Goal: Task Accomplishment & Management: Complete application form

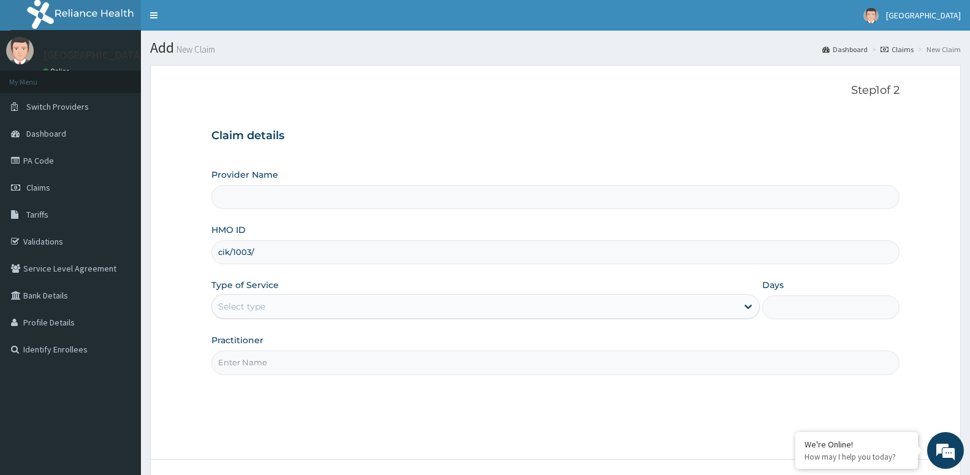
type input "cik/1003/a"
type input "St Lukes Hospital -ASABA"
click at [247, 251] on input "cik/1003/a" at bounding box center [555, 252] width 688 height 24
type input "cik/10033/a"
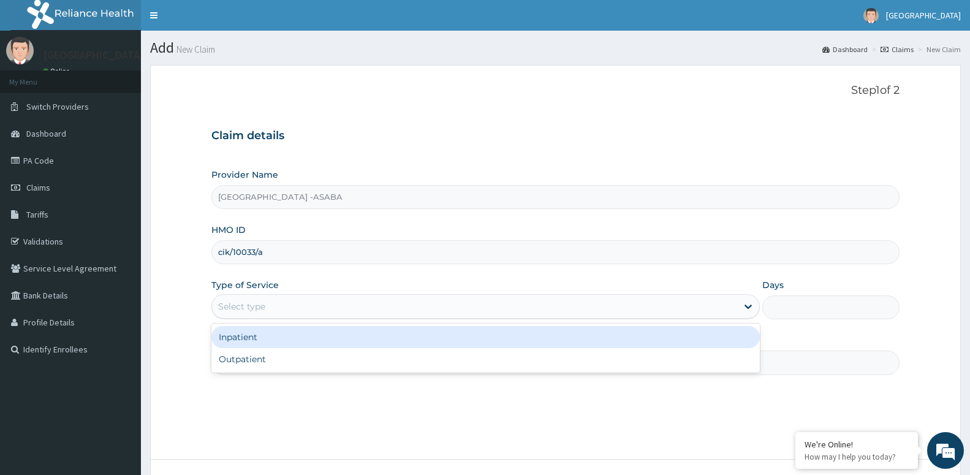
click at [259, 302] on div "Select type" at bounding box center [241, 306] width 47 height 12
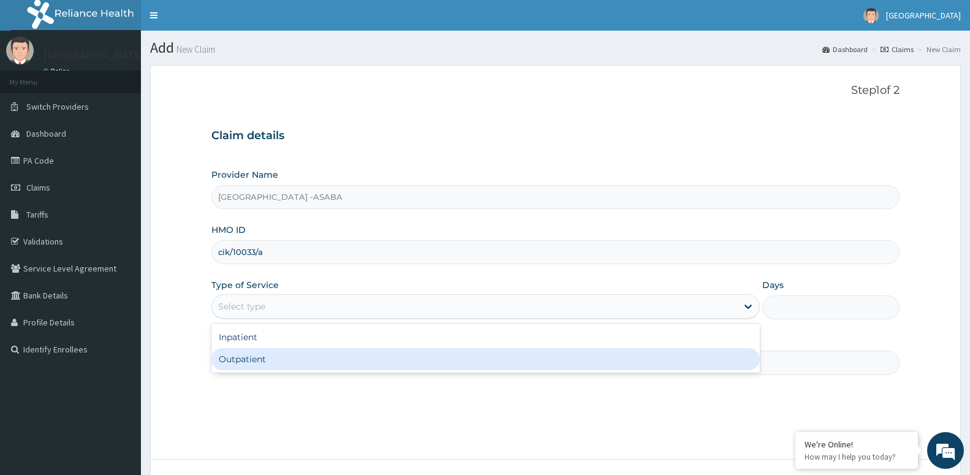
click at [254, 354] on div "Outpatient" at bounding box center [485, 359] width 549 height 22
type input "1"
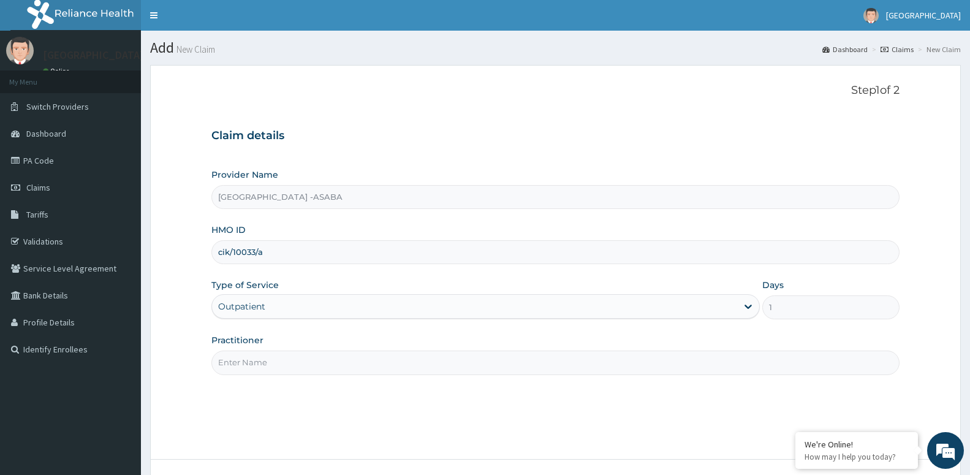
click at [267, 363] on input "Practitioner" at bounding box center [555, 363] width 688 height 24
drag, startPoint x: 268, startPoint y: 362, endPoint x: 172, endPoint y: 381, distance: 97.6
click at [211, 375] on input "DR [PERSON_NAME]" at bounding box center [555, 363] width 688 height 24
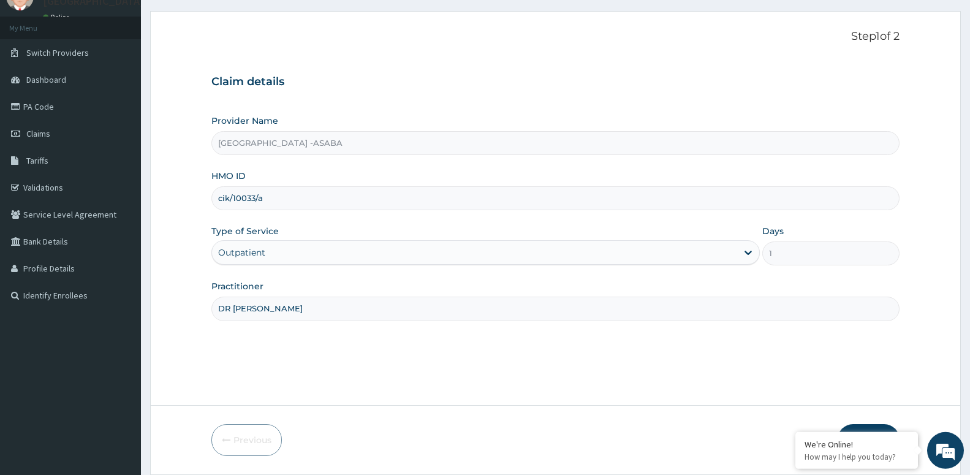
scroll to position [94, 0]
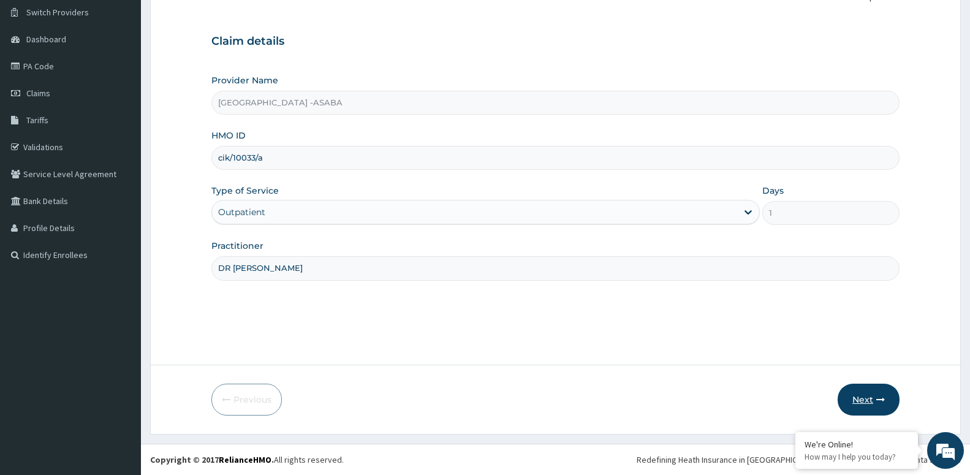
type input "DR [PERSON_NAME]"
click at [858, 401] on button "Next" at bounding box center [869, 400] width 62 height 32
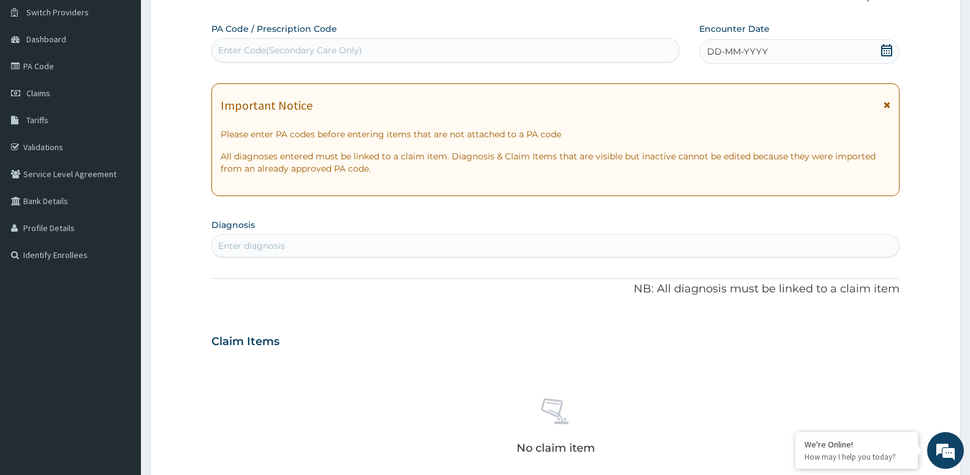
click at [245, 253] on div "Enter diagnosis" at bounding box center [555, 246] width 687 height 20
type input "UPPER RES"
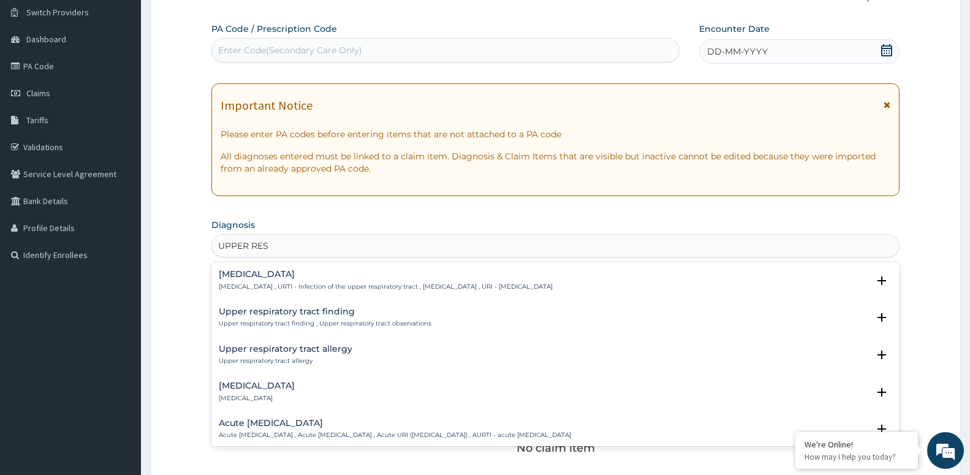
click at [293, 286] on p "Upper respiratory infection , URTI - Infection of the upper respiratory tract ,…" at bounding box center [386, 287] width 334 height 9
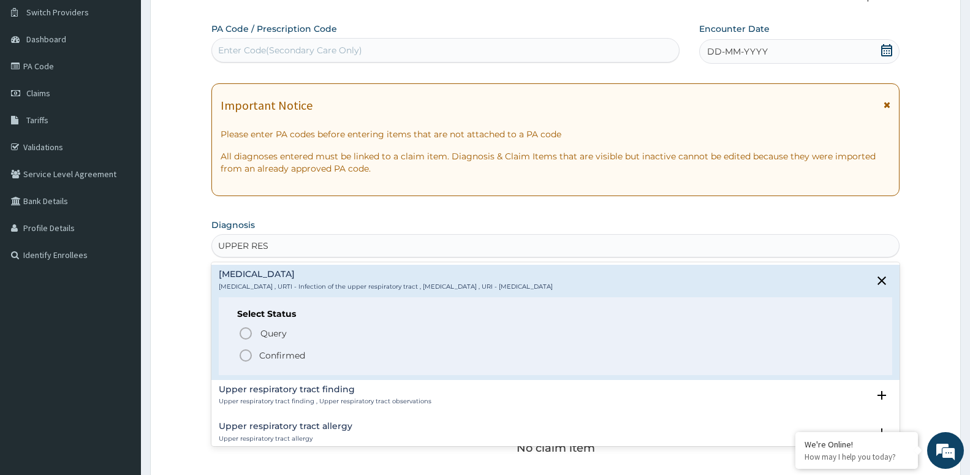
click at [291, 354] on p "Confirmed" at bounding box center [282, 355] width 46 height 12
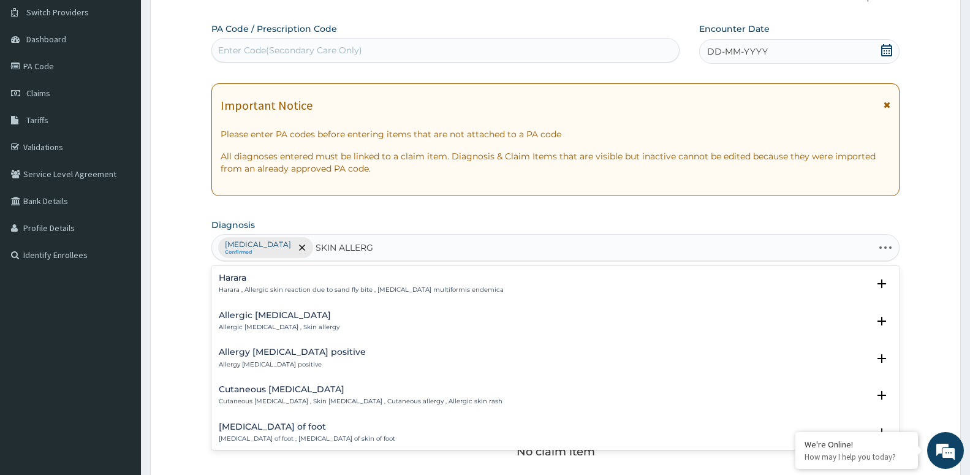
type input "SKIN ALLERGY"
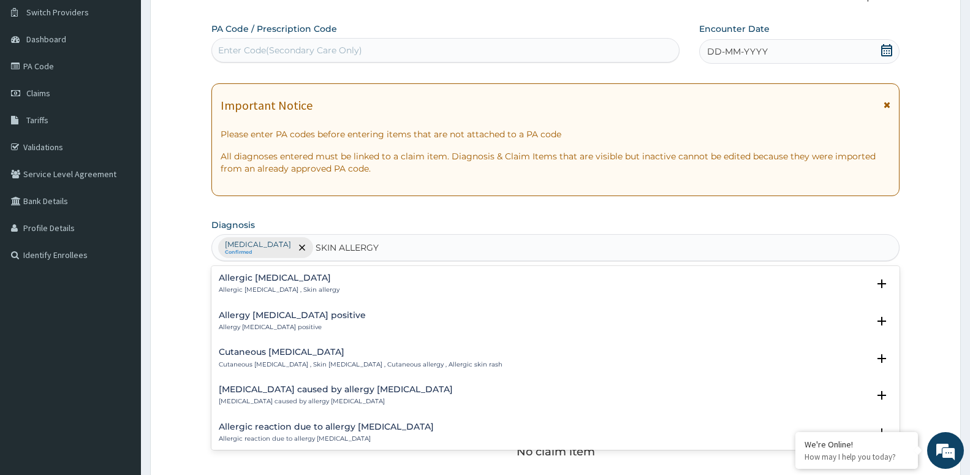
click at [289, 282] on h4 "Allergic disorder of skin" at bounding box center [279, 277] width 121 height 9
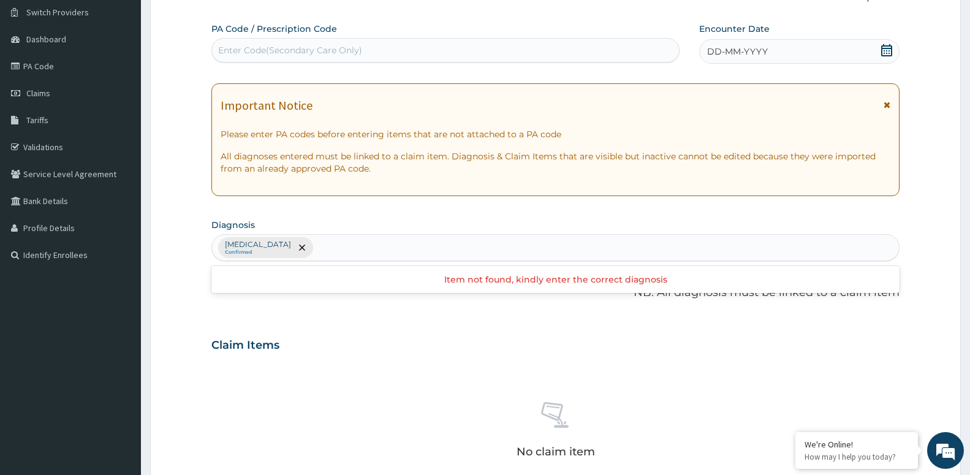
click at [446, 245] on div "Upper respiratory infection Confirmed" at bounding box center [555, 248] width 687 height 26
type input "D"
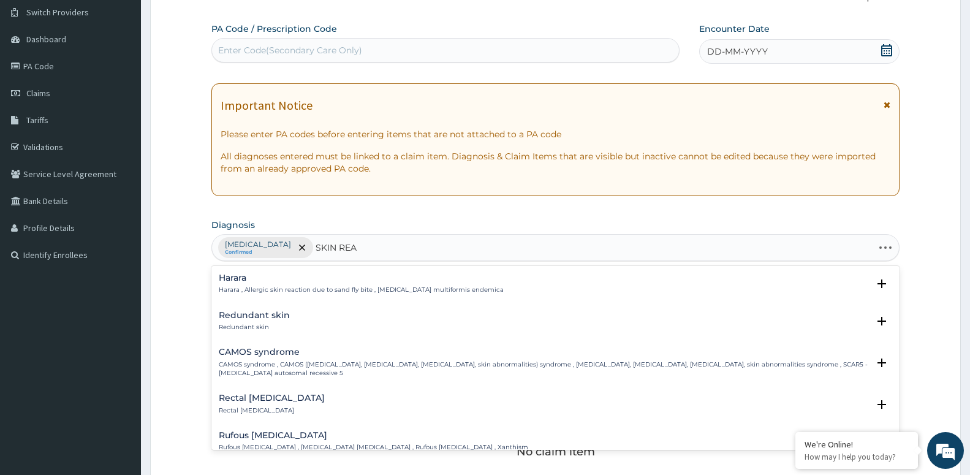
type input "SKIN REAC"
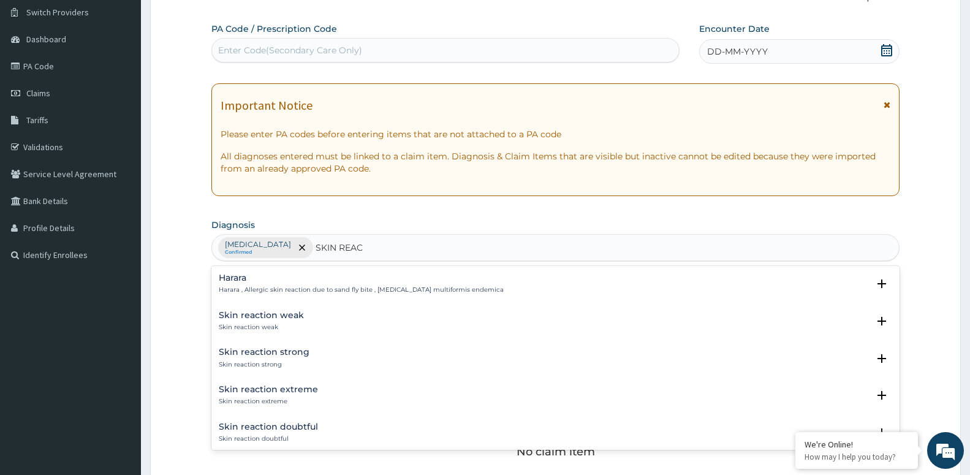
click at [234, 322] on div "Skin reaction weak Skin reaction weak" at bounding box center [261, 321] width 85 height 21
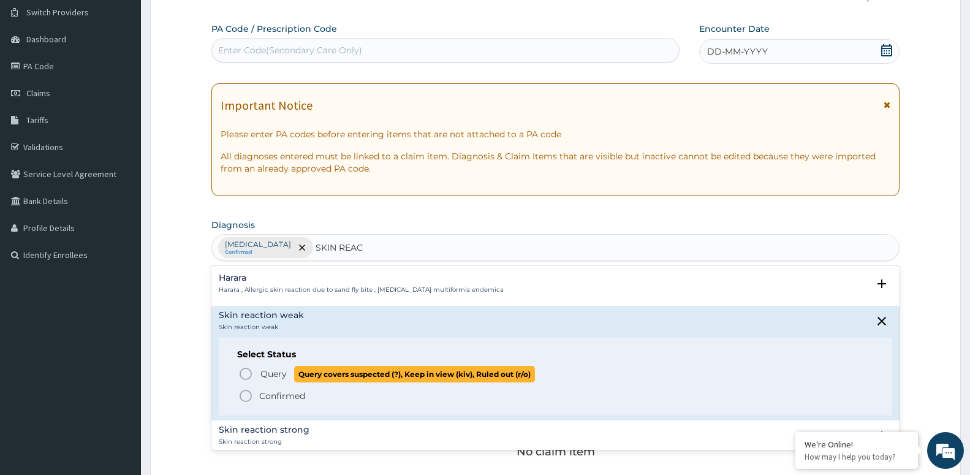
click at [286, 373] on span "Query" at bounding box center [274, 374] width 26 height 12
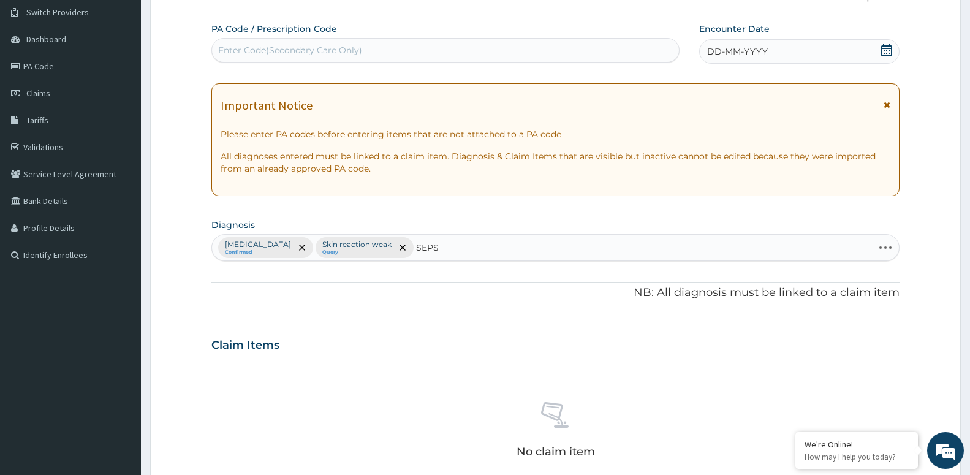
type input "SEPSI"
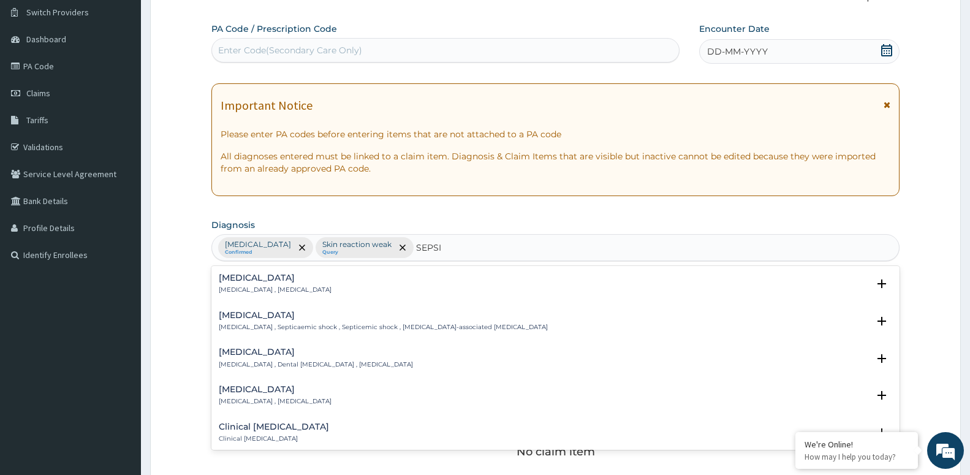
click at [244, 277] on h4 "Sepsis" at bounding box center [275, 277] width 113 height 9
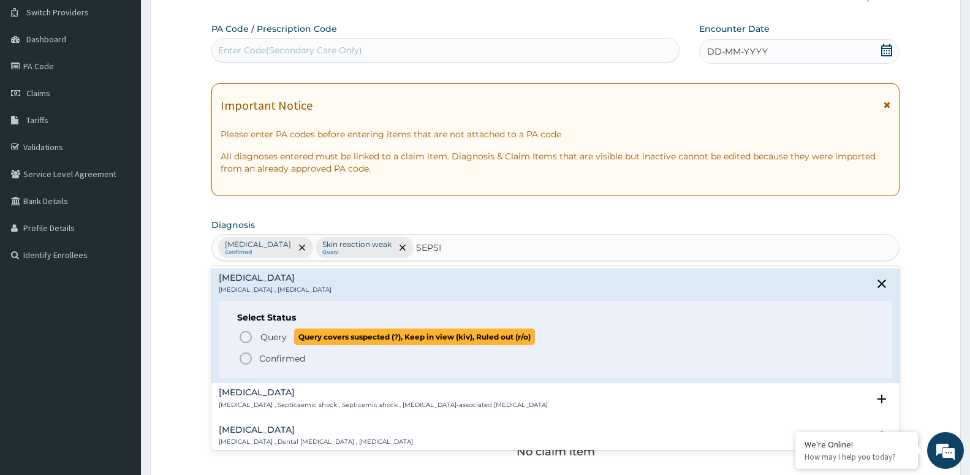
click at [262, 337] on span "Query" at bounding box center [274, 337] width 26 height 12
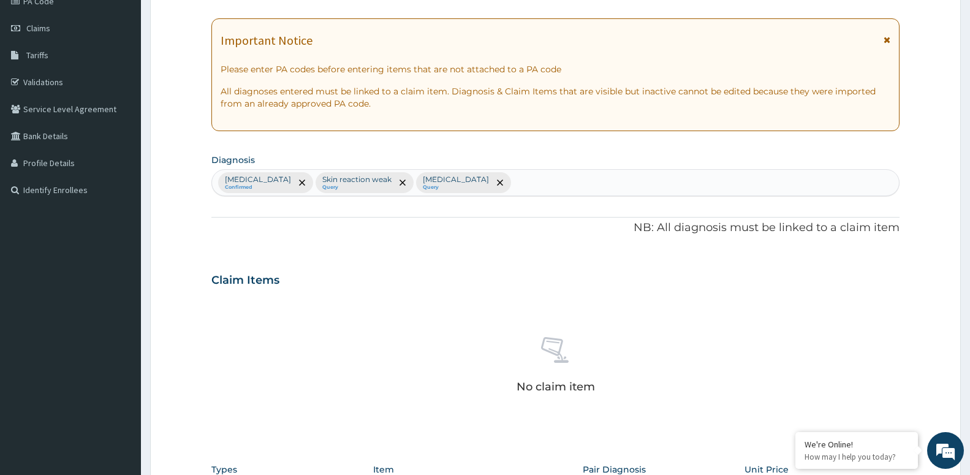
scroll to position [282, 0]
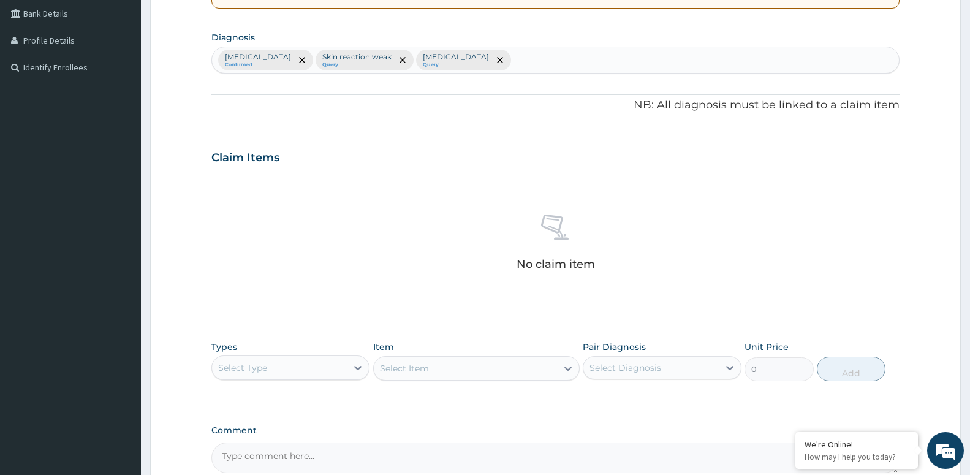
click at [295, 363] on div "Select Type" at bounding box center [279, 368] width 135 height 20
click at [311, 441] on div "Procedures" at bounding box center [290, 443] width 158 height 22
click at [728, 371] on icon at bounding box center [730, 368] width 12 height 12
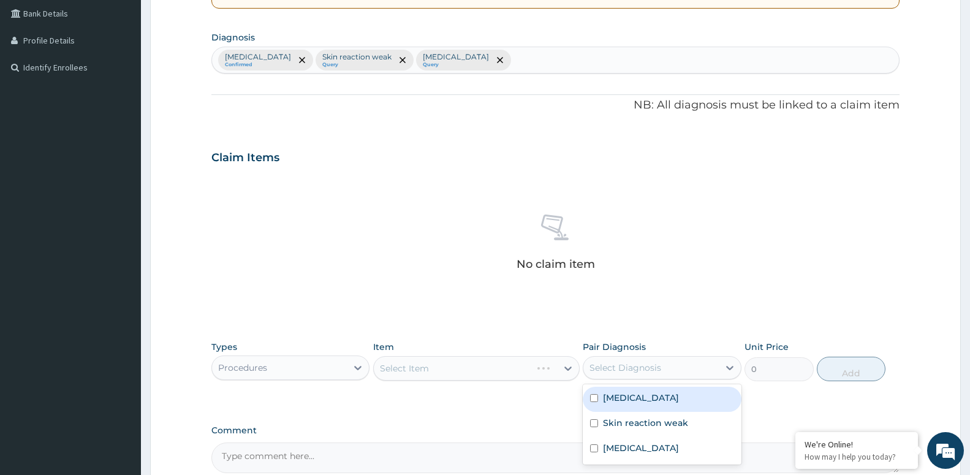
click at [609, 405] on div "Upper respiratory infection" at bounding box center [662, 399] width 158 height 25
checkbox input "true"
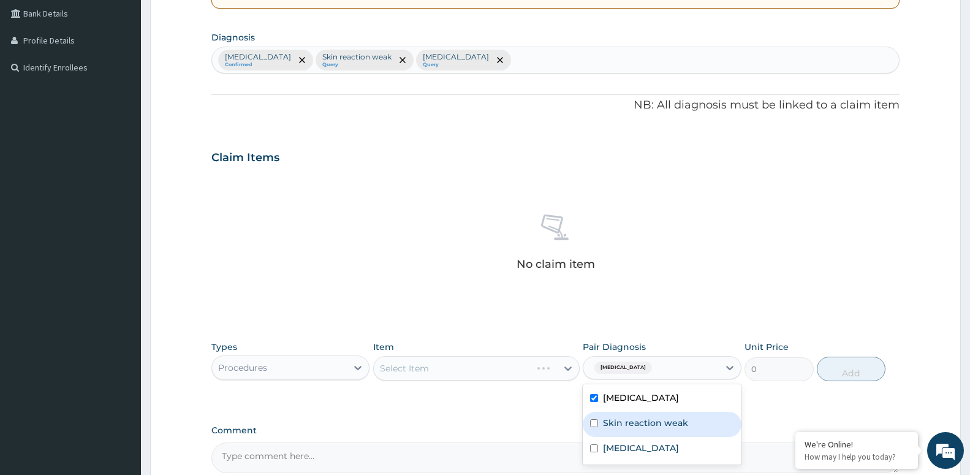
click at [611, 427] on label "Skin reaction weak" at bounding box center [645, 423] width 85 height 12
checkbox input "true"
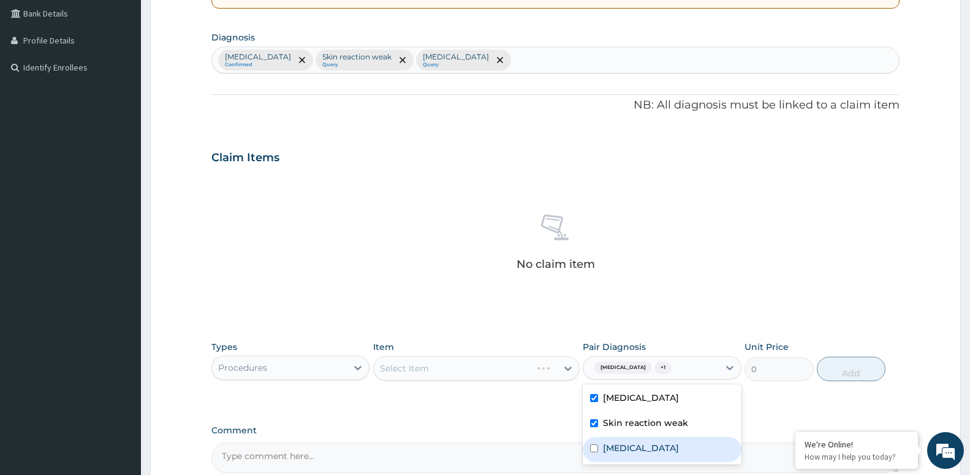
click at [607, 438] on div "[MEDICAL_DATA]" at bounding box center [662, 449] width 158 height 25
checkbox input "true"
click at [485, 373] on div "Select Item" at bounding box center [476, 368] width 207 height 25
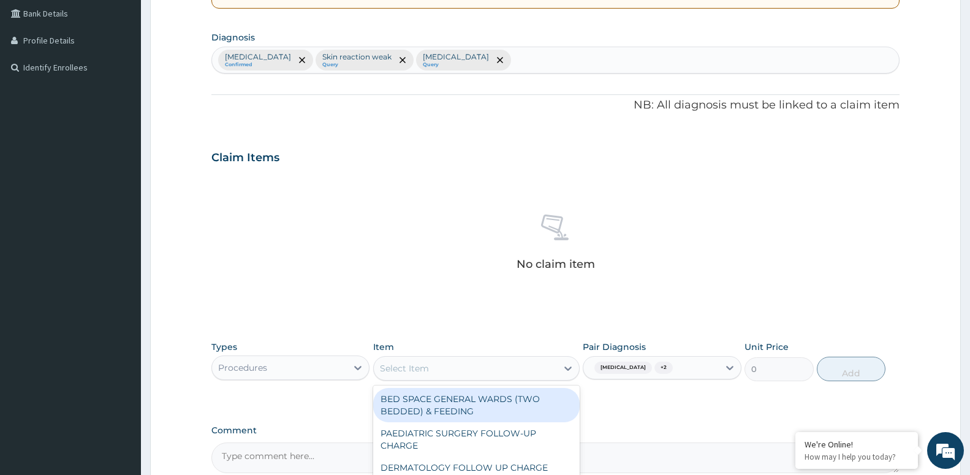
click at [409, 381] on div "option BED SPACE GENERAL WARDS (TWO BEDDED) & FEEDING focused, 1 of 72. 72 resu…" at bounding box center [476, 368] width 207 height 25
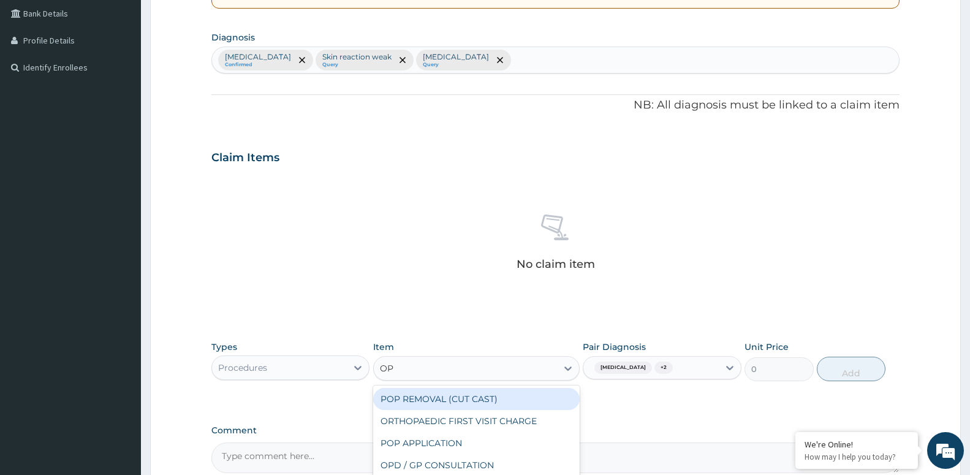
type input "OPD"
click at [408, 399] on div "OPD / GP CONSULTATION" at bounding box center [476, 399] width 207 height 22
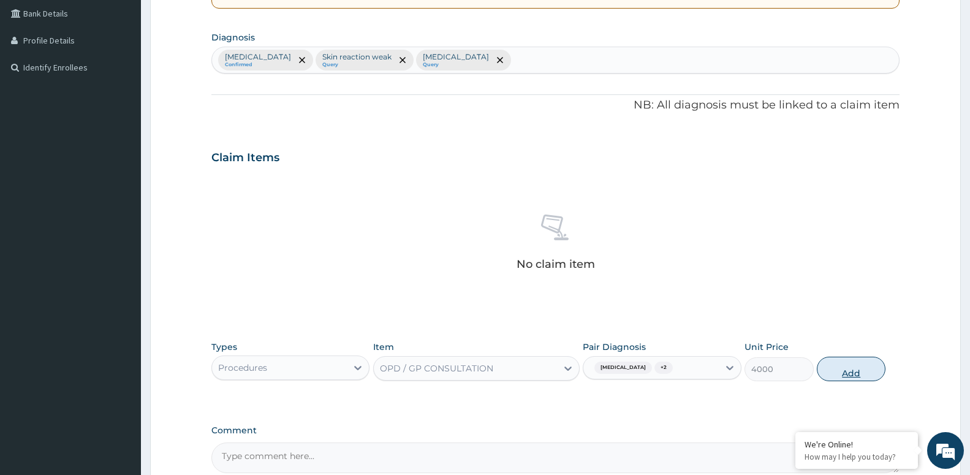
click at [855, 376] on button "Add" at bounding box center [851, 369] width 69 height 25
type input "0"
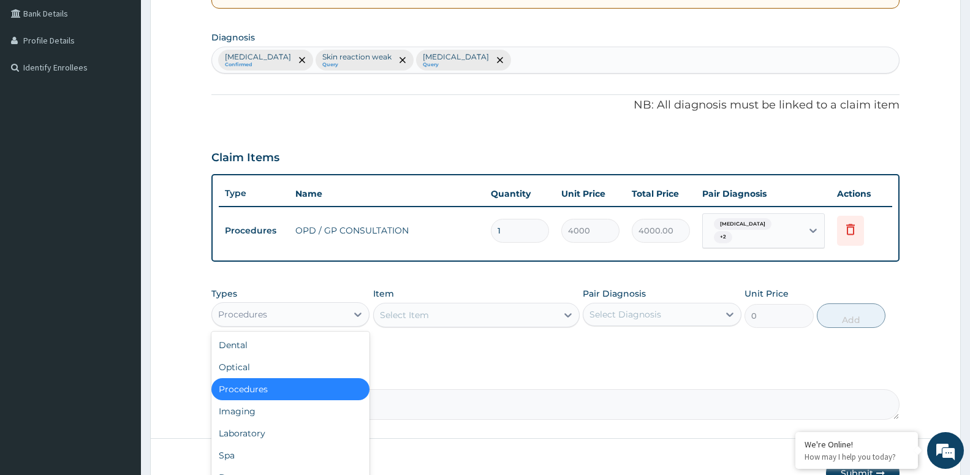
click at [292, 325] on div "Procedures" at bounding box center [290, 314] width 158 height 25
click at [283, 435] on div "Laboratory" at bounding box center [290, 433] width 158 height 22
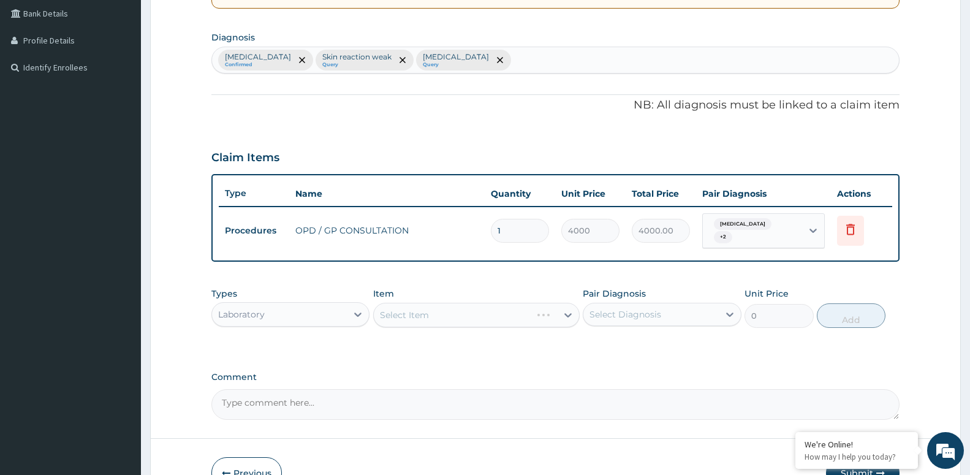
click at [605, 313] on div "Select Diagnosis" at bounding box center [626, 314] width 72 height 12
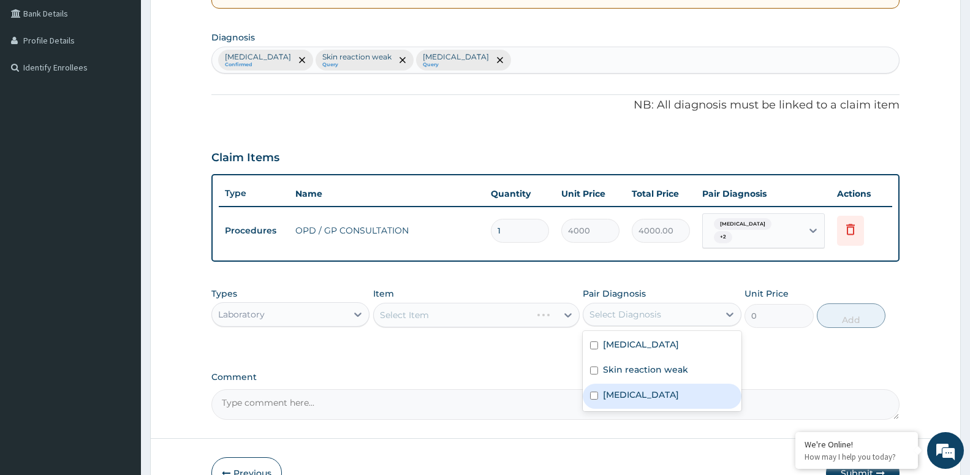
click at [613, 395] on label "[MEDICAL_DATA]" at bounding box center [641, 395] width 76 height 12
checkbox input "true"
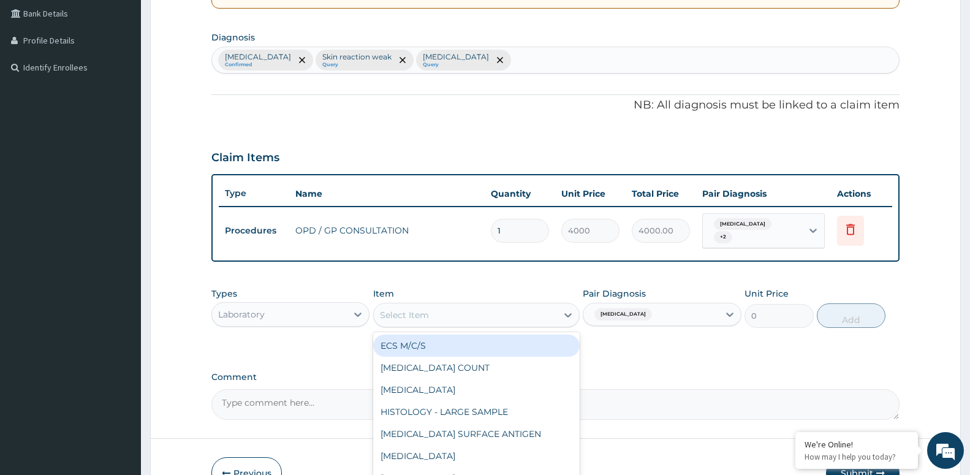
click at [458, 311] on div "Select Item" at bounding box center [465, 315] width 183 height 20
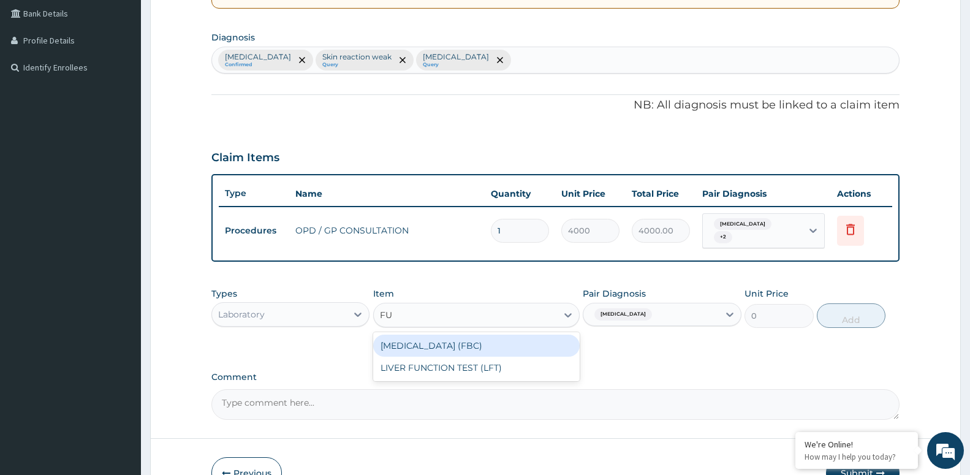
type input "FUL"
click at [446, 333] on div "[MEDICAL_DATA] (FBC)" at bounding box center [476, 345] width 207 height 27
drag, startPoint x: 428, startPoint y: 346, endPoint x: 420, endPoint y: 350, distance: 9.3
click at [428, 348] on div "[MEDICAL_DATA] (FBC)" at bounding box center [476, 346] width 207 height 22
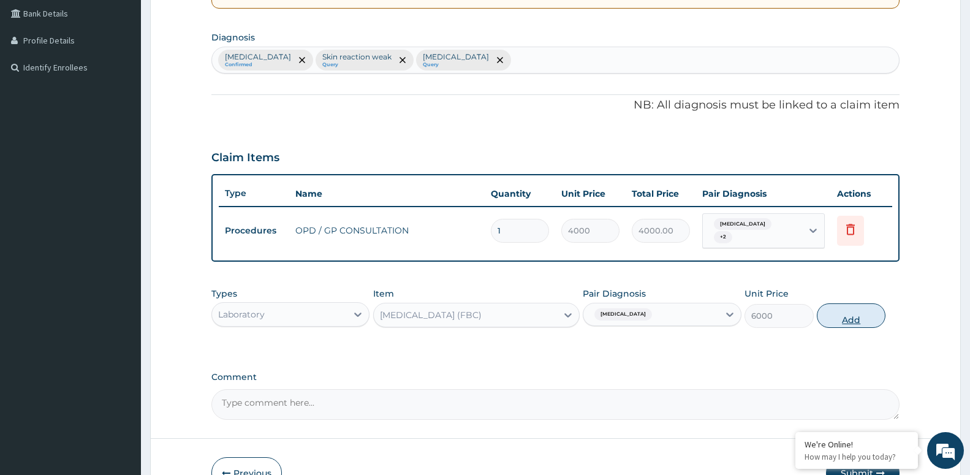
click at [855, 316] on button "Add" at bounding box center [851, 315] width 69 height 25
type input "0"
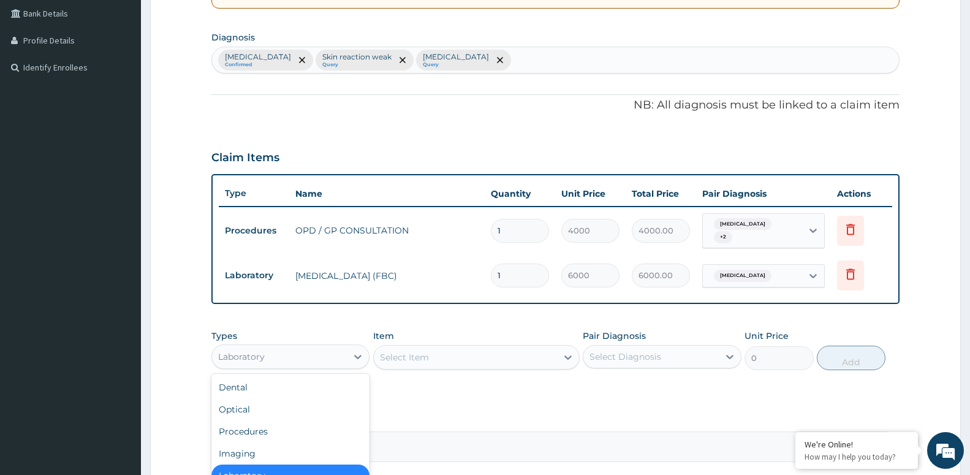
click at [295, 357] on div "Laboratory" at bounding box center [279, 357] width 135 height 20
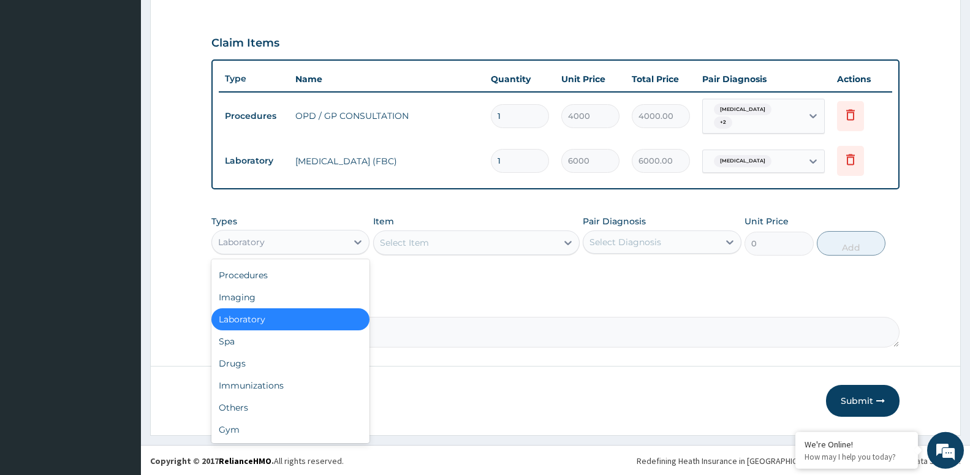
scroll to position [398, 0]
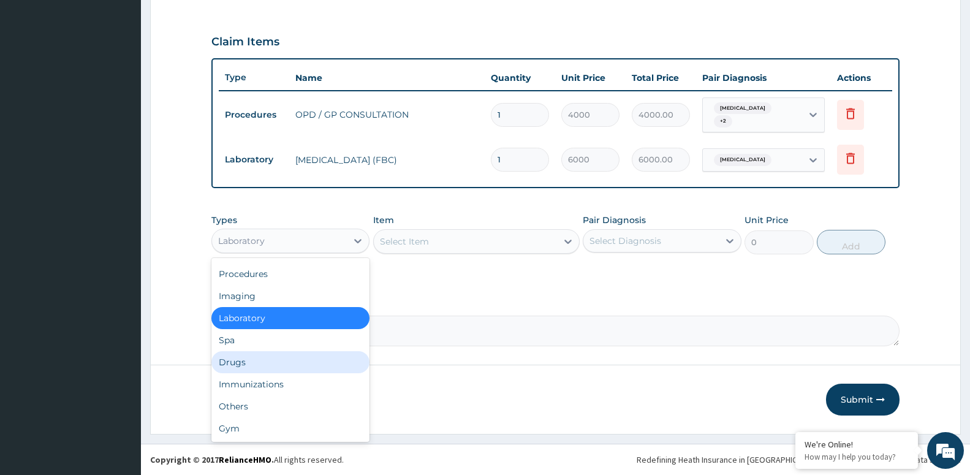
click at [246, 370] on div "Drugs" at bounding box center [290, 362] width 158 height 22
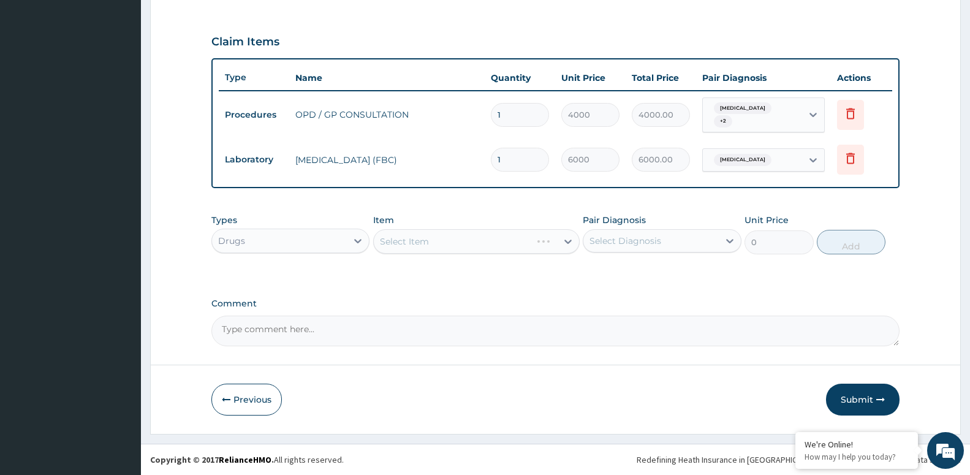
click at [645, 243] on div "Select Diagnosis" at bounding box center [626, 241] width 72 height 12
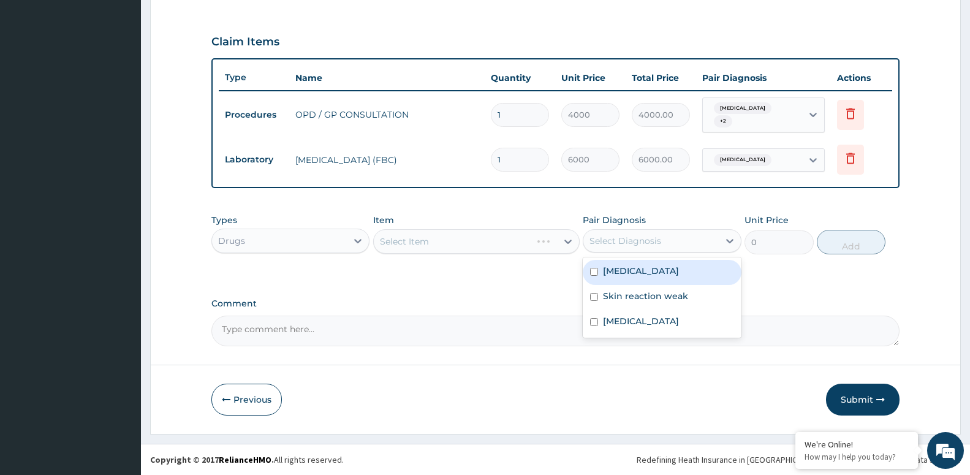
click at [610, 282] on div "Upper respiratory infection" at bounding box center [662, 272] width 158 height 25
checkbox input "true"
click at [398, 240] on div "Select Item" at bounding box center [404, 241] width 49 height 12
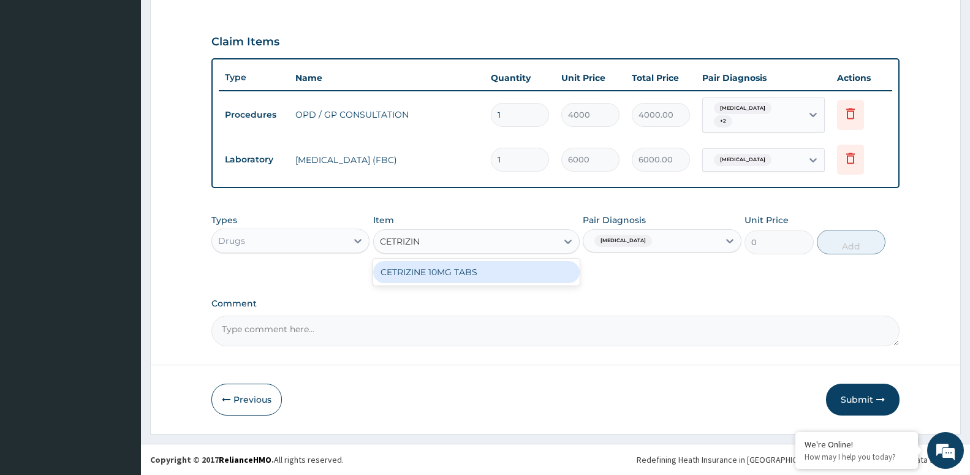
type input "CETRIZINE"
click at [395, 276] on div "CETRIZINE 10MG TABS" at bounding box center [476, 272] width 207 height 22
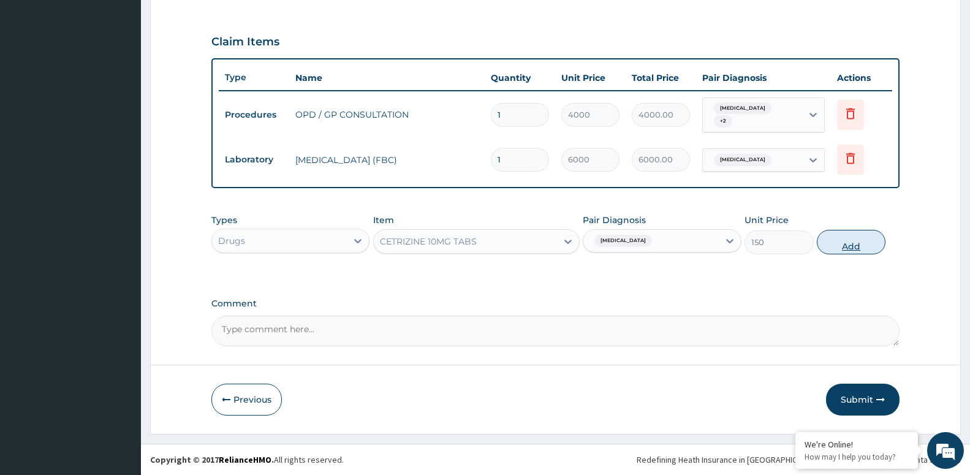
click at [840, 245] on button "Add" at bounding box center [851, 242] width 69 height 25
type input "0"
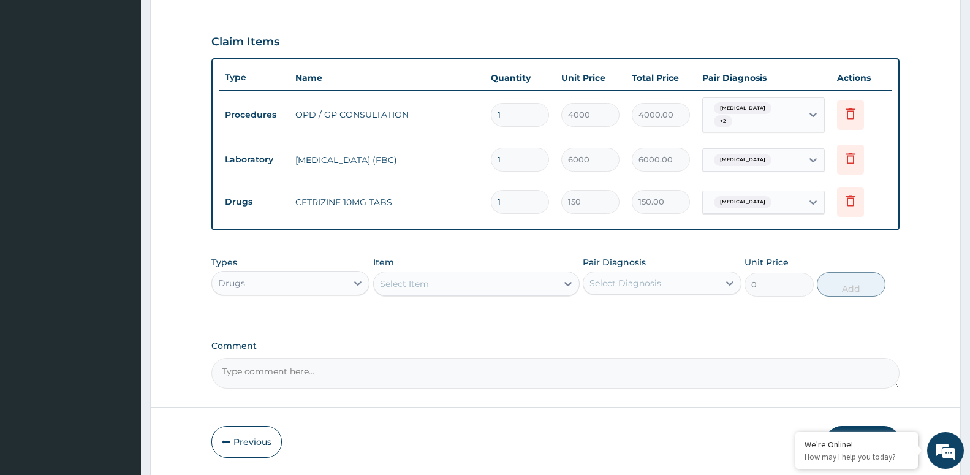
type input "0.00"
type input "5"
type input "750.00"
type input "5"
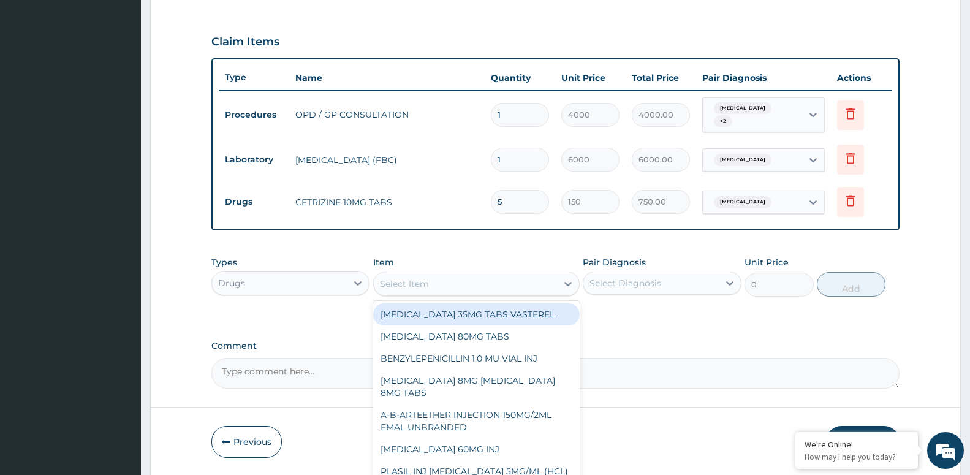
click at [412, 291] on div "Select Item" at bounding box center [465, 284] width 183 height 20
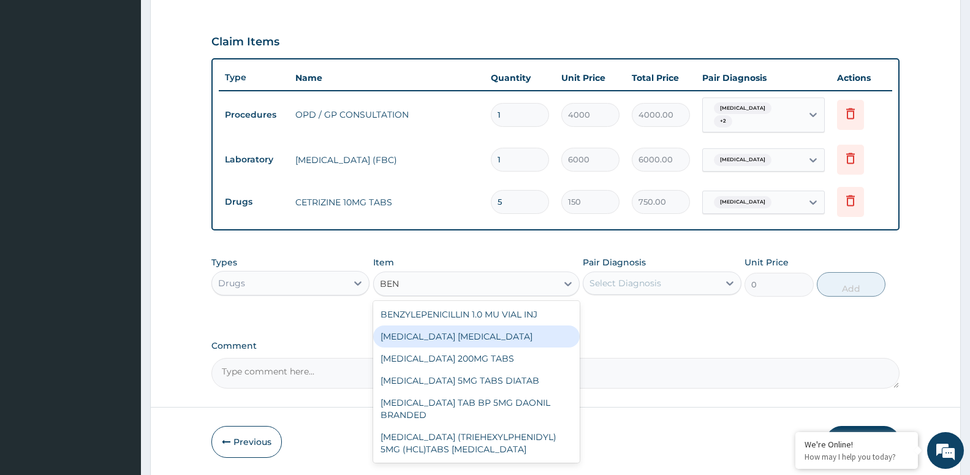
type input "BENY"
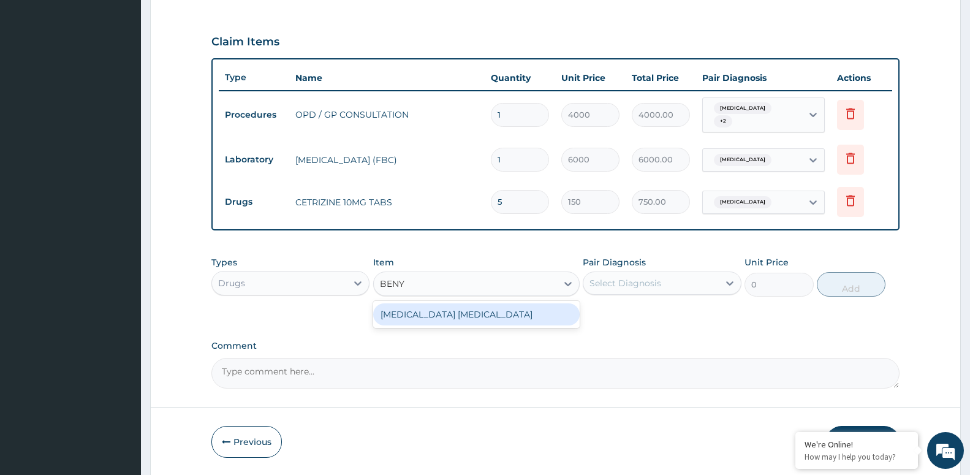
click at [495, 303] on div "BENYLIN DRY COUGH" at bounding box center [476, 314] width 207 height 27
click at [512, 311] on div "BENYLIN DRY COUGH" at bounding box center [476, 314] width 207 height 22
type input "4800"
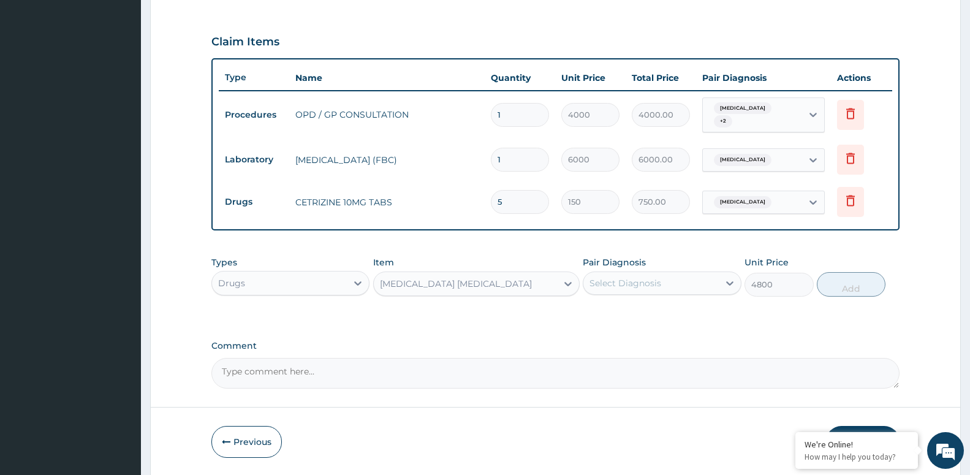
click at [634, 281] on div "Select Diagnosis" at bounding box center [626, 283] width 72 height 12
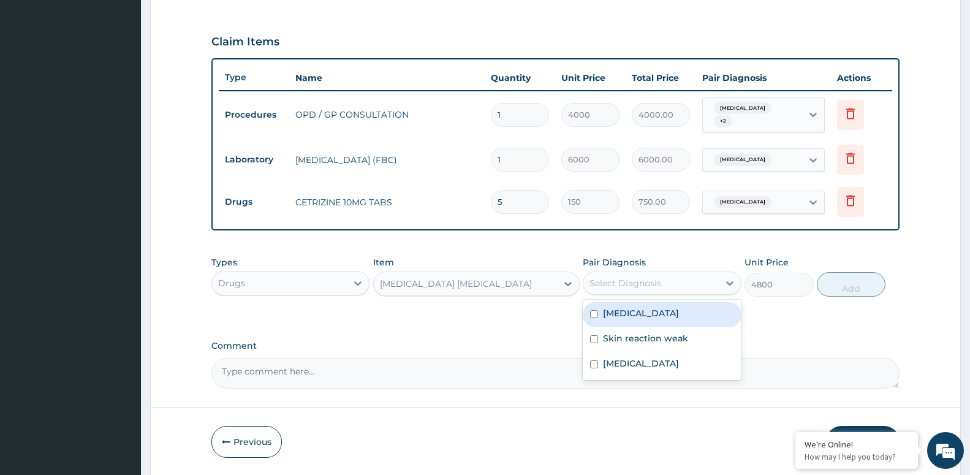
click at [623, 320] on div "Upper respiratory infection" at bounding box center [662, 314] width 158 height 25
checkbox input "true"
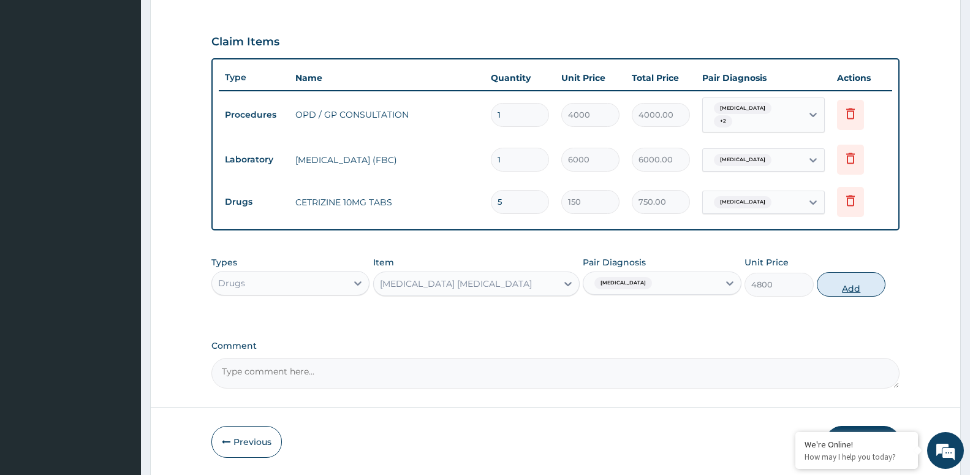
click at [862, 286] on button "Add" at bounding box center [851, 284] width 69 height 25
type input "0"
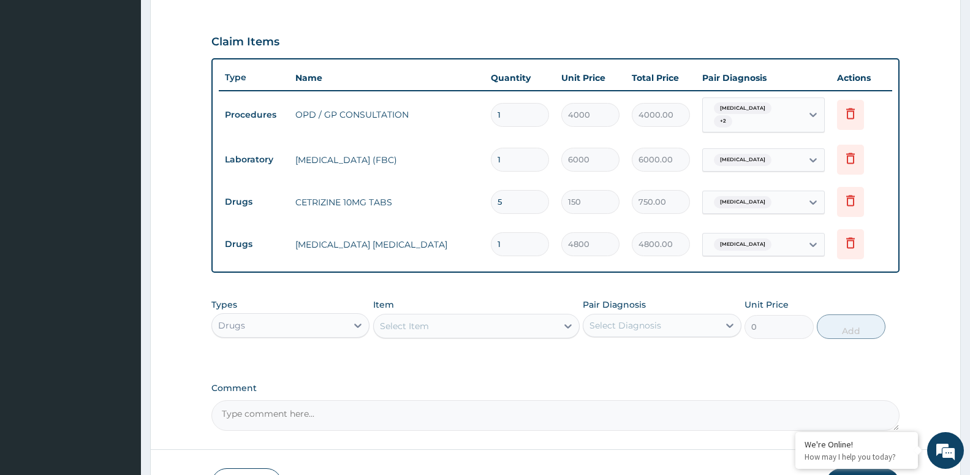
drag, startPoint x: 511, startPoint y: 205, endPoint x: 479, endPoint y: 181, distance: 39.5
click at [507, 205] on input "5" at bounding box center [520, 202] width 58 height 24
type input "0.00"
type input "1"
type input "150.00"
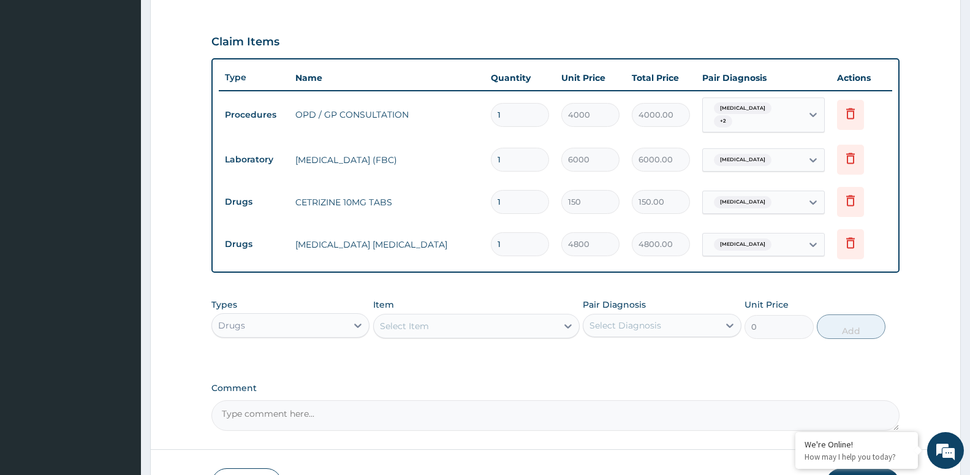
type input "10"
type input "1500.00"
type input "10"
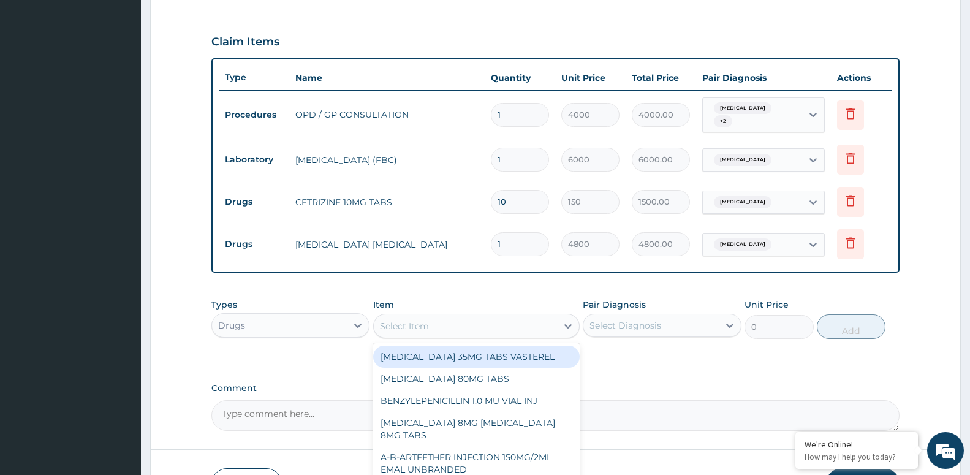
click at [420, 326] on div "Select Item" at bounding box center [404, 326] width 49 height 12
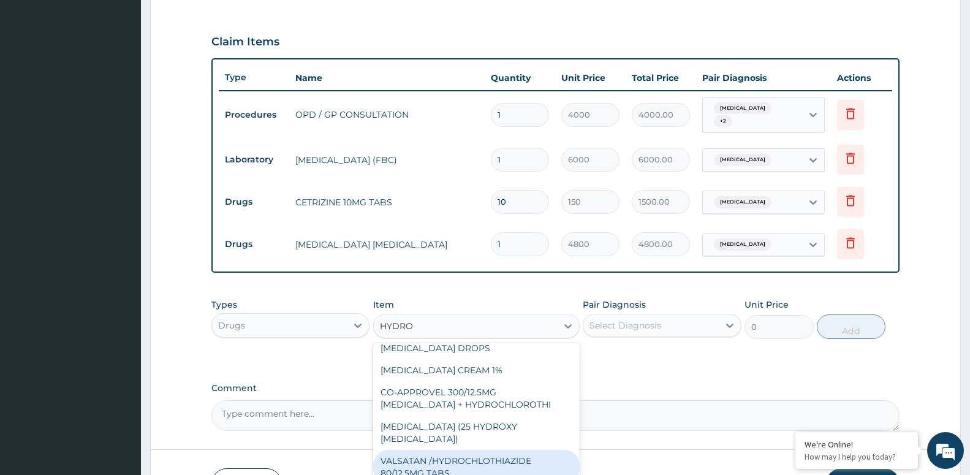
scroll to position [0, 0]
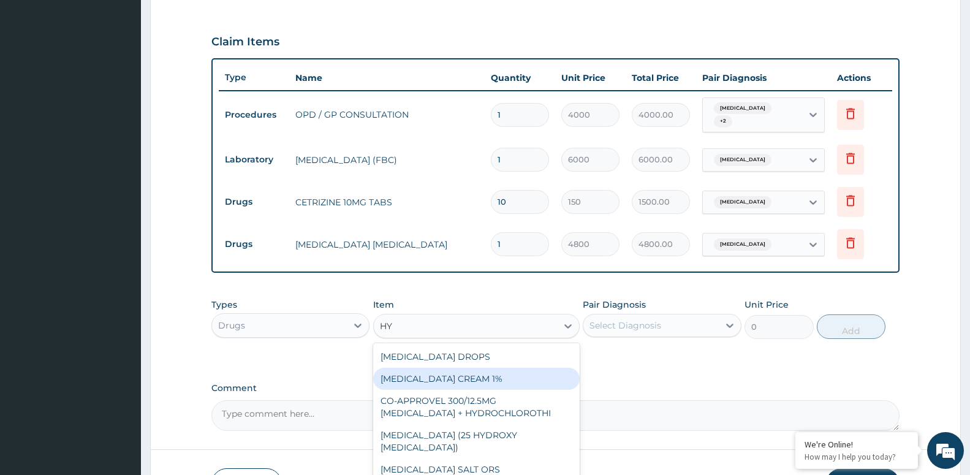
type input "H"
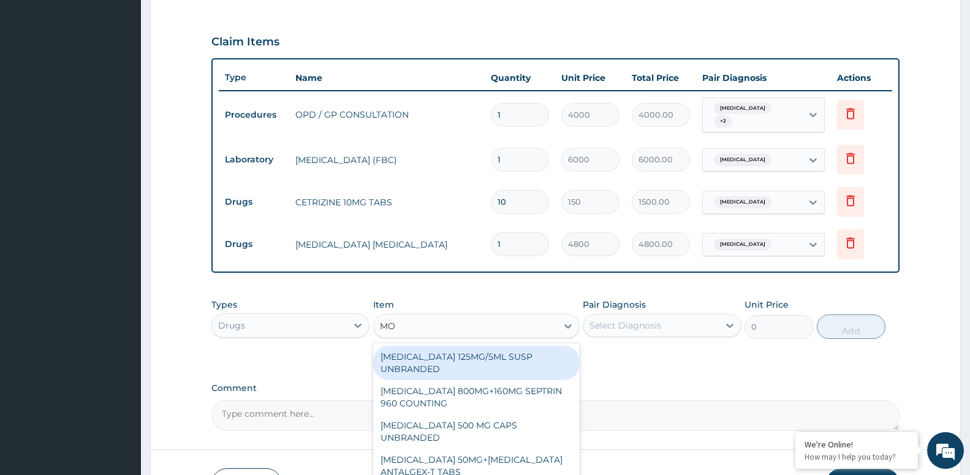
type input "M"
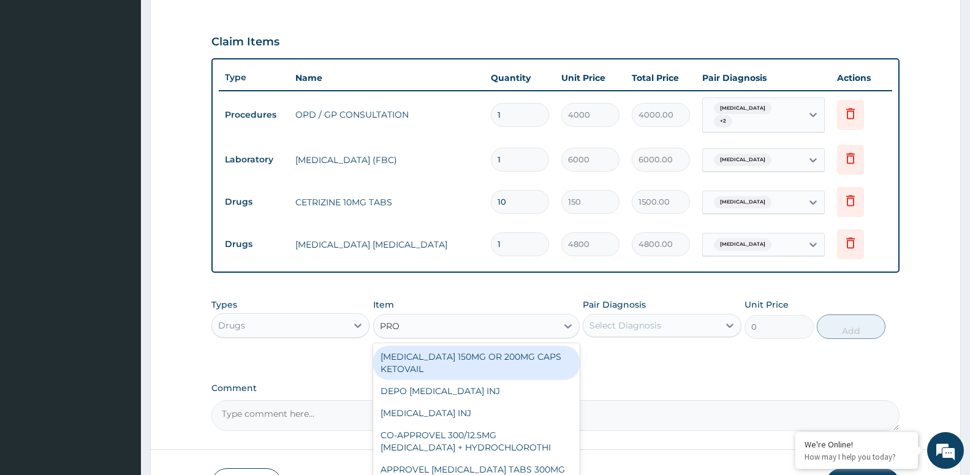
type input "PROM"
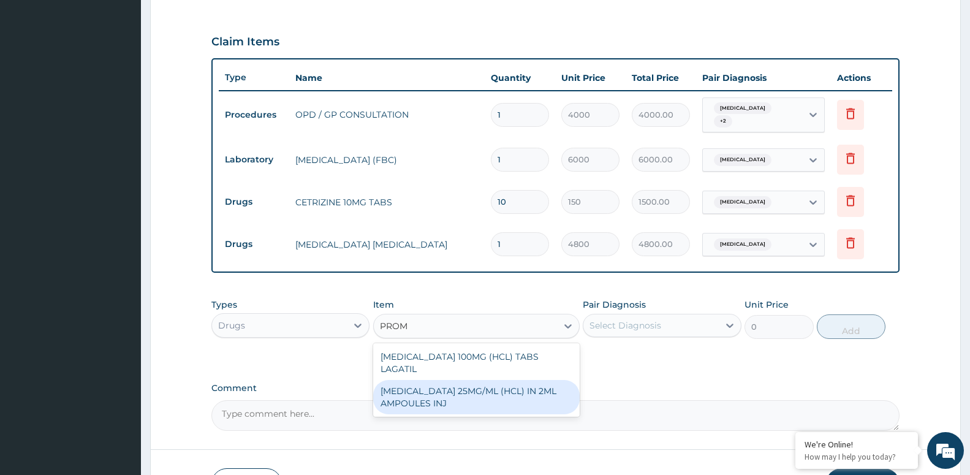
click at [458, 389] on div "PROMETHAZINE 25MG/ML (HCL) IN 2ML AMPOULES INJ" at bounding box center [476, 397] width 207 height 34
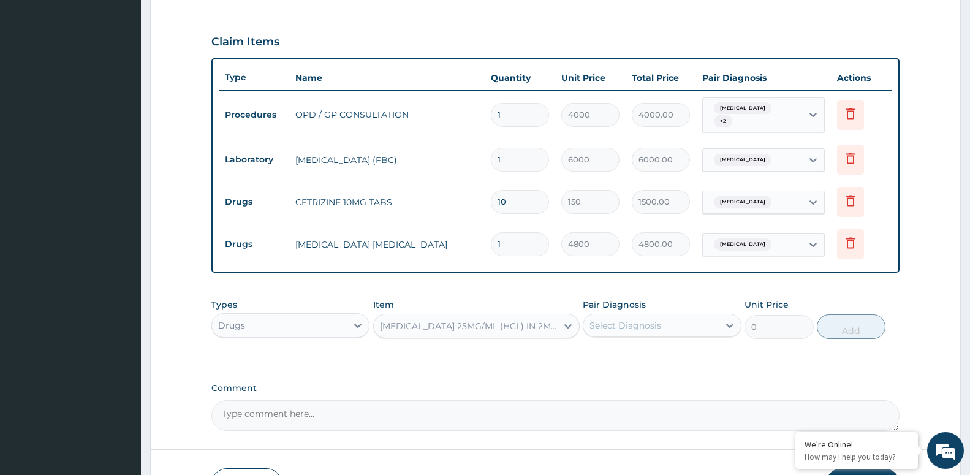
type input "500"
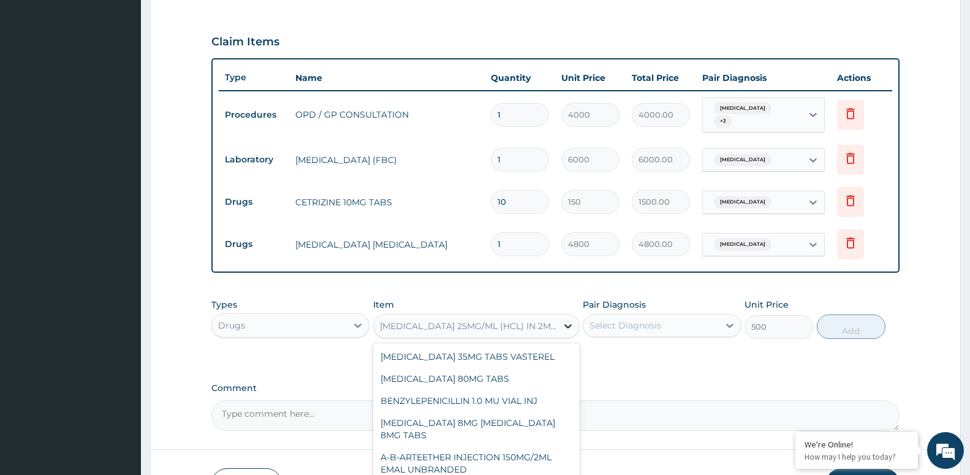
click at [572, 333] on div at bounding box center [568, 326] width 22 height 22
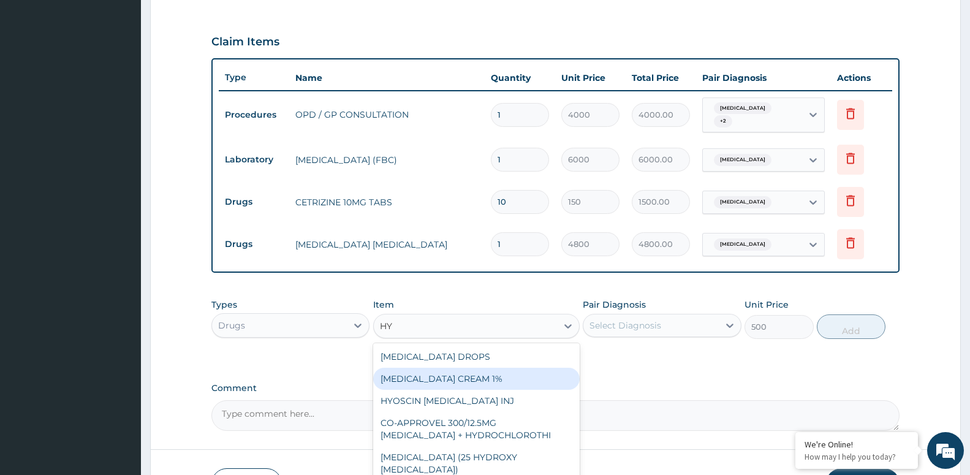
type input "H"
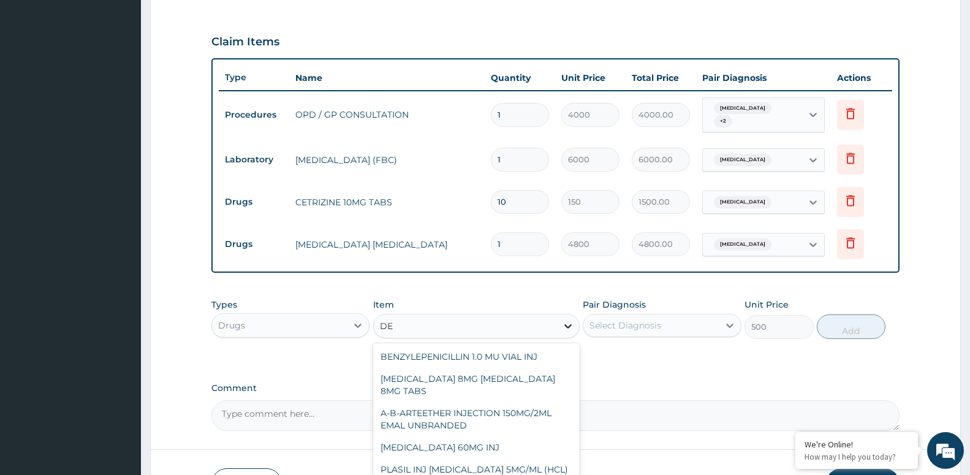
type input "D"
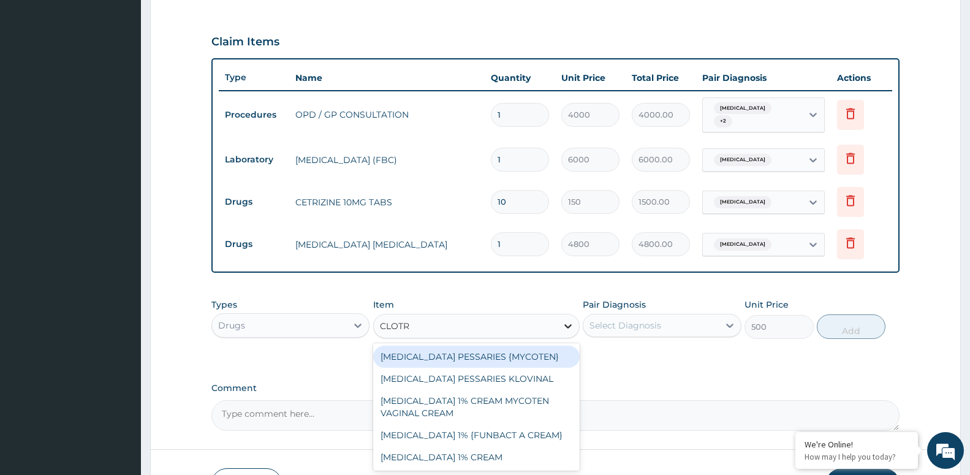
type input "CLOTRI"
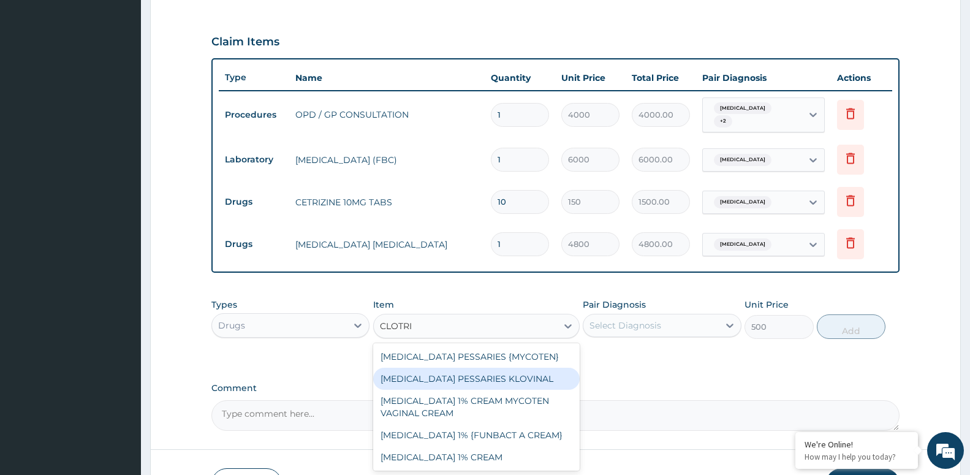
click at [538, 384] on div "CLOTRIMAZOLE PESSARIES KLOVINAL" at bounding box center [476, 379] width 207 height 22
type input "4200"
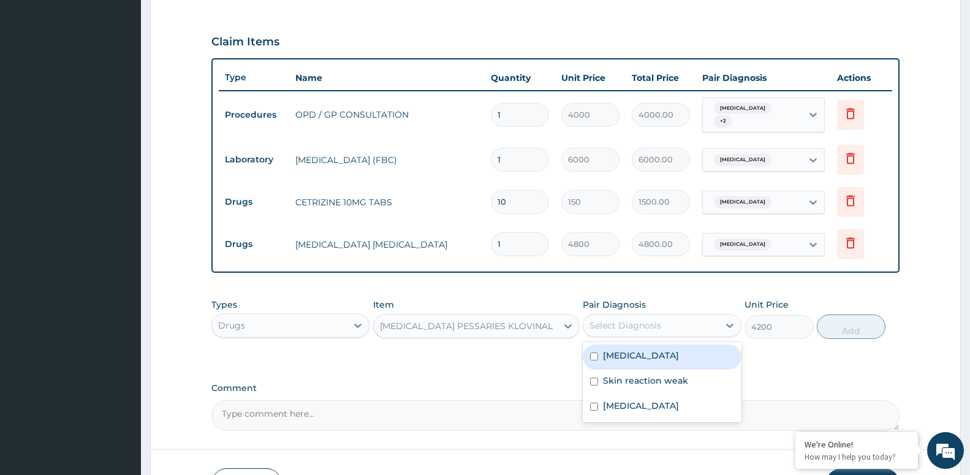
click at [628, 330] on div "Select Diagnosis" at bounding box center [626, 325] width 72 height 12
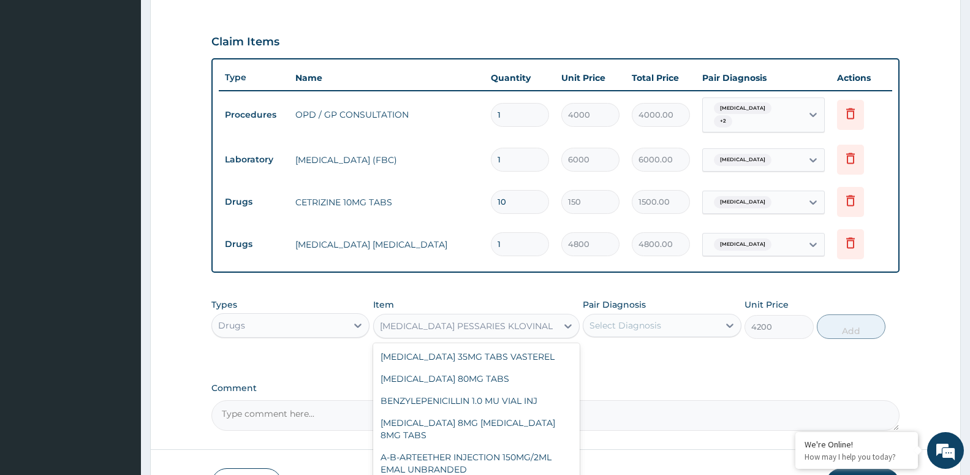
click at [441, 332] on div "CLOTRIMAZOLE PESSARIES KLOVINAL" at bounding box center [465, 326] width 183 height 20
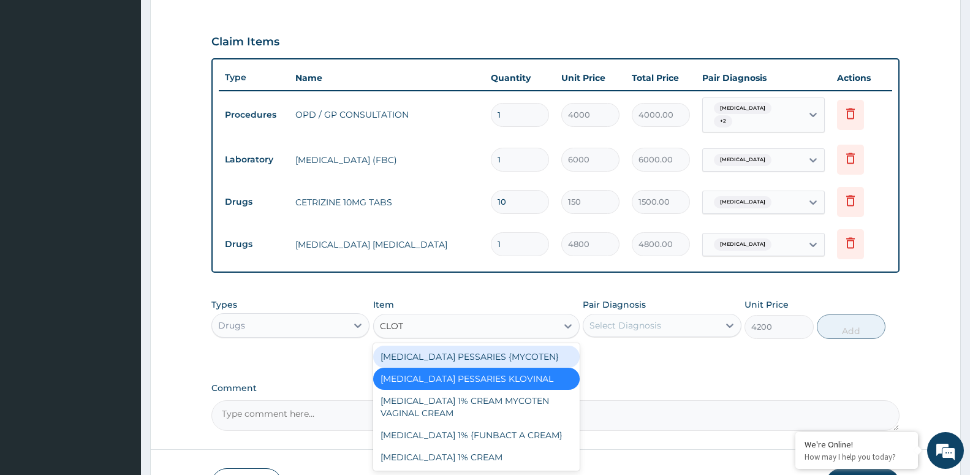
type input "CLOTR"
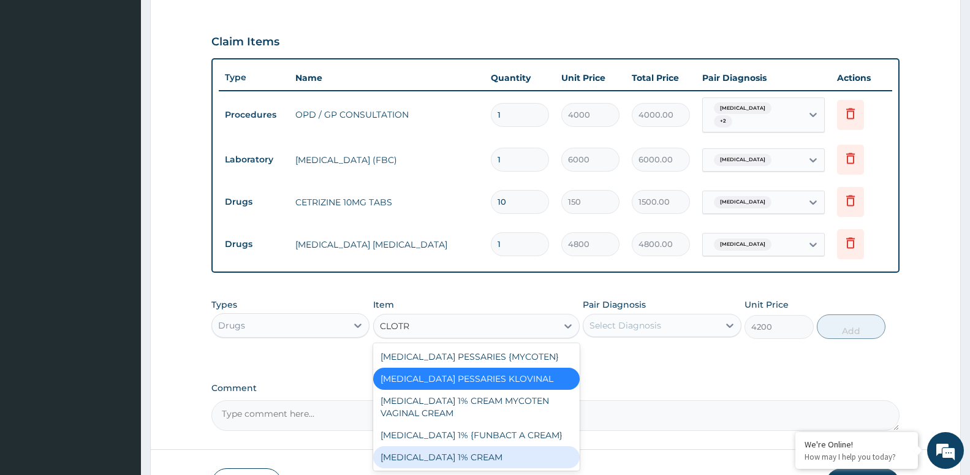
click at [479, 454] on div "CLOTRIMAZOLE 1% CREAM" at bounding box center [476, 457] width 207 height 22
type input "800"
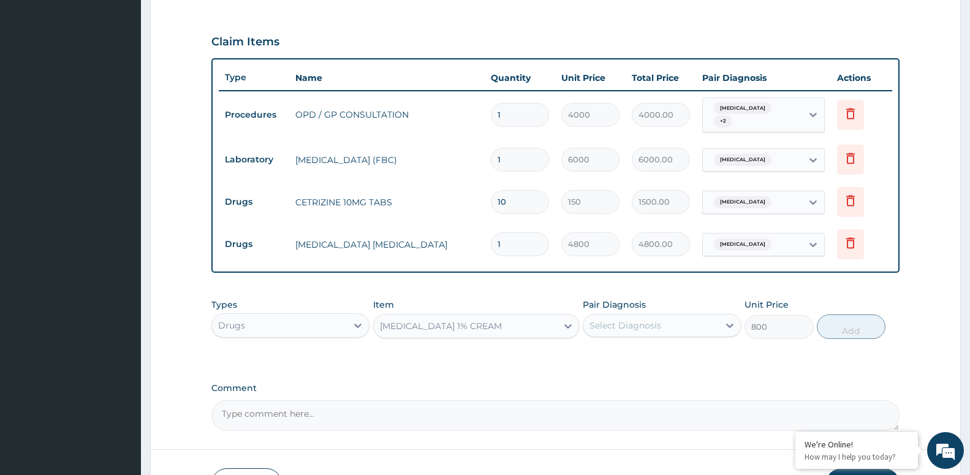
click at [556, 331] on div "CLOTRIMAZOLE 1% CREAM" at bounding box center [465, 326] width 183 height 20
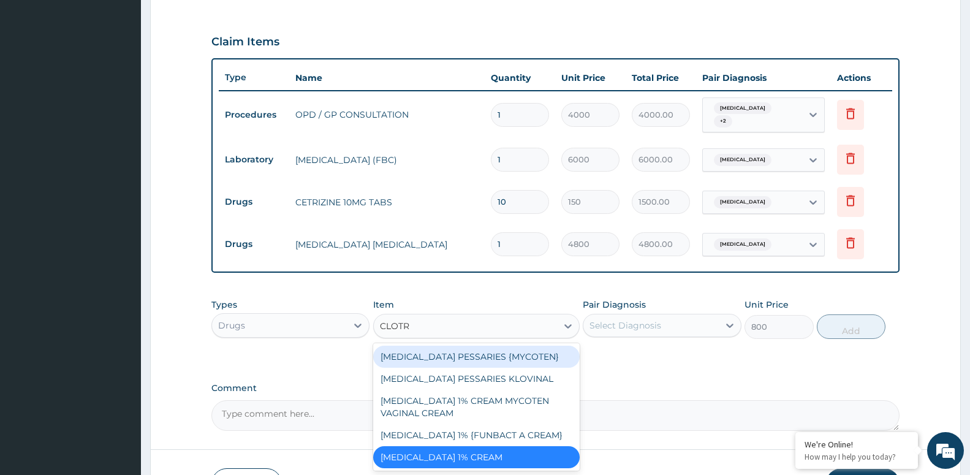
type input "CLOTRI"
click at [502, 358] on div "CLOTRIMAZOLE PESSARIES {MYCOTEN}" at bounding box center [476, 357] width 207 height 22
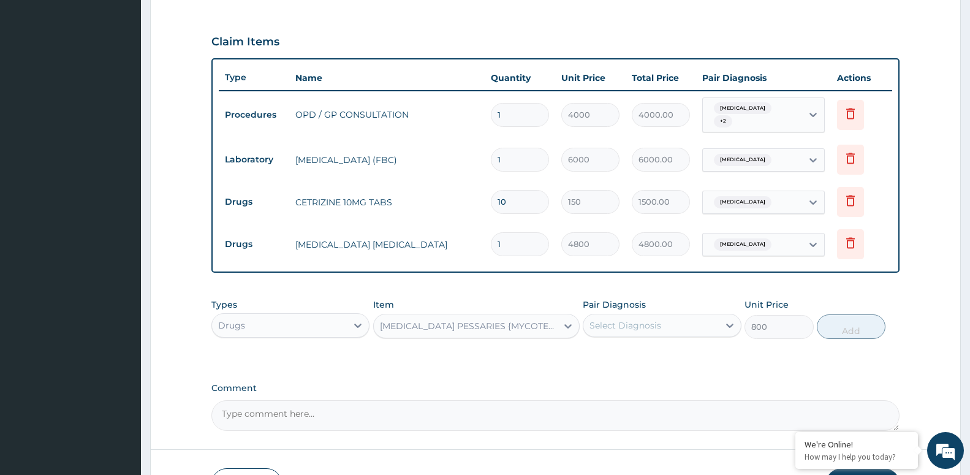
type input "4200"
click at [701, 330] on div "Select Diagnosis" at bounding box center [651, 326] width 135 height 20
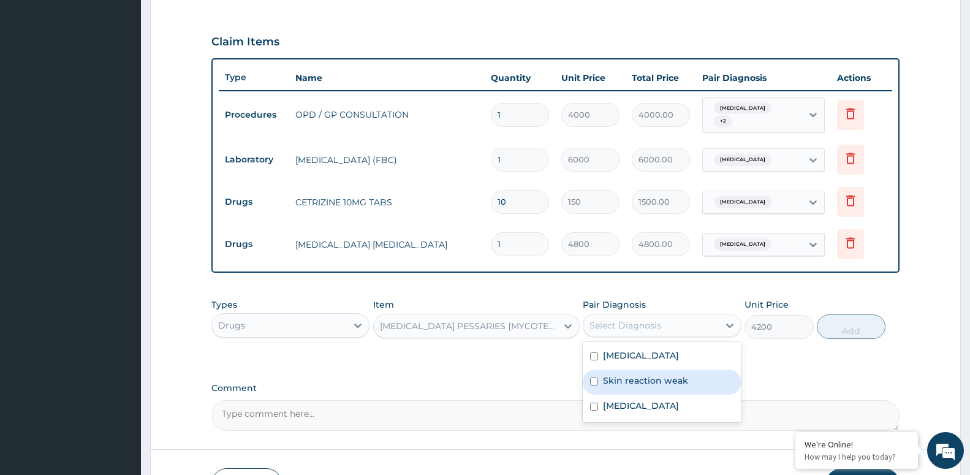
click at [673, 379] on label "Skin reaction weak" at bounding box center [645, 381] width 85 height 12
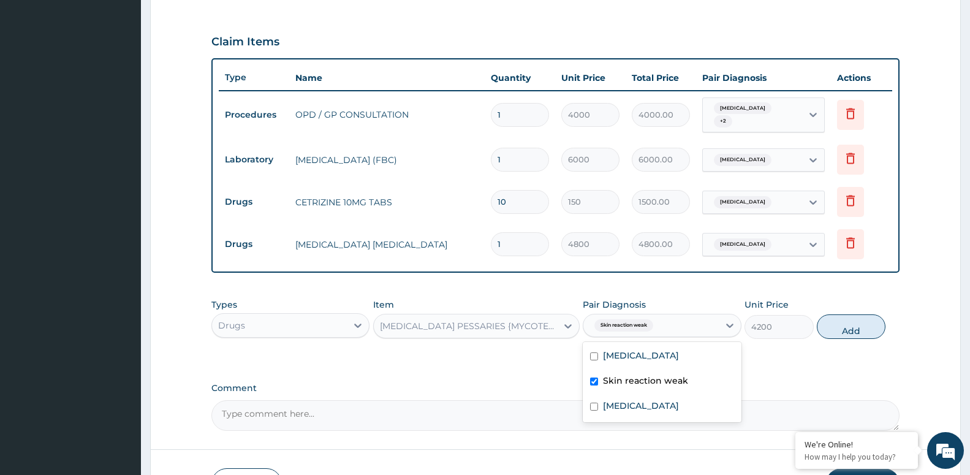
checkbox input "true"
click at [830, 332] on button "Add" at bounding box center [851, 326] width 69 height 25
type input "0"
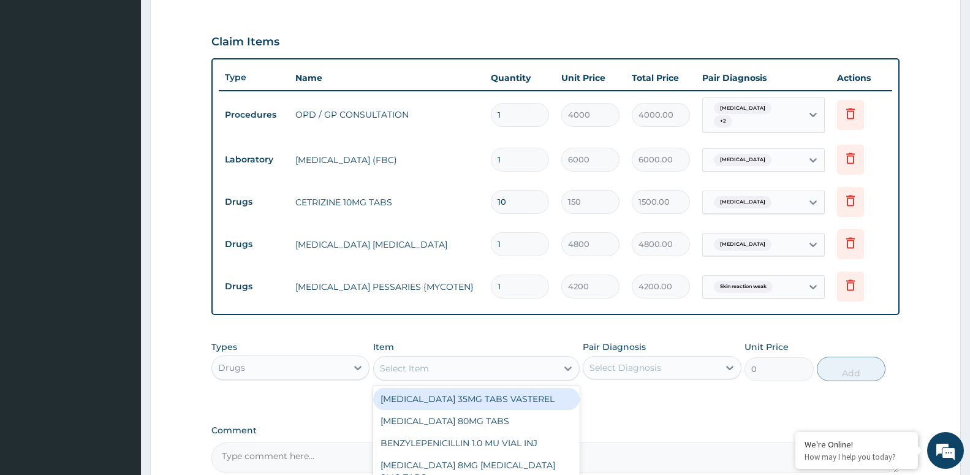
click at [419, 371] on div "Select Item" at bounding box center [404, 368] width 49 height 12
type input "EAS"
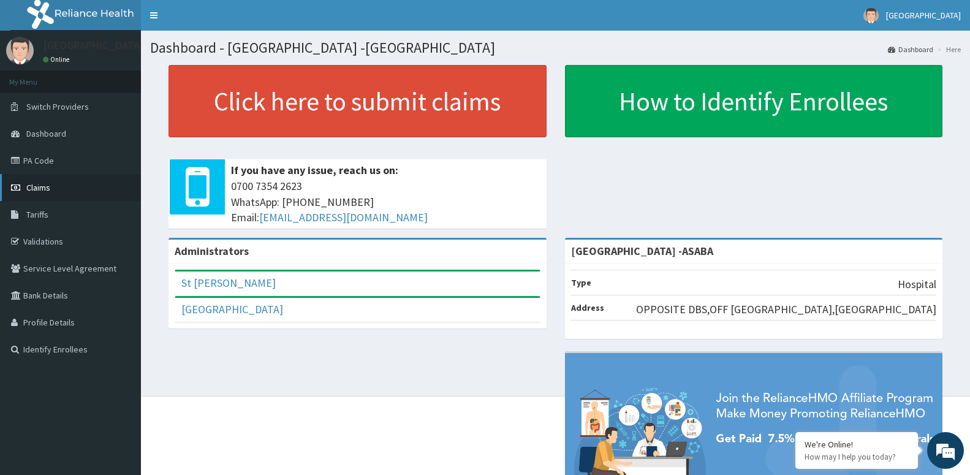
click at [24, 184] on link "Claims" at bounding box center [70, 187] width 141 height 27
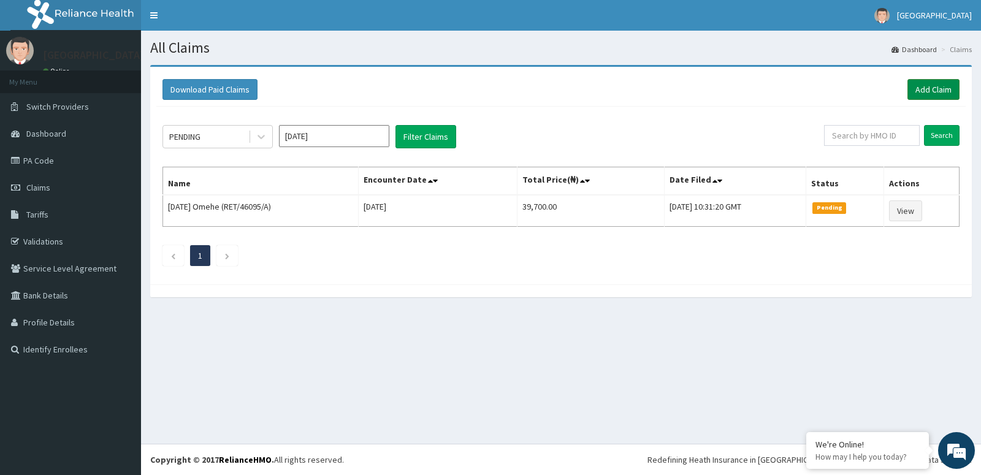
click at [933, 94] on link "Add Claim" at bounding box center [933, 89] width 52 height 21
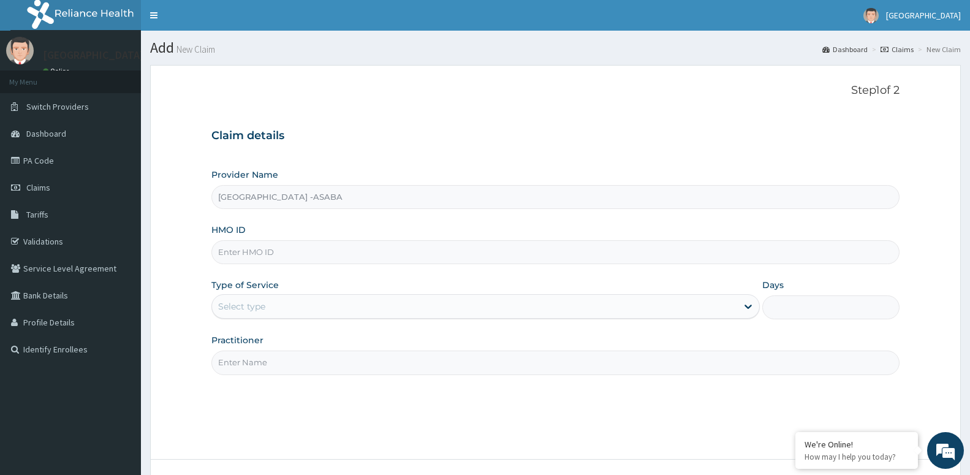
click at [258, 253] on input "HMO ID" at bounding box center [555, 252] width 688 height 24
type input "CCD/10197/A"
click at [246, 313] on div "Select type" at bounding box center [474, 307] width 525 height 20
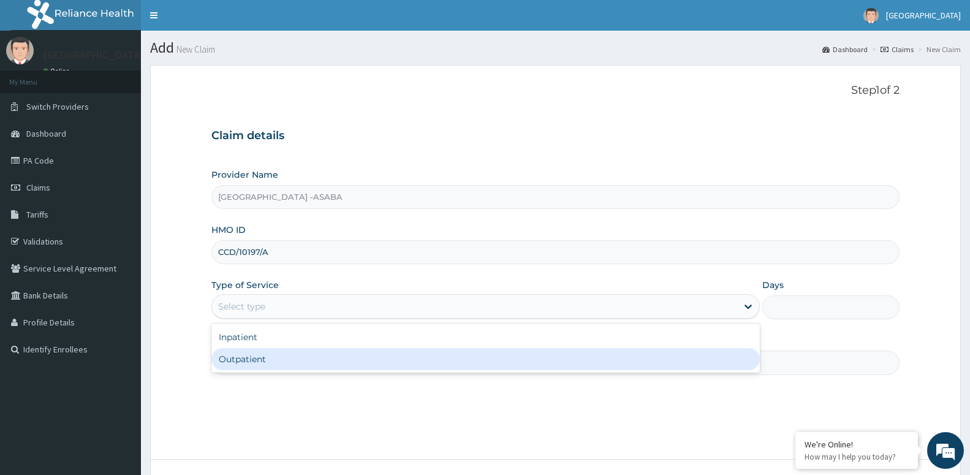
click at [262, 357] on div "Outpatient" at bounding box center [485, 359] width 549 height 22
type input "1"
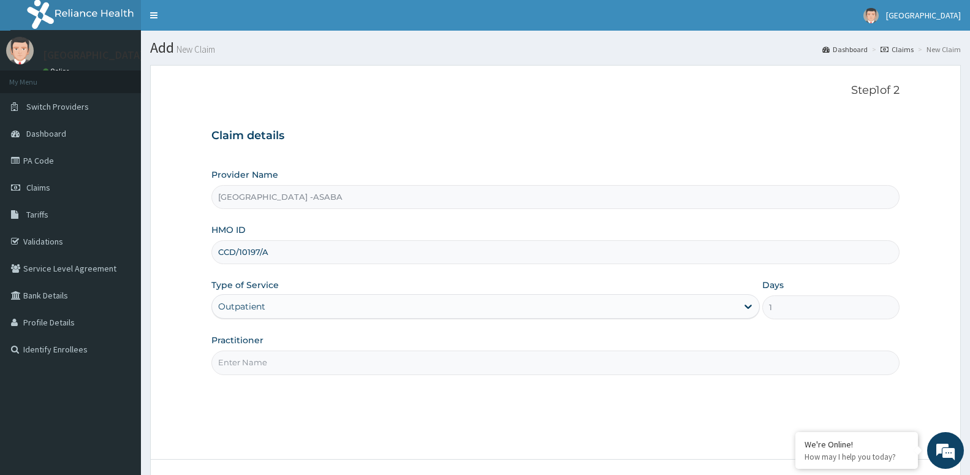
click at [270, 362] on input "Practitioner" at bounding box center [555, 363] width 688 height 24
paste input "DR JERRY"
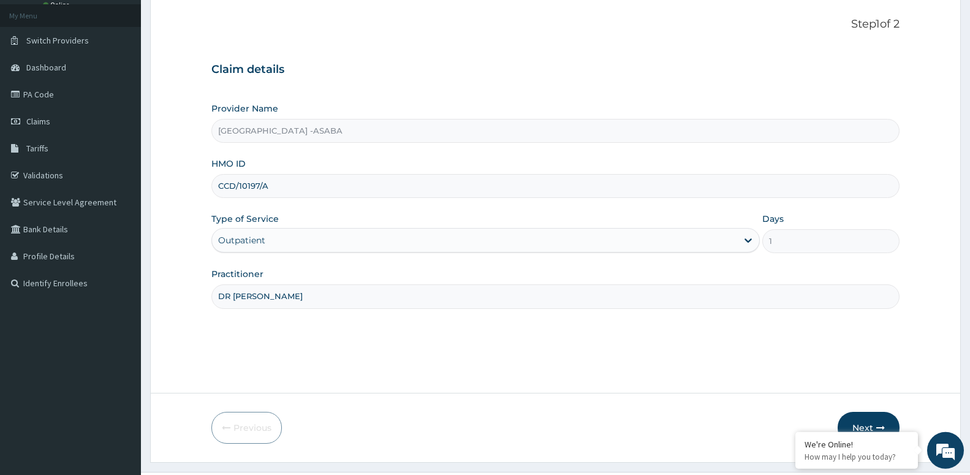
scroll to position [94, 0]
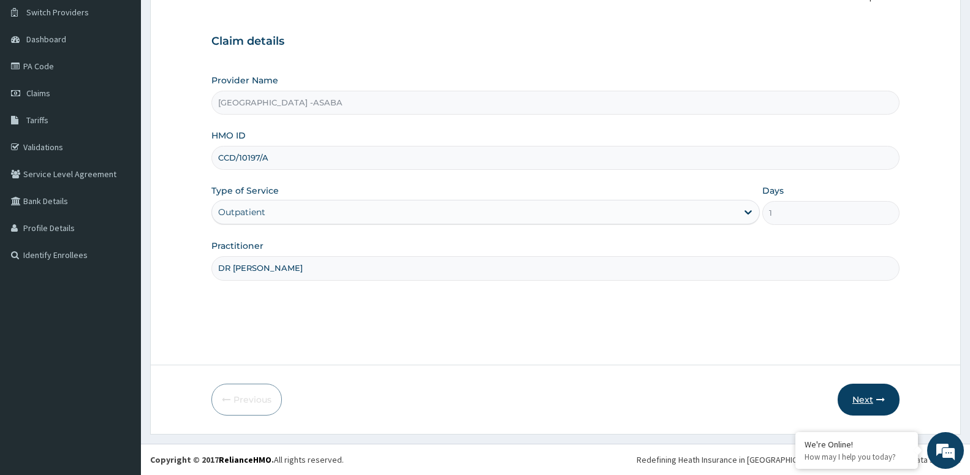
type input "DR [PERSON_NAME]"
click at [873, 388] on button "Next" at bounding box center [869, 400] width 62 height 32
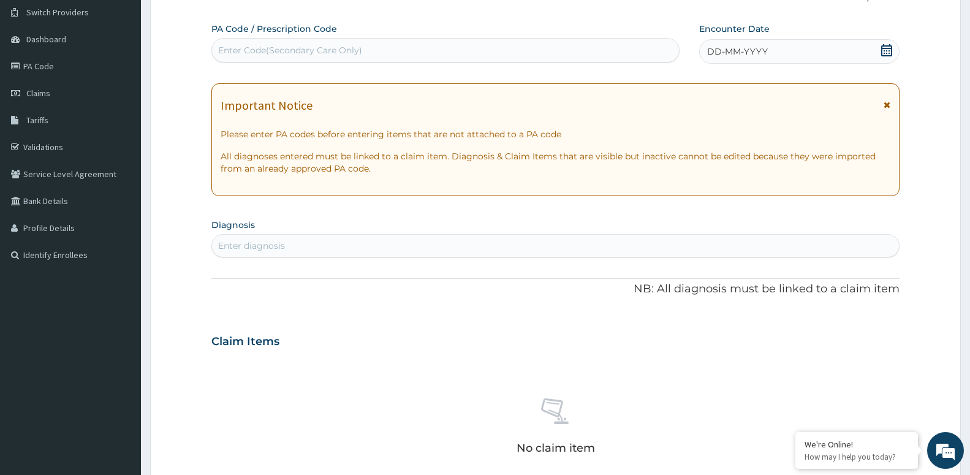
click at [268, 252] on div "Enter diagnosis" at bounding box center [555, 246] width 687 height 20
type input "INSOM"
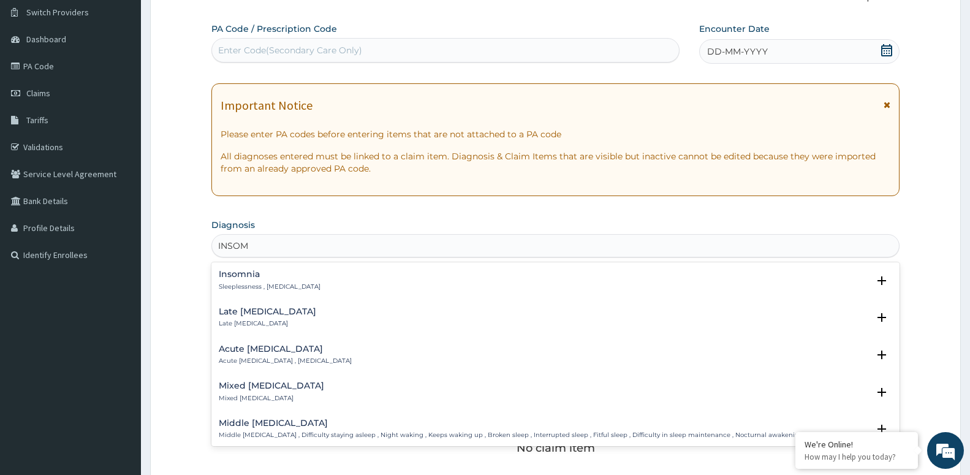
click at [257, 279] on h4 "Insomnia" at bounding box center [270, 274] width 102 height 9
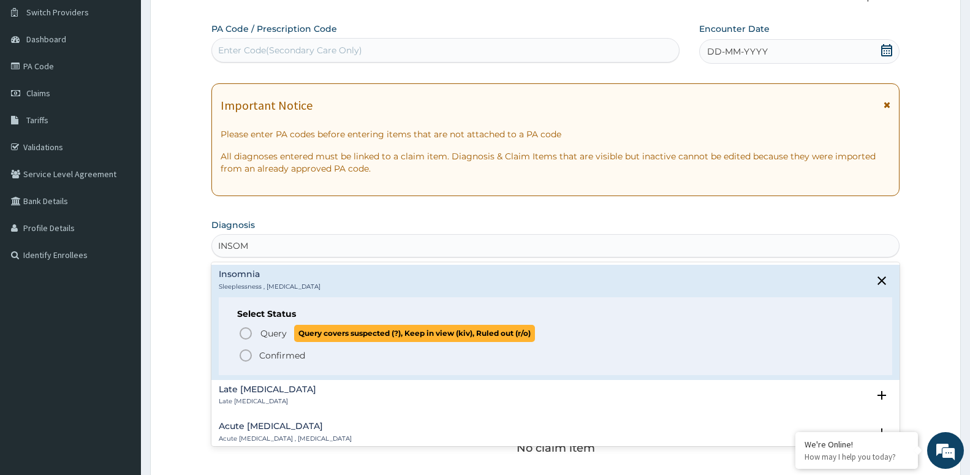
click at [268, 335] on span "Query" at bounding box center [274, 333] width 26 height 12
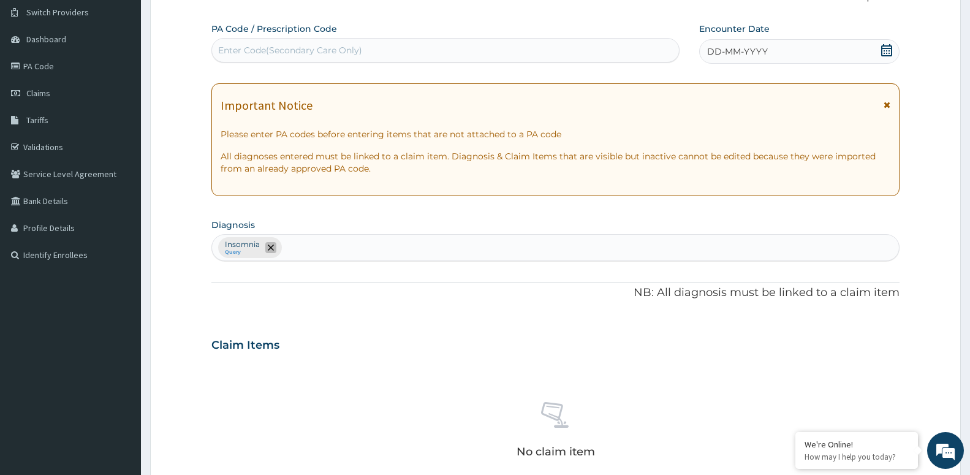
click at [272, 248] on icon "remove selection option" at bounding box center [271, 248] width 6 height 6
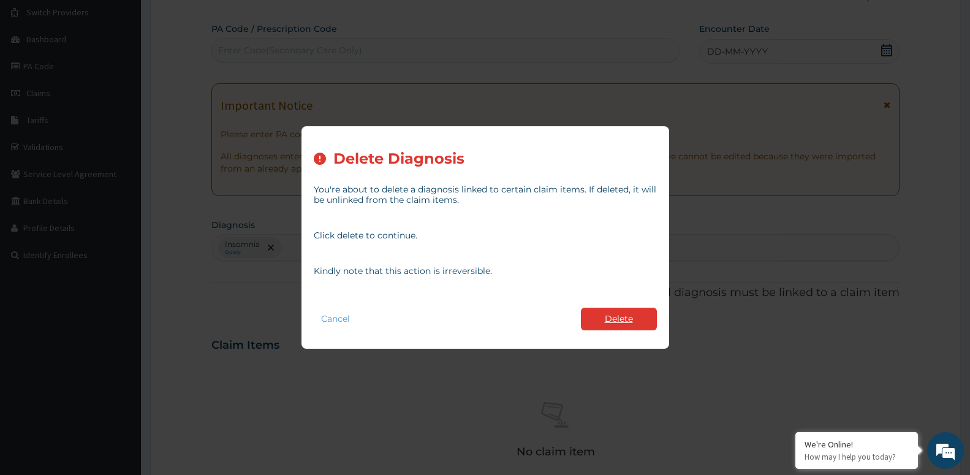
click at [601, 322] on button "Delete" at bounding box center [619, 319] width 76 height 23
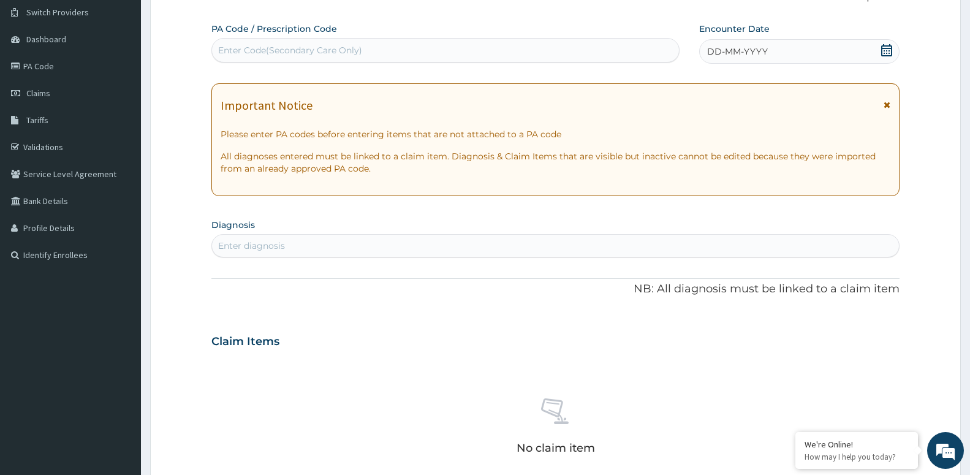
click at [314, 243] on div "Enter diagnosis" at bounding box center [555, 246] width 687 height 20
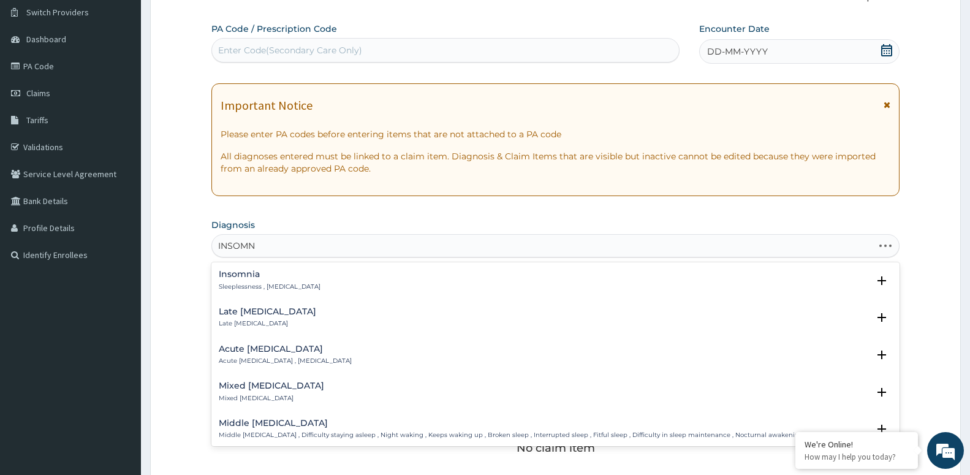
type input "INSOMNI"
click at [251, 273] on h4 "Insomnia" at bounding box center [270, 274] width 102 height 9
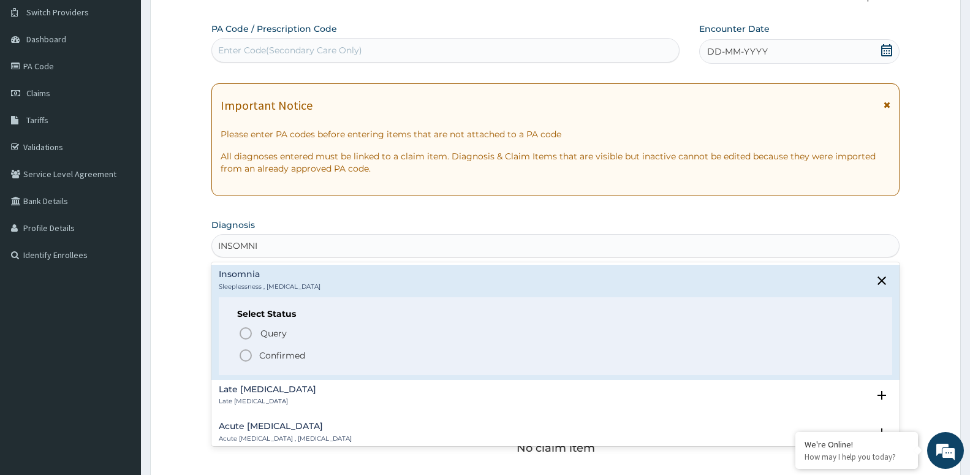
click at [275, 354] on p "Confirmed" at bounding box center [282, 355] width 46 height 12
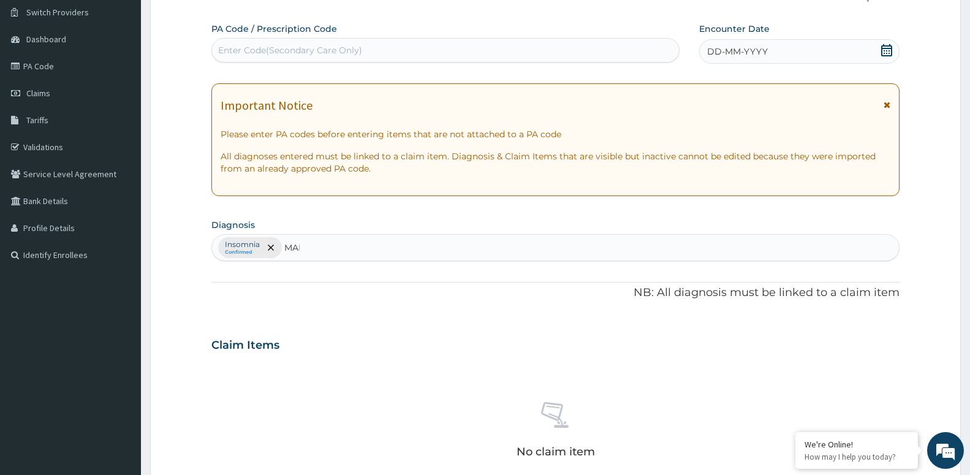
type input "MALA"
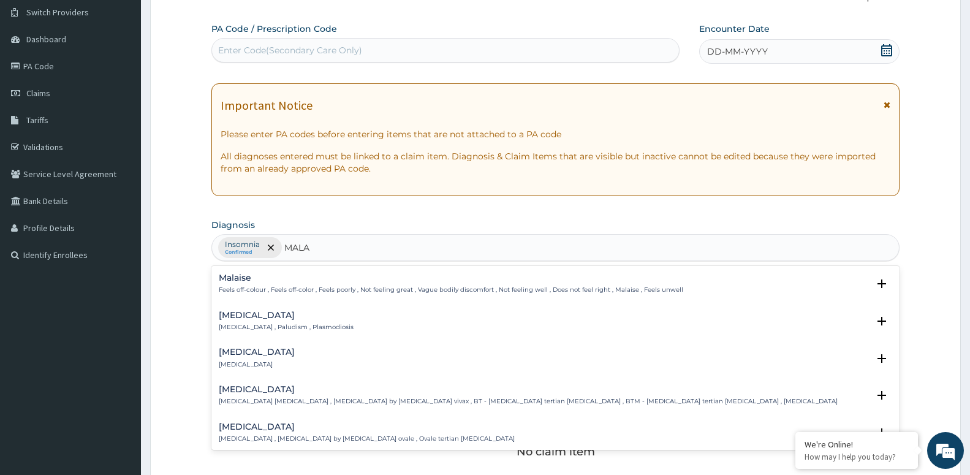
click at [243, 319] on h4 "Malaria" at bounding box center [286, 315] width 135 height 9
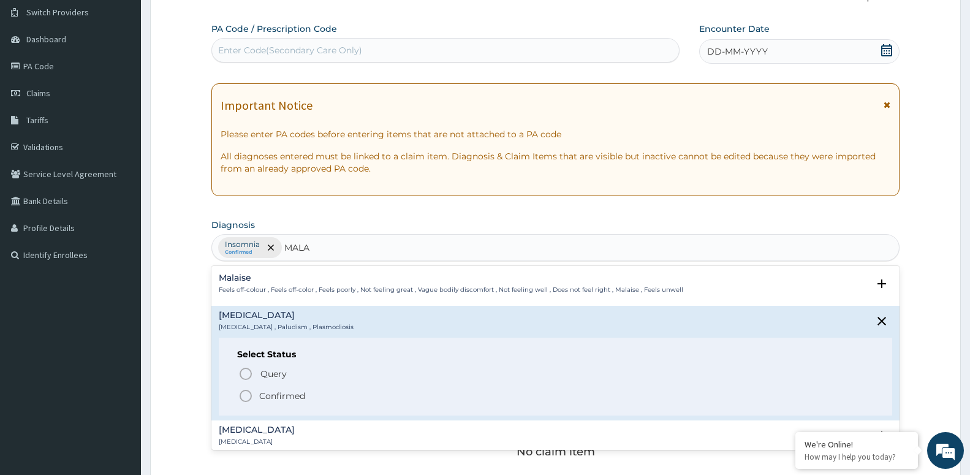
click at [261, 400] on p "Confirmed" at bounding box center [282, 396] width 46 height 12
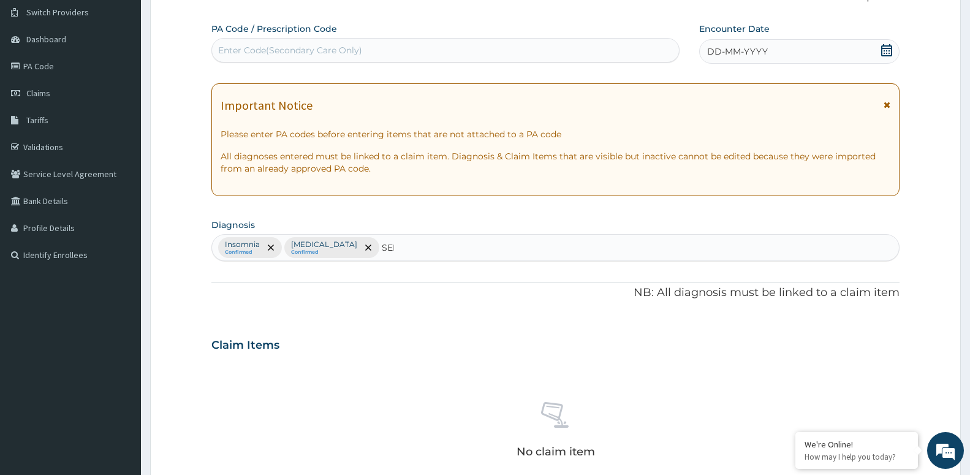
type input "SEPS"
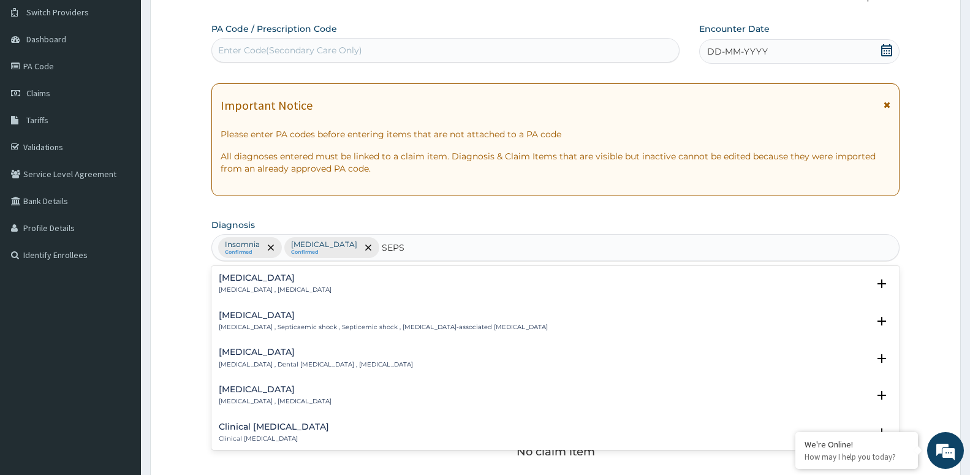
click at [286, 278] on h4 "Sepsis" at bounding box center [275, 277] width 113 height 9
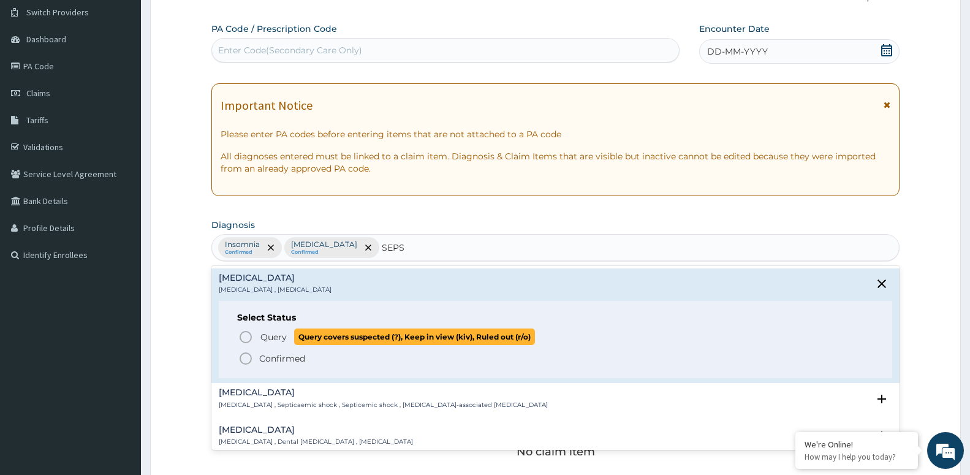
click at [283, 339] on span "Query" at bounding box center [274, 337] width 26 height 12
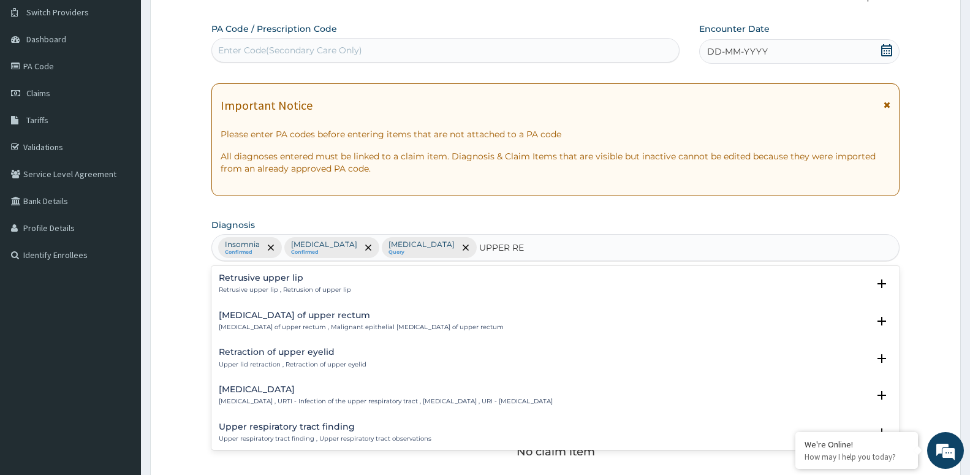
type input "UPPER RES"
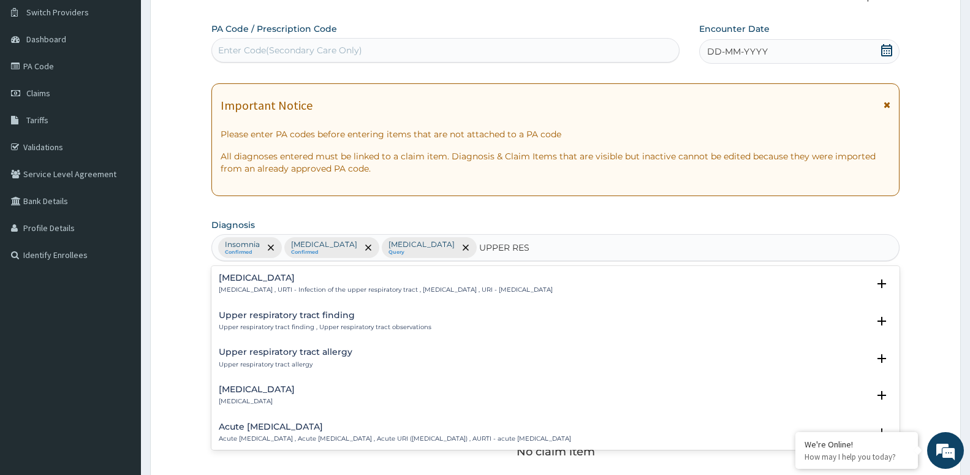
click at [238, 291] on p "Upper respiratory infection , URTI - Infection of the upper respiratory tract ,…" at bounding box center [386, 290] width 334 height 9
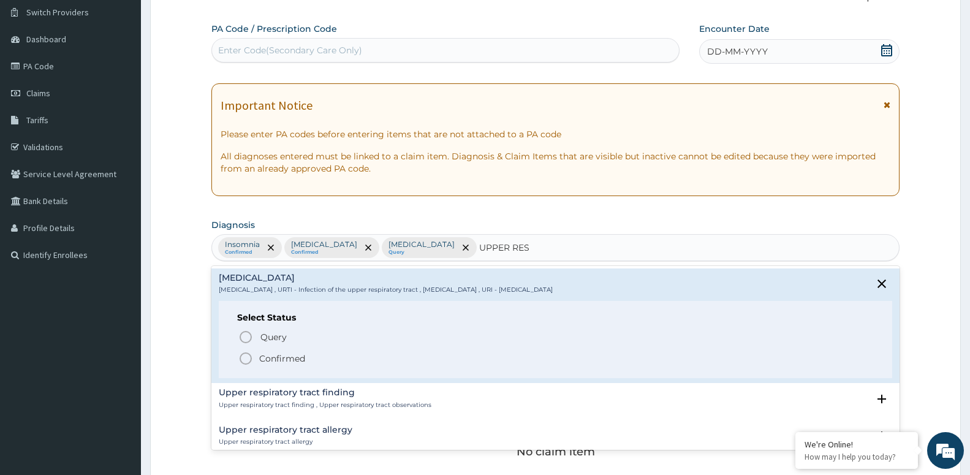
click at [278, 357] on p "Confirmed" at bounding box center [282, 358] width 46 height 12
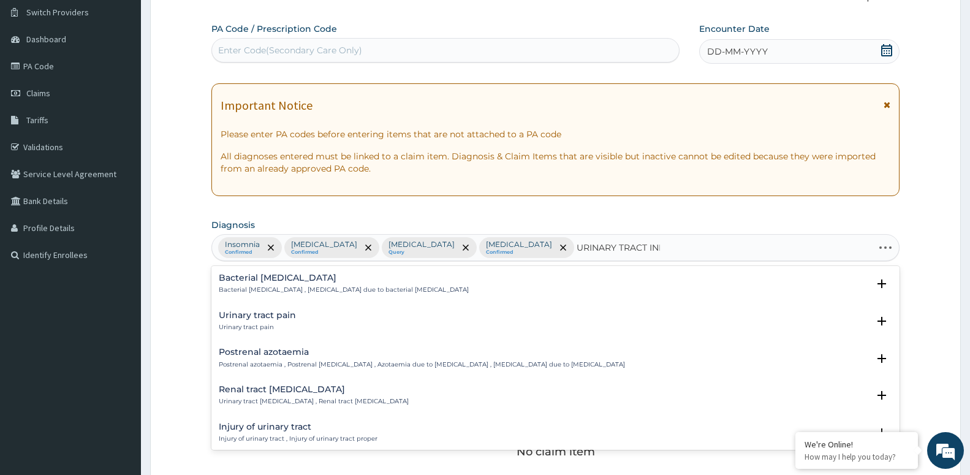
type input "URINARY TRACT INFE"
click at [287, 322] on div "Bacterial urinary infection Bacterial urinary infection , Bacterial UTI (urinar…" at bounding box center [312, 321] width 186 height 21
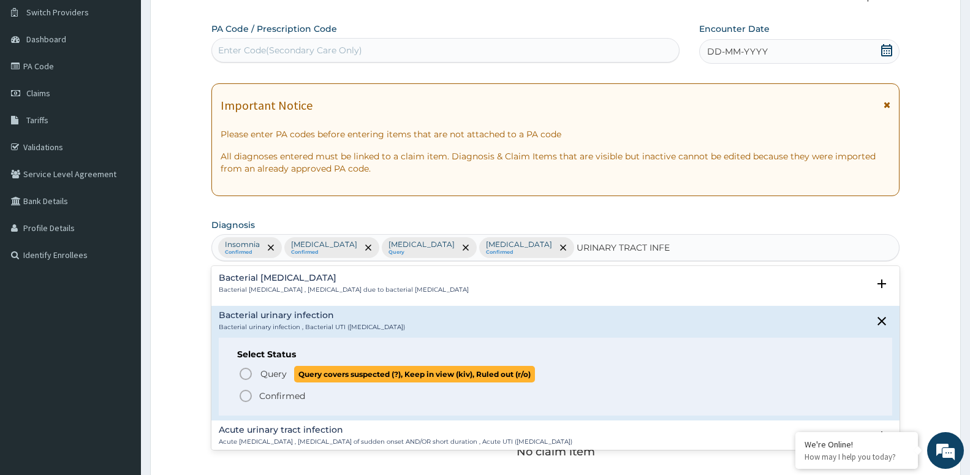
click at [275, 376] on span "Query" at bounding box center [274, 374] width 26 height 12
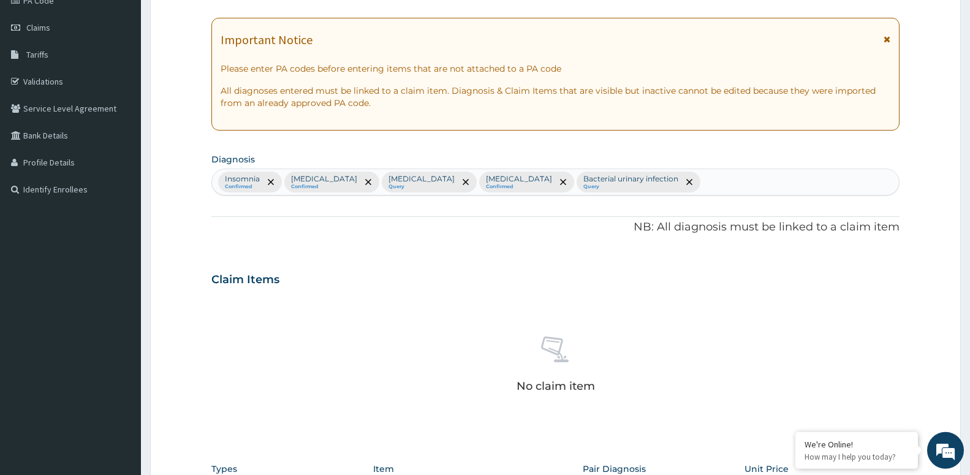
scroll to position [282, 0]
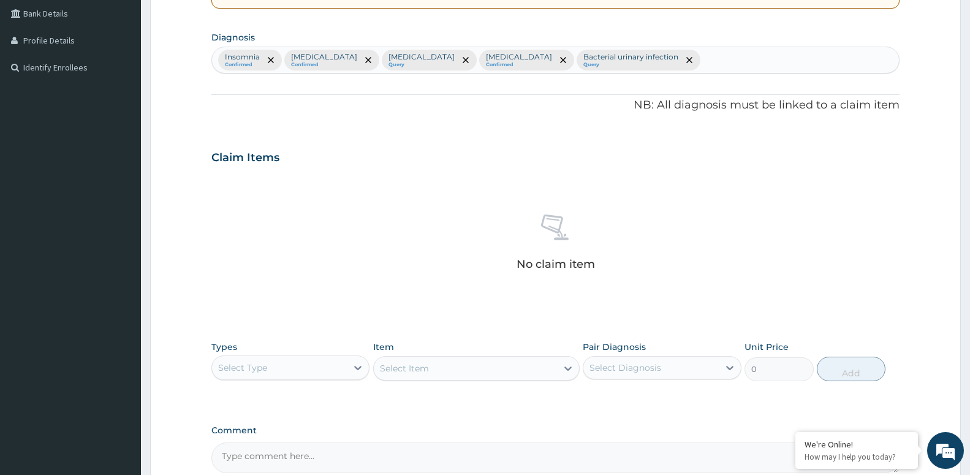
drag, startPoint x: 605, startPoint y: 370, endPoint x: 602, endPoint y: 382, distance: 12.6
click at [605, 370] on div "Select Diagnosis" at bounding box center [626, 368] width 72 height 12
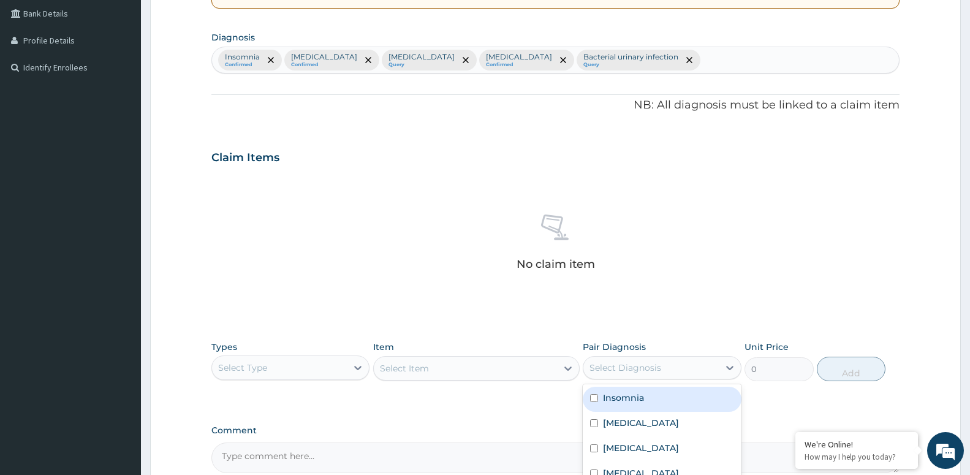
drag, startPoint x: 594, startPoint y: 403, endPoint x: 593, endPoint y: 411, distance: 8.0
click at [594, 404] on div "Insomnia" at bounding box center [662, 399] width 158 height 25
checkbox input "true"
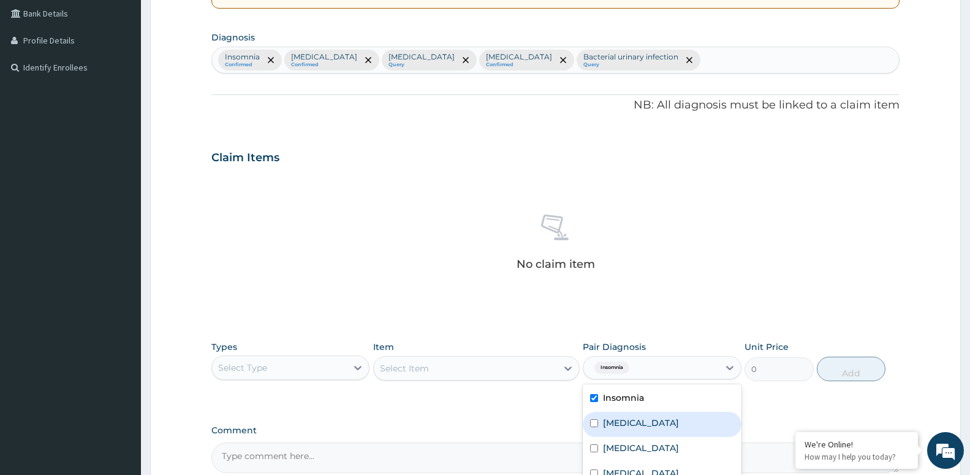
drag, startPoint x: 598, startPoint y: 419, endPoint x: 601, endPoint y: 441, distance: 22.3
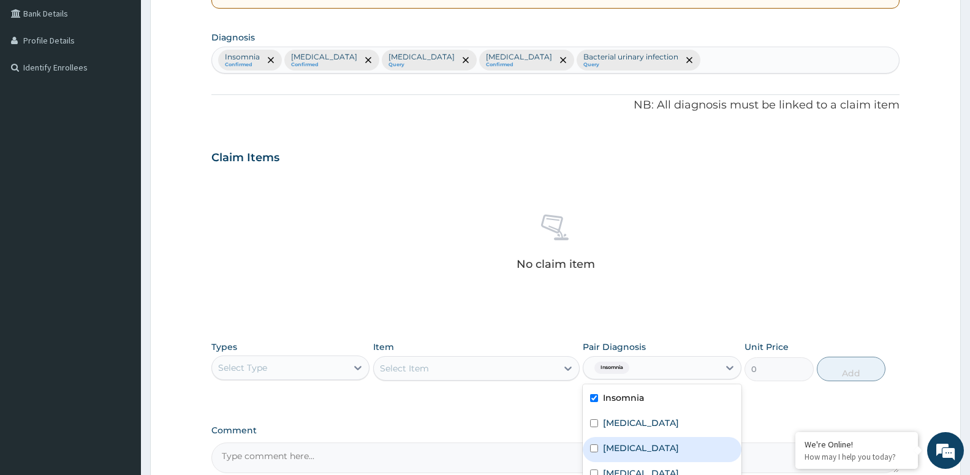
click at [603, 447] on div "[MEDICAL_DATA]" at bounding box center [662, 449] width 158 height 25
checkbox input "true"
click at [610, 466] on div "Upper respiratory infection" at bounding box center [662, 474] width 158 height 25
checkbox input "true"
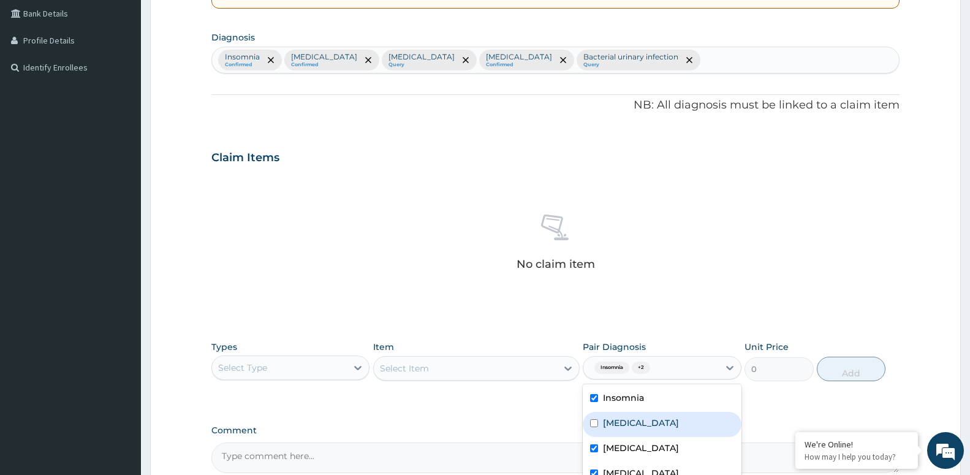
click at [608, 424] on label "[MEDICAL_DATA]" at bounding box center [641, 423] width 76 height 12
checkbox input "true"
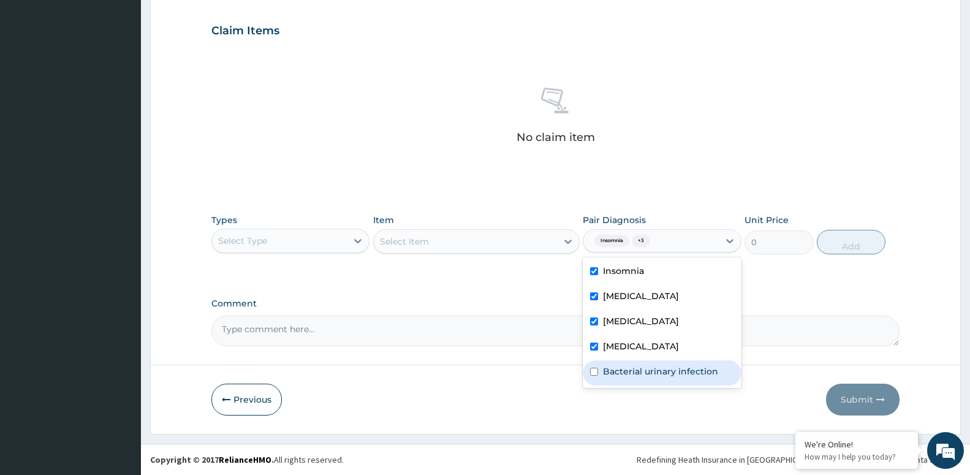
click at [634, 375] on label "Bacterial urinary infection" at bounding box center [660, 371] width 115 height 12
checkbox input "true"
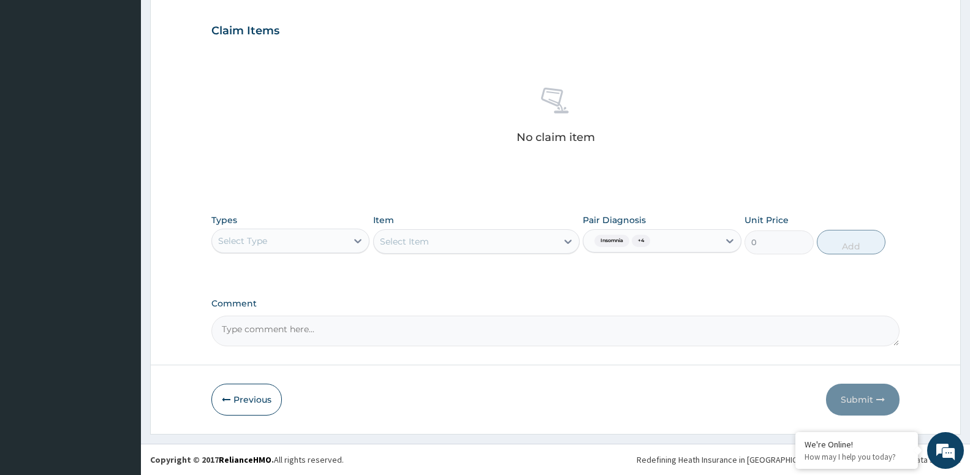
click at [475, 247] on div "Select Item" at bounding box center [476, 241] width 207 height 25
click at [310, 241] on div "Select Type" at bounding box center [279, 241] width 135 height 20
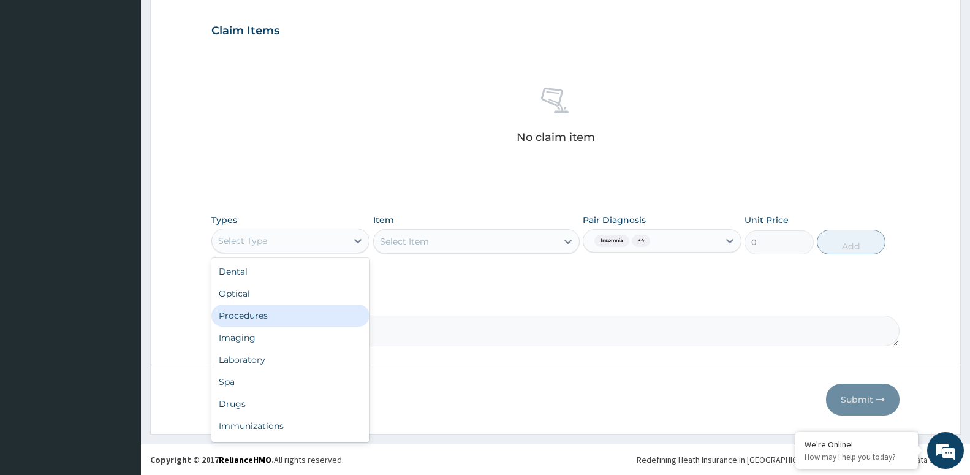
click at [294, 321] on div "Procedures" at bounding box center [290, 316] width 158 height 22
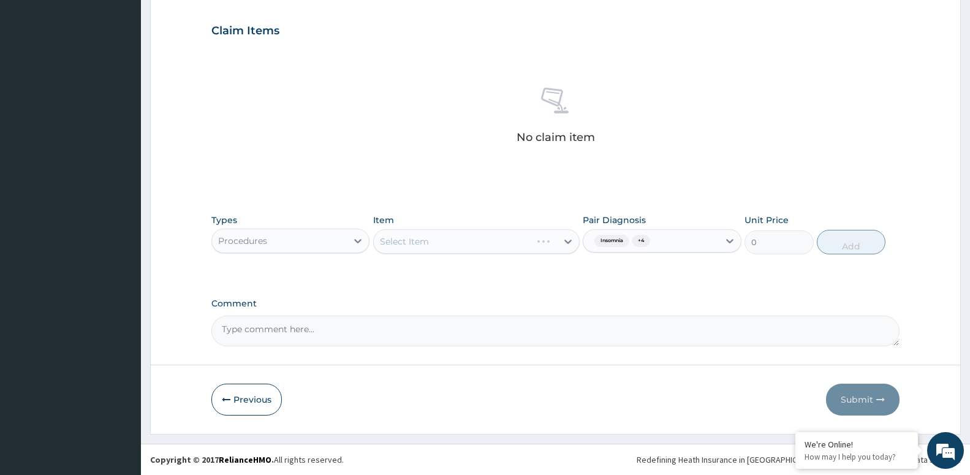
click at [423, 246] on div "Select Item" at bounding box center [476, 241] width 207 height 25
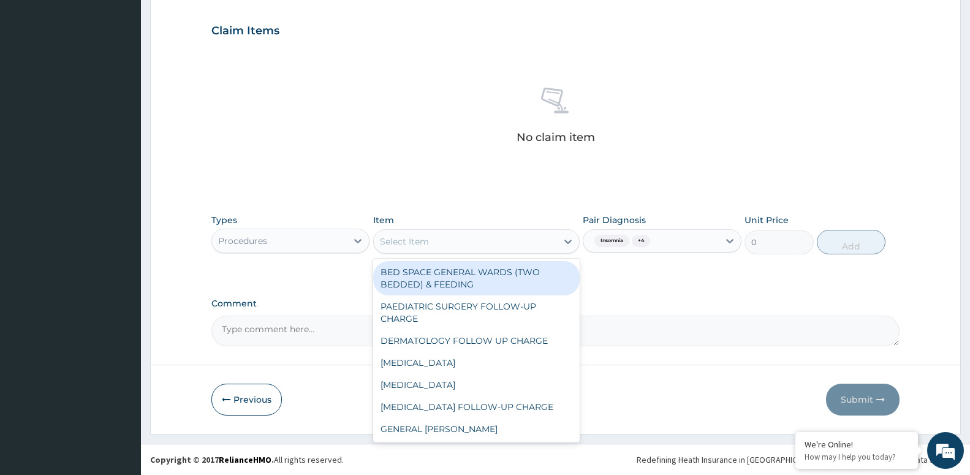
drag, startPoint x: 420, startPoint y: 238, endPoint x: 409, endPoint y: 231, distance: 12.9
click at [411, 236] on div "Select Item" at bounding box center [404, 241] width 49 height 12
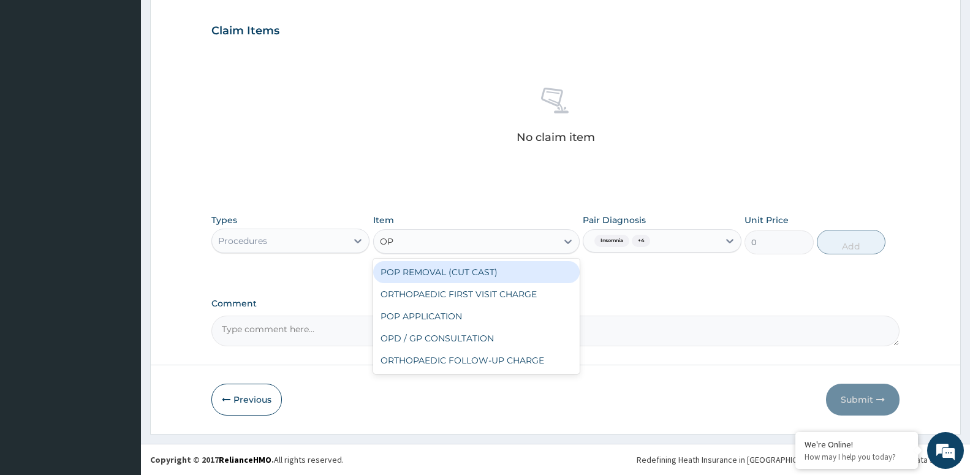
type input "OPD"
click at [437, 270] on div "OPD / GP CONSULTATION" at bounding box center [476, 272] width 207 height 22
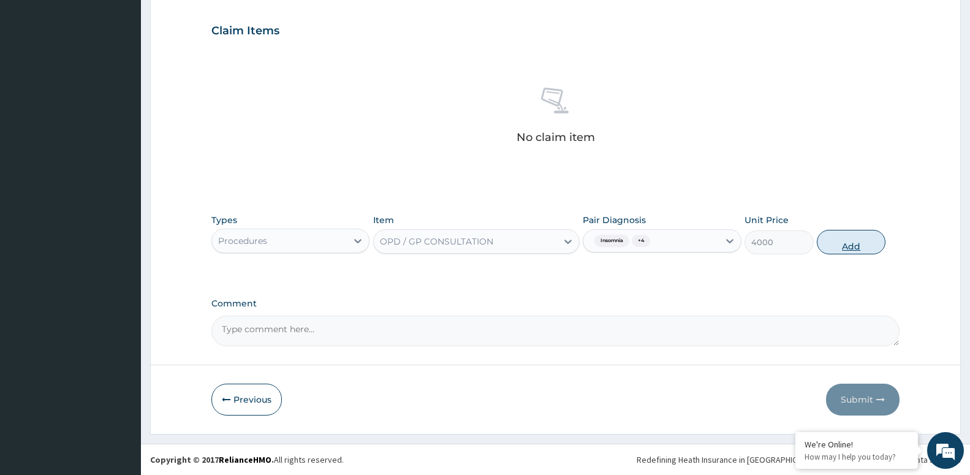
click at [832, 240] on button "Add" at bounding box center [851, 242] width 69 height 25
type input "0"
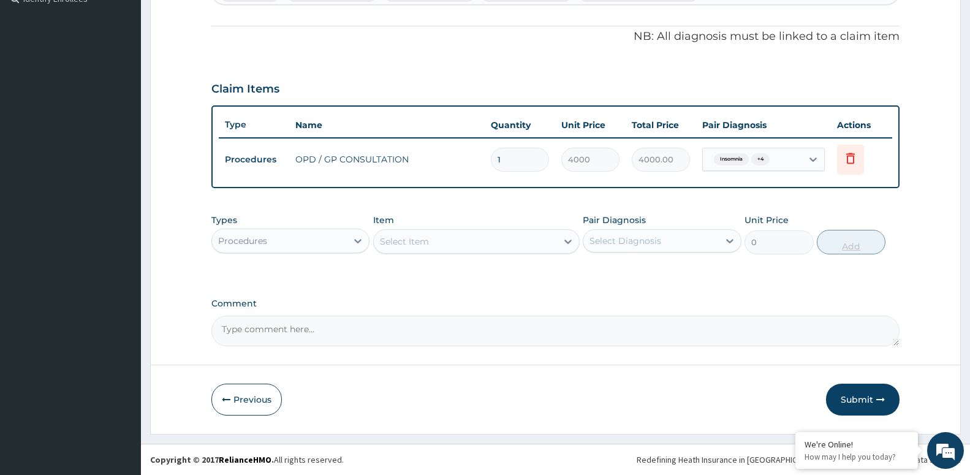
scroll to position [351, 0]
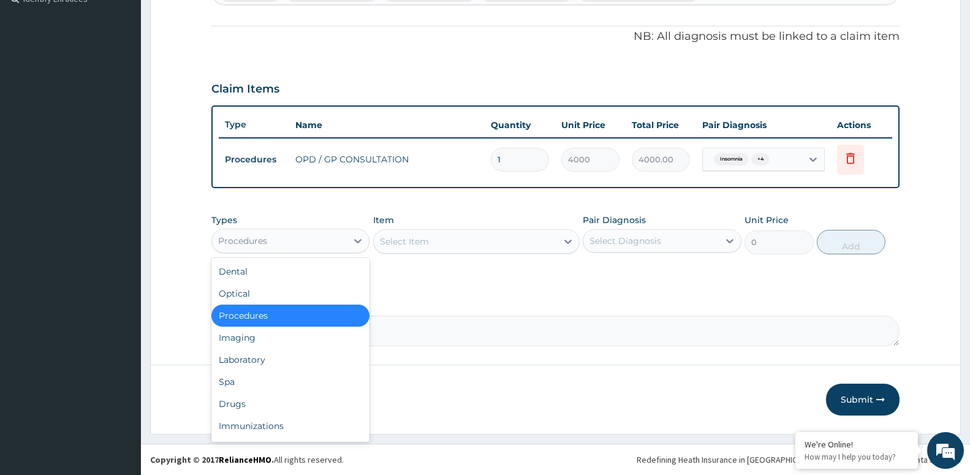
click at [313, 249] on div "Procedures" at bounding box center [279, 241] width 135 height 20
click at [302, 362] on div "Laboratory" at bounding box center [290, 360] width 158 height 22
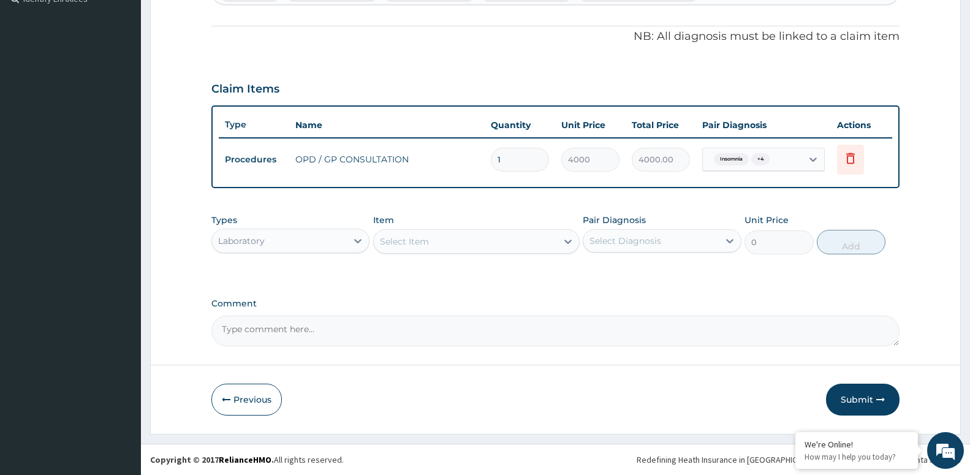
click at [425, 243] on div "Select Item" at bounding box center [404, 241] width 49 height 12
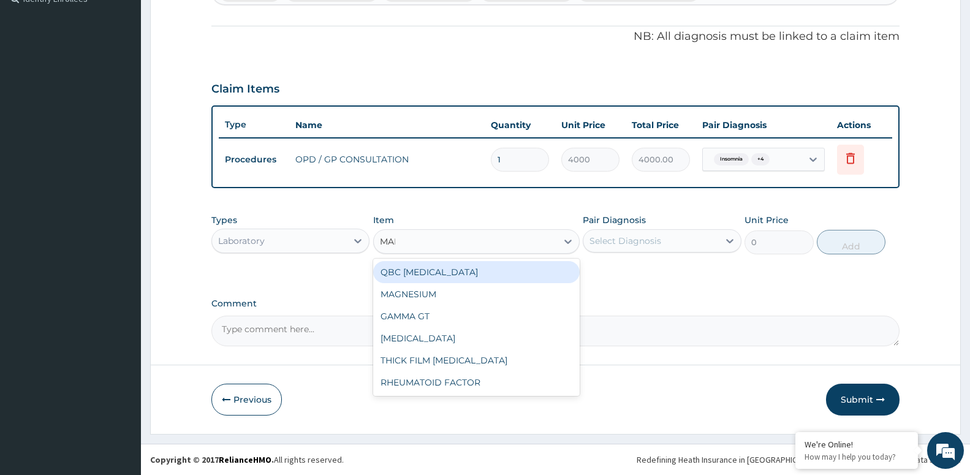
type input "MALA"
click at [420, 274] on div "QBC MALARIA" at bounding box center [476, 272] width 207 height 22
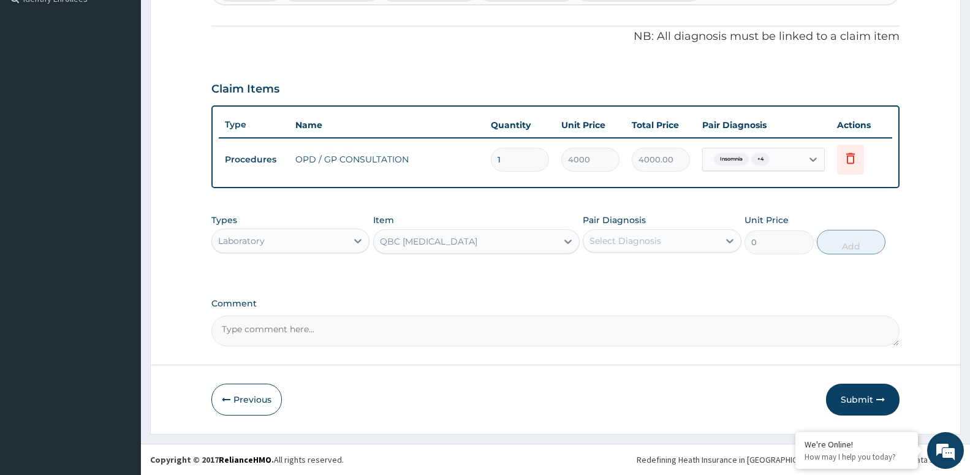
type input "2000"
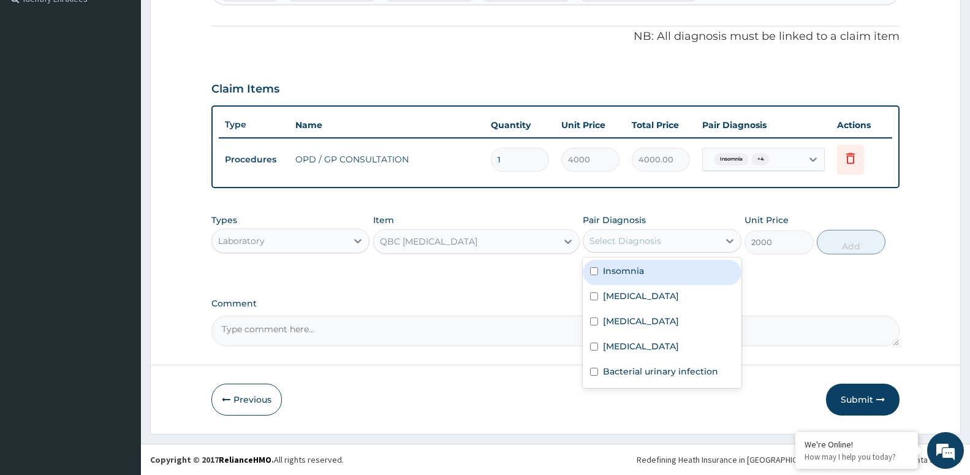
click at [621, 235] on div "Select Diagnosis" at bounding box center [626, 241] width 72 height 12
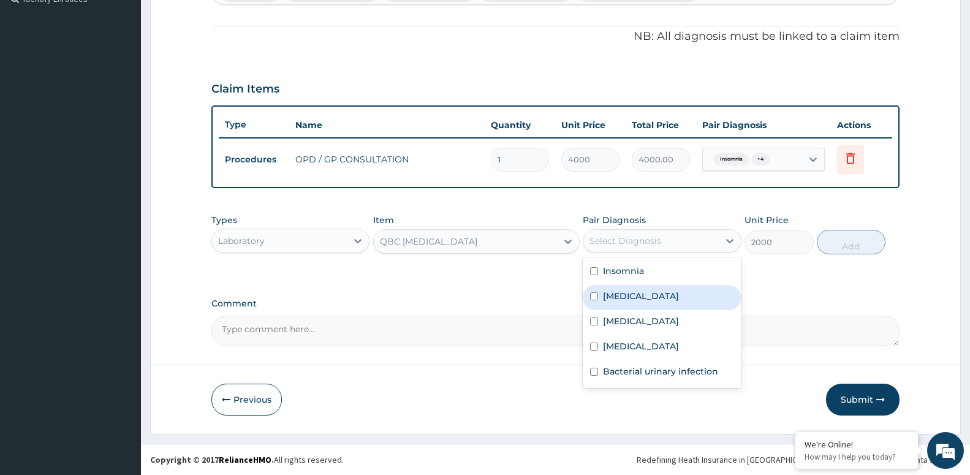
click at [626, 306] on div "Malaria" at bounding box center [662, 297] width 158 height 25
checkbox input "true"
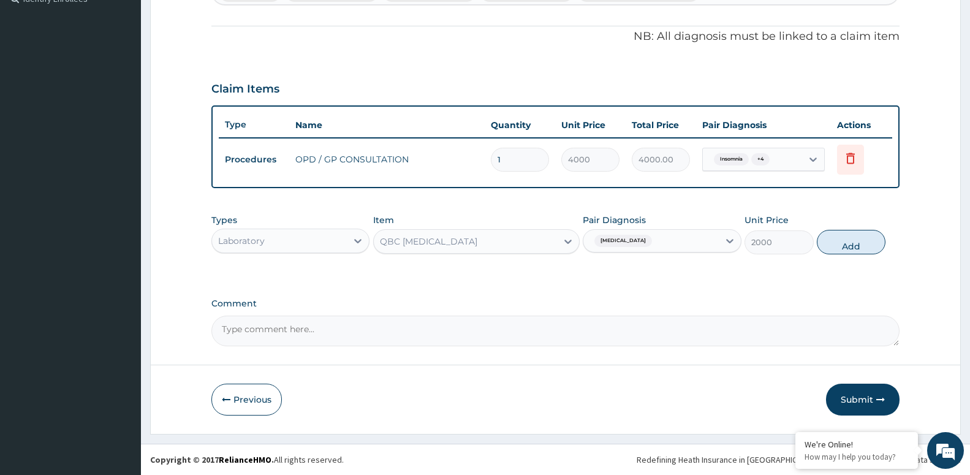
drag, startPoint x: 856, startPoint y: 253, endPoint x: 622, endPoint y: 254, distance: 234.8
click at [854, 253] on button "Add" at bounding box center [851, 242] width 69 height 25
type input "0"
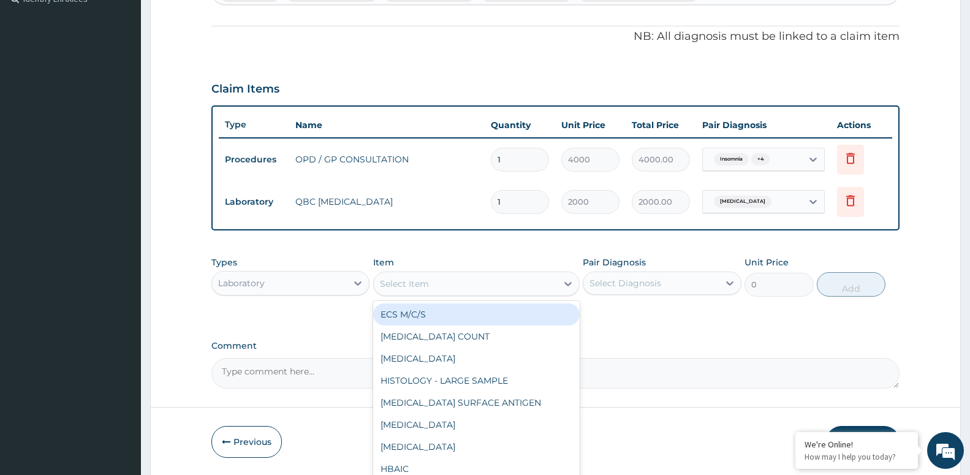
click at [435, 289] on div "Select Item" at bounding box center [465, 284] width 183 height 20
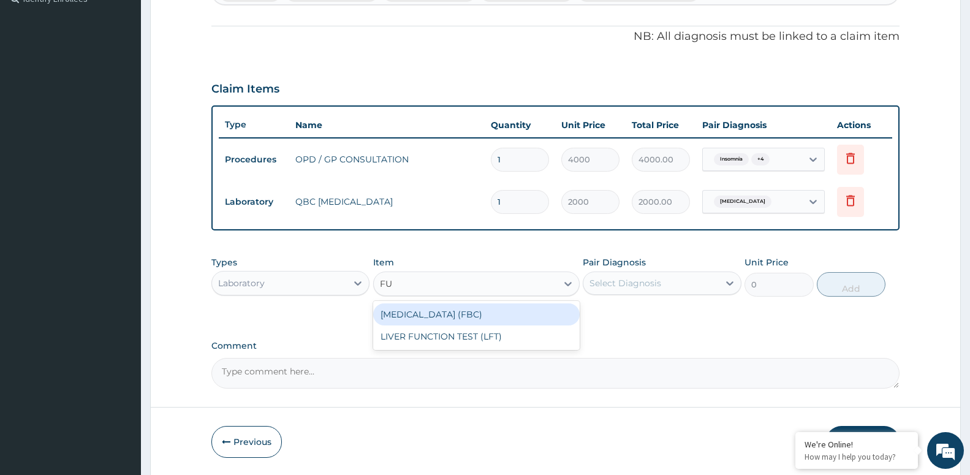
type input "FUL"
click at [447, 314] on div "FULL BLOOD COUNT (FBC)" at bounding box center [476, 314] width 207 height 22
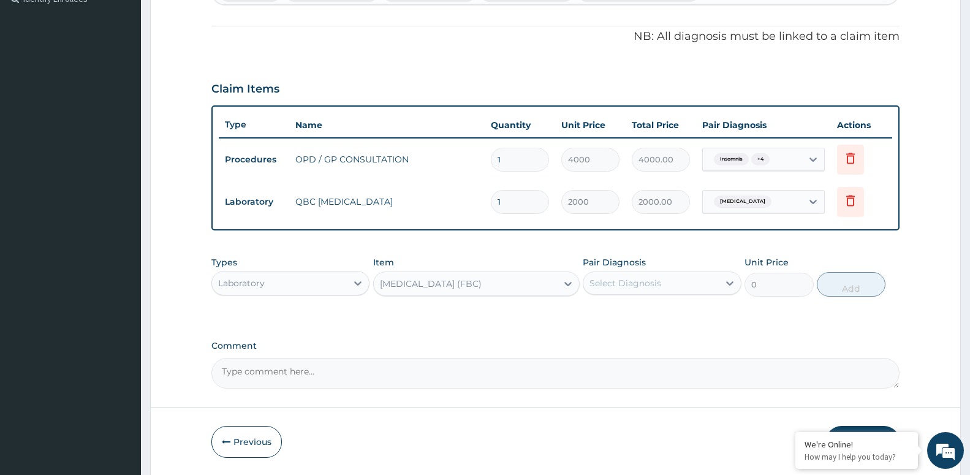
type input "6000"
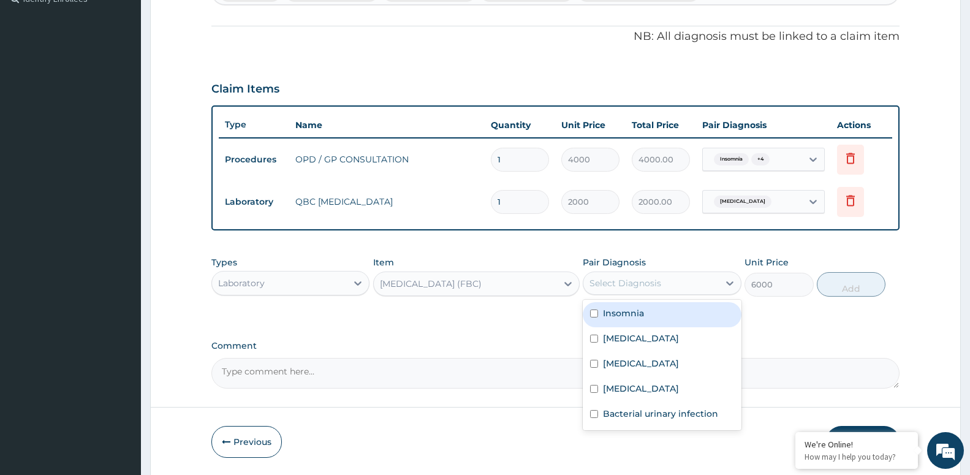
click at [631, 281] on div "Select Diagnosis" at bounding box center [626, 283] width 72 height 12
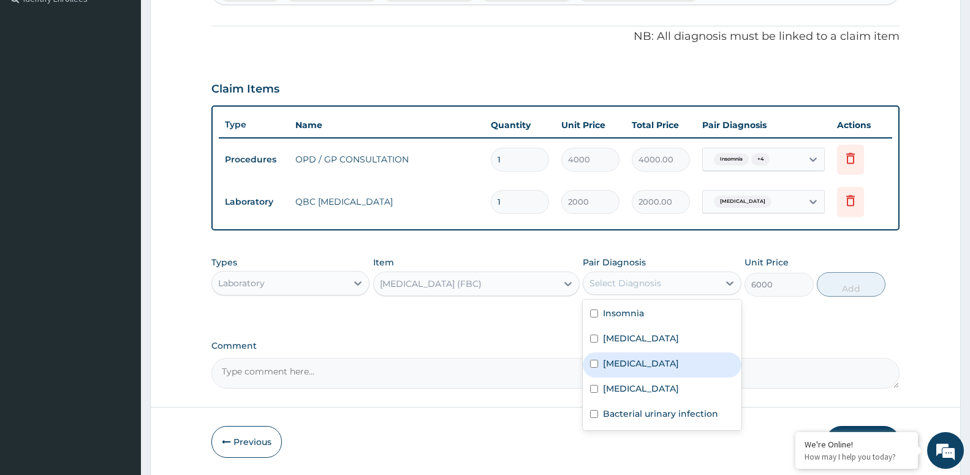
click at [620, 368] on label "Sepsis" at bounding box center [641, 363] width 76 height 12
checkbox input "true"
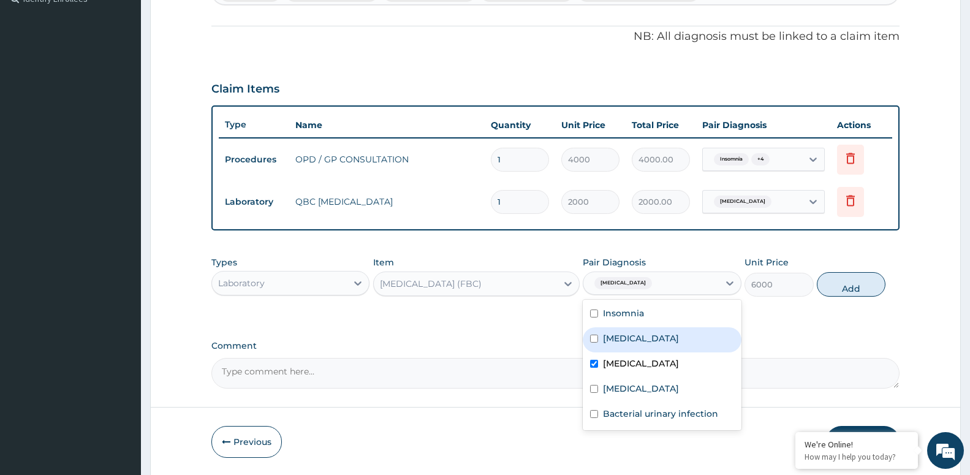
click at [854, 287] on button "Add" at bounding box center [851, 284] width 69 height 25
type input "0"
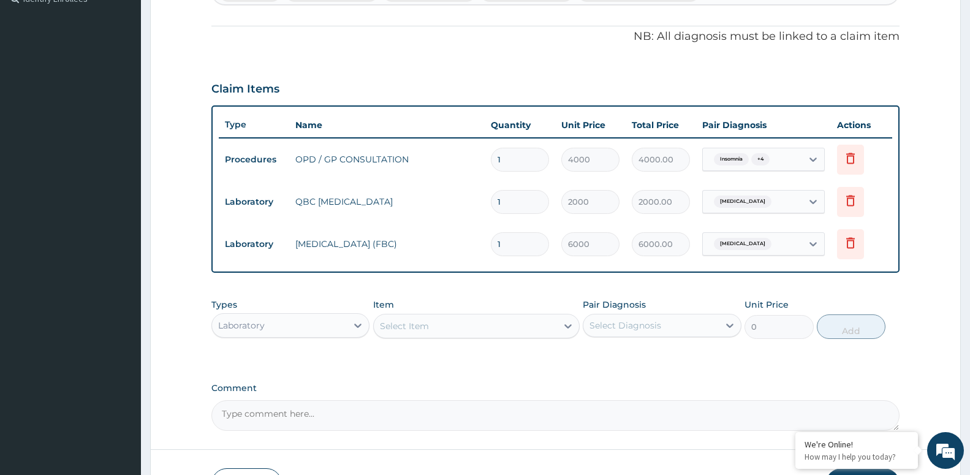
click at [408, 324] on div "Select Item" at bounding box center [404, 326] width 49 height 12
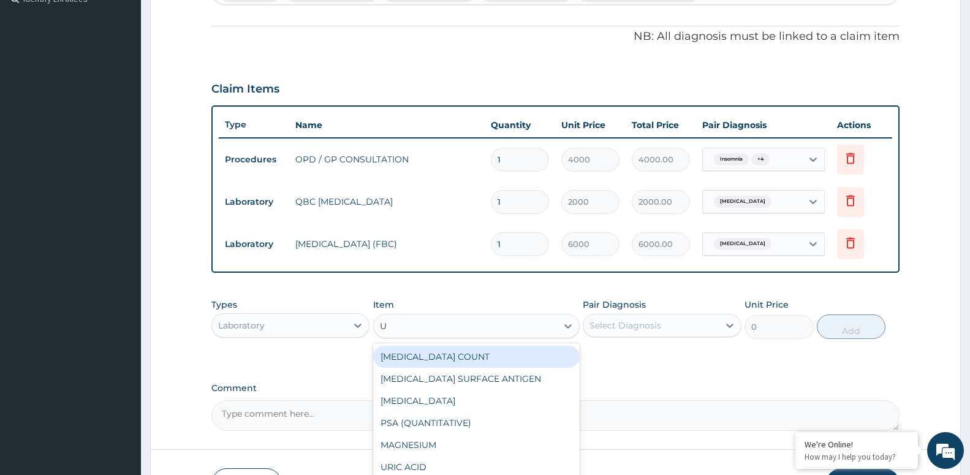
type input "UR"
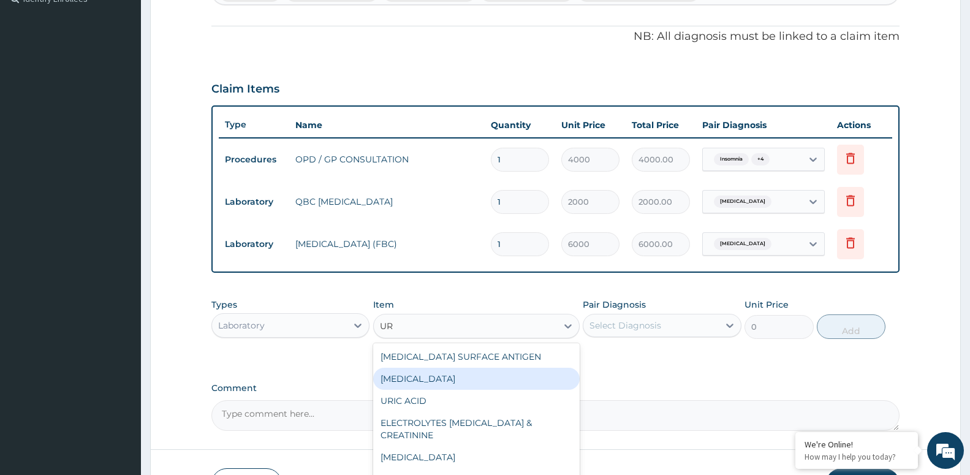
click at [443, 382] on div "URINALYSIS" at bounding box center [476, 379] width 207 height 22
type input "1750"
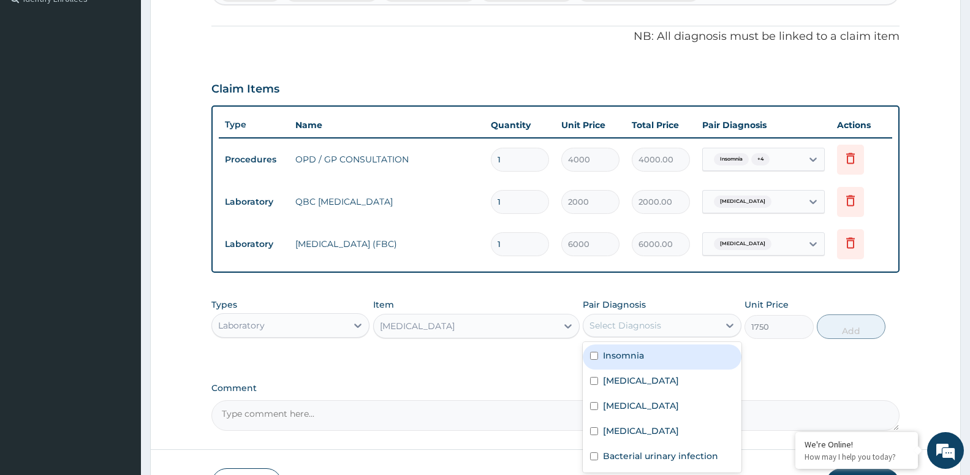
click at [661, 327] on div "Select Diagnosis" at bounding box center [651, 326] width 135 height 20
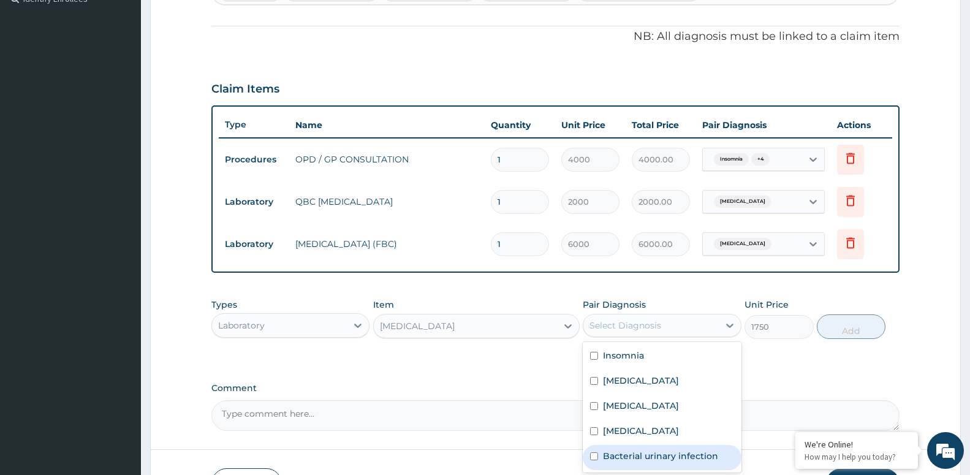
click at [656, 458] on label "Bacterial urinary infection" at bounding box center [660, 456] width 115 height 12
checkbox input "true"
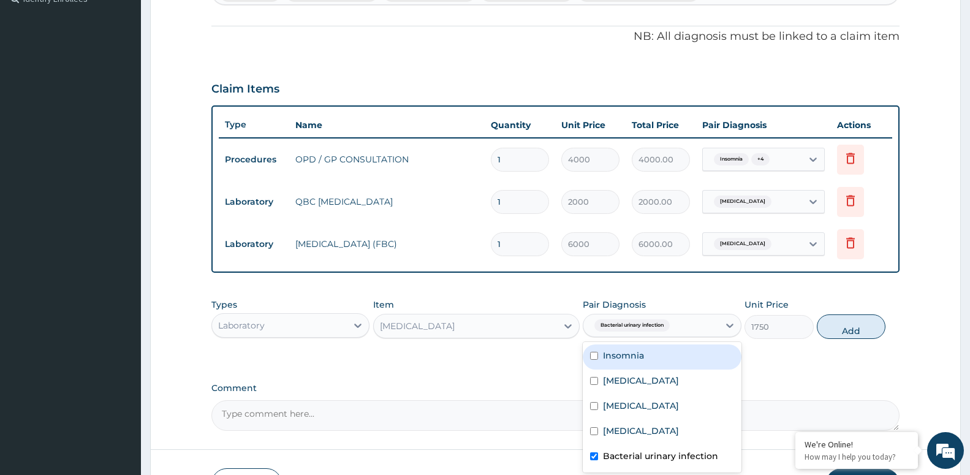
click at [449, 322] on div "URINALYSIS" at bounding box center [465, 326] width 183 height 20
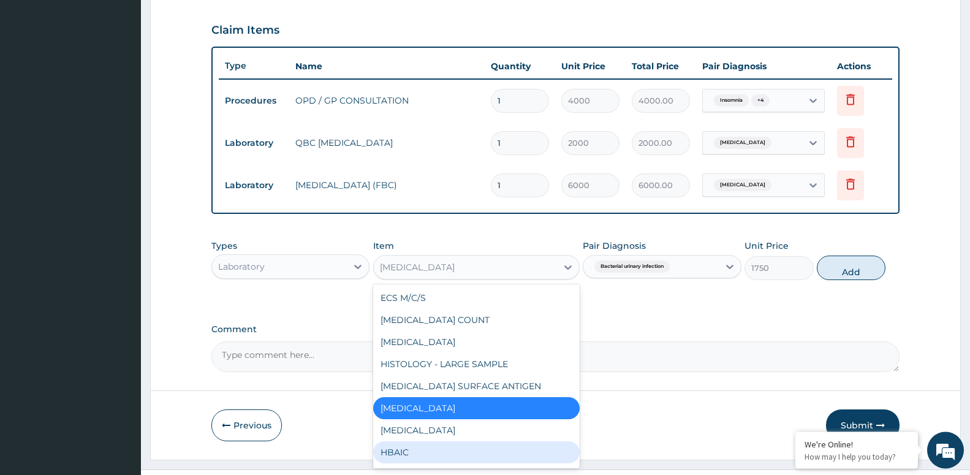
scroll to position [413, 0]
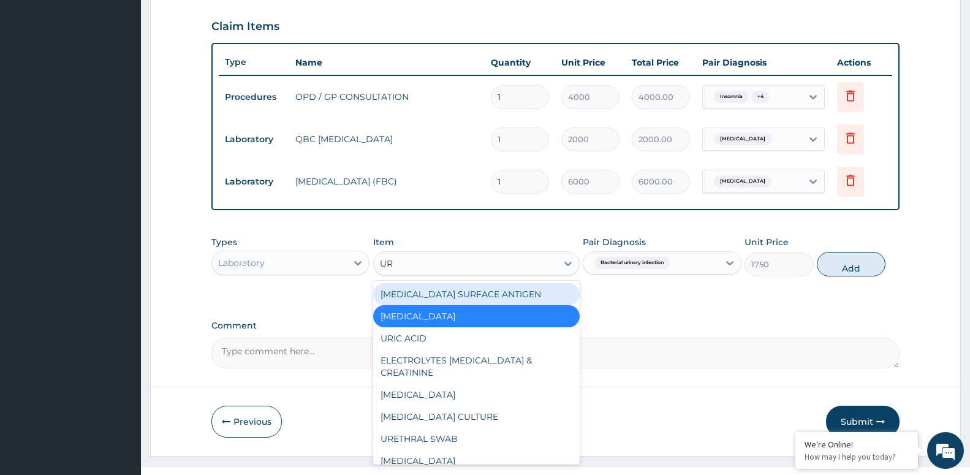
type input "URI"
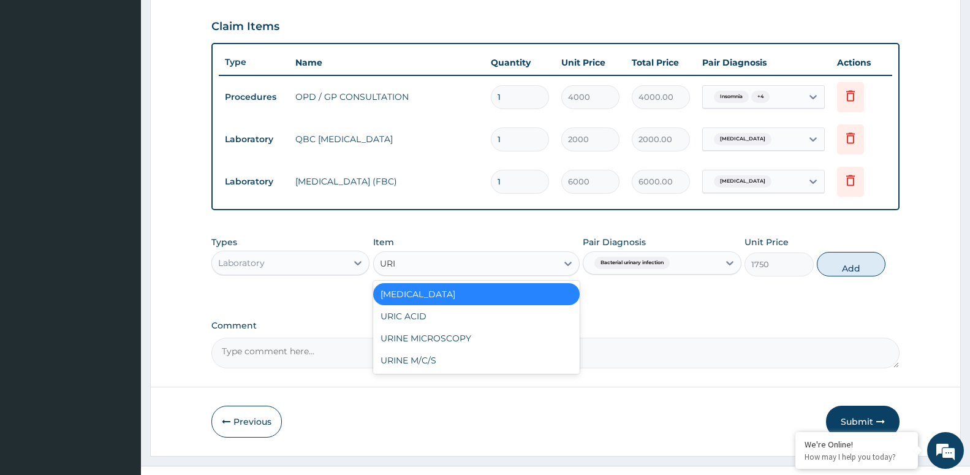
click at [493, 297] on div "URINALYSIS" at bounding box center [476, 294] width 207 height 22
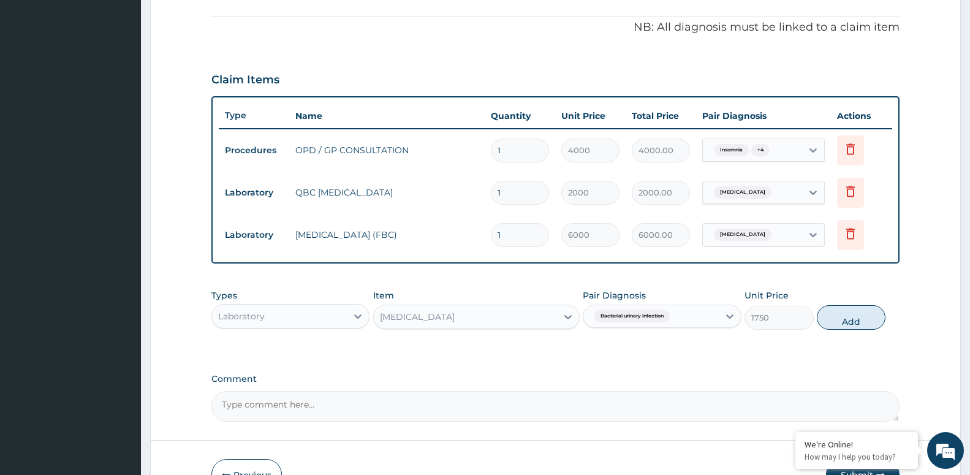
scroll to position [435, 0]
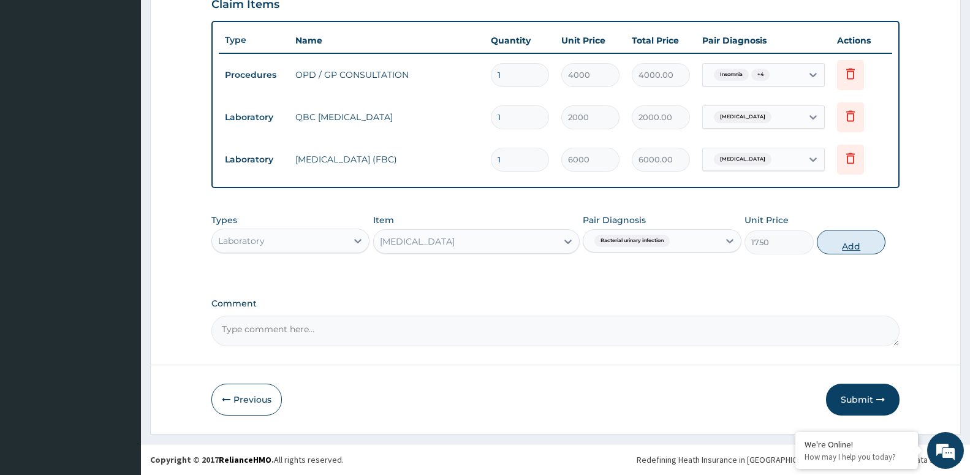
click at [851, 248] on button "Add" at bounding box center [851, 242] width 69 height 25
type input "0"
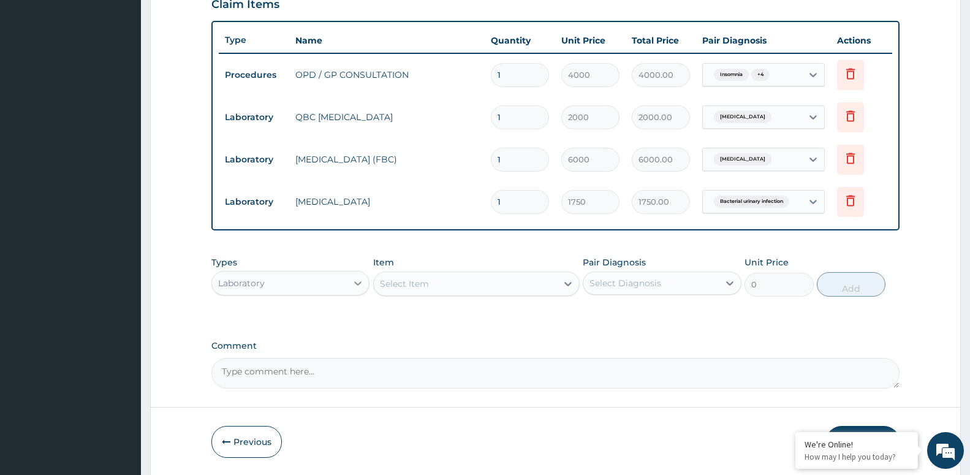
click at [359, 282] on icon at bounding box center [358, 283] width 12 height 12
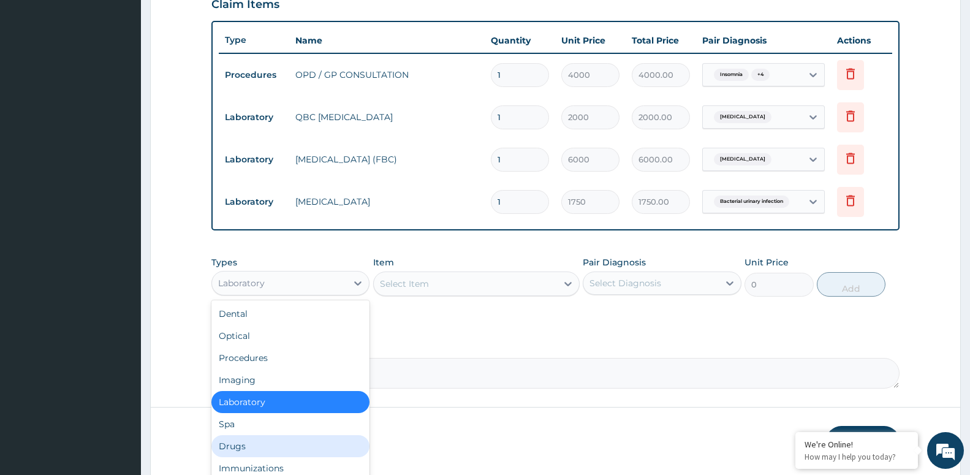
drag, startPoint x: 237, startPoint y: 451, endPoint x: 291, endPoint y: 414, distance: 64.4
click at [237, 450] on div "Drugs" at bounding box center [290, 446] width 158 height 22
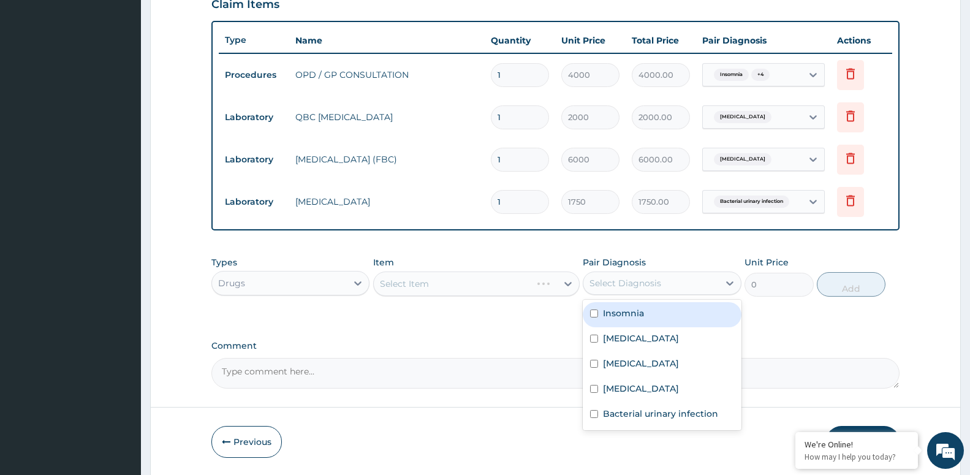
drag, startPoint x: 697, startPoint y: 274, endPoint x: 686, endPoint y: 295, distance: 23.6
click at [691, 280] on div "Select Diagnosis" at bounding box center [651, 283] width 135 height 20
click at [684, 313] on div "Insomnia" at bounding box center [662, 314] width 158 height 25
checkbox input "true"
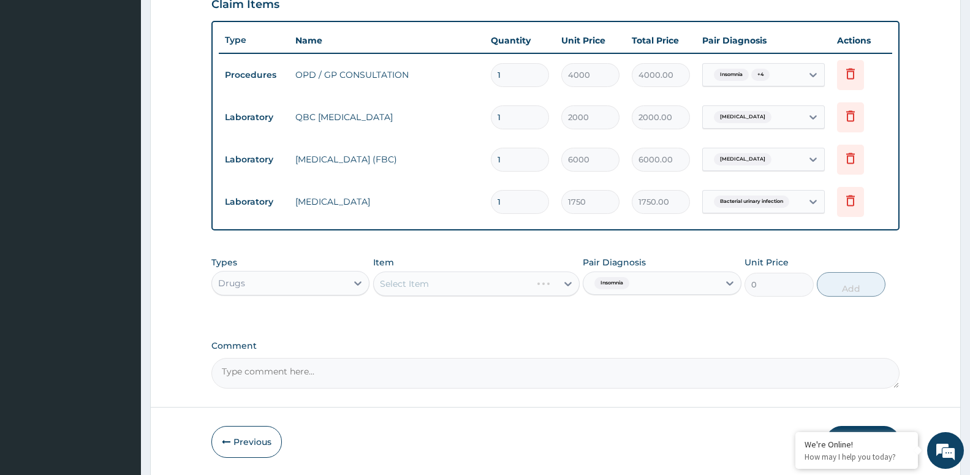
click at [506, 289] on div "Select Item" at bounding box center [476, 284] width 207 height 25
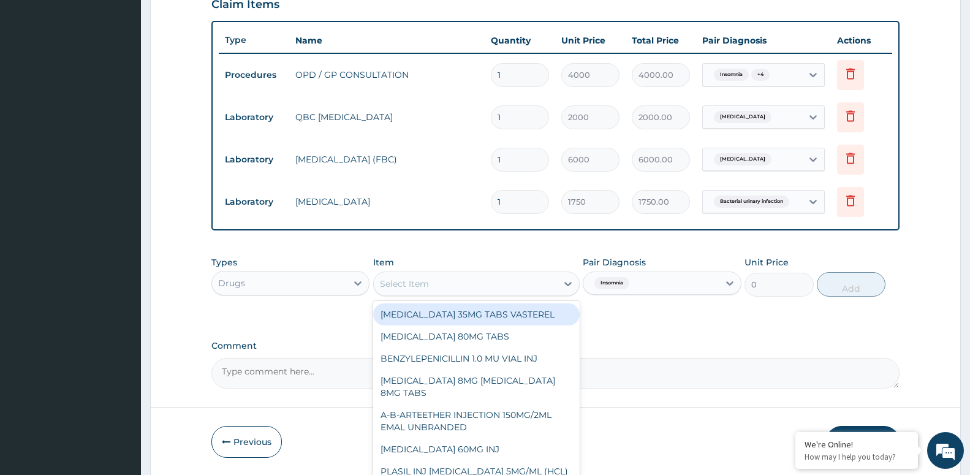
click at [451, 284] on div "Select Item" at bounding box center [465, 284] width 183 height 20
type input "BROM"
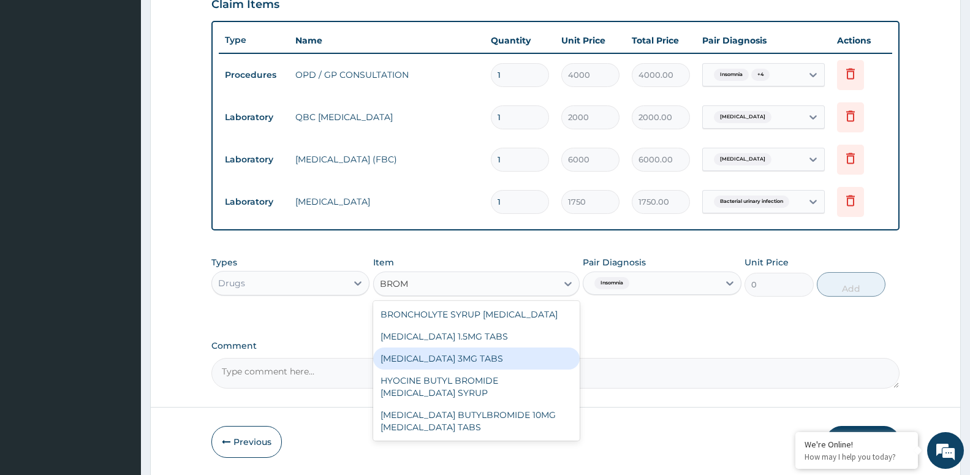
click at [492, 361] on div "BROMAZEPAM 3MG TABS" at bounding box center [476, 359] width 207 height 22
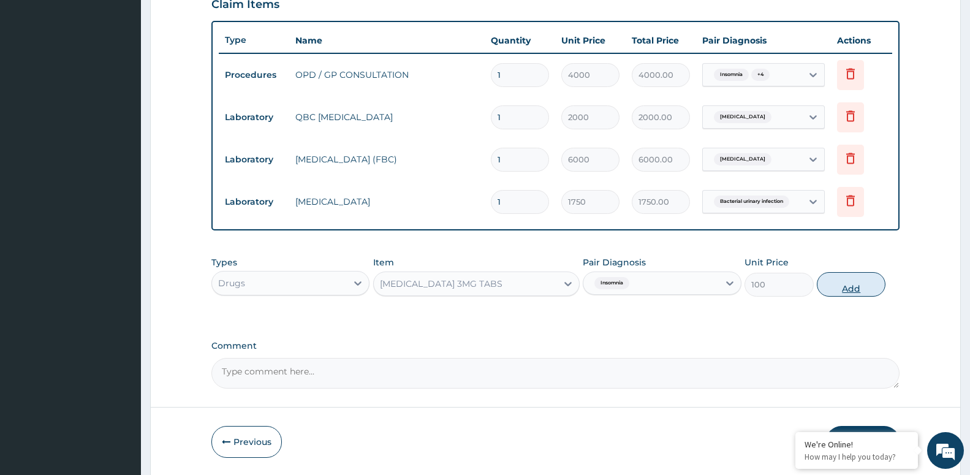
click at [842, 284] on button "Add" at bounding box center [851, 284] width 69 height 25
type input "0"
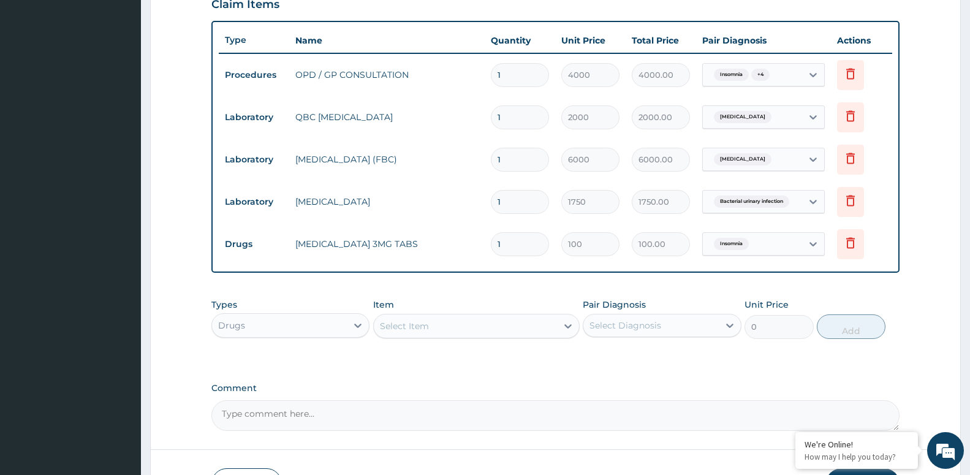
type input "0.00"
type input "5"
type input "500.00"
type input "5"
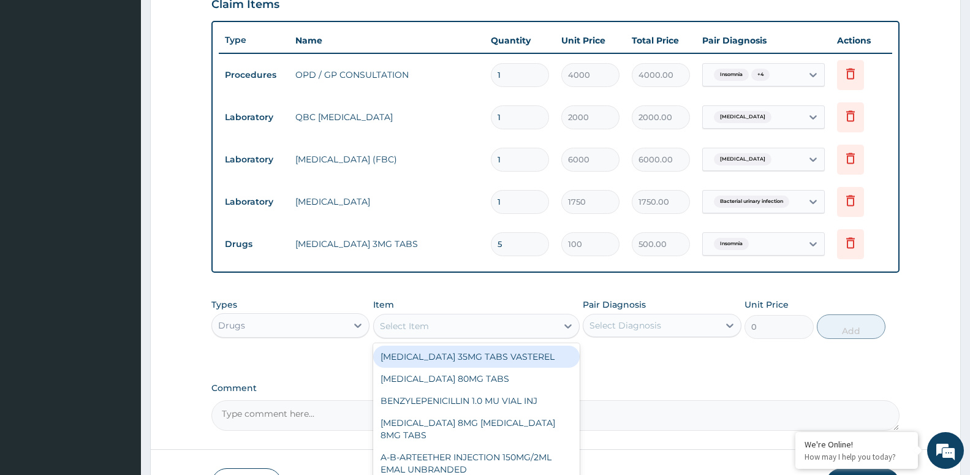
click at [422, 325] on div "Select Item" at bounding box center [404, 326] width 49 height 12
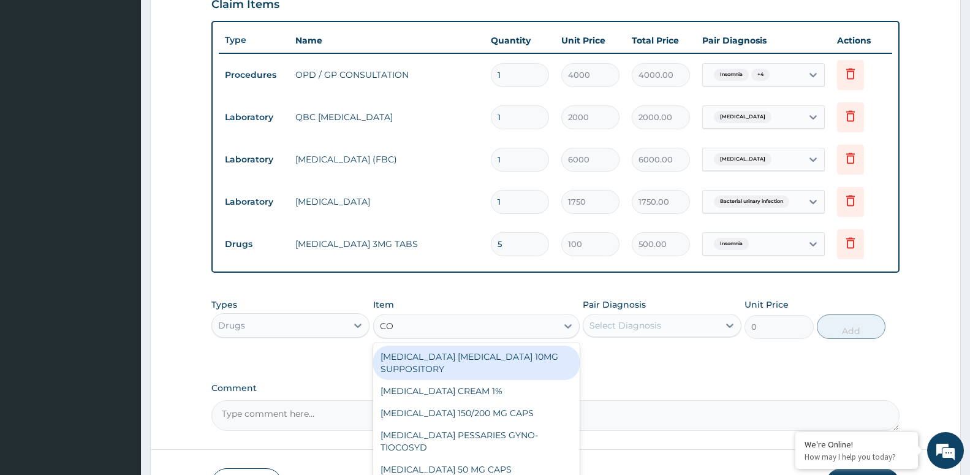
type input "COU"
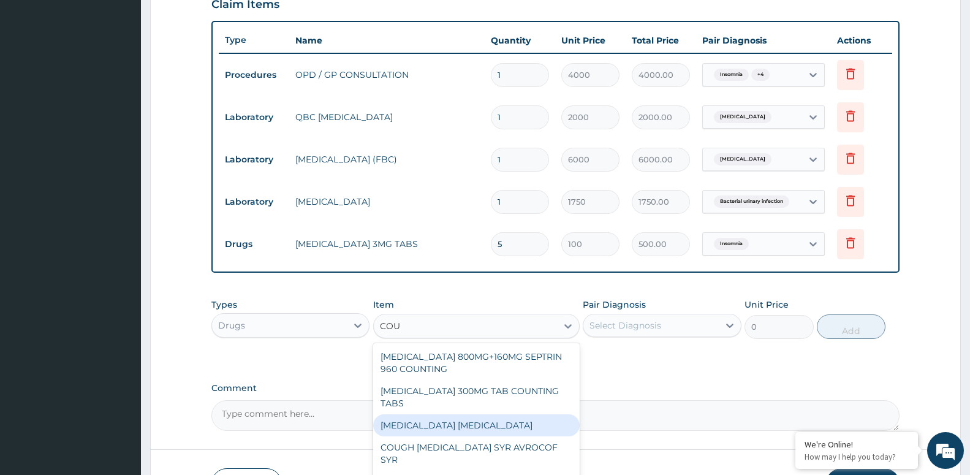
click at [450, 431] on div "BENYLIN DRY COUGH" at bounding box center [476, 425] width 207 height 22
type input "4800"
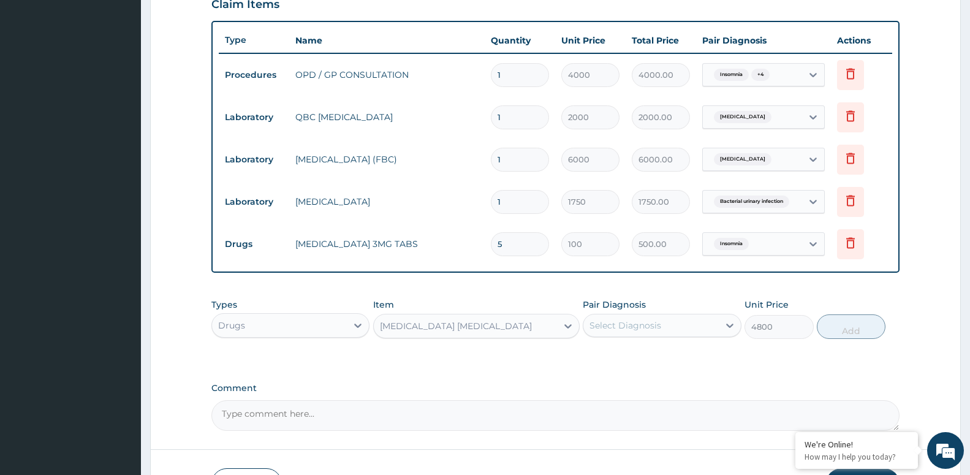
click at [634, 330] on div "Select Diagnosis" at bounding box center [626, 325] width 72 height 12
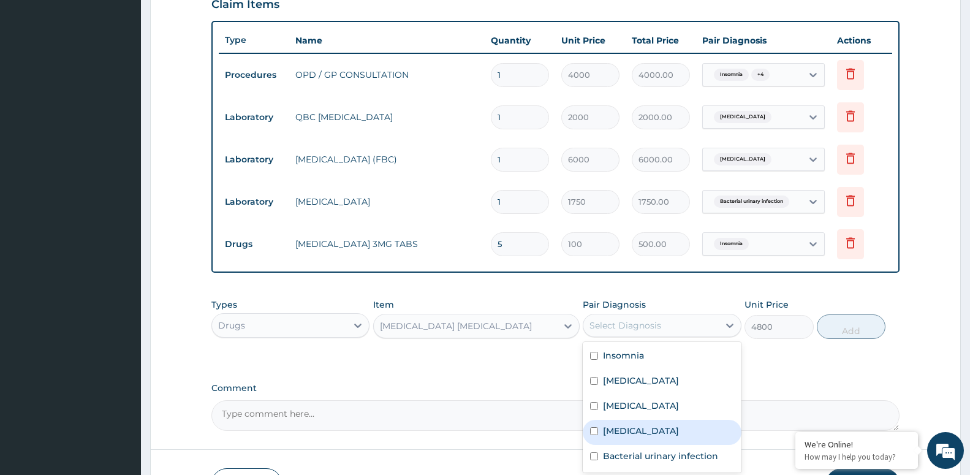
click at [661, 433] on label "Upper respiratory infection" at bounding box center [641, 431] width 76 height 12
checkbox input "true"
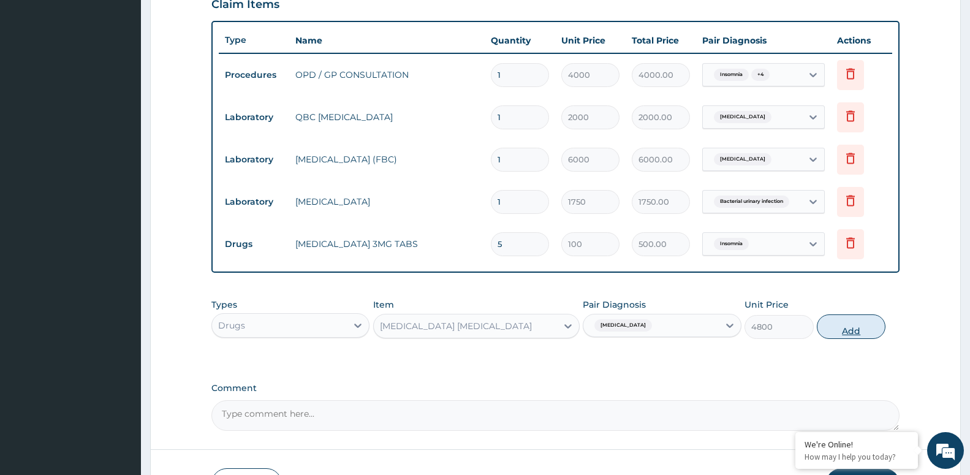
click at [859, 333] on button "Add" at bounding box center [851, 326] width 69 height 25
type input "0"
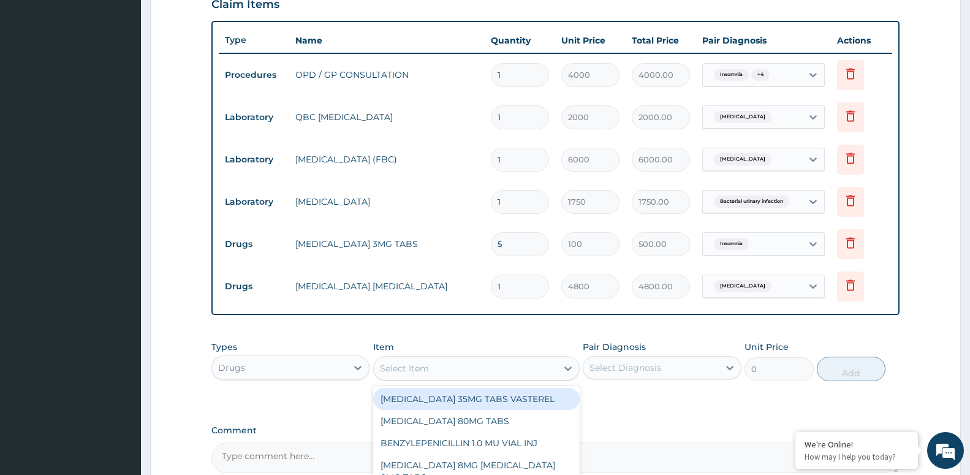
click at [427, 370] on div "Select Item" at bounding box center [404, 368] width 49 height 12
type input "LORA"
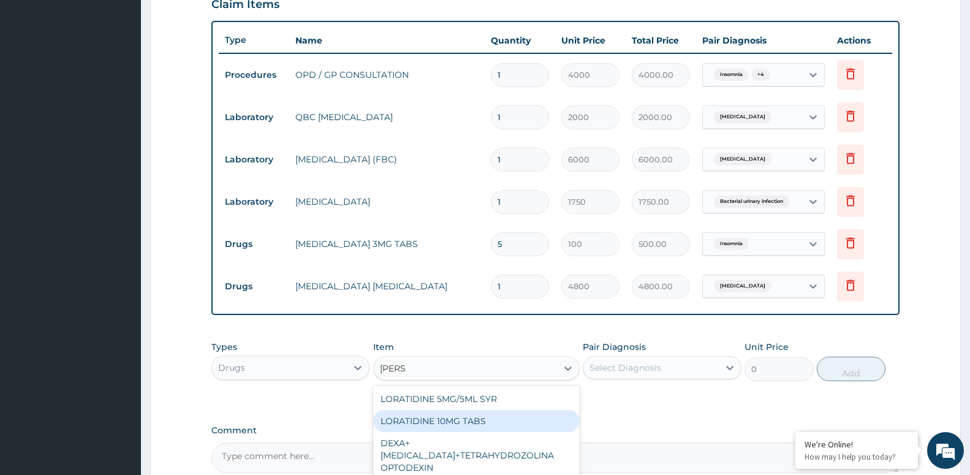
click at [436, 426] on div "LORATIDINE 10MG TABS" at bounding box center [476, 421] width 207 height 22
type input "80"
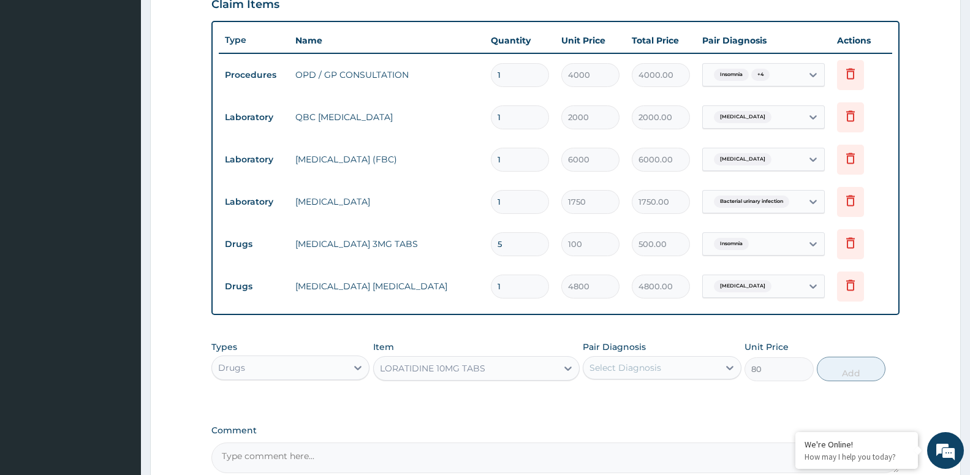
click at [642, 370] on div "Select Diagnosis" at bounding box center [626, 368] width 72 height 12
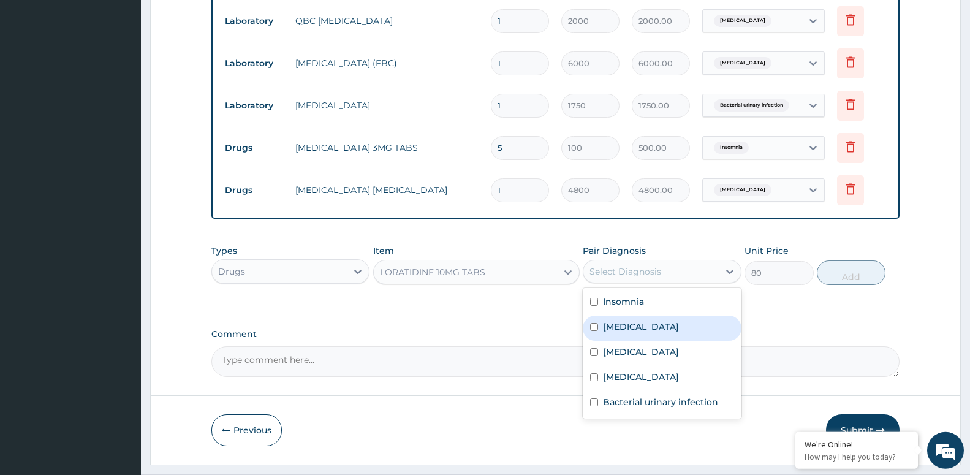
scroll to position [562, 0]
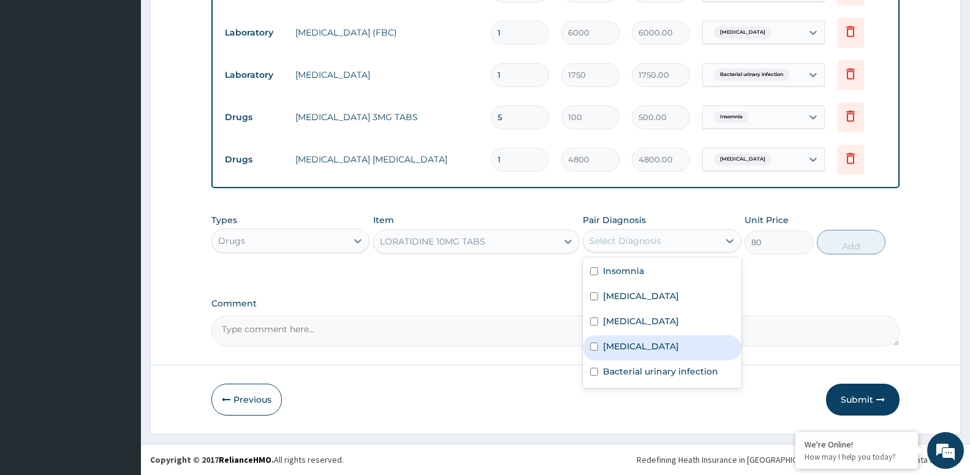
click at [644, 352] on label "Upper respiratory infection" at bounding box center [641, 346] width 76 height 12
checkbox input "true"
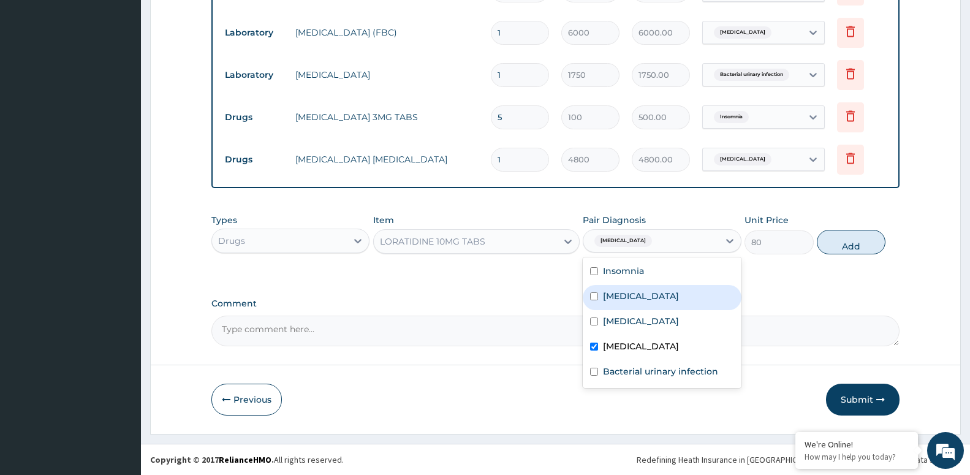
click at [848, 244] on button "Add" at bounding box center [851, 242] width 69 height 25
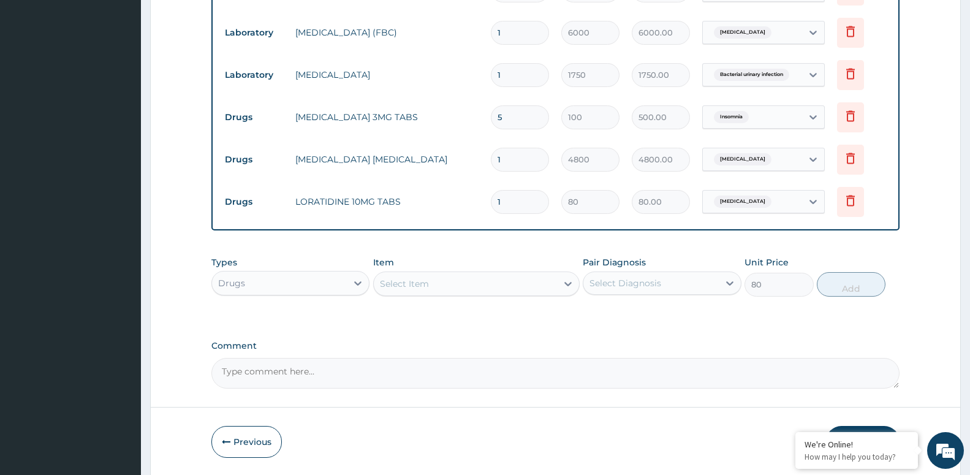
type input "0"
type input "10"
type input "800.00"
type input "10"
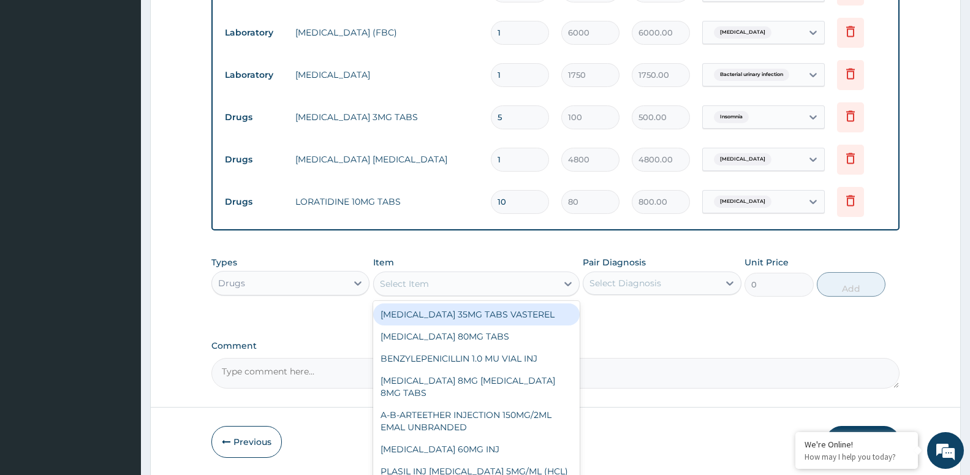
click at [432, 281] on div "Select Item" at bounding box center [465, 284] width 183 height 20
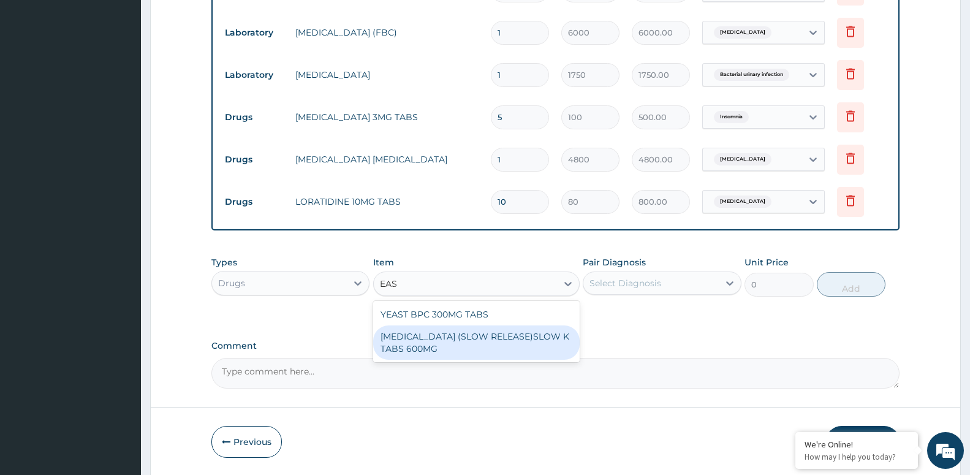
type input "EAS"
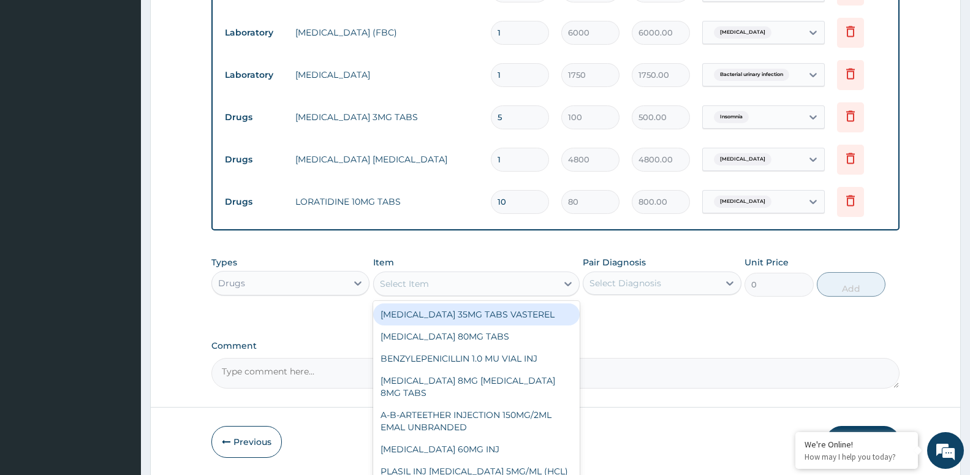
click at [404, 285] on div "Select Item" at bounding box center [404, 284] width 49 height 12
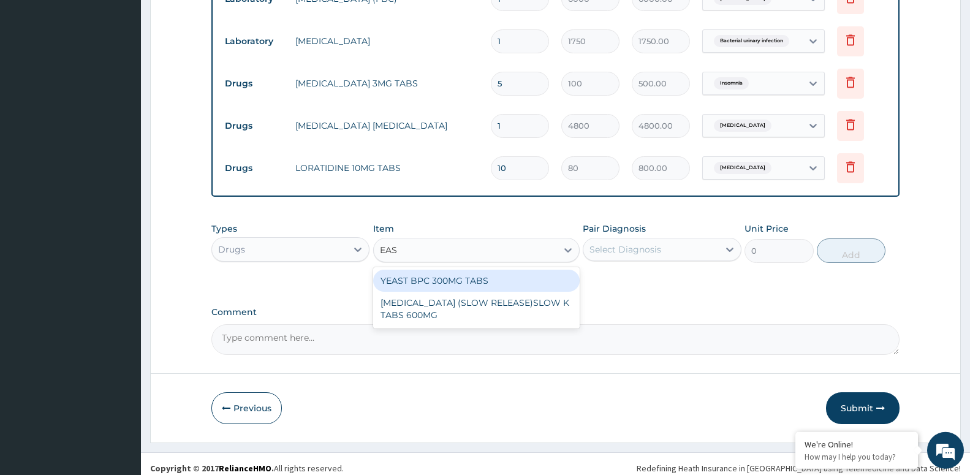
scroll to position [604, 0]
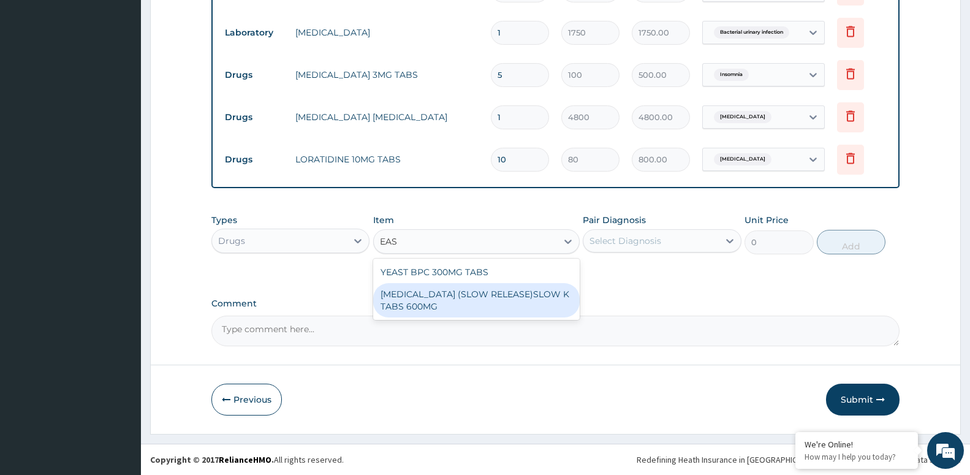
type input "EAS"
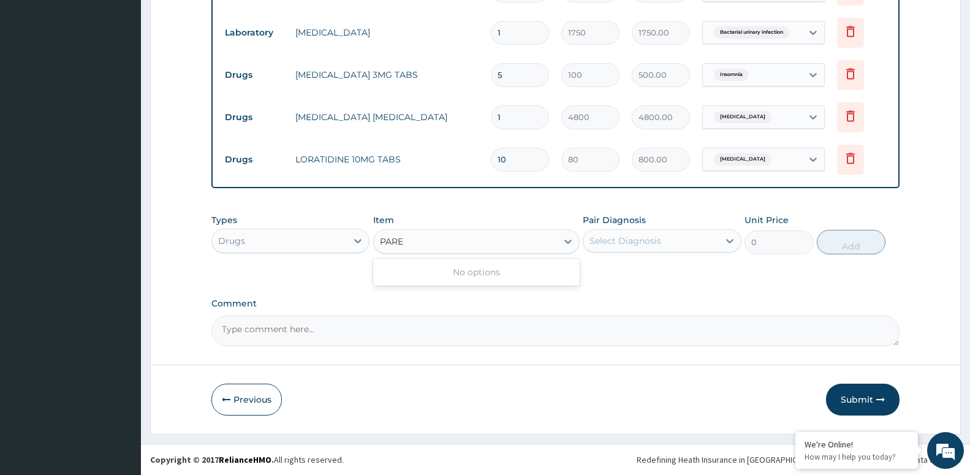
type input "PAR"
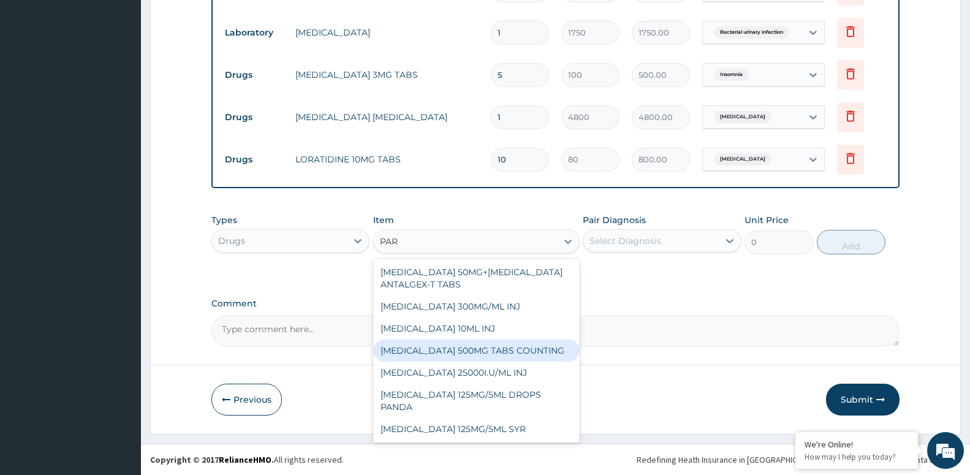
click at [487, 354] on div "[MEDICAL_DATA] 500MG TABS COUNTING" at bounding box center [476, 351] width 207 height 22
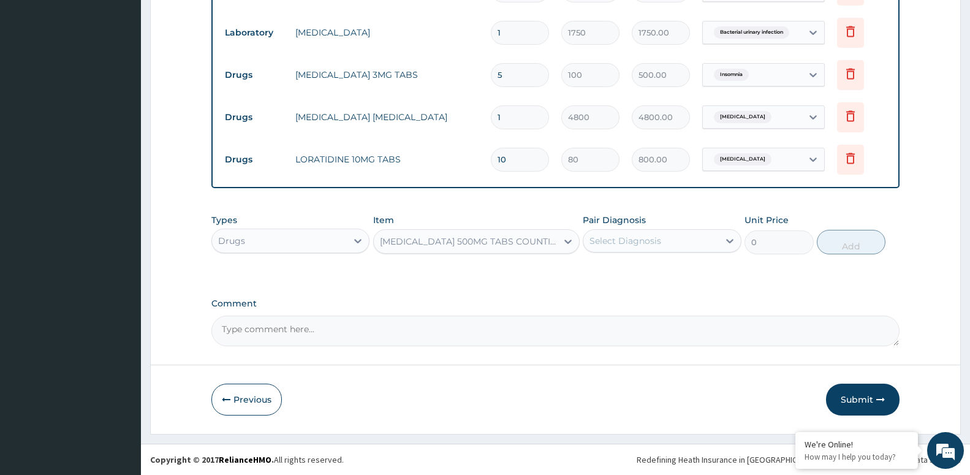
type input "10"
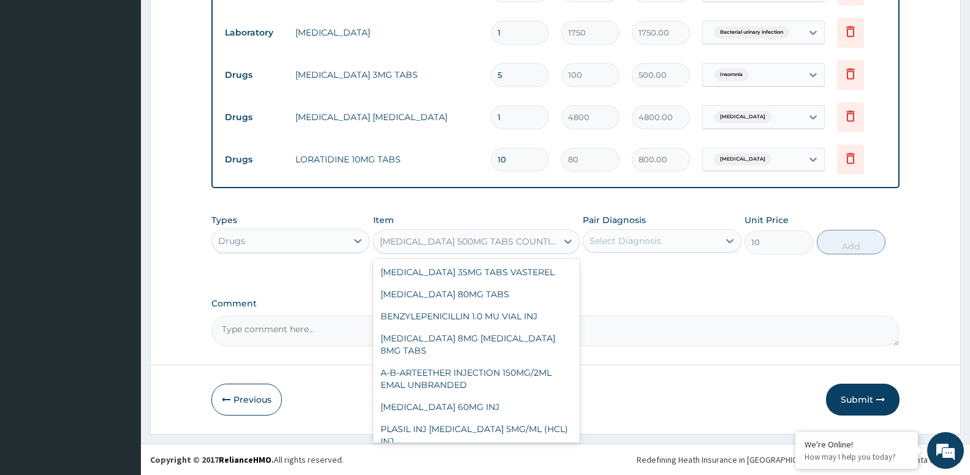
click at [501, 235] on div "[MEDICAL_DATA] 500MG TABS COUNTING" at bounding box center [465, 242] width 183 height 20
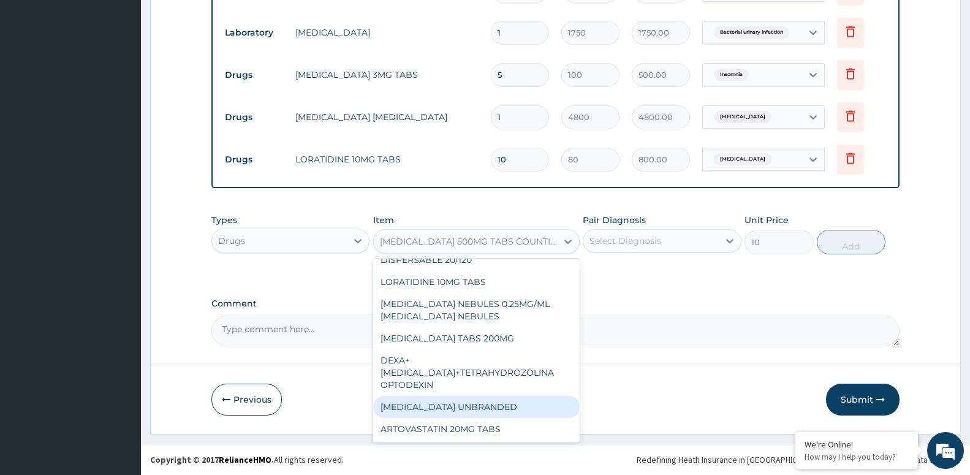
scroll to position [6254, 0]
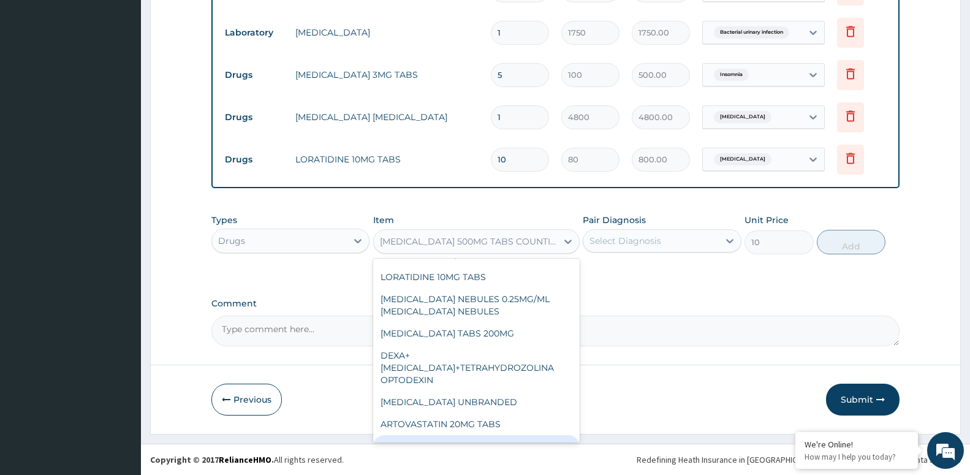
click at [774, 319] on textarea "Comment" at bounding box center [555, 331] width 688 height 31
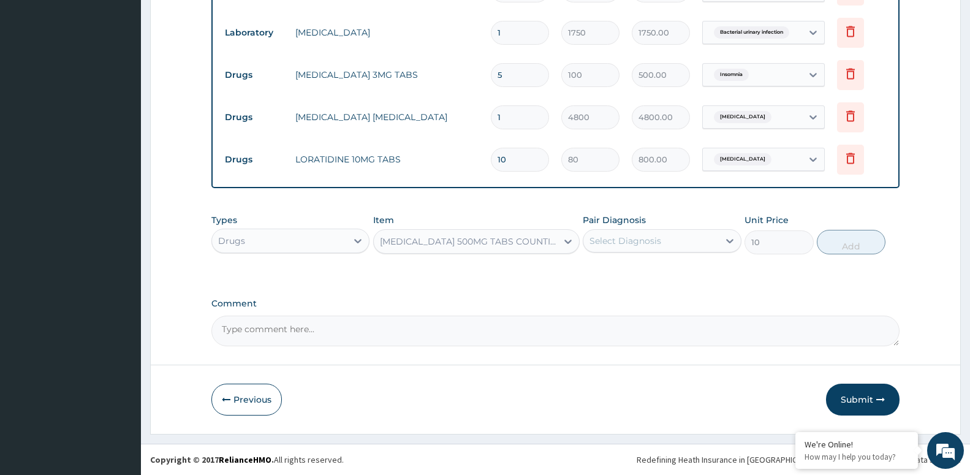
click at [655, 254] on div "Types Drugs Item [MEDICAL_DATA] 500MG TABS COUNTING Pair Diagnosis Select Diagn…" at bounding box center [555, 234] width 688 height 53
click at [655, 246] on div "Select Diagnosis" at bounding box center [626, 241] width 72 height 12
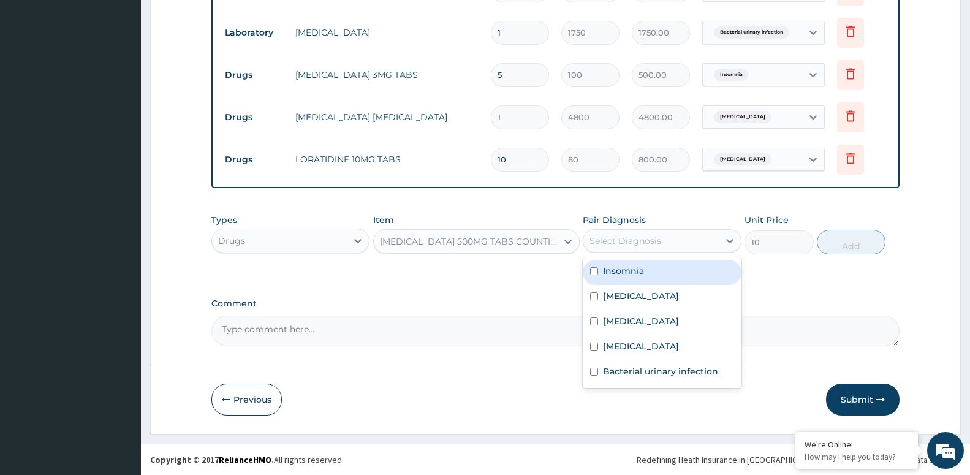
click at [625, 249] on div "Select Diagnosis" at bounding box center [651, 241] width 135 height 20
click at [629, 248] on div "Select Diagnosis" at bounding box center [651, 241] width 135 height 20
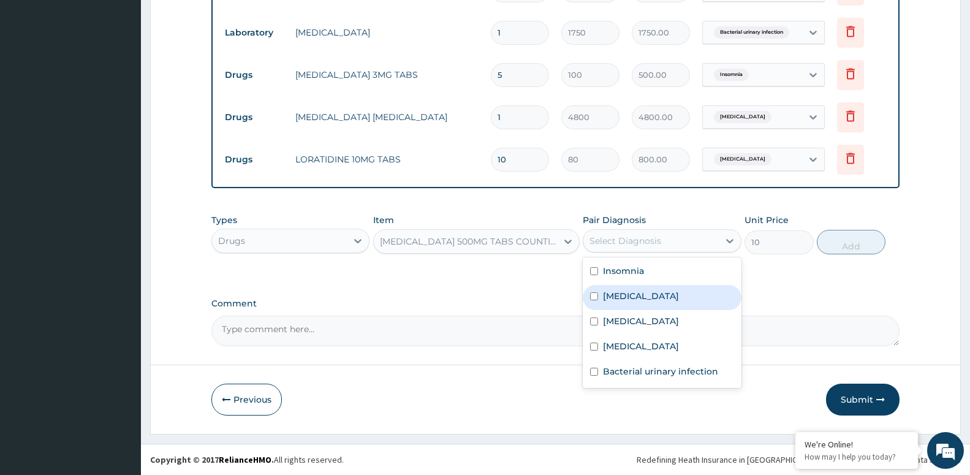
click at [636, 298] on div "[MEDICAL_DATA]" at bounding box center [662, 297] width 158 height 25
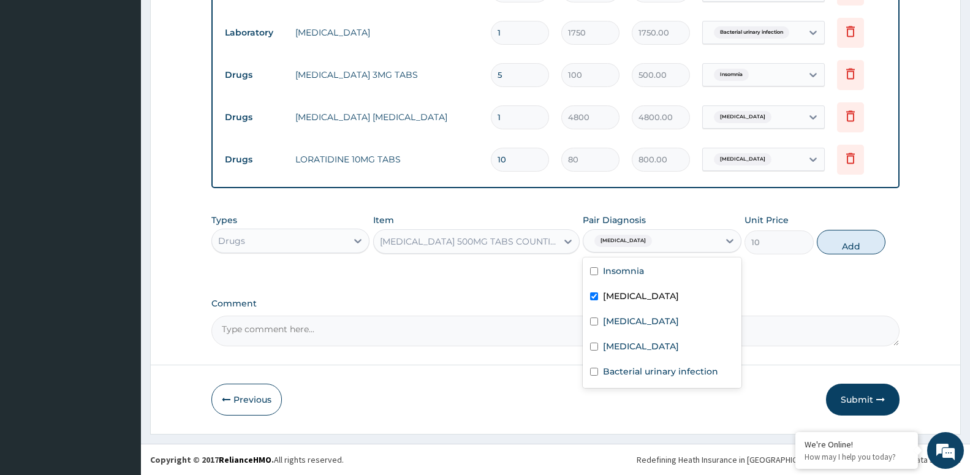
checkbox input "true"
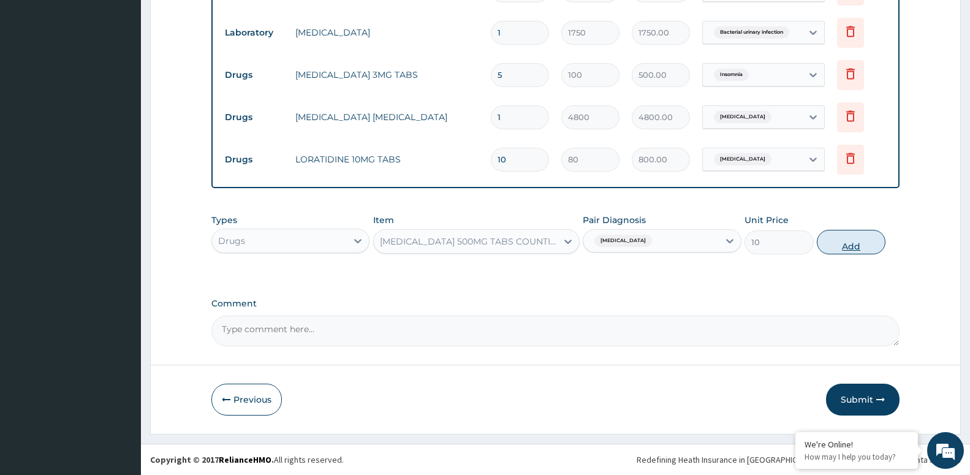
click at [850, 236] on button "Add" at bounding box center [851, 242] width 69 height 25
type input "0"
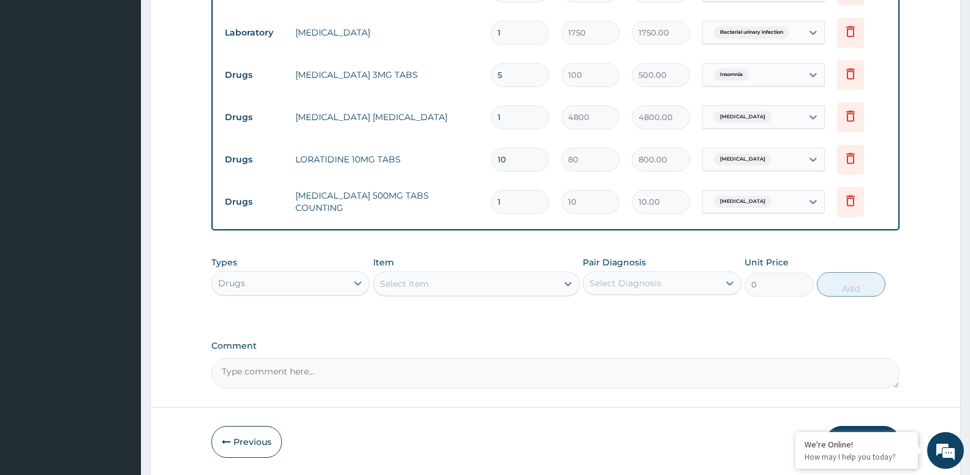
type input "0.00"
type input "2"
type input "20.00"
type input "20"
type input "200.00"
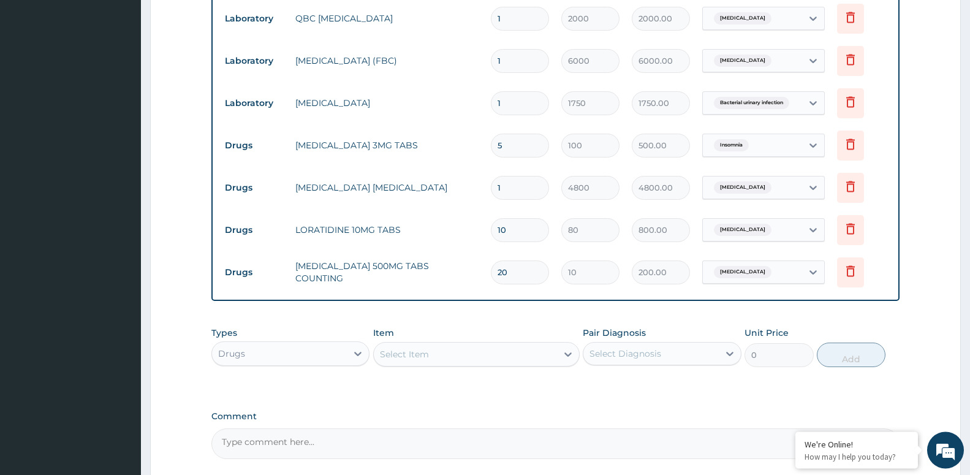
scroll to position [542, 0]
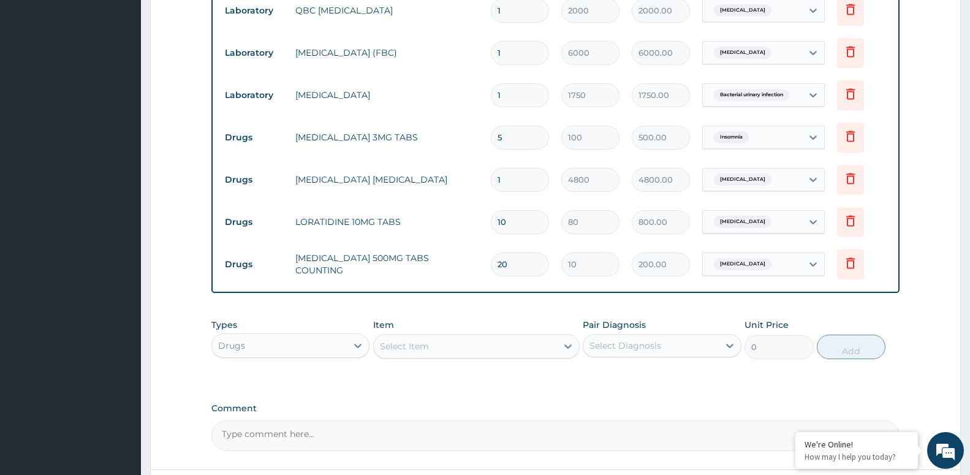
type input "2"
type input "20.00"
type input "0.00"
type input "3"
type input "30.00"
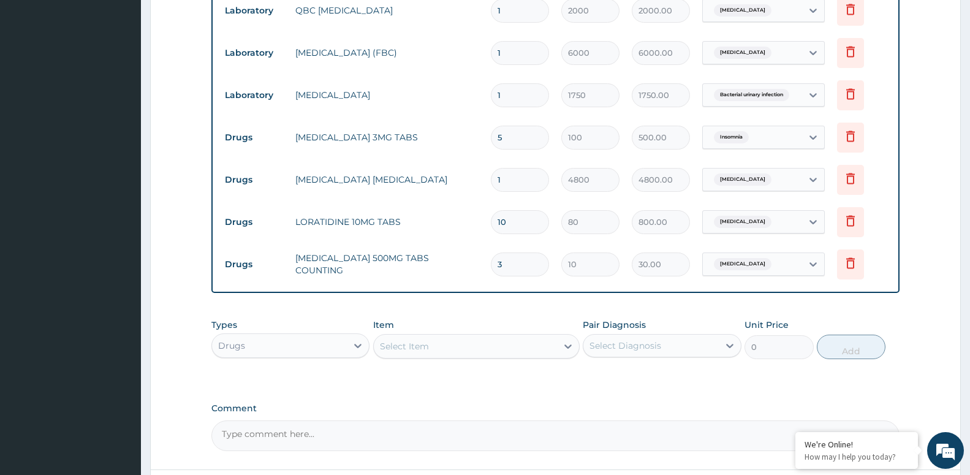
type input "30"
type input "300.00"
type input "30"
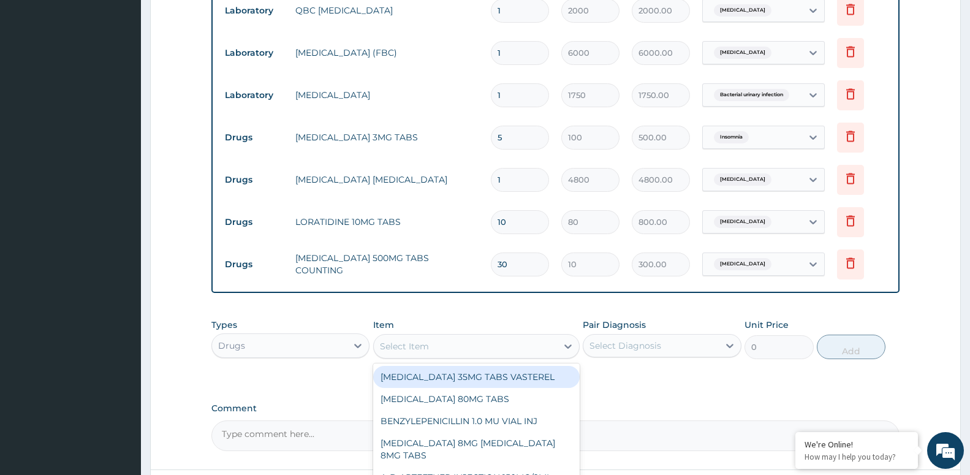
click at [463, 347] on div "Select Item" at bounding box center [465, 347] width 183 height 20
type input "O"
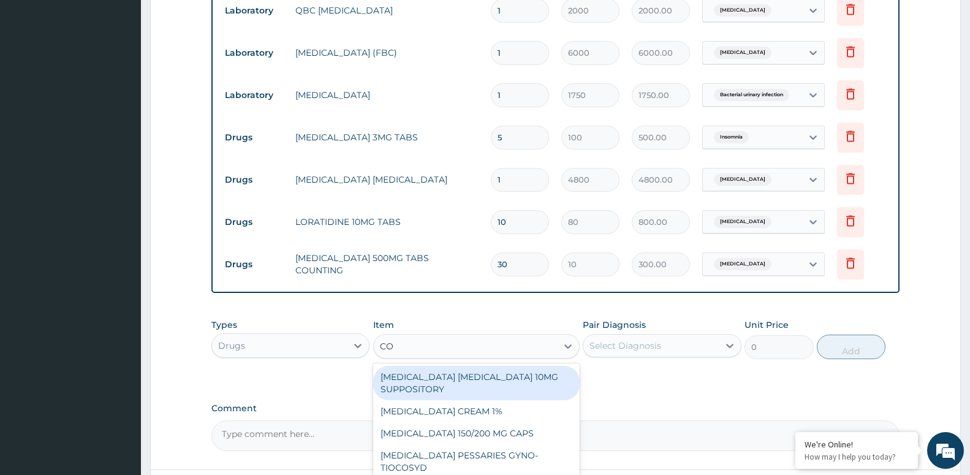
type input "COA"
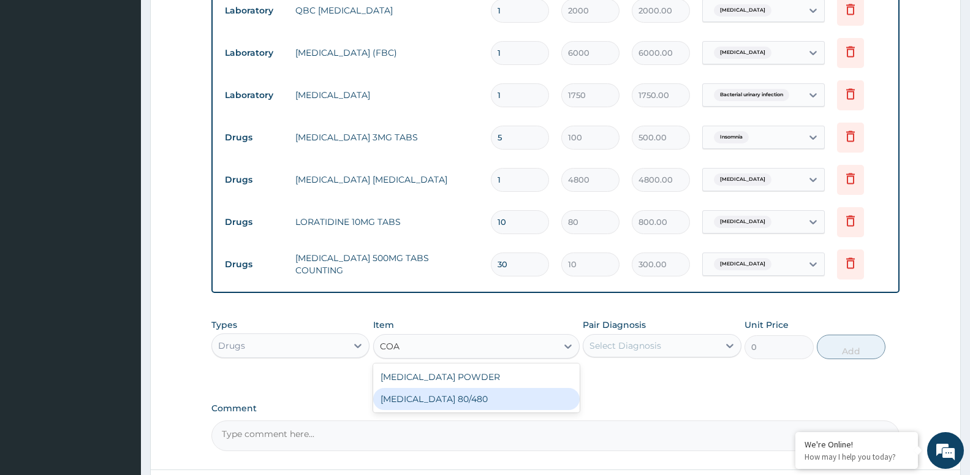
click at [435, 400] on div "COARTEM 80/480" at bounding box center [476, 399] width 207 height 22
type input "4500"
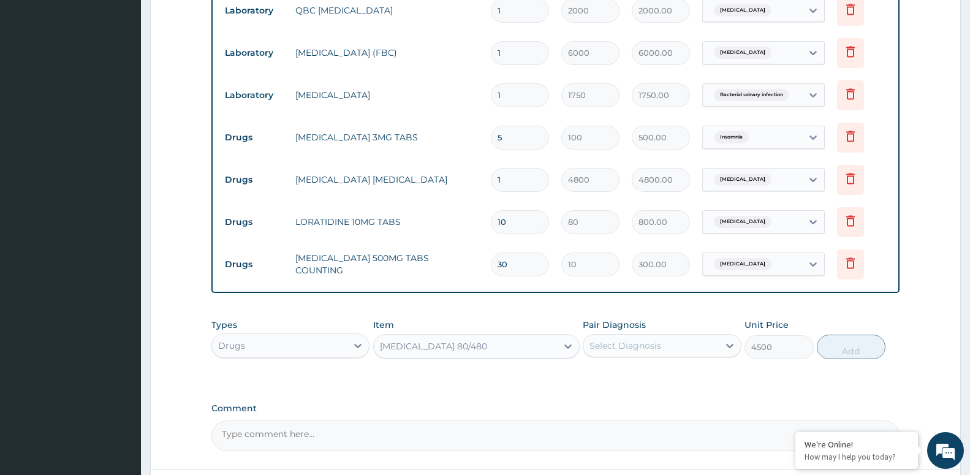
click at [680, 349] on div "Select Diagnosis" at bounding box center [651, 346] width 135 height 20
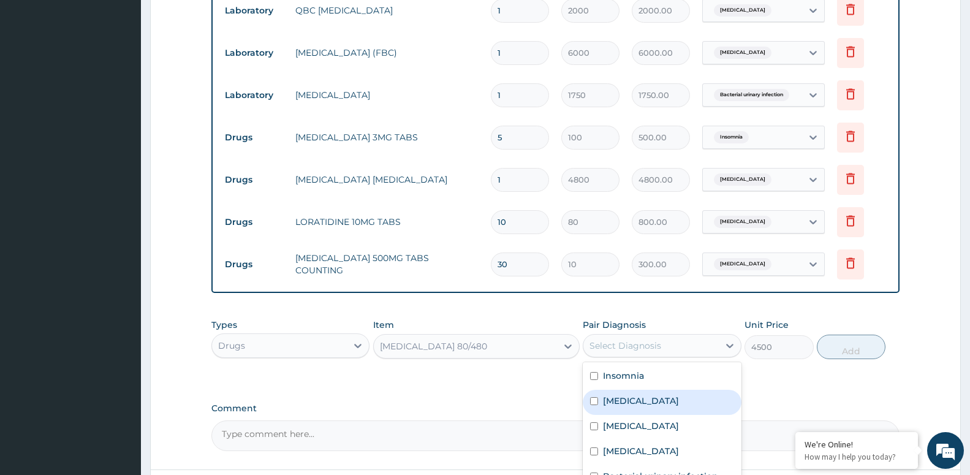
click at [676, 401] on div "Malaria" at bounding box center [662, 402] width 158 height 25
checkbox input "true"
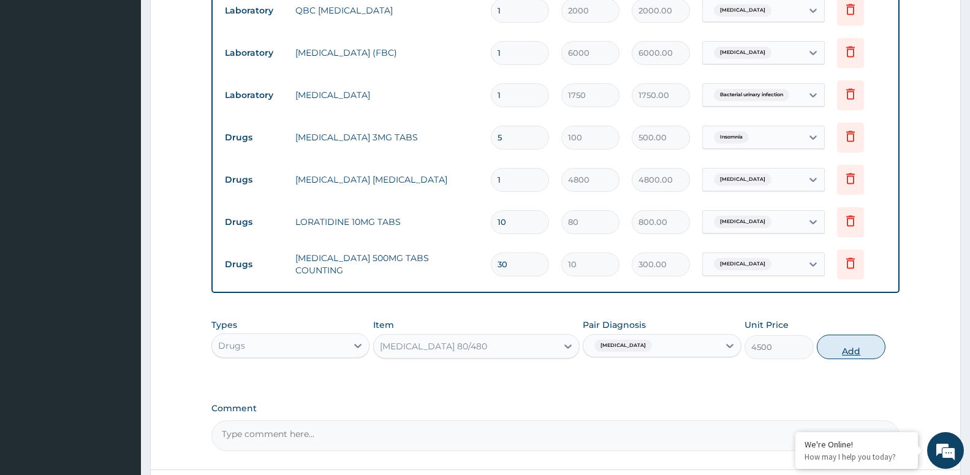
click at [857, 347] on button "Add" at bounding box center [851, 347] width 69 height 25
type input "0"
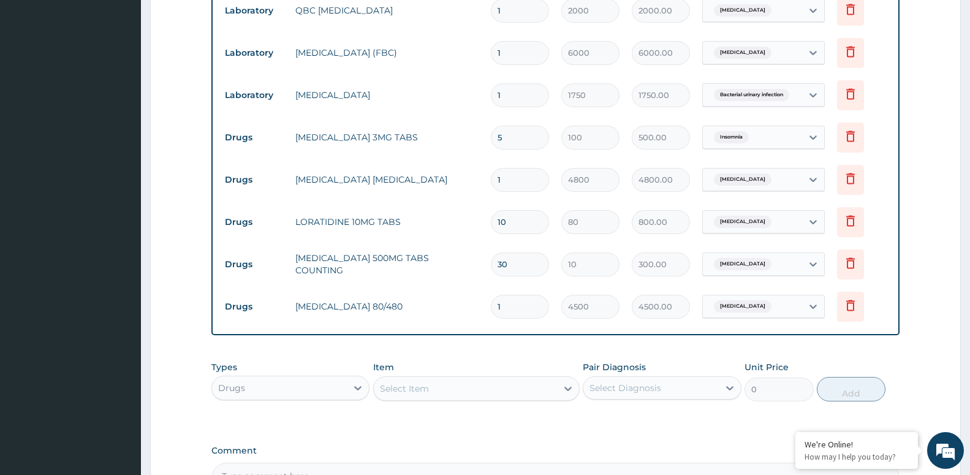
drag, startPoint x: 457, startPoint y: 392, endPoint x: 449, endPoint y: 387, distance: 9.1
click at [456, 392] on div "Select Item" at bounding box center [465, 389] width 183 height 20
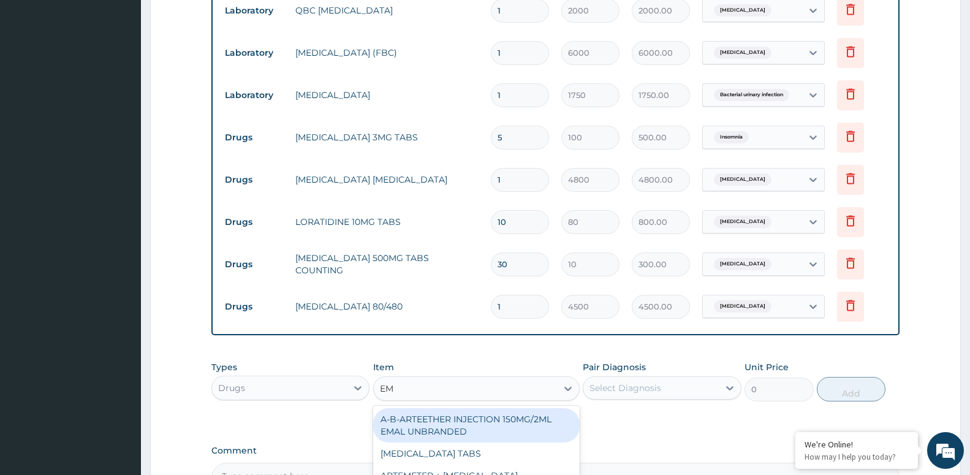
type input "EMA"
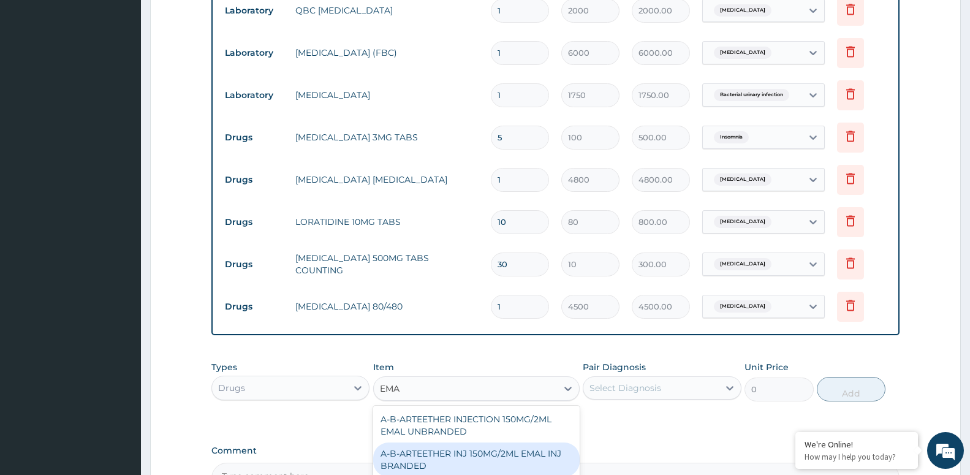
click at [532, 456] on div "A-B-ARTEETHER INJ 150MG/2ML EMAL INJ BRANDED" at bounding box center [476, 460] width 207 height 34
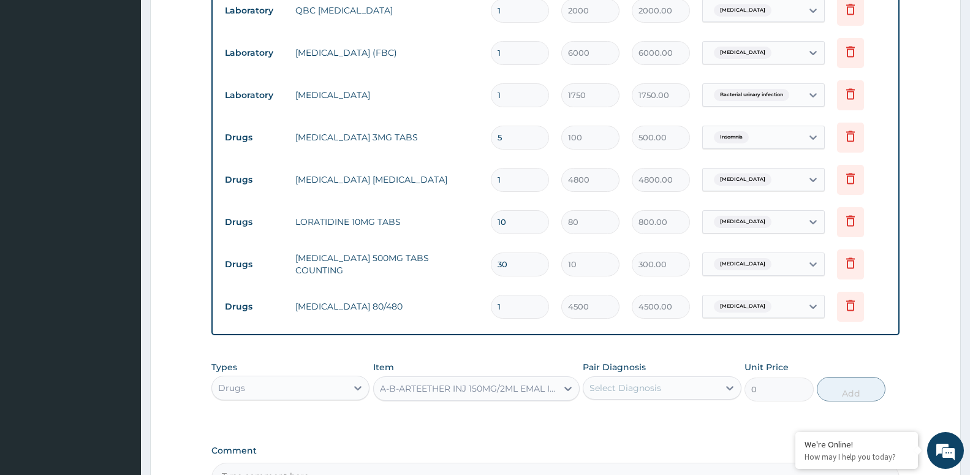
type input "2000"
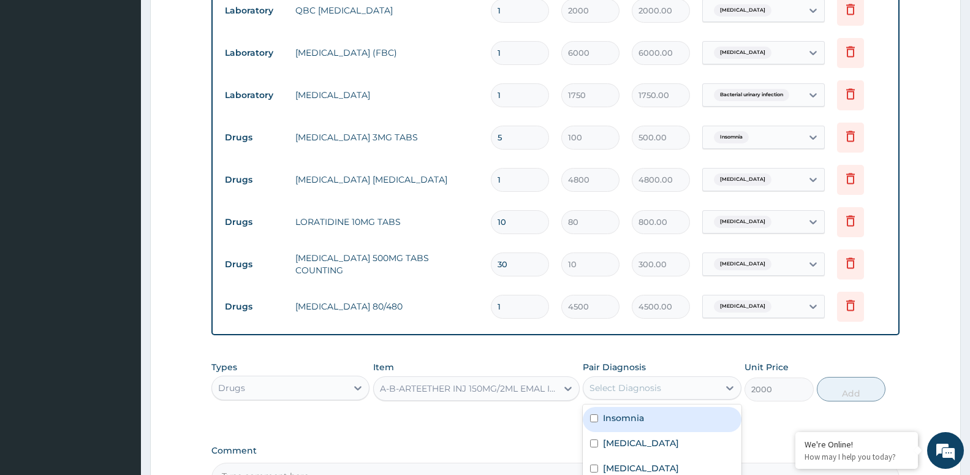
click at [680, 386] on div "Select Diagnosis" at bounding box center [651, 388] width 135 height 20
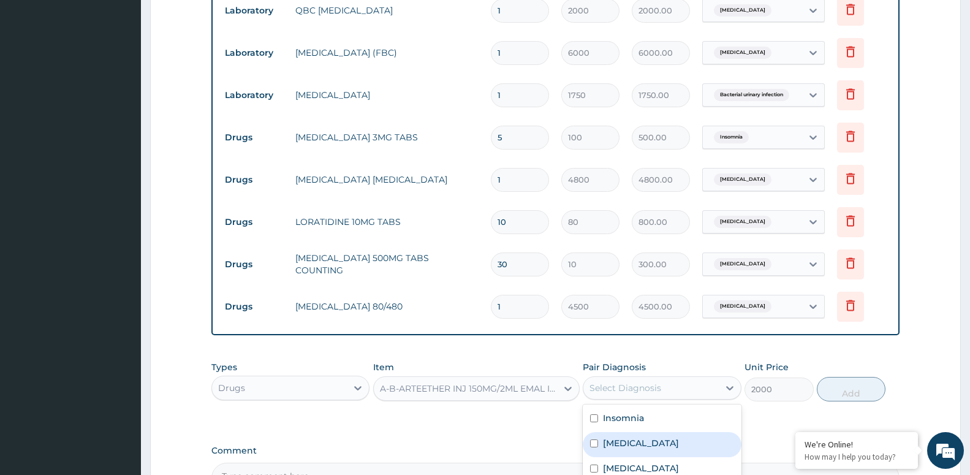
click at [642, 452] on div "Malaria" at bounding box center [662, 444] width 158 height 25
checkbox input "true"
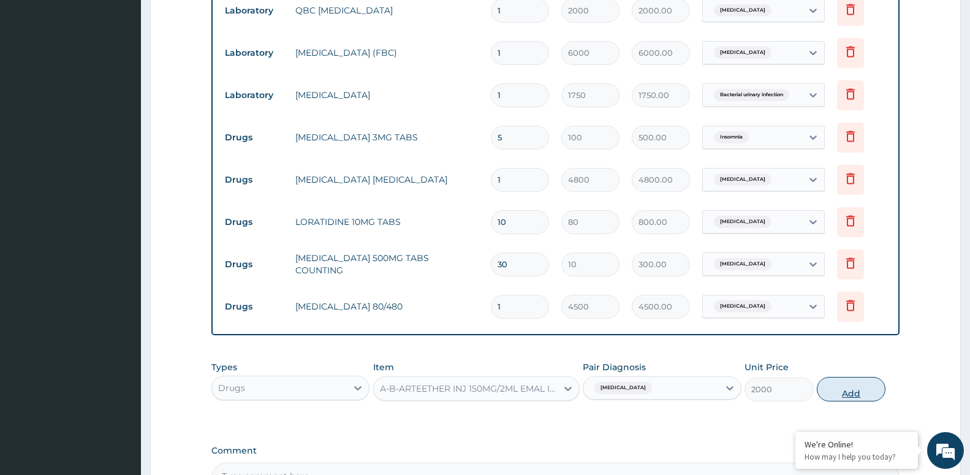
click at [854, 392] on button "Add" at bounding box center [851, 389] width 69 height 25
type input "0"
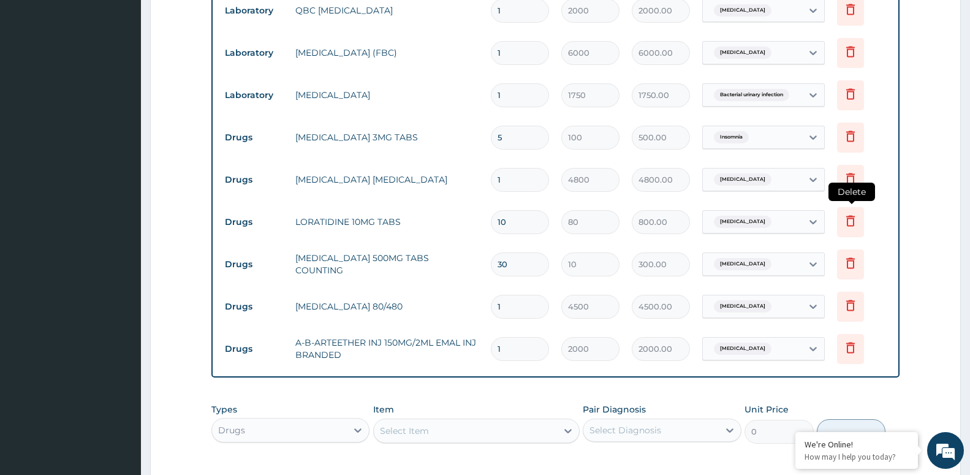
type input "0.00"
type input "3"
type input "6000.00"
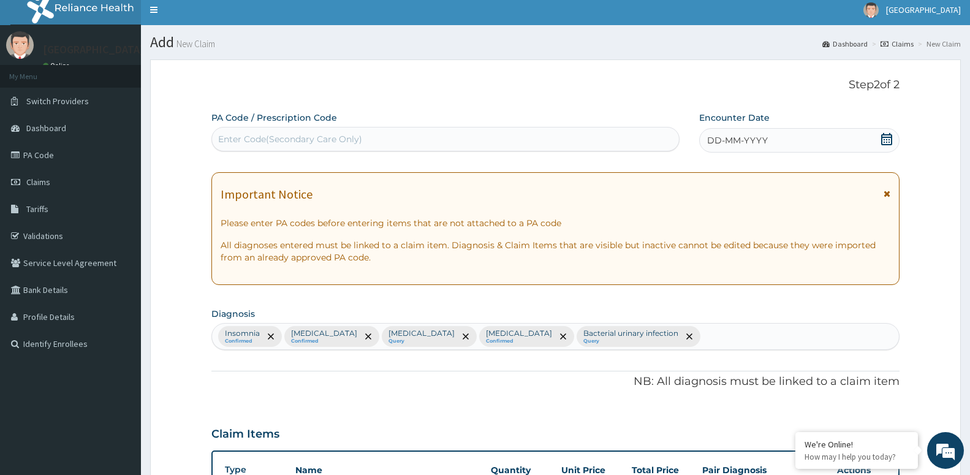
scroll to position [0, 0]
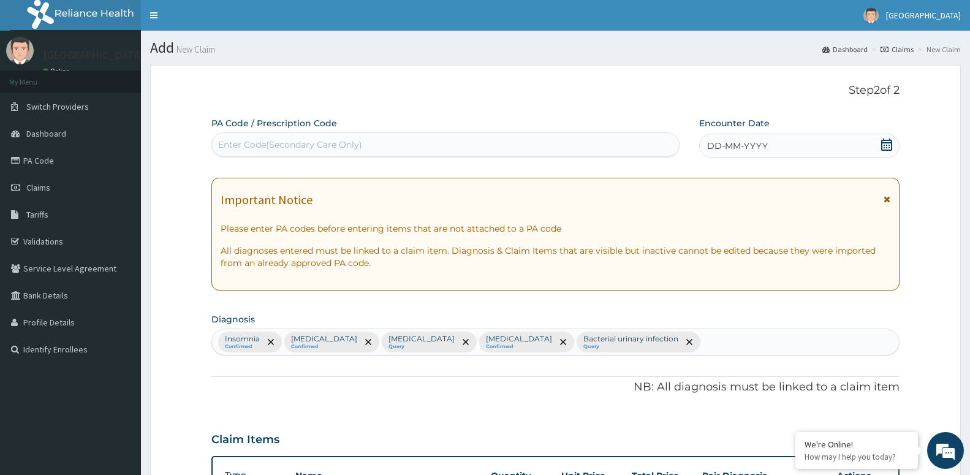
type input "3"
drag, startPoint x: 753, startPoint y: 136, endPoint x: 748, endPoint y: 139, distance: 6.3
click at [753, 136] on div "DD-MM-YYYY" at bounding box center [799, 146] width 200 height 25
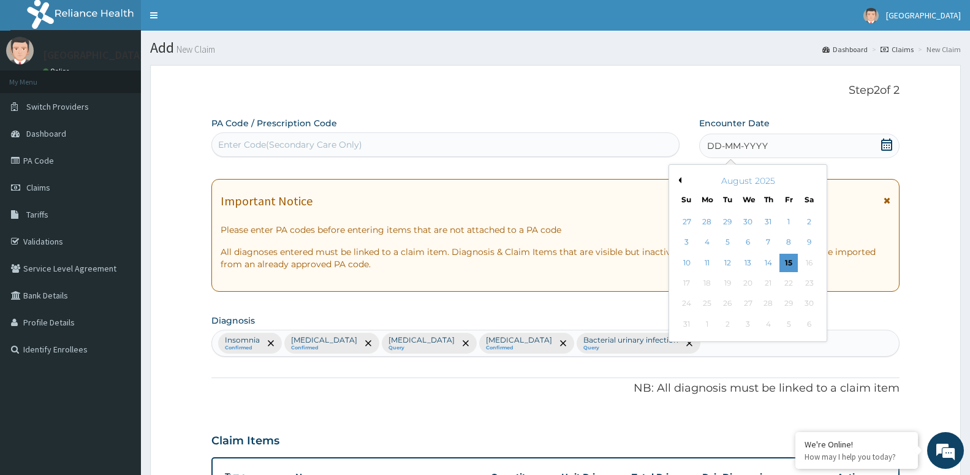
click at [680, 180] on button "Previous Month" at bounding box center [678, 180] width 6 height 6
click at [727, 261] on div "17" at bounding box center [727, 263] width 18 height 18
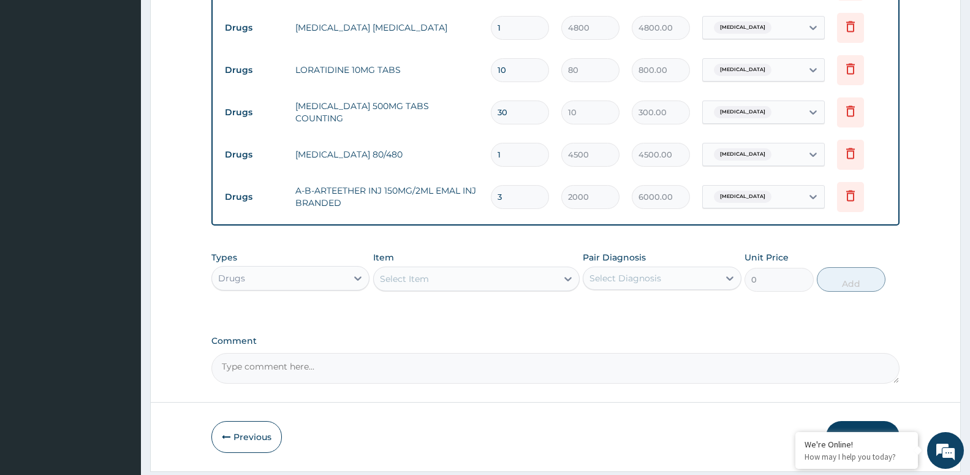
scroll to position [731, 0]
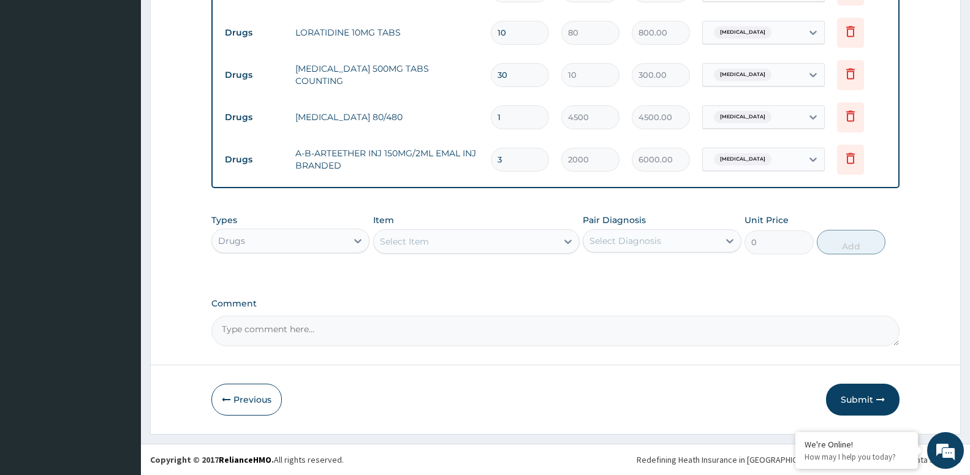
click at [862, 394] on button "Submit" at bounding box center [863, 400] width 74 height 32
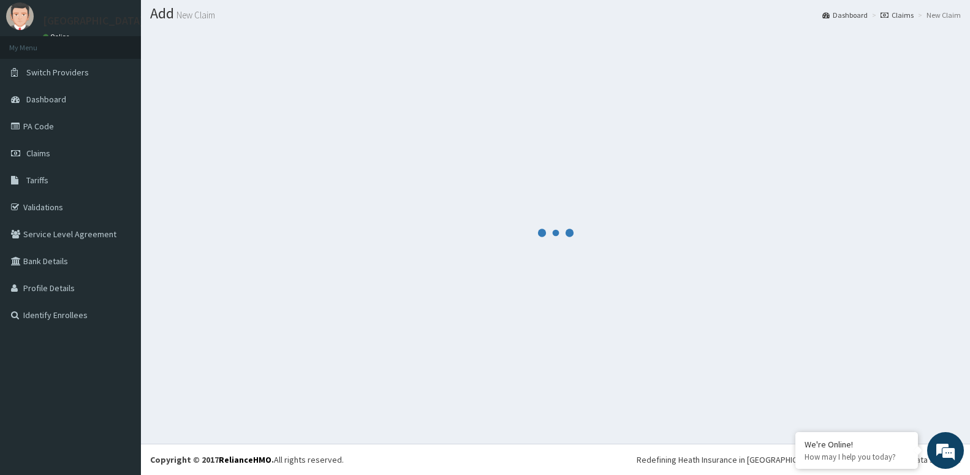
scroll to position [34, 0]
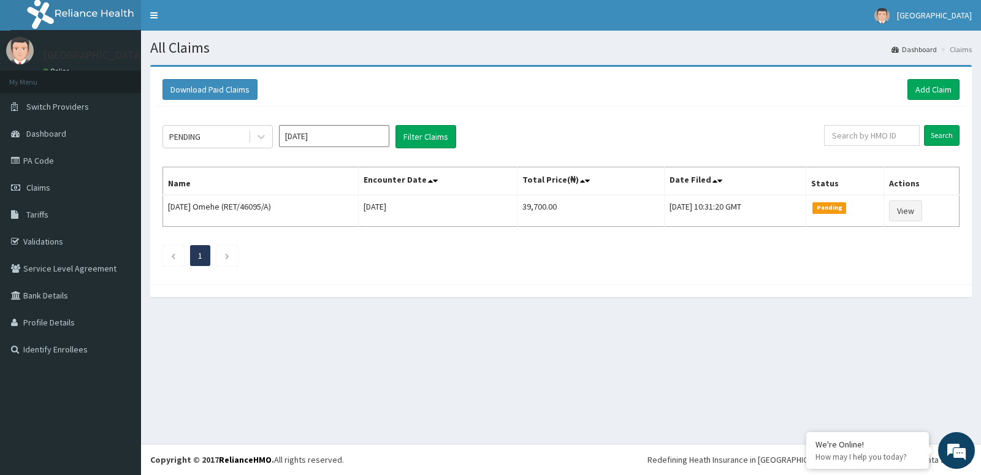
click at [294, 132] on input "[DATE]" at bounding box center [334, 136] width 110 height 22
click at [334, 211] on div "May" at bounding box center [334, 213] width 25 height 23
click at [434, 135] on button "Filter Claims" at bounding box center [425, 136] width 61 height 23
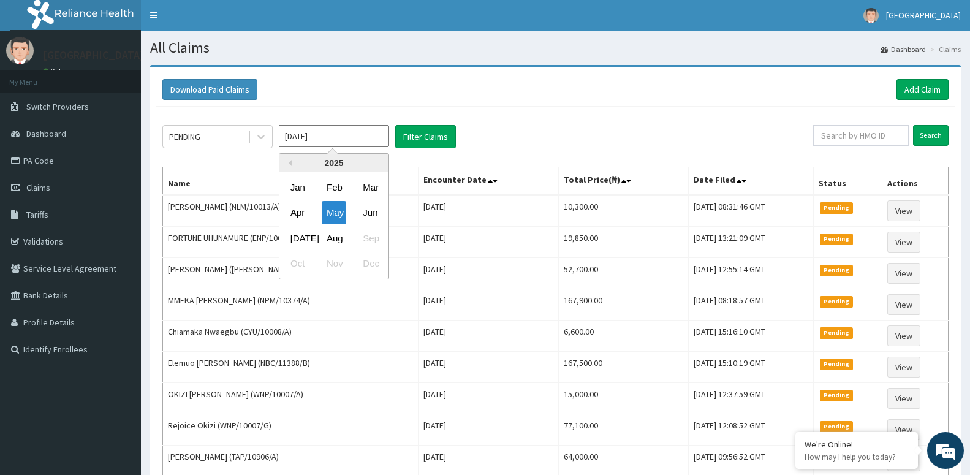
click at [333, 142] on input "[DATE]" at bounding box center [334, 136] width 110 height 22
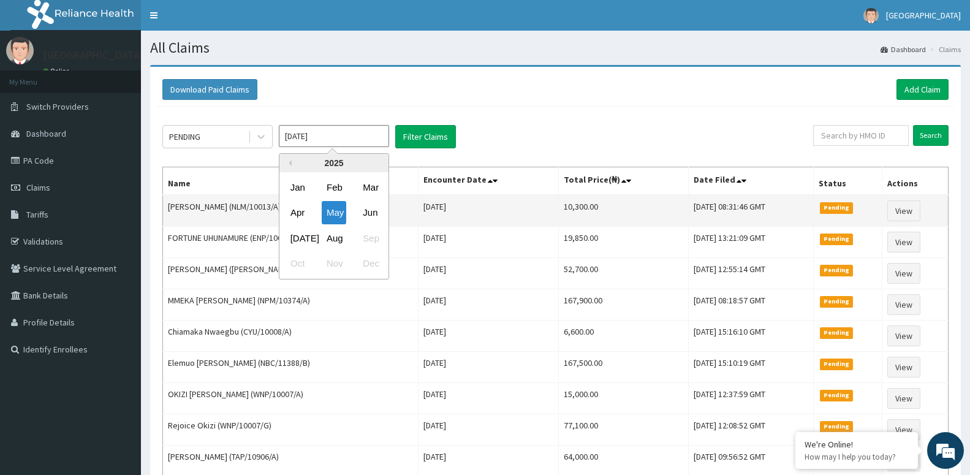
click at [364, 208] on div "Jun" at bounding box center [370, 213] width 25 height 23
type input "[DATE]"
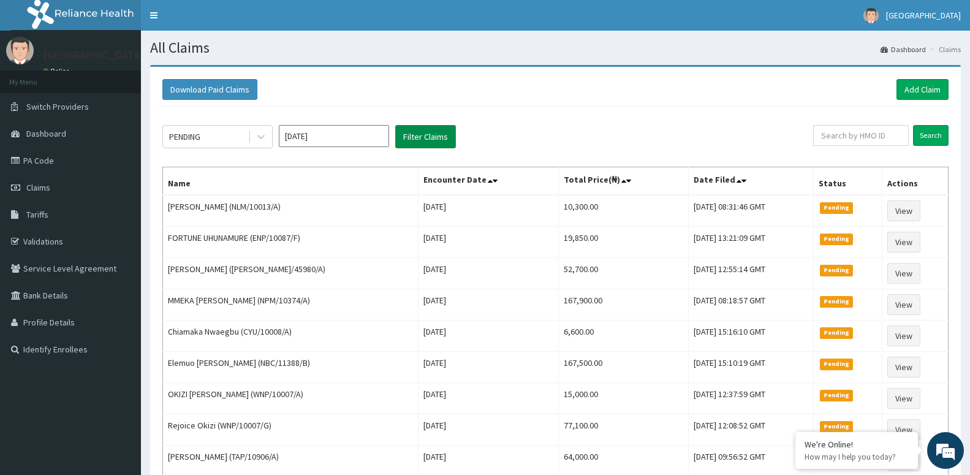
click at [412, 140] on button "Filter Claims" at bounding box center [425, 136] width 61 height 23
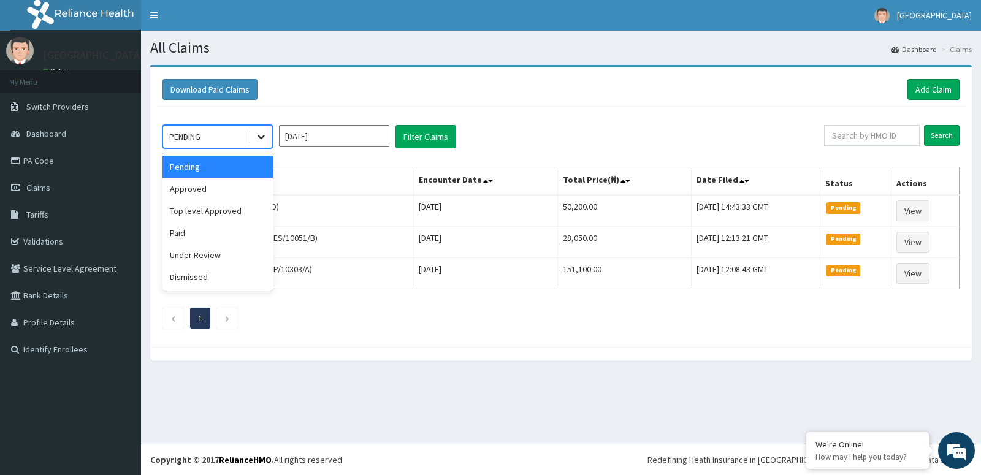
drag, startPoint x: 262, startPoint y: 133, endPoint x: 261, endPoint y: 140, distance: 7.0
click at [262, 133] on icon at bounding box center [261, 137] width 12 height 12
click at [232, 189] on div "Approved" at bounding box center [217, 189] width 110 height 22
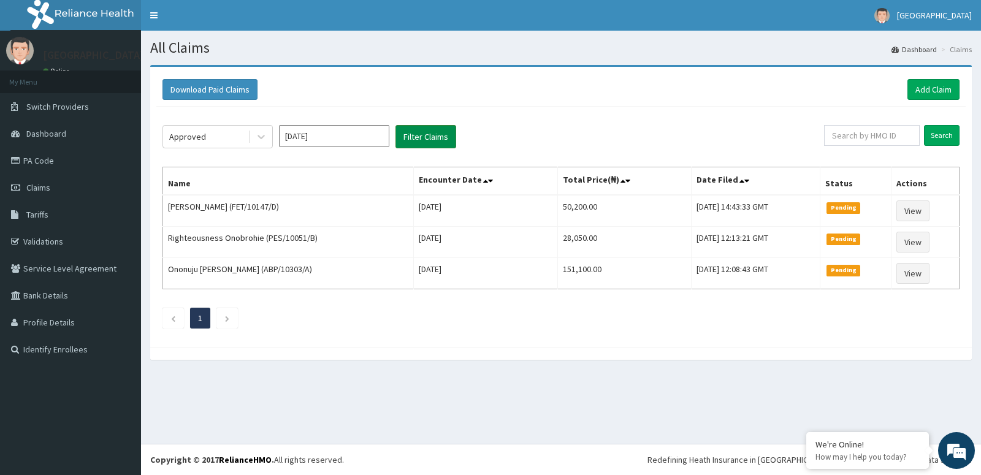
click at [408, 139] on button "Filter Claims" at bounding box center [425, 136] width 61 height 23
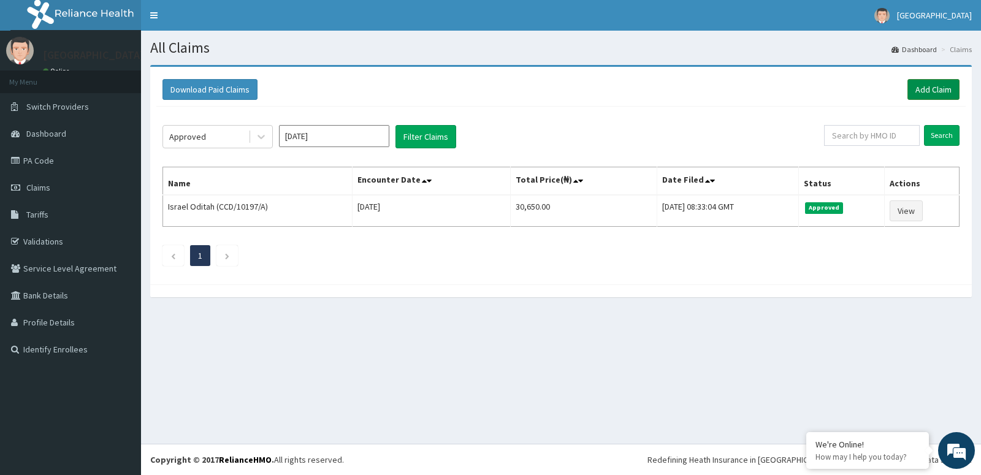
click at [930, 83] on link "Add Claim" at bounding box center [933, 89] width 52 height 21
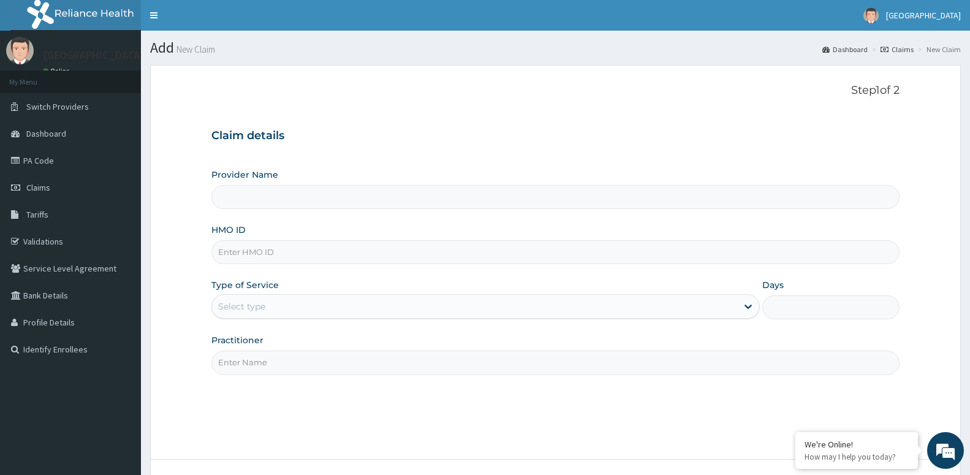
type input "[GEOGRAPHIC_DATA] -ASABA"
type input "ENP/12017/A"
click at [232, 315] on div "Select type" at bounding box center [474, 307] width 525 height 20
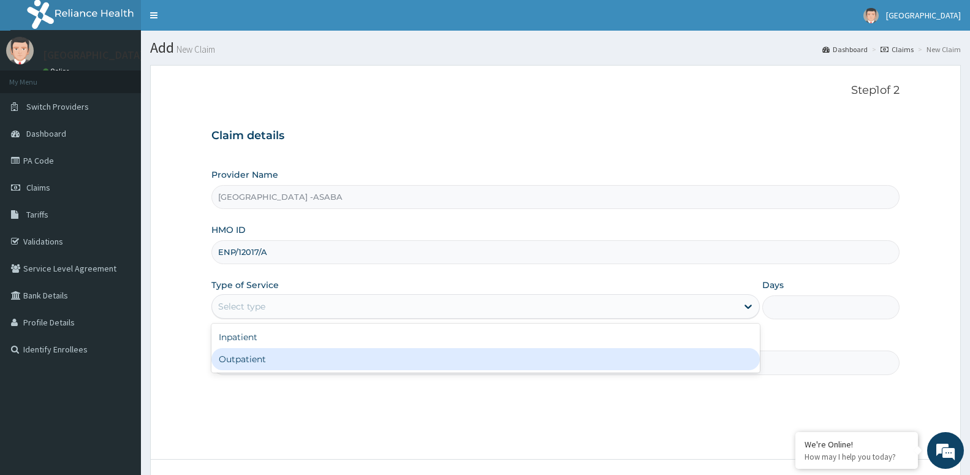
drag, startPoint x: 264, startPoint y: 363, endPoint x: 270, endPoint y: 373, distance: 11.6
click at [258, 367] on div "Outpatient" at bounding box center [485, 359] width 549 height 22
type input "1"
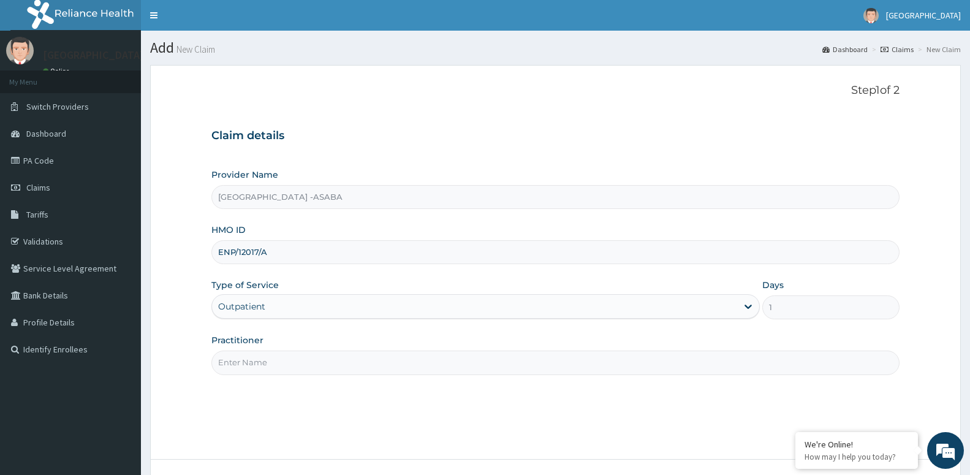
click at [280, 377] on div "Step 1 of 2 Claim details Provider Name [GEOGRAPHIC_DATA] -ASABA HMO ID ENP/120…" at bounding box center [555, 262] width 688 height 356
click at [283, 366] on input "Practitioner" at bounding box center [555, 363] width 688 height 24
paste input "DR [PERSON_NAME]"
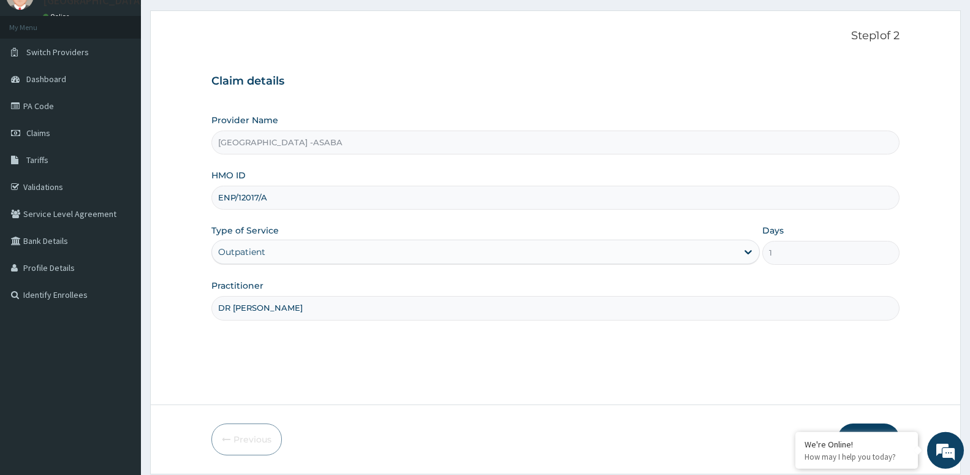
scroll to position [94, 0]
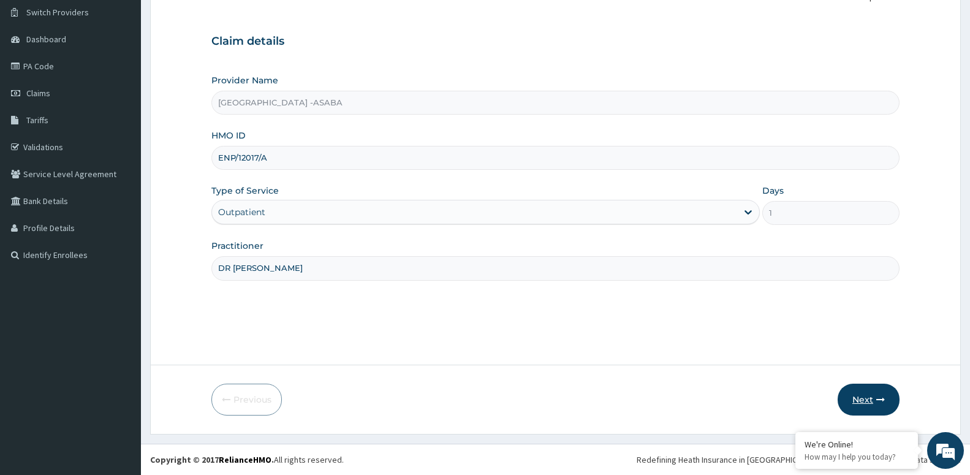
type input "DR [PERSON_NAME]"
click at [847, 392] on button "Next" at bounding box center [869, 400] width 62 height 32
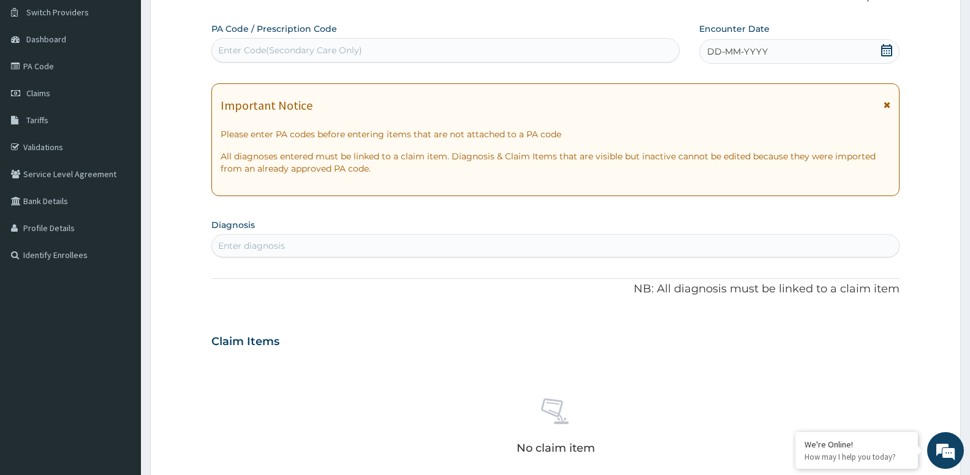
drag, startPoint x: 287, startPoint y: 248, endPoint x: 278, endPoint y: 232, distance: 17.9
click at [284, 250] on div "Enter diagnosis" at bounding box center [555, 246] width 687 height 20
type input "[MEDICAL_DATA]"
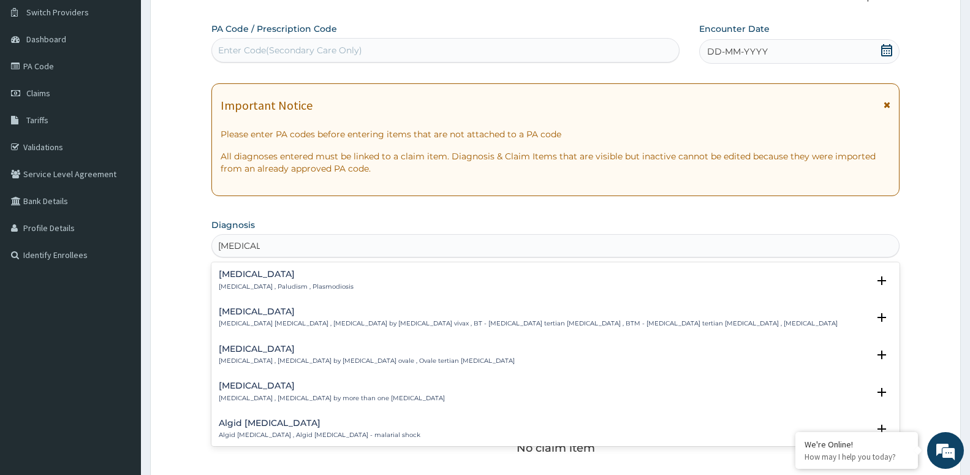
click at [259, 283] on div "[MEDICAL_DATA] [MEDICAL_DATA] , Paludism , Plasmodiosis" at bounding box center [286, 280] width 135 height 21
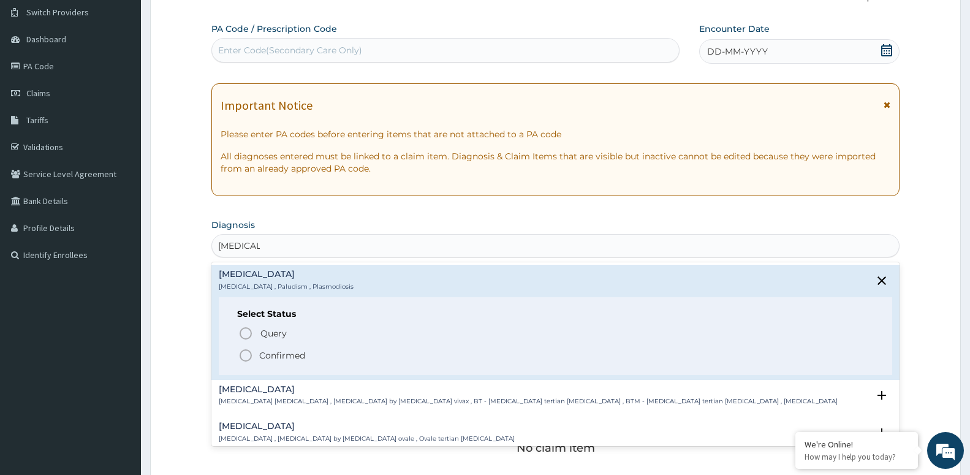
click at [281, 365] on div "Select Status Query Query covers suspected (?), Keep in view (kiv), Ruled out (…" at bounding box center [556, 336] width 674 height 78
click at [281, 357] on p "Confirmed" at bounding box center [282, 355] width 46 height 12
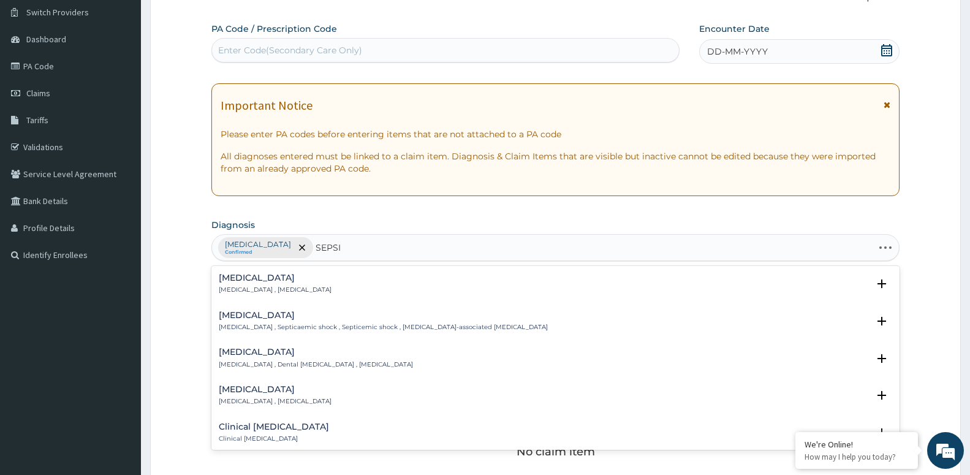
type input "[MEDICAL_DATA]"
click at [264, 285] on div "[MEDICAL_DATA] [MEDICAL_DATA] , [MEDICAL_DATA]" at bounding box center [275, 283] width 113 height 21
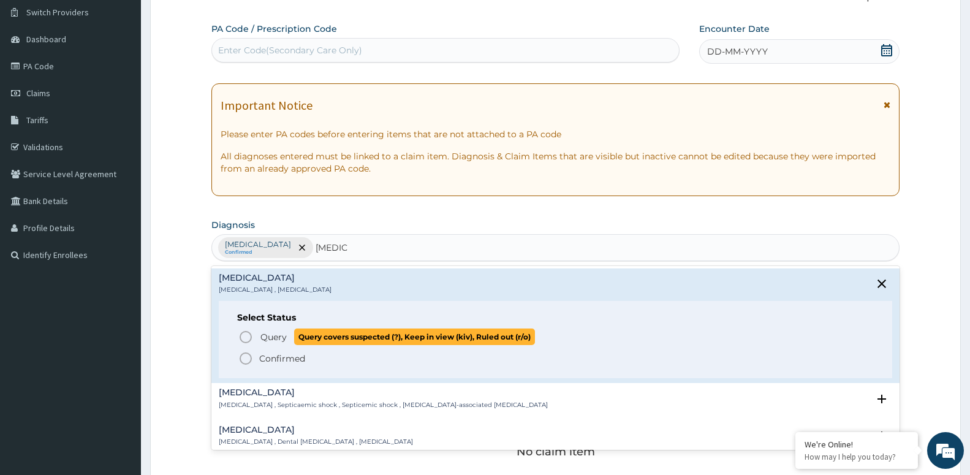
drag, startPoint x: 274, startPoint y: 333, endPoint x: 267, endPoint y: 341, distance: 10.8
click at [272, 336] on span "Query" at bounding box center [274, 337] width 26 height 12
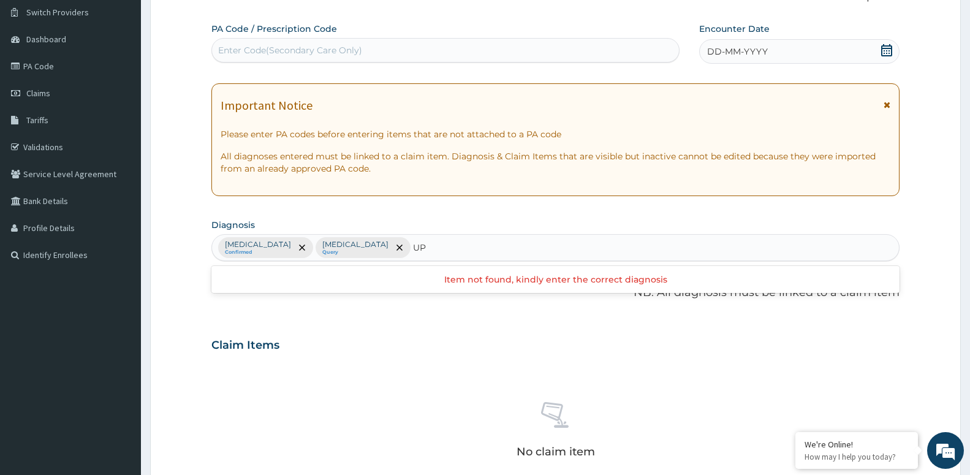
type input "U"
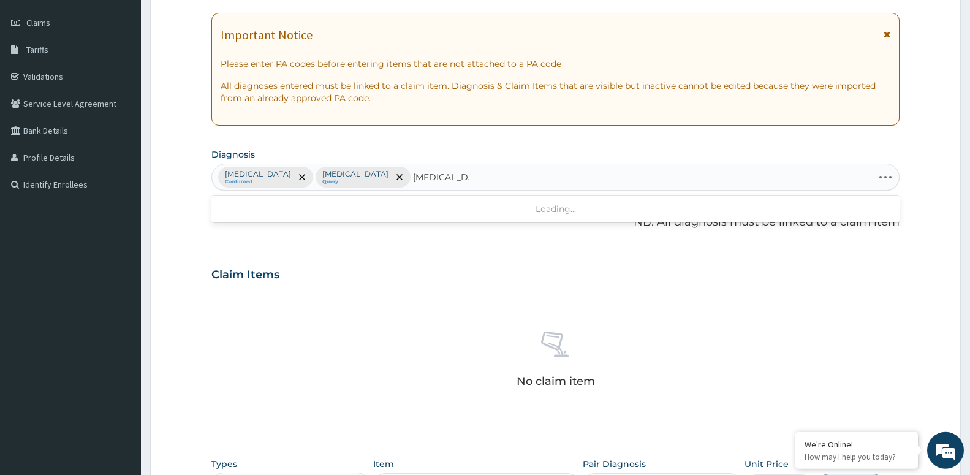
scroll to position [219, 0]
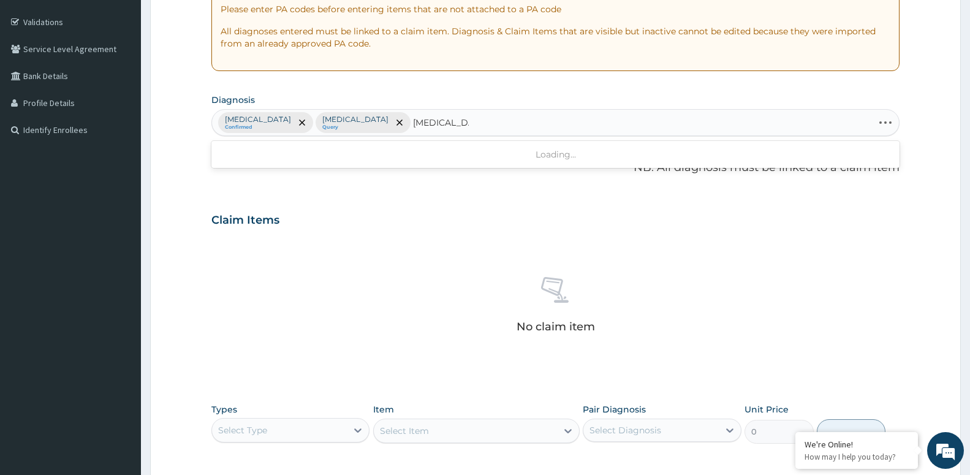
type input "[MEDICAL_DATA]"
click at [308, 430] on div "Select Type" at bounding box center [279, 430] width 135 height 20
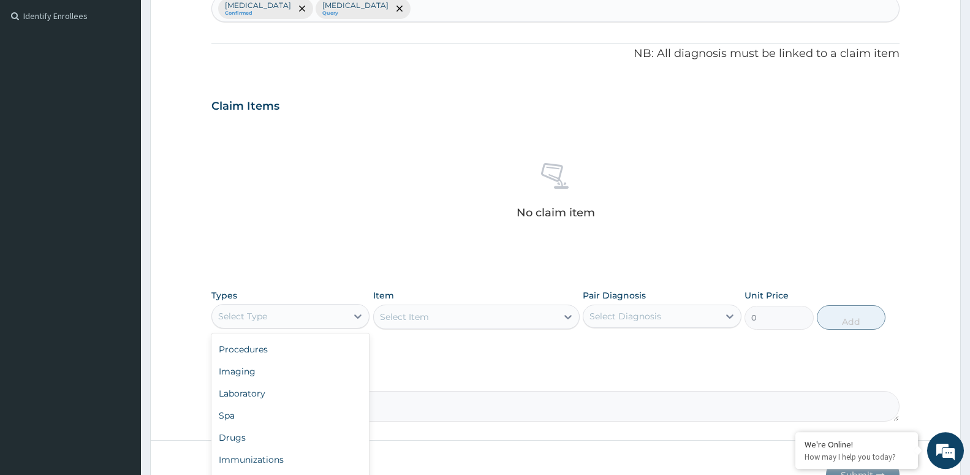
scroll to position [344, 0]
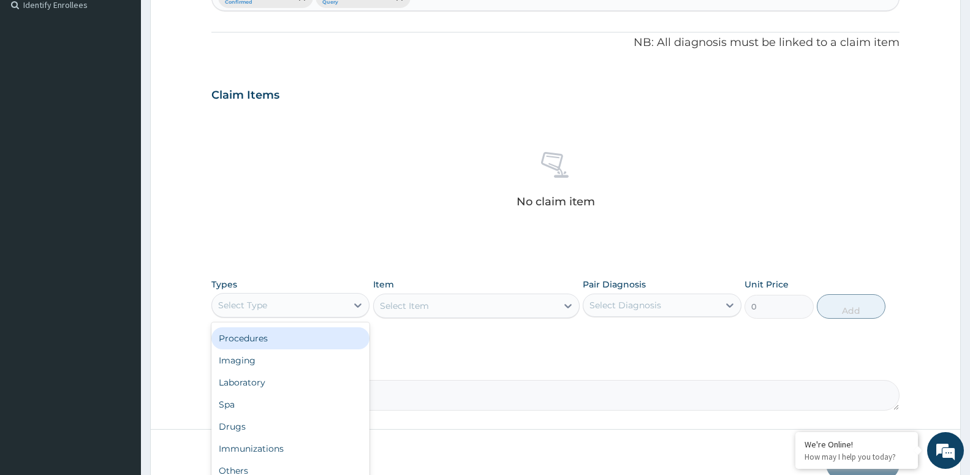
drag, startPoint x: 286, startPoint y: 341, endPoint x: 251, endPoint y: 323, distance: 39.5
click at [283, 342] on div "Procedures" at bounding box center [290, 338] width 158 height 22
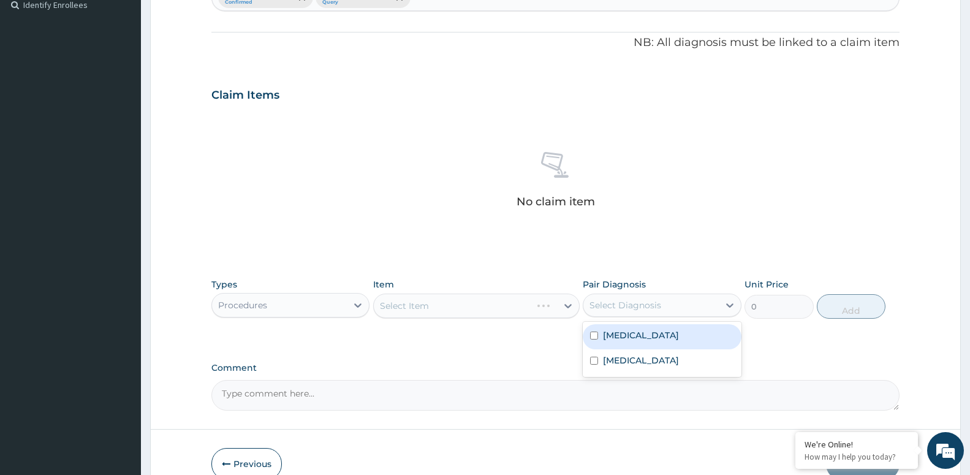
click at [677, 318] on div "Pair Diagnosis option [MEDICAL_DATA] focused, 1 of 2. 2 results available. Use …" at bounding box center [662, 298] width 158 height 40
drag, startPoint x: 667, startPoint y: 343, endPoint x: 656, endPoint y: 356, distance: 16.6
click at [663, 348] on div "[MEDICAL_DATA]" at bounding box center [662, 336] width 158 height 25
checkbox input "true"
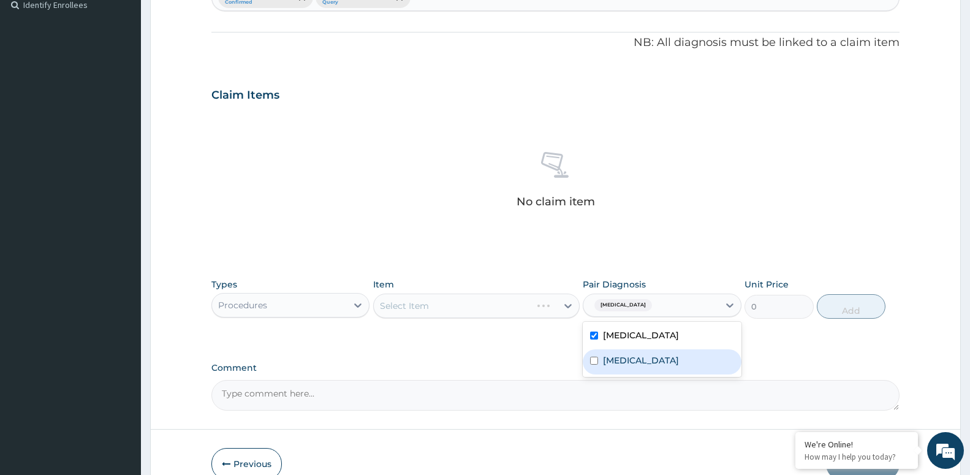
click at [655, 359] on div "[MEDICAL_DATA]" at bounding box center [662, 361] width 158 height 25
checkbox input "true"
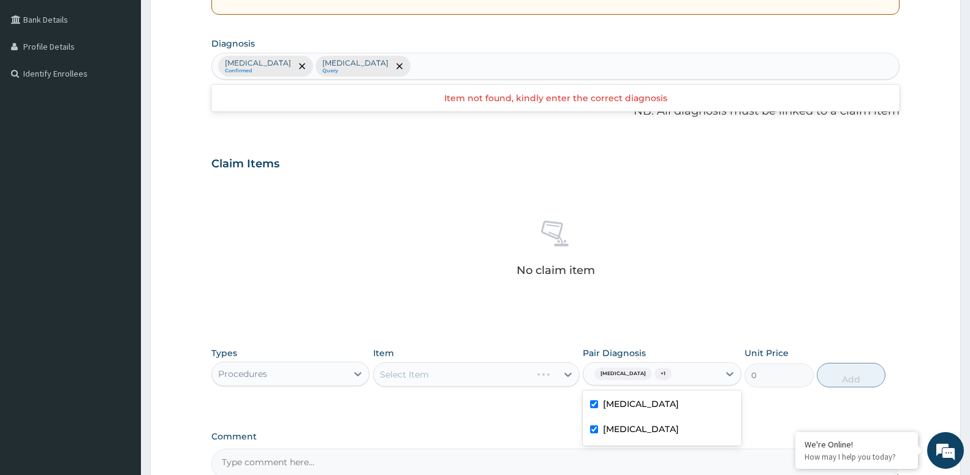
scroll to position [219, 0]
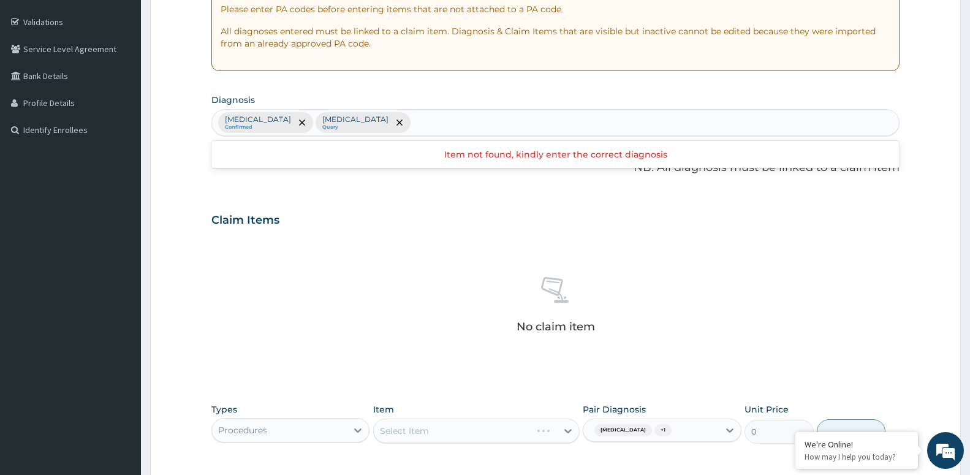
drag, startPoint x: 399, startPoint y: 132, endPoint x: 389, endPoint y: 130, distance: 10.0
click at [394, 132] on div "[MEDICAL_DATA] Confirmed [MEDICAL_DATA] Query" at bounding box center [555, 123] width 687 height 26
type input "DRY COUG"
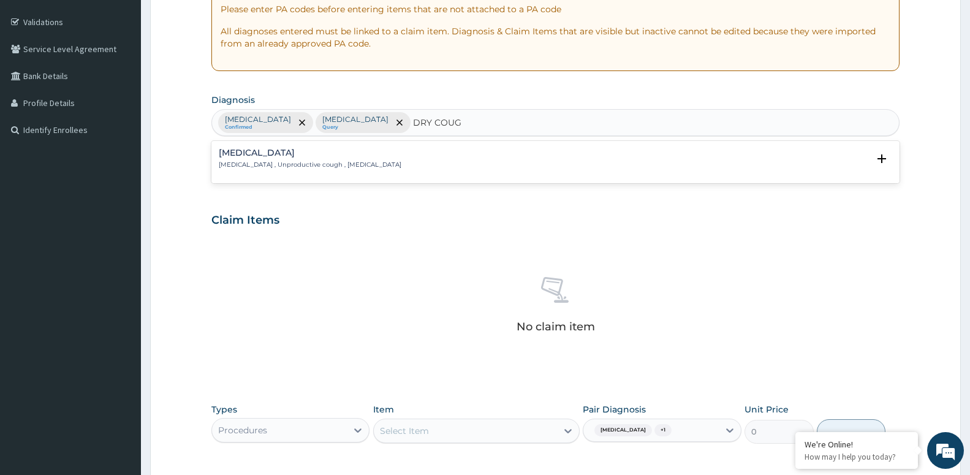
click at [346, 153] on h4 "Dry cough" at bounding box center [310, 152] width 183 height 9
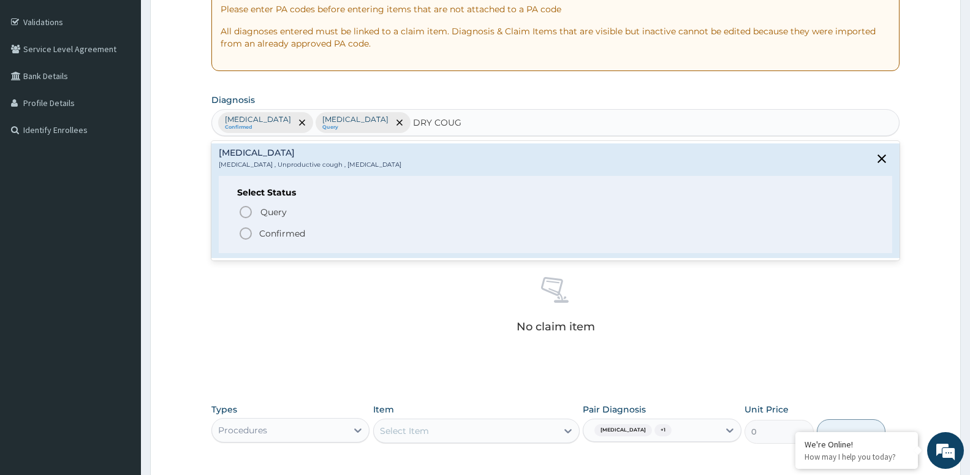
click at [348, 235] on span "Confirmed" at bounding box center [556, 233] width 636 height 15
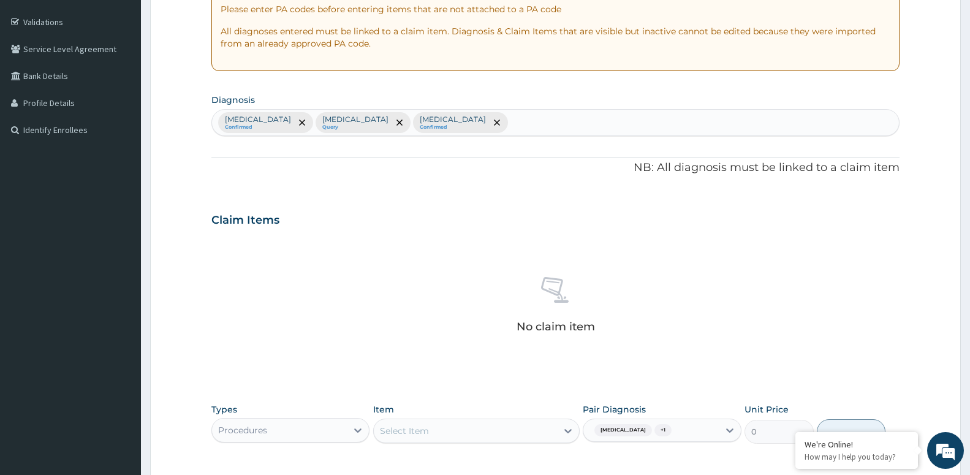
scroll to position [344, 0]
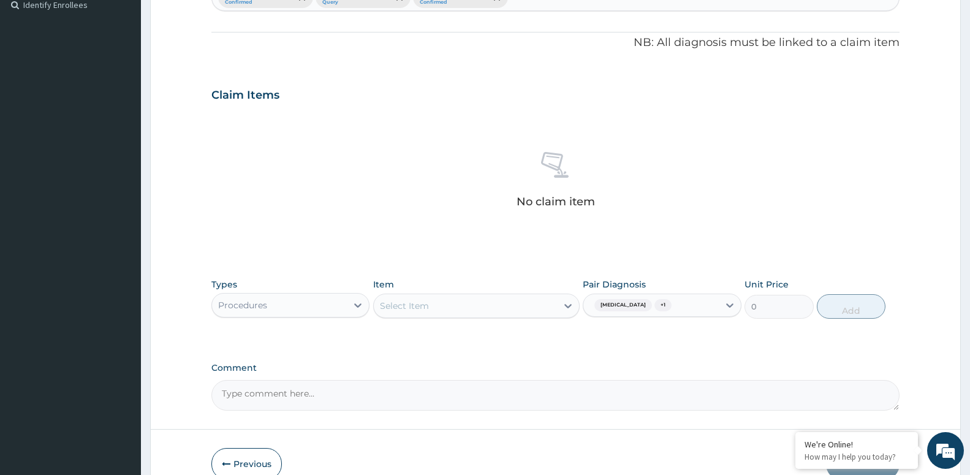
click at [478, 314] on div "Select Item" at bounding box center [465, 306] width 183 height 20
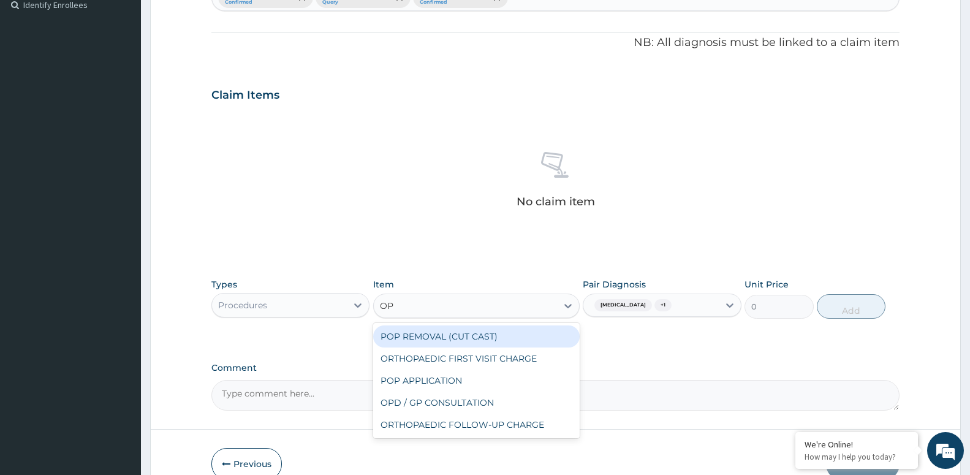
type input "OPD"
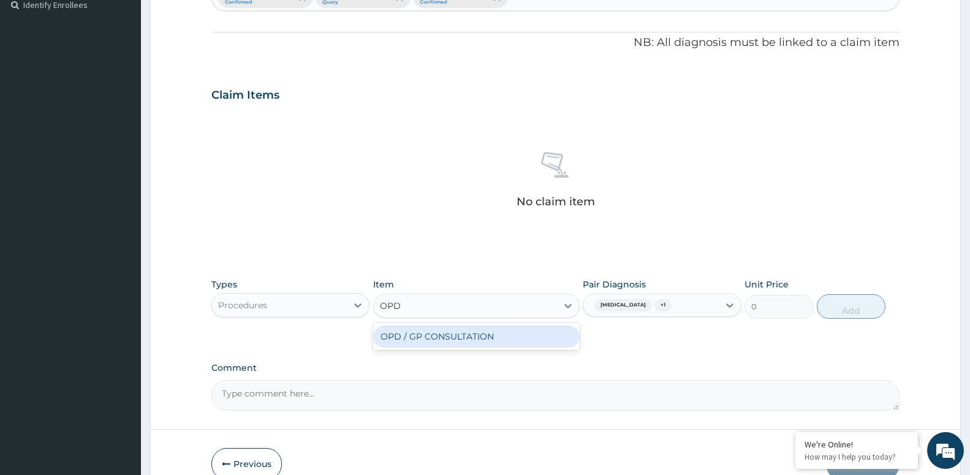
click at [481, 340] on div "OPD / GP CONSULTATION" at bounding box center [476, 336] width 207 height 22
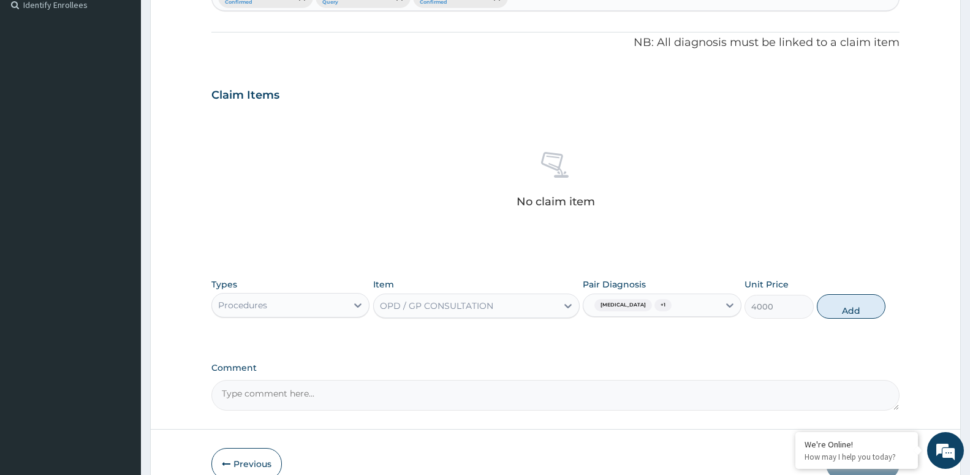
drag, startPoint x: 864, startPoint y: 311, endPoint x: 764, endPoint y: 310, distance: 100.5
click at [864, 311] on button "Add" at bounding box center [851, 306] width 69 height 25
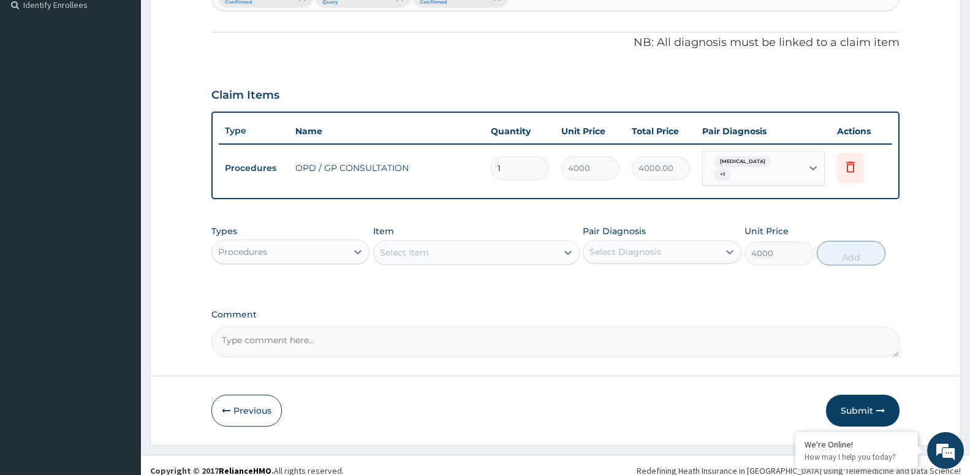
type input "0"
drag, startPoint x: 283, startPoint y: 264, endPoint x: 288, endPoint y: 246, distance: 18.4
click at [284, 259] on div "Types Procedures Item Select Item Pair Diagnosis Select Diagnosis Unit Price 0 …" at bounding box center [555, 245] width 688 height 53
drag, startPoint x: 289, startPoint y: 245, endPoint x: 297, endPoint y: 247, distance: 8.2
click at [289, 245] on div "Procedures" at bounding box center [279, 252] width 135 height 20
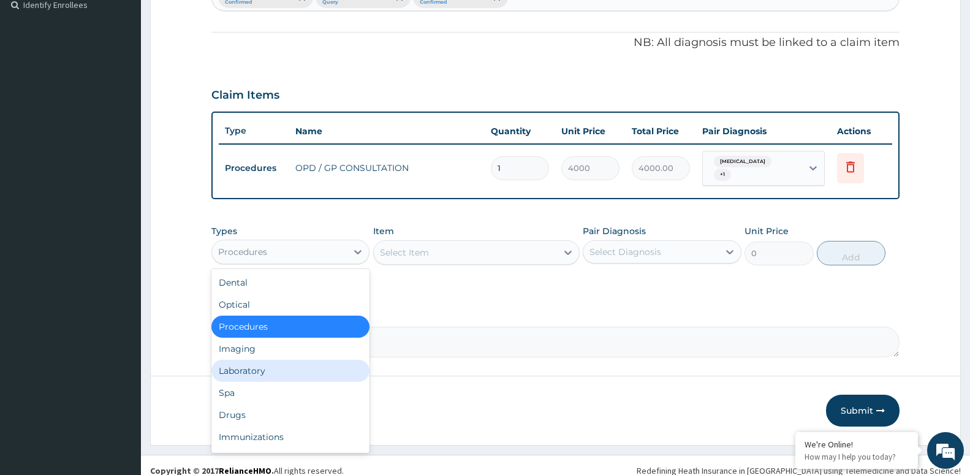
drag, startPoint x: 322, startPoint y: 363, endPoint x: 382, endPoint y: 324, distance: 71.9
click at [321, 363] on div "Laboratory" at bounding box center [290, 371] width 158 height 22
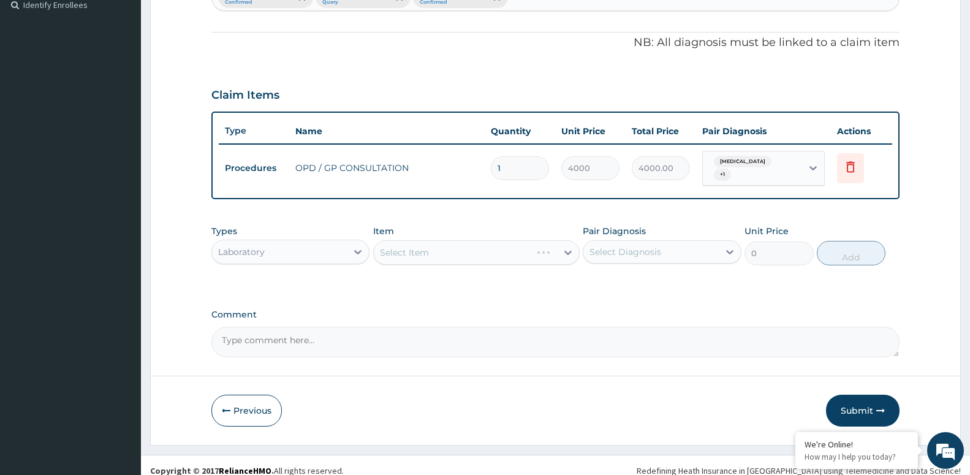
drag, startPoint x: 628, startPoint y: 250, endPoint x: 627, endPoint y: 262, distance: 12.3
click at [627, 254] on div "Select Diagnosis" at bounding box center [651, 252] width 135 height 20
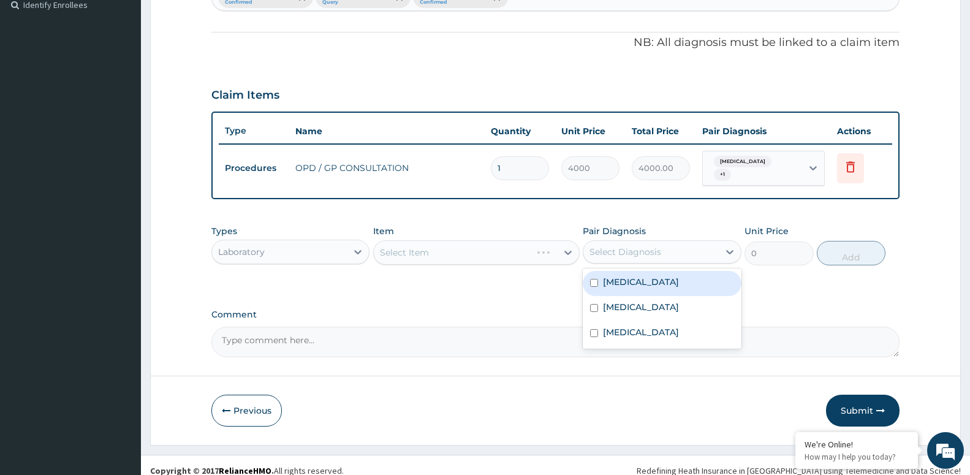
drag, startPoint x: 634, startPoint y: 278, endPoint x: 564, endPoint y: 289, distance: 70.6
click at [628, 279] on label "Malaria" at bounding box center [641, 282] width 76 height 12
checkbox input "true"
click at [465, 253] on div "Select Item" at bounding box center [476, 252] width 207 height 25
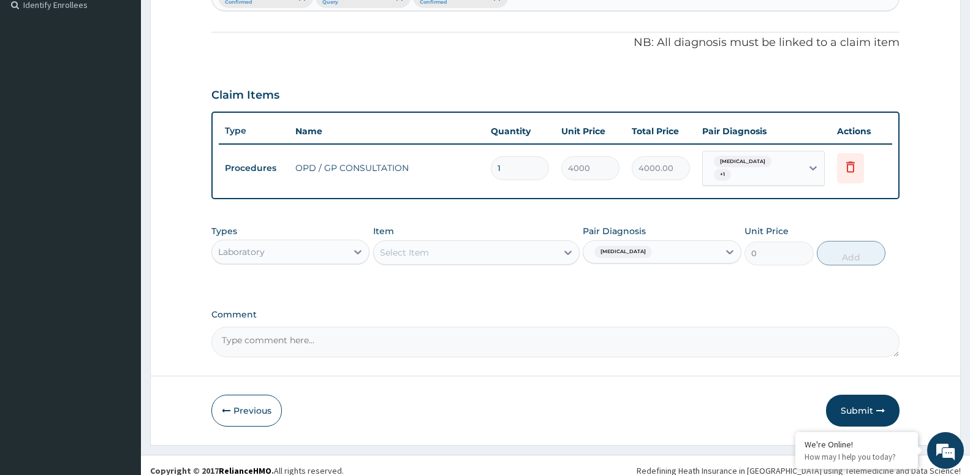
click at [478, 256] on div "Select Item" at bounding box center [476, 252] width 207 height 25
drag, startPoint x: 431, startPoint y: 246, endPoint x: 421, endPoint y: 245, distance: 9.8
click at [425, 246] on div "Select Item" at bounding box center [465, 253] width 183 height 20
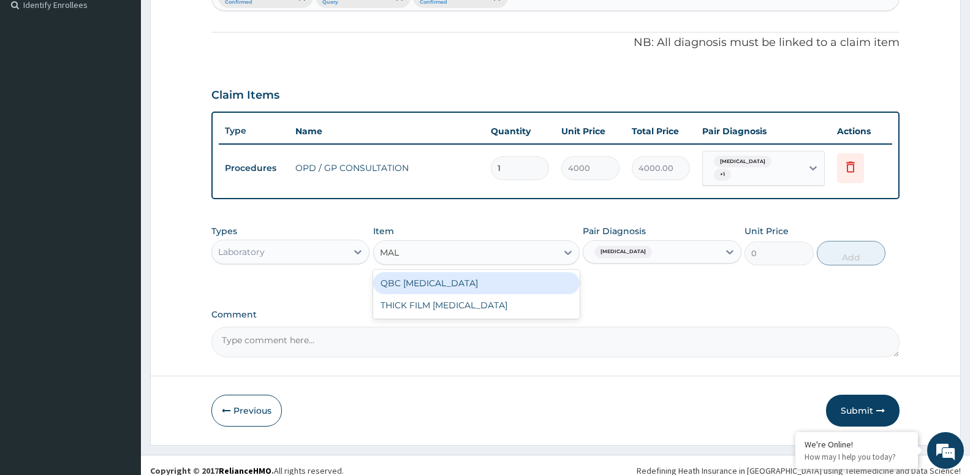
type input "MALA"
drag, startPoint x: 411, startPoint y: 278, endPoint x: 406, endPoint y: 283, distance: 7.4
click at [408, 281] on div "QBC MALARIA" at bounding box center [476, 283] width 207 height 22
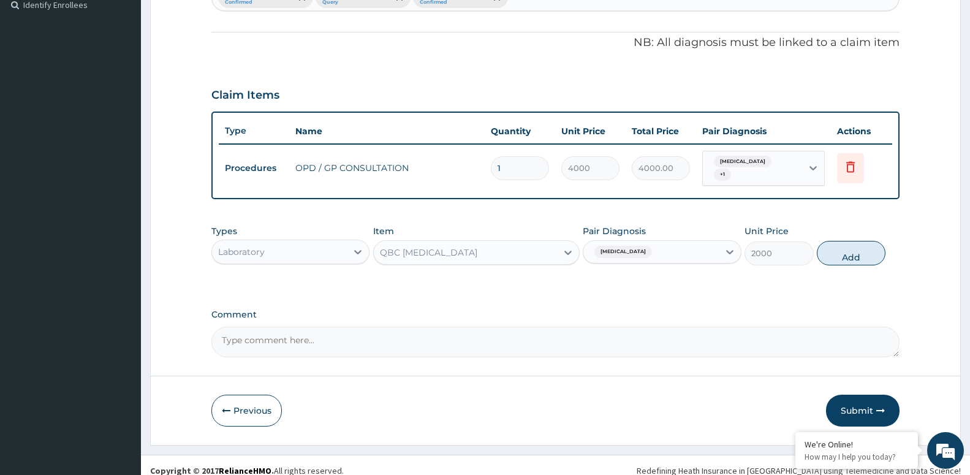
drag, startPoint x: 844, startPoint y: 256, endPoint x: 830, endPoint y: 257, distance: 14.2
click at [842, 257] on button "Add" at bounding box center [851, 253] width 69 height 25
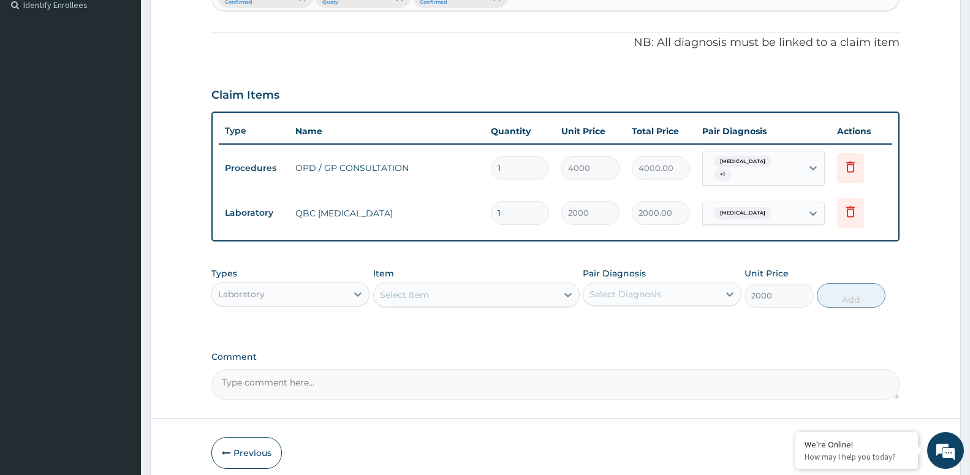
type input "0"
drag, startPoint x: 698, startPoint y: 288, endPoint x: 687, endPoint y: 300, distance: 16.0
click at [688, 295] on div "Select Diagnosis" at bounding box center [651, 294] width 135 height 20
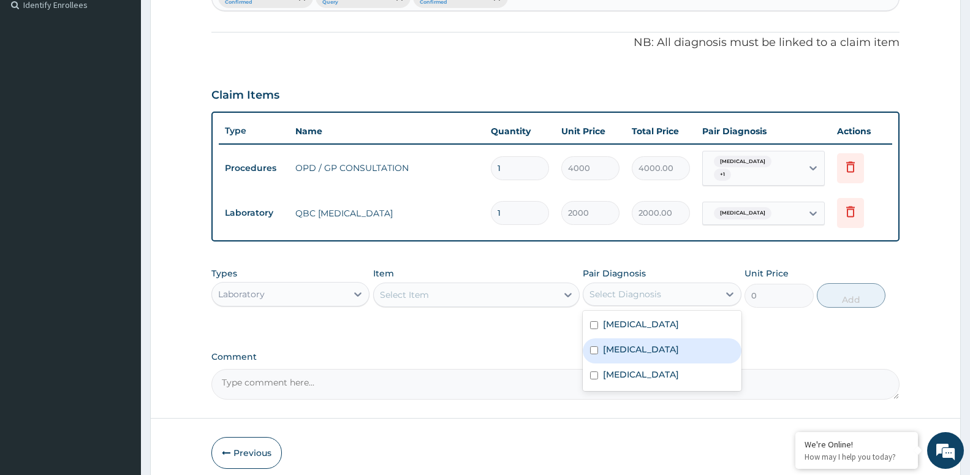
drag, startPoint x: 661, startPoint y: 348, endPoint x: 558, endPoint y: 319, distance: 106.8
click at [655, 348] on div "Sepsis" at bounding box center [662, 350] width 158 height 25
checkbox input "true"
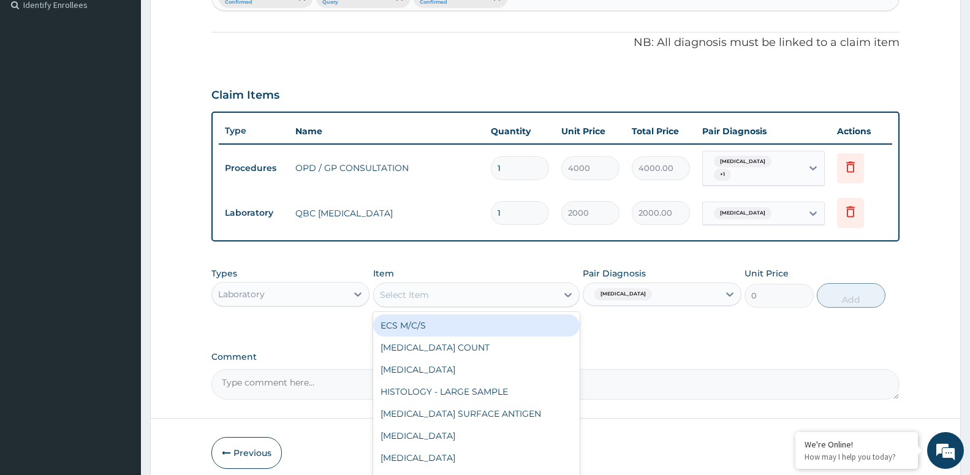
drag, startPoint x: 447, startPoint y: 289, endPoint x: 475, endPoint y: 254, distance: 45.0
click at [450, 289] on div "Select Item" at bounding box center [465, 295] width 183 height 20
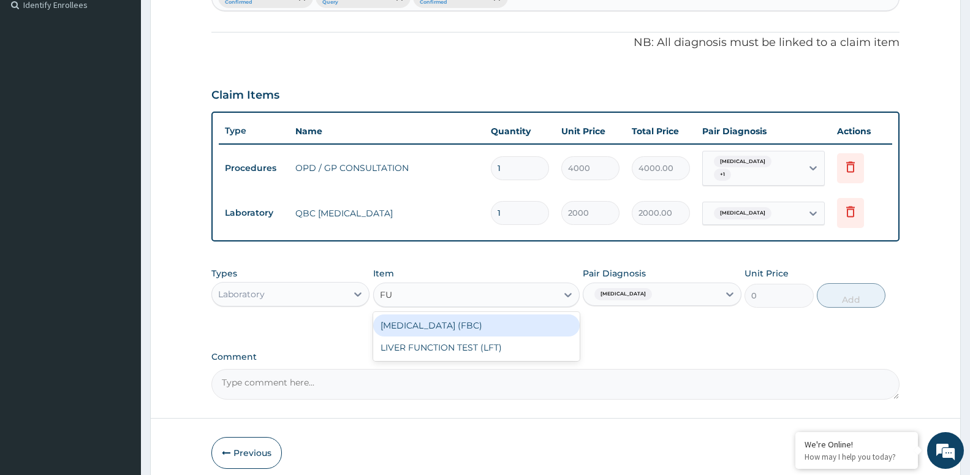
type input "FUL"
click at [406, 322] on div "FULL BLOOD COUNT (FBC)" at bounding box center [476, 325] width 207 height 22
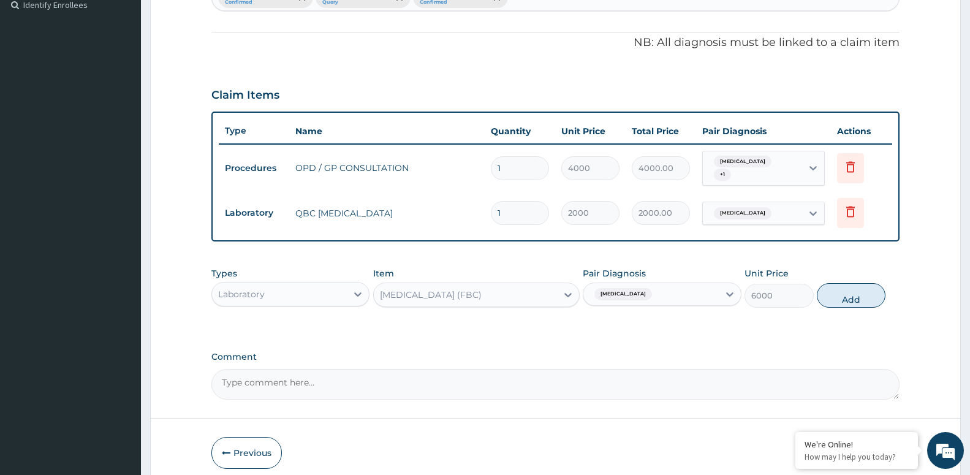
click at [832, 292] on button "Add" at bounding box center [851, 295] width 69 height 25
type input "0"
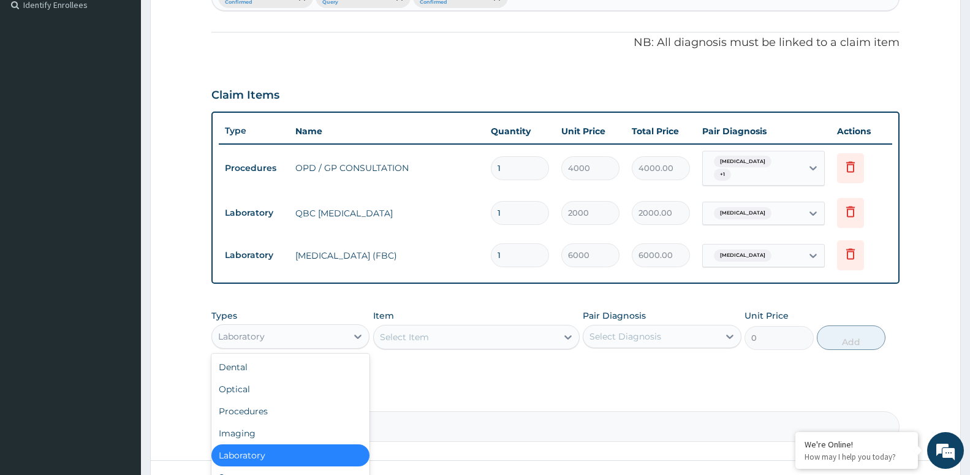
click at [331, 327] on div "Laboratory" at bounding box center [279, 337] width 135 height 20
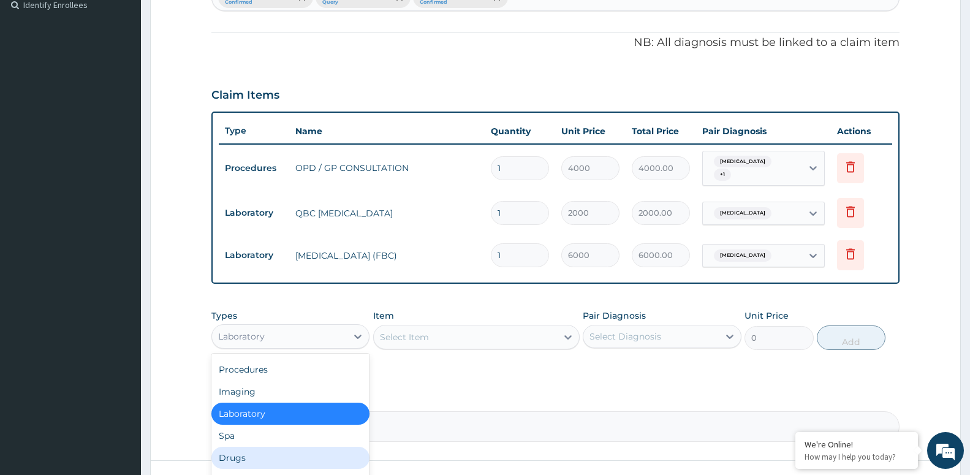
click at [285, 452] on div "Drugs" at bounding box center [290, 458] width 158 height 22
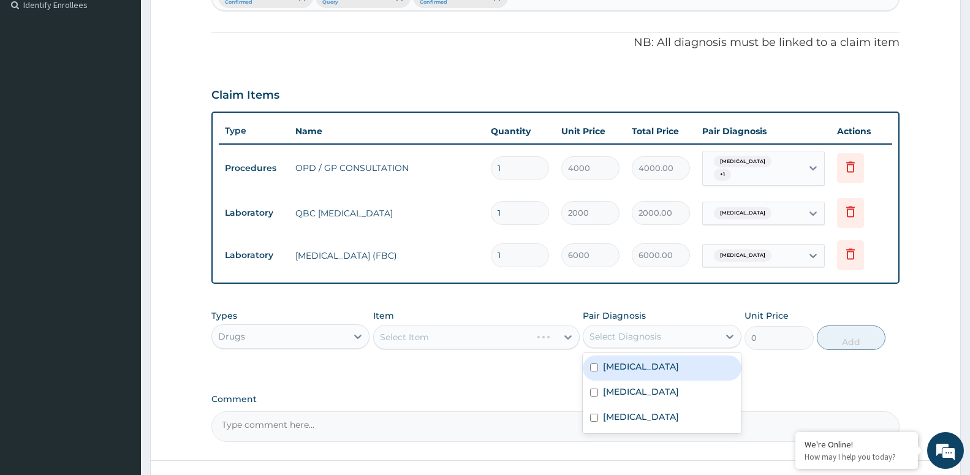
click at [606, 330] on div "Select Diagnosis" at bounding box center [626, 336] width 72 height 12
click at [644, 363] on div "Malaria" at bounding box center [662, 368] width 158 height 25
checkbox input "true"
drag, startPoint x: 484, startPoint y: 335, endPoint x: 475, endPoint y: 336, distance: 8.7
click at [476, 336] on div "Select Item" at bounding box center [476, 337] width 207 height 25
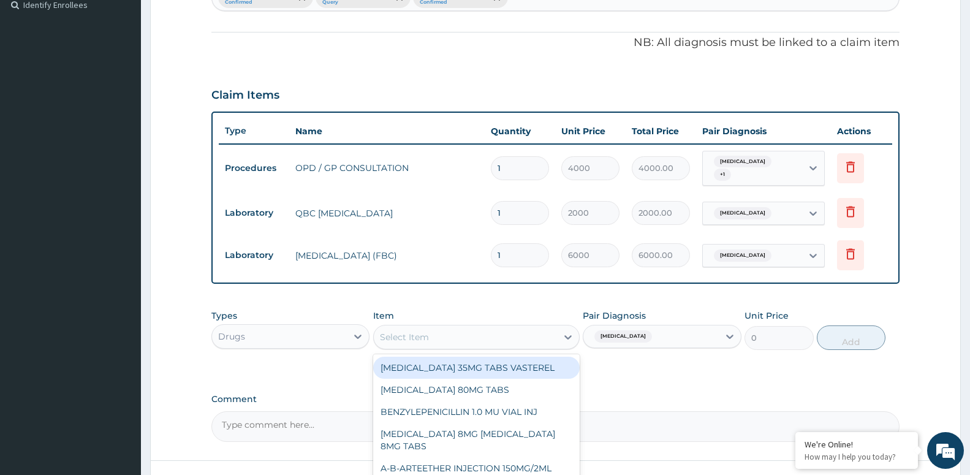
click at [476, 338] on div "Select Item" at bounding box center [465, 337] width 183 height 20
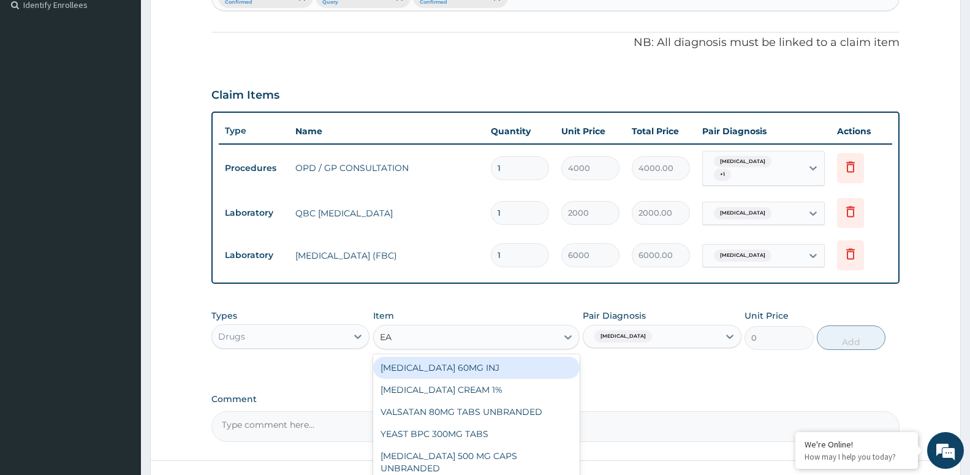
type input "EAS"
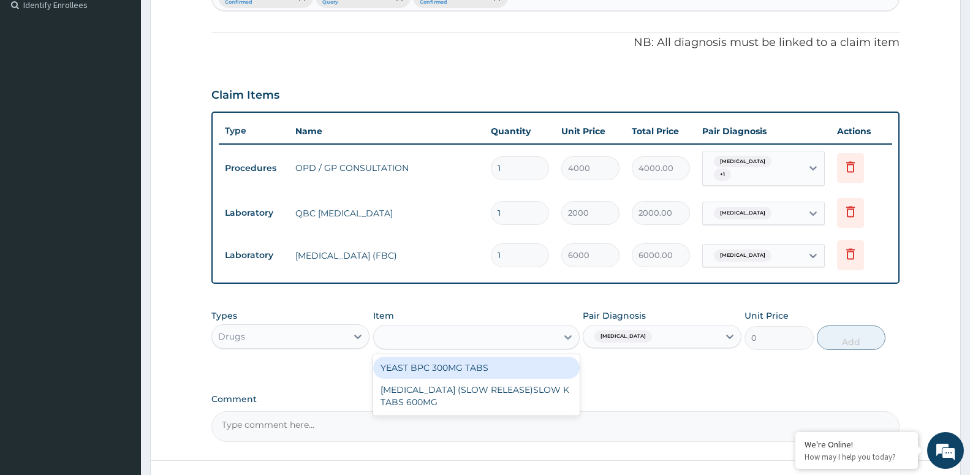
type input "10"
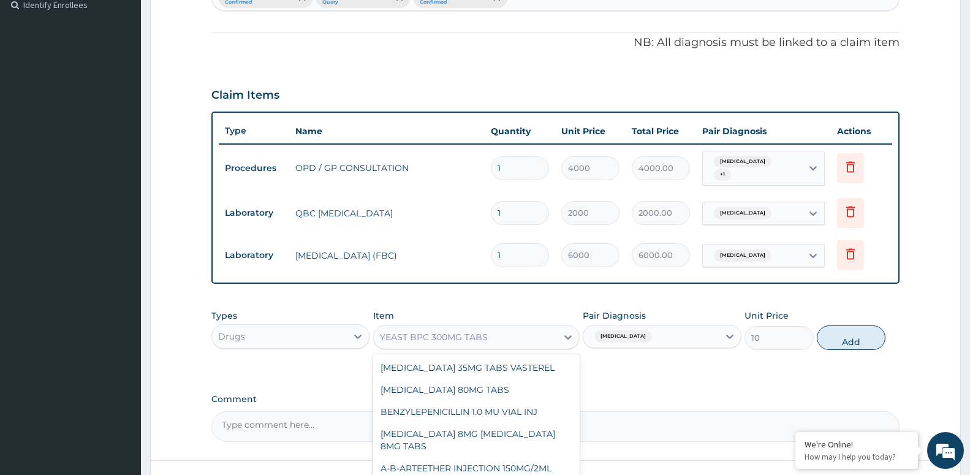
click at [492, 329] on div "YEAST BPC 300MG TABS" at bounding box center [465, 337] width 183 height 20
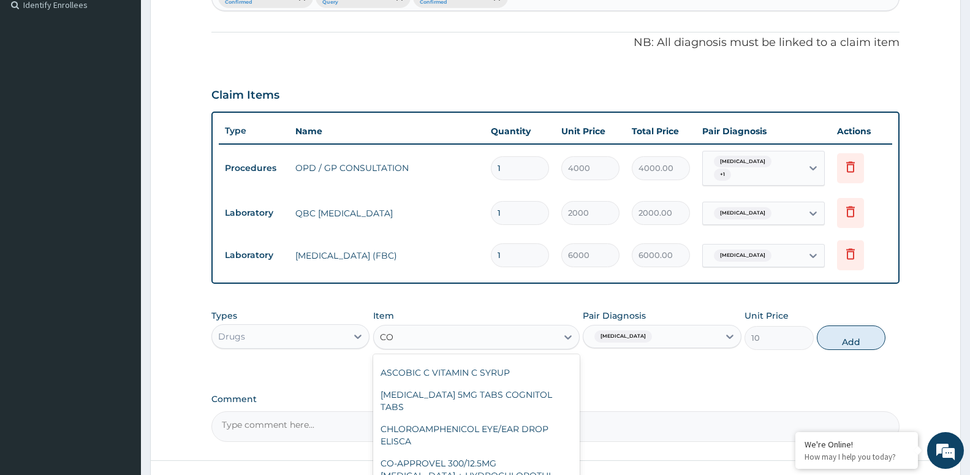
scroll to position [0, 0]
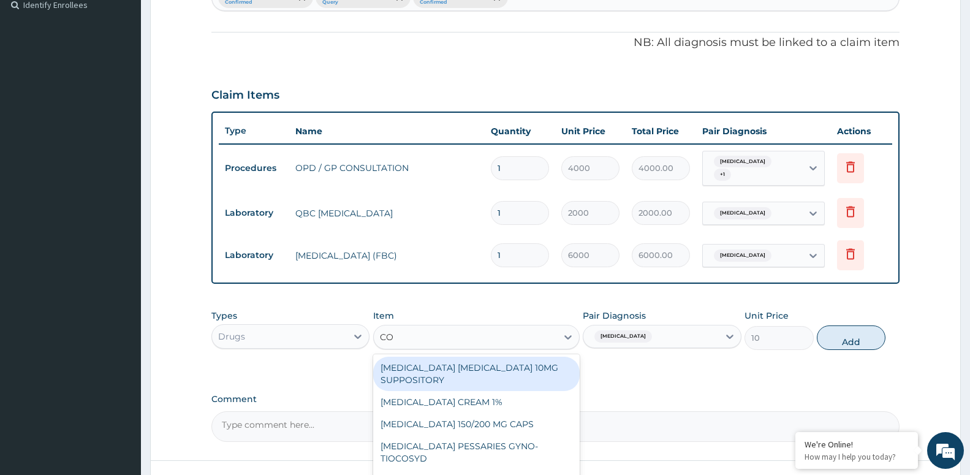
type input "COA"
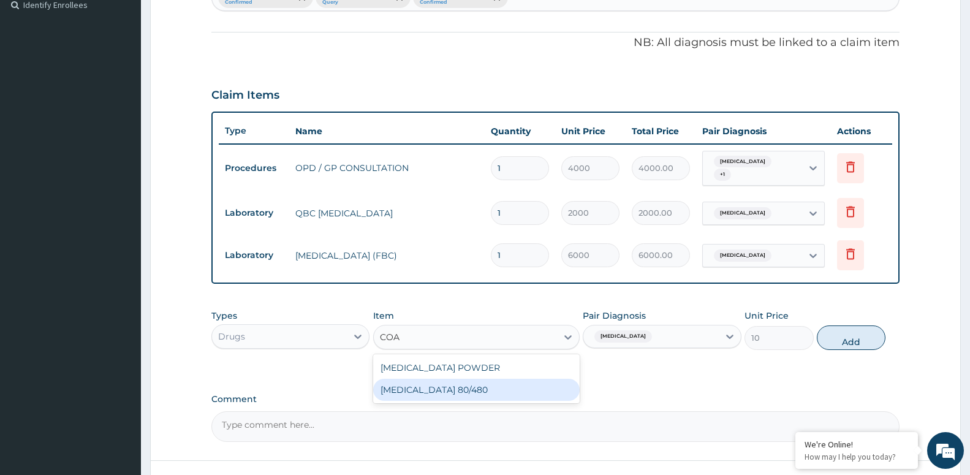
click at [462, 387] on div "COARTEM 80/480" at bounding box center [476, 390] width 207 height 22
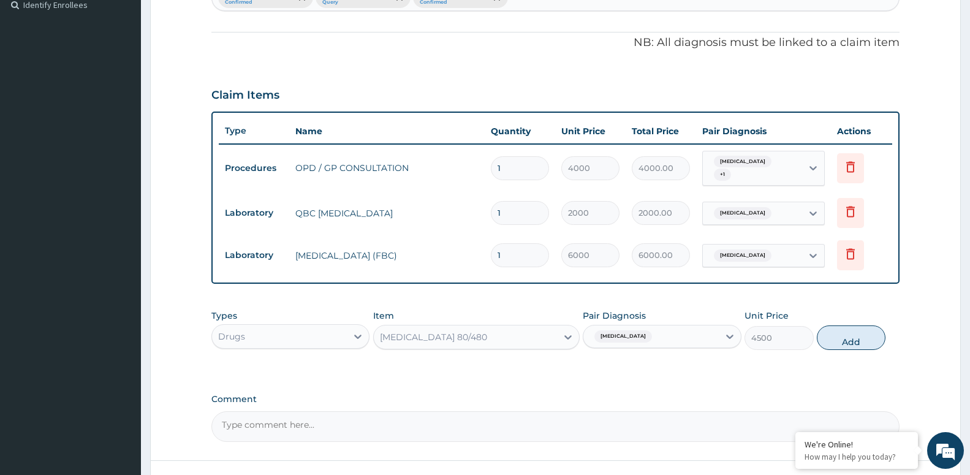
drag, startPoint x: 839, startPoint y: 338, endPoint x: 849, endPoint y: 337, distance: 10.5
click at [840, 338] on button "Add" at bounding box center [851, 337] width 69 height 25
type input "0"
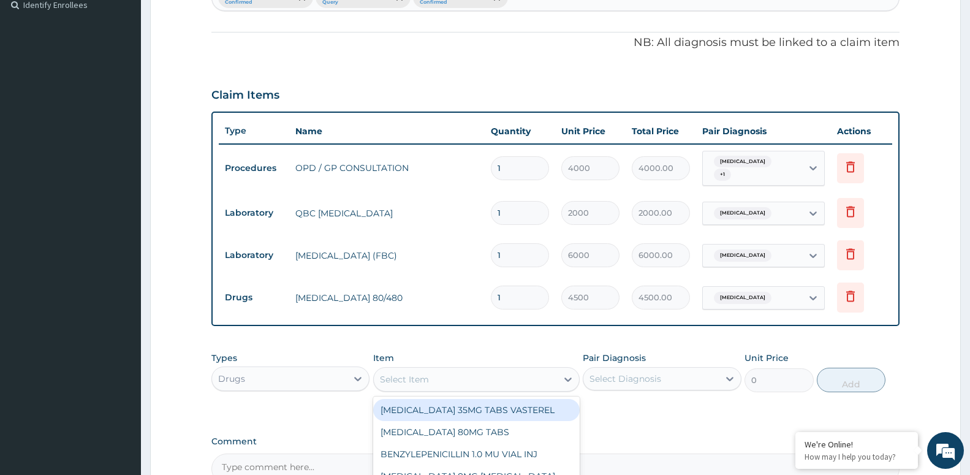
drag, startPoint x: 455, startPoint y: 376, endPoint x: 457, endPoint y: 354, distance: 22.1
click at [457, 354] on div "Item option COARTEM 80/480, selected. option TRIMETAZIDINE 35MG TABS VASTEREL f…" at bounding box center [476, 372] width 207 height 40
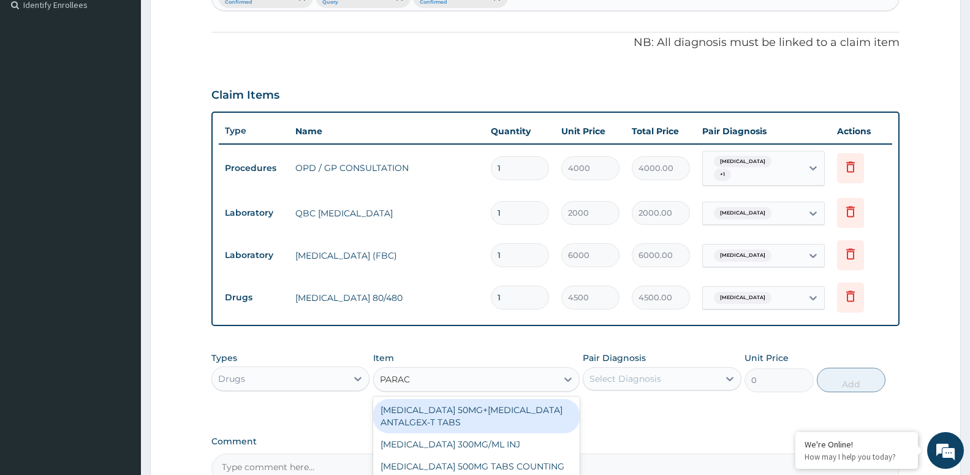
type input "PARACE"
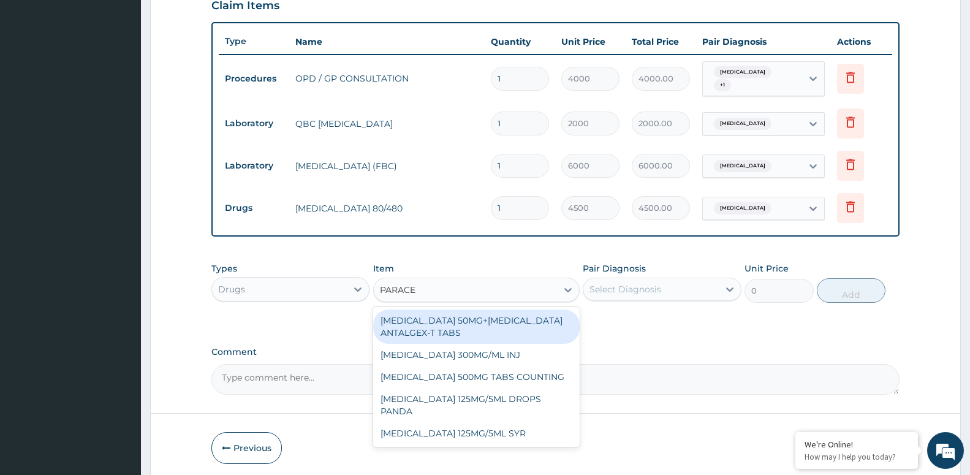
scroll to position [435, 0]
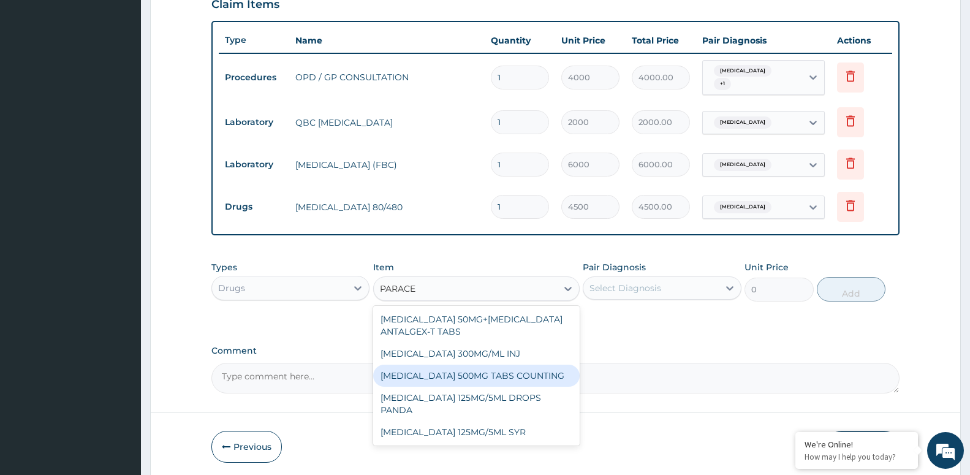
click at [476, 375] on div "PARACETAMOL 500MG TABS COUNTING" at bounding box center [476, 376] width 207 height 22
type input "10"
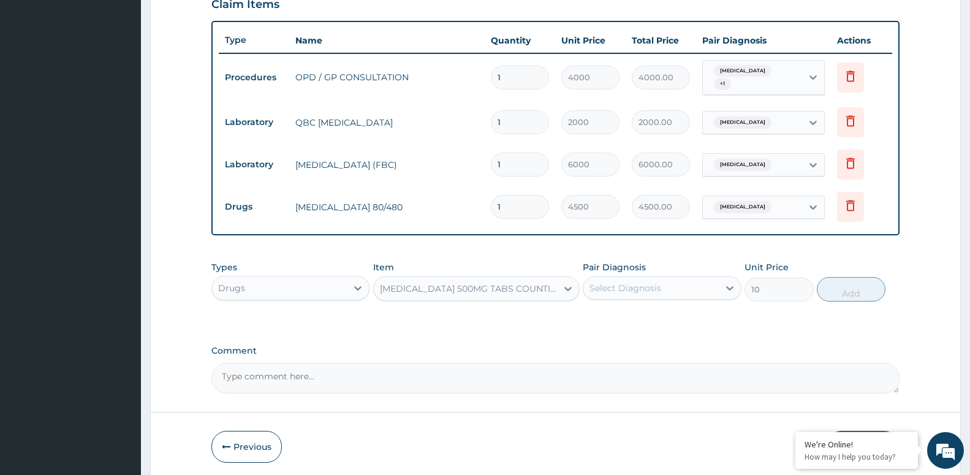
click at [691, 283] on div "Select Diagnosis" at bounding box center [651, 288] width 135 height 20
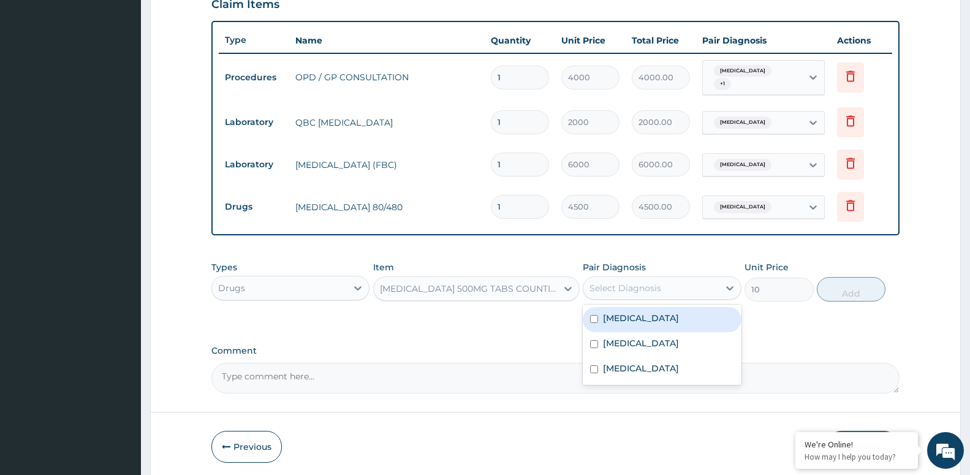
click at [664, 313] on div "Malaria" at bounding box center [662, 319] width 158 height 25
checkbox input "true"
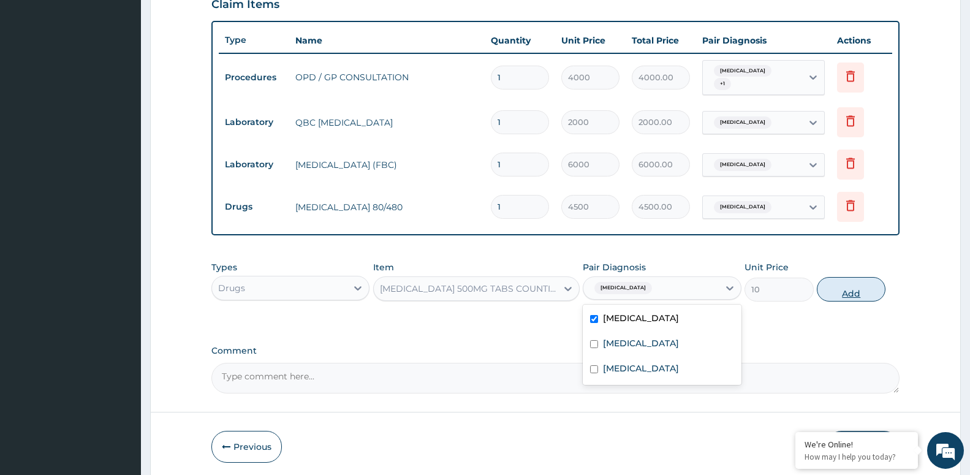
click at [833, 292] on button "Add" at bounding box center [851, 289] width 69 height 25
type input "0"
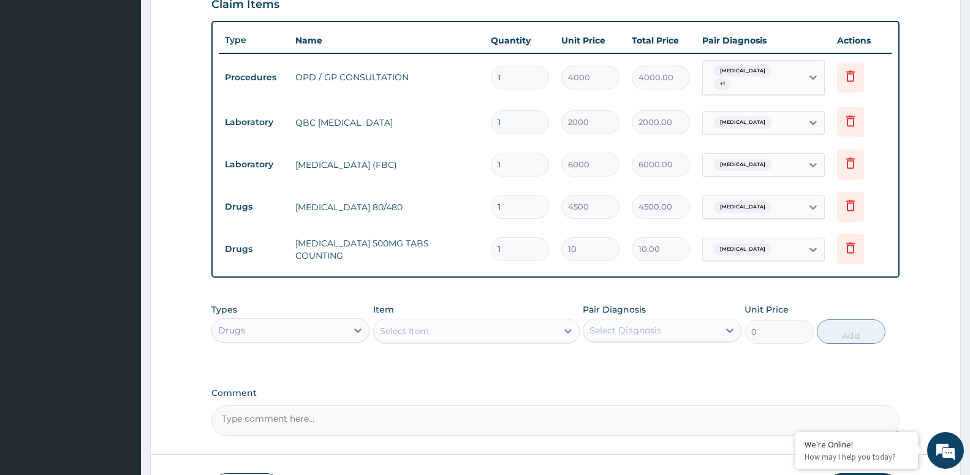
type input "12"
type input "120.00"
type input "1"
type input "10.00"
type input "0.00"
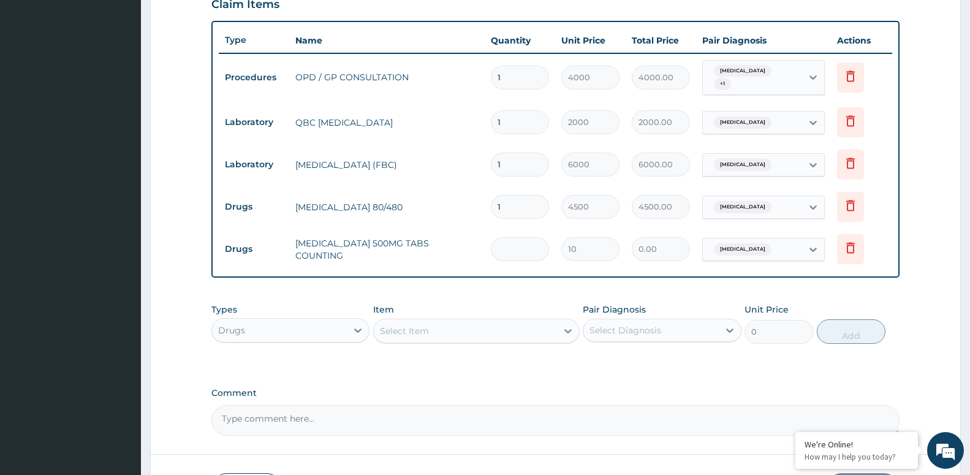
type input "2"
type input "20.00"
type input "20"
type input "200.00"
type input "20"
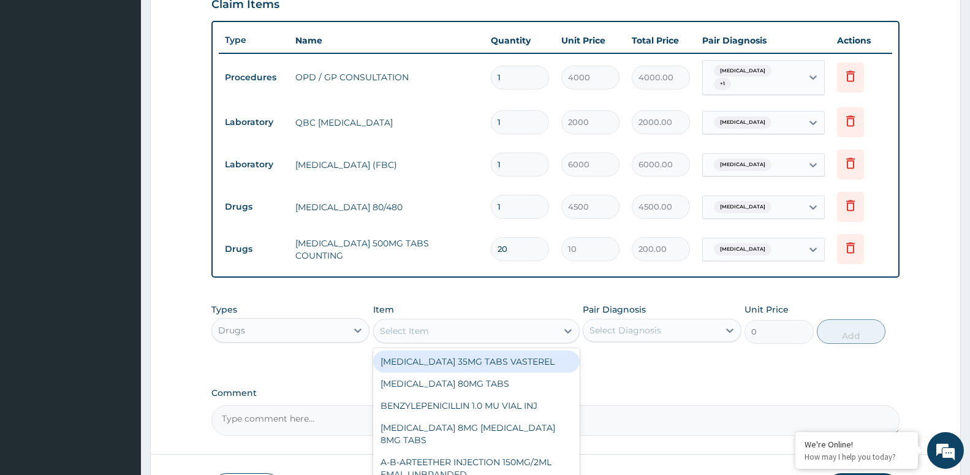
click at [424, 327] on div "Select Item" at bounding box center [404, 331] width 49 height 12
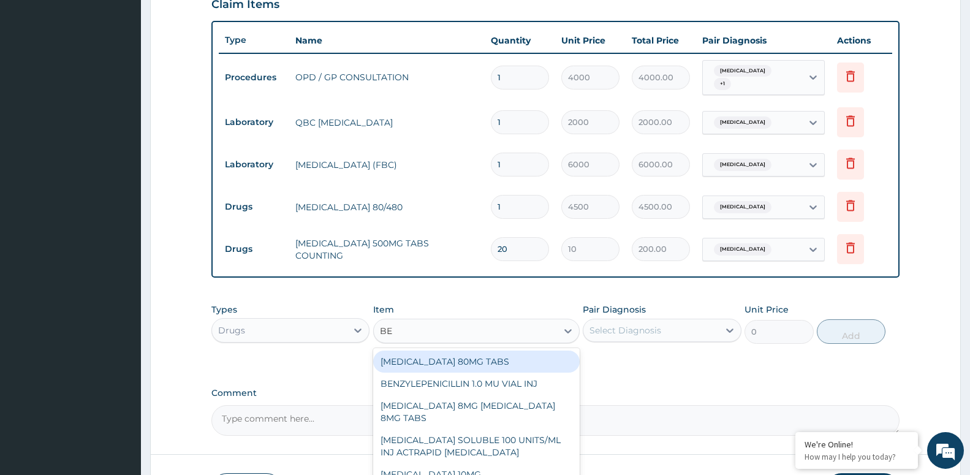
type input "BEN"
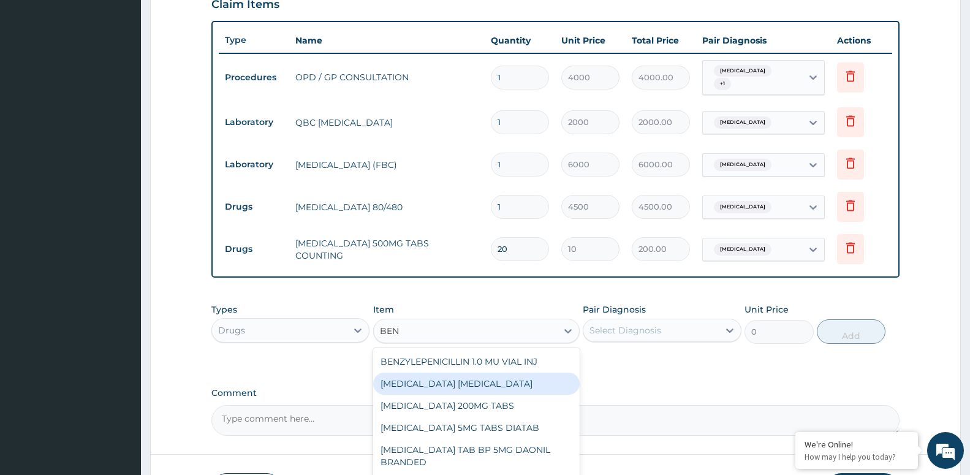
click at [439, 383] on div "BENYLIN DRY COUGH" at bounding box center [476, 384] width 207 height 22
type input "4800"
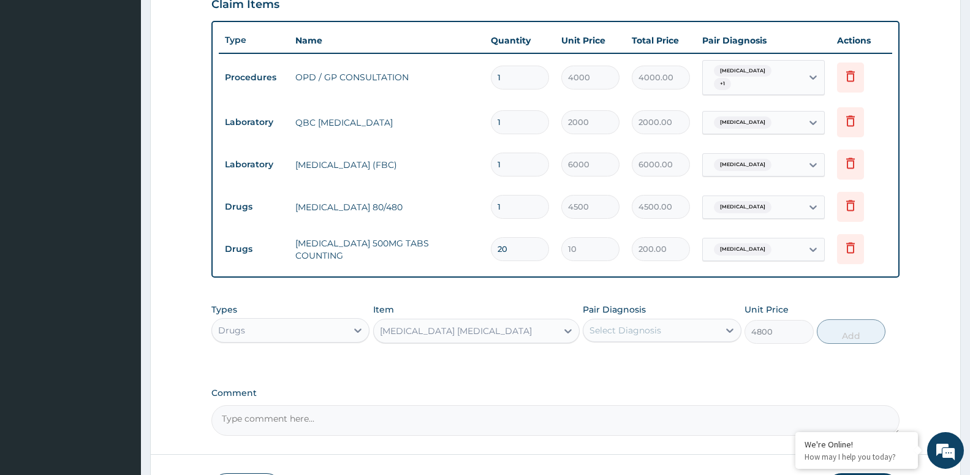
click at [623, 324] on div "Select Diagnosis" at bounding box center [626, 330] width 72 height 12
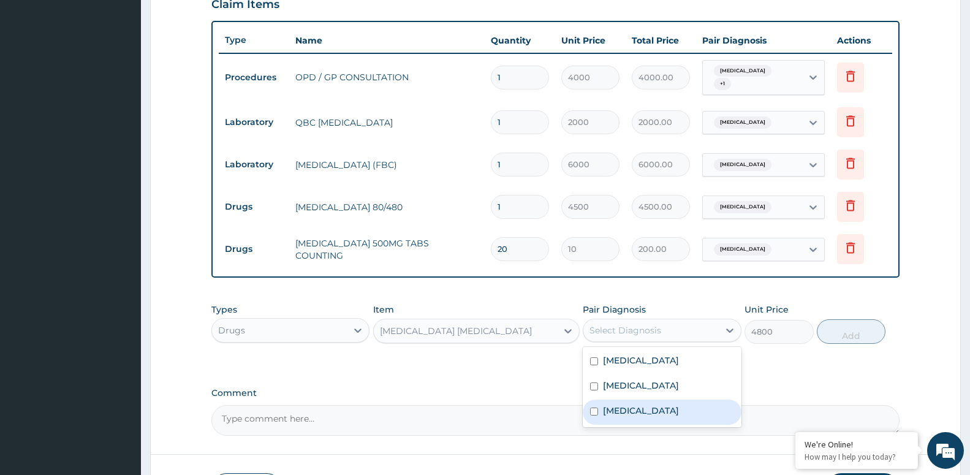
click at [632, 405] on label "Dry cough" at bounding box center [641, 411] width 76 height 12
checkbox input "true"
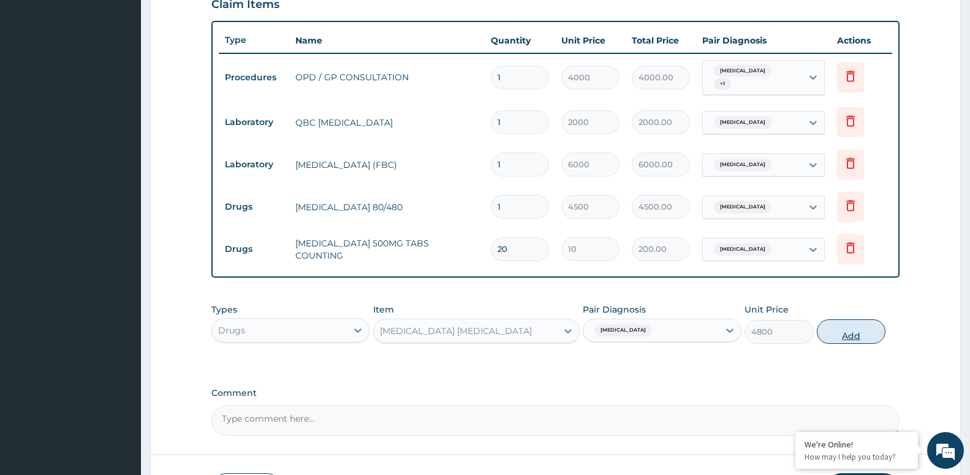
click at [847, 331] on button "Add" at bounding box center [851, 331] width 69 height 25
type input "0"
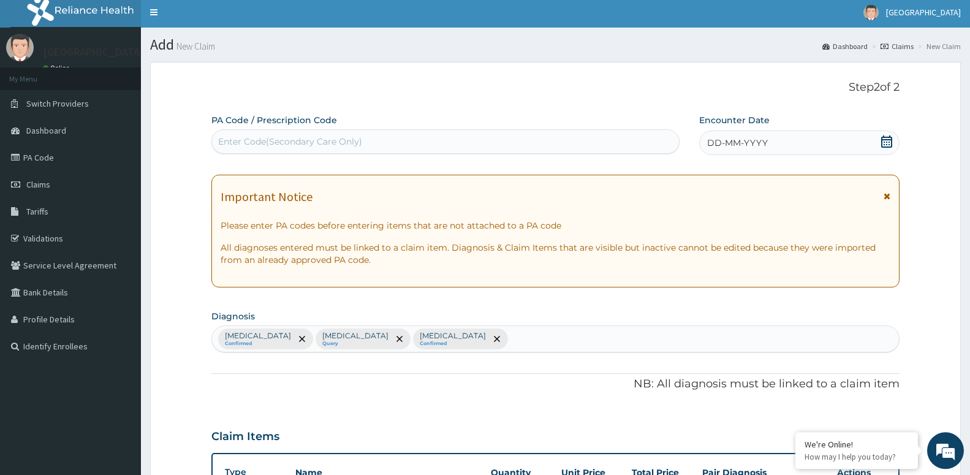
scroll to position [0, 0]
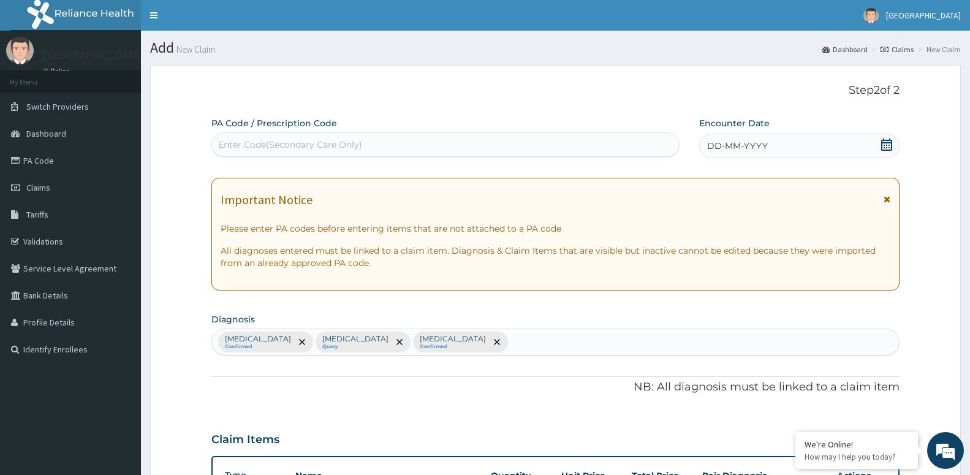
click at [753, 140] on span "DD-MM-YYYY" at bounding box center [737, 146] width 61 height 12
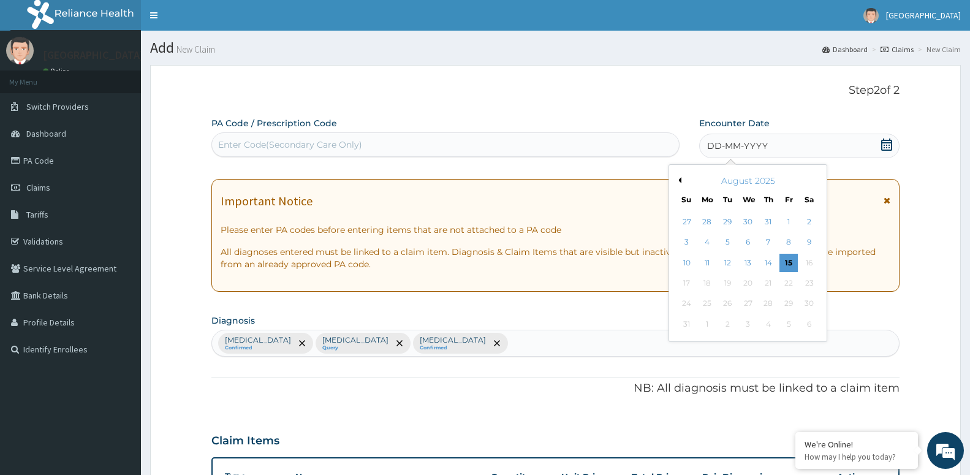
click at [679, 177] on button "Previous Month" at bounding box center [678, 180] width 6 height 6
click at [748, 262] on div "18" at bounding box center [748, 263] width 18 height 18
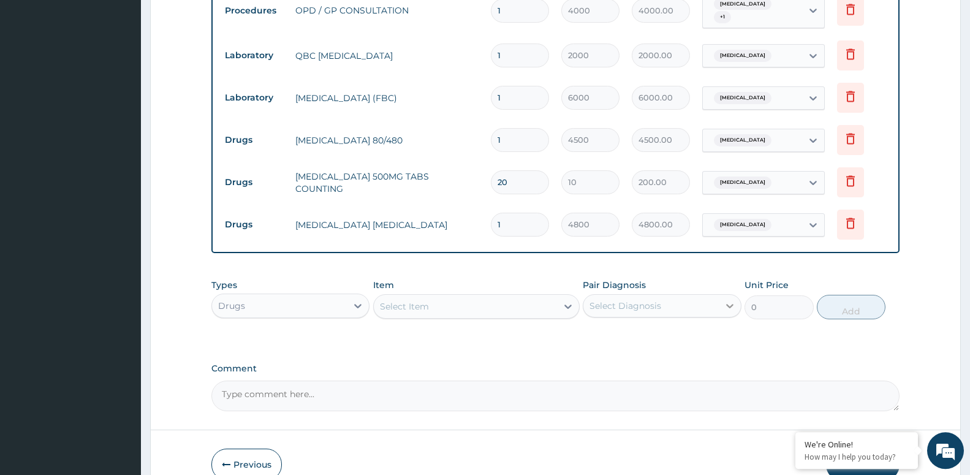
scroll to position [562, 0]
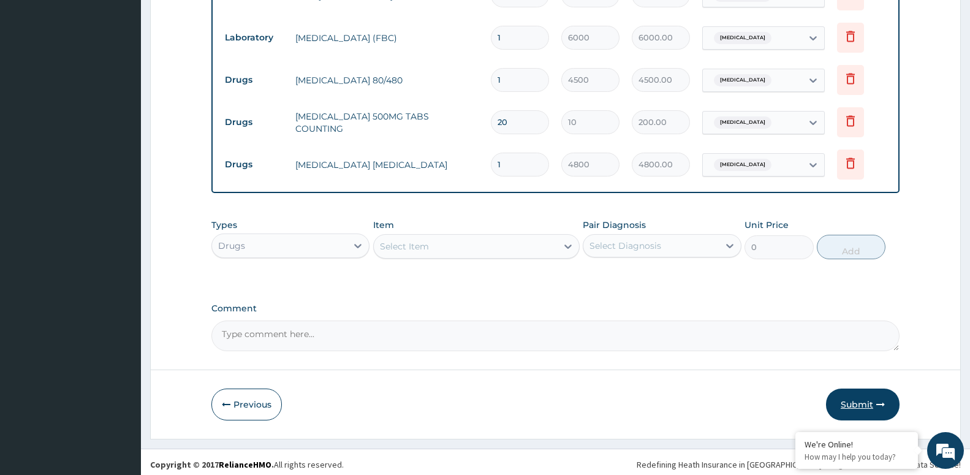
click at [861, 397] on button "Submit" at bounding box center [863, 405] width 74 height 32
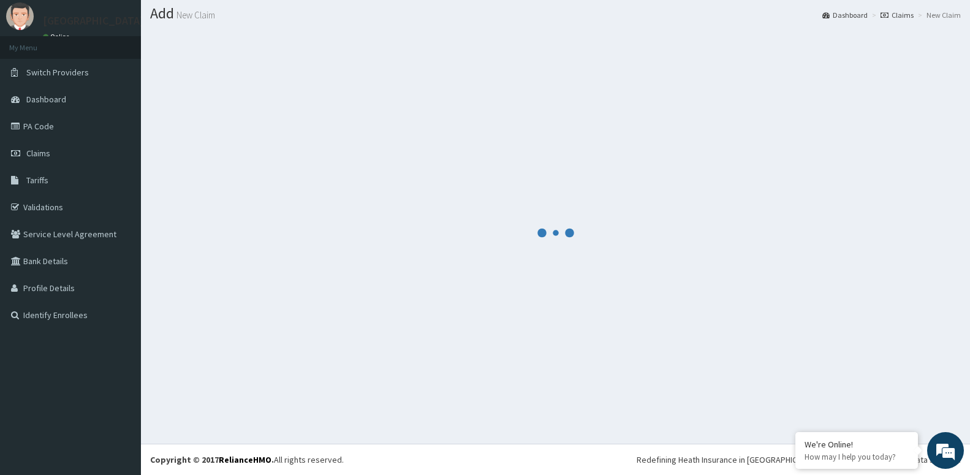
scroll to position [34, 0]
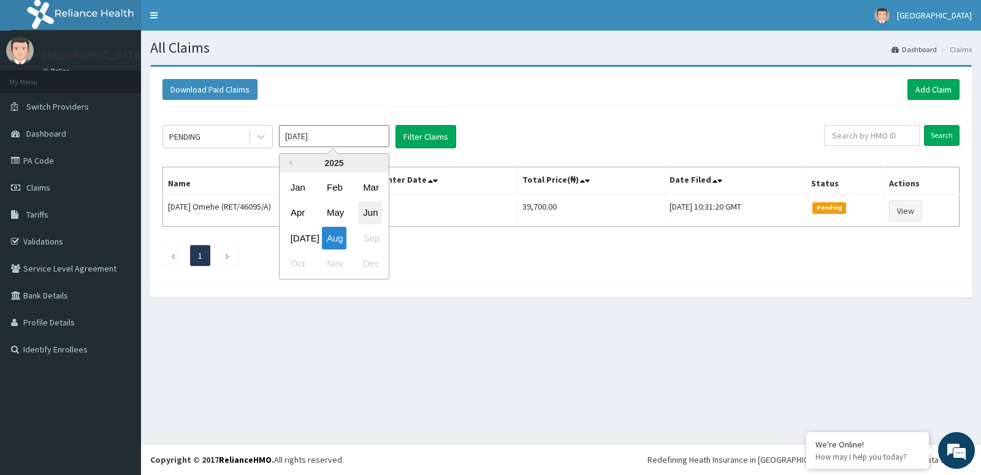
click at [373, 210] on div "Jun" at bounding box center [370, 213] width 25 height 23
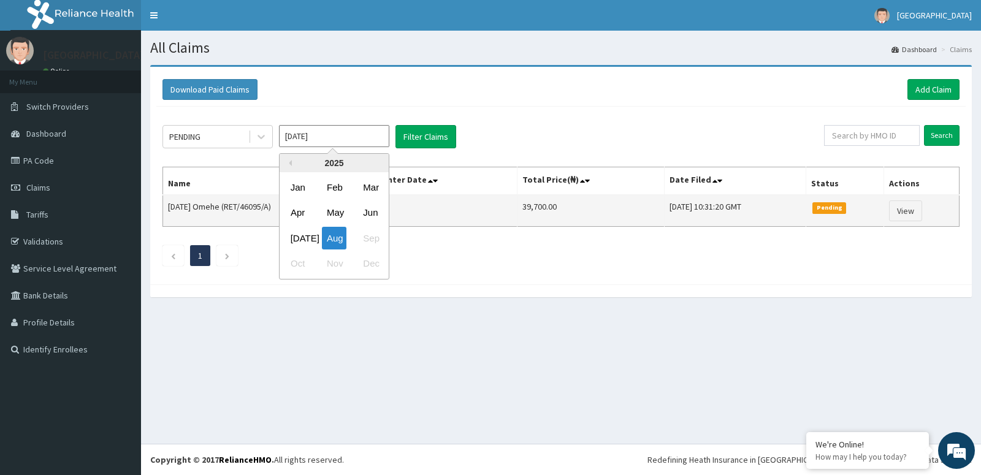
type input "[DATE]"
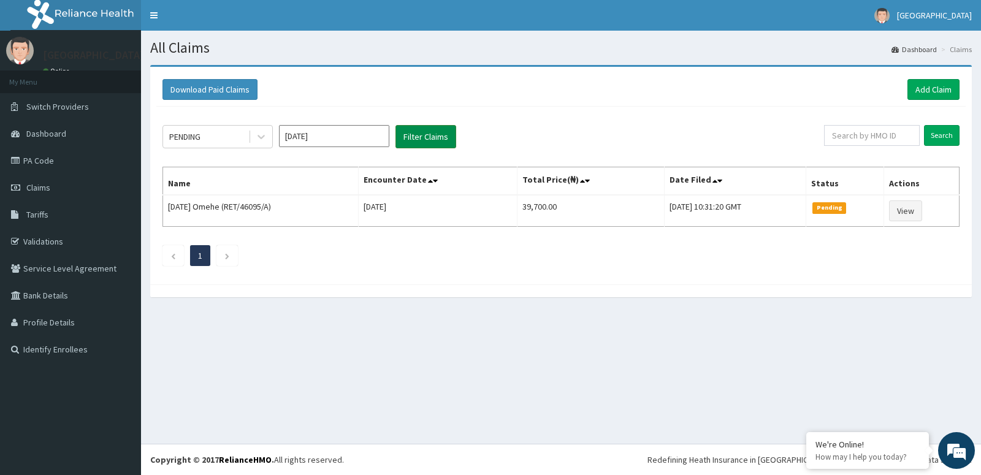
click at [397, 143] on button "Filter Claims" at bounding box center [425, 136] width 61 height 23
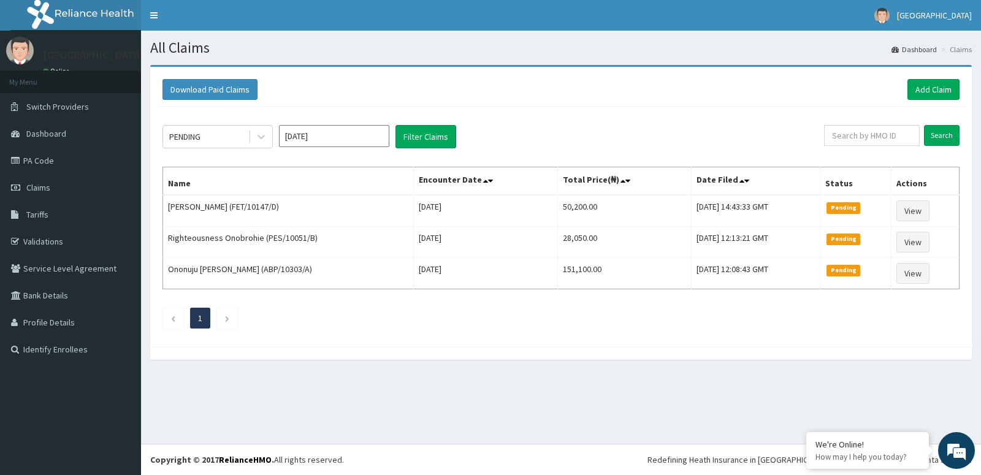
drag, startPoint x: 240, startPoint y: 140, endPoint x: 250, endPoint y: 149, distance: 13.4
click at [241, 140] on div "PENDING" at bounding box center [205, 137] width 85 height 20
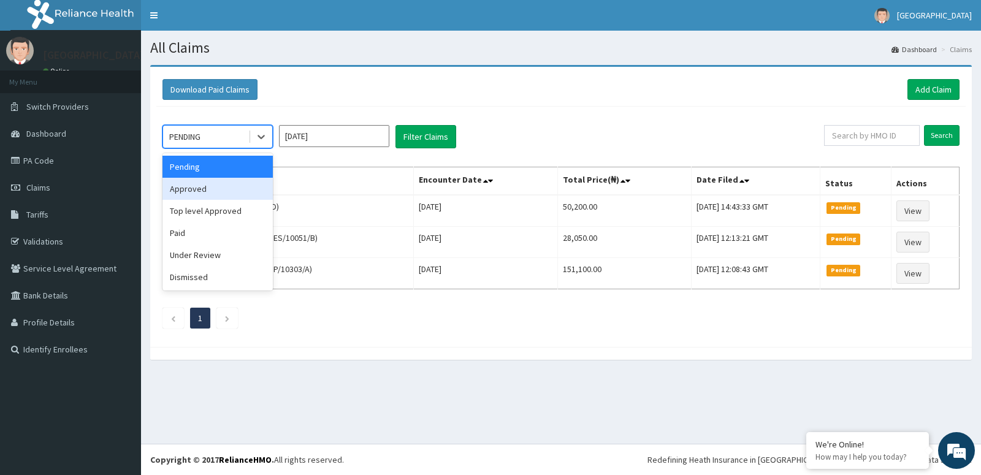
click at [253, 187] on div "Approved" at bounding box center [217, 189] width 110 height 22
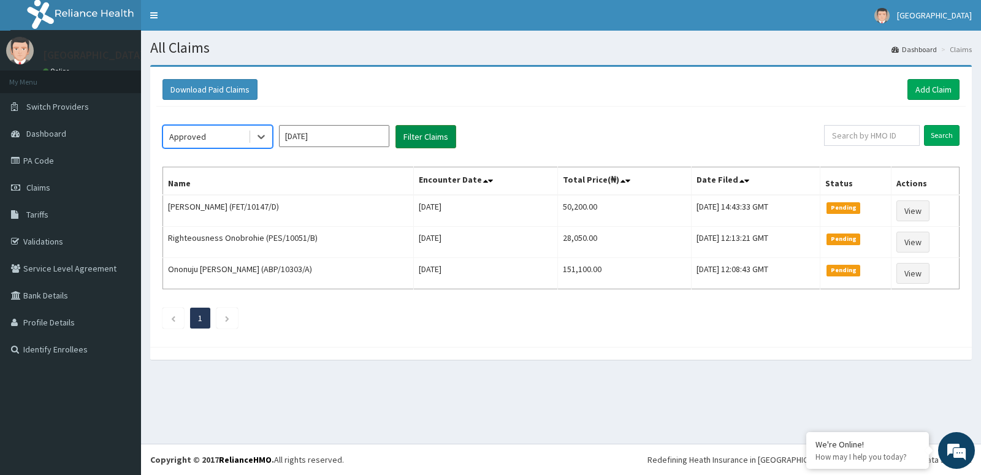
click at [424, 131] on button "Filter Claims" at bounding box center [425, 136] width 61 height 23
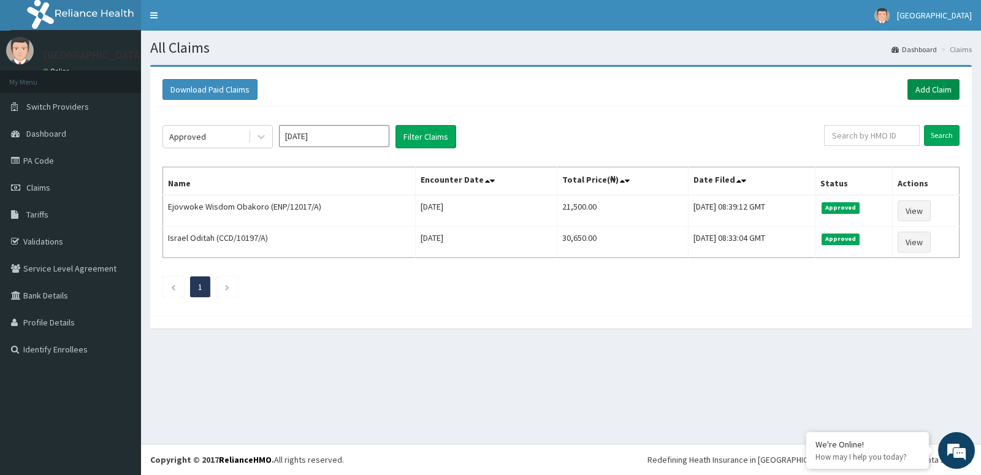
drag, startPoint x: 922, startPoint y: 89, endPoint x: 929, endPoint y: 85, distance: 8.8
click at [922, 90] on link "Add Claim" at bounding box center [933, 89] width 52 height 21
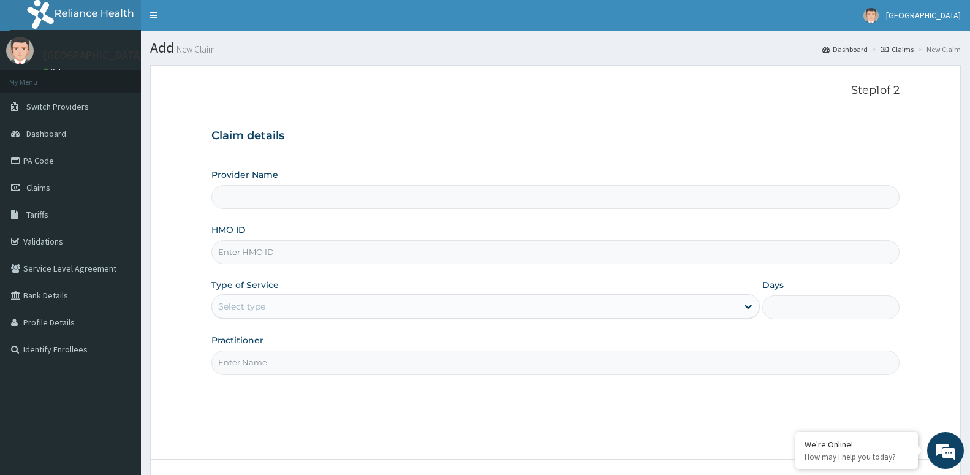
type input "[GEOGRAPHIC_DATA] -ASABA"
type input "JNY/10007/B"
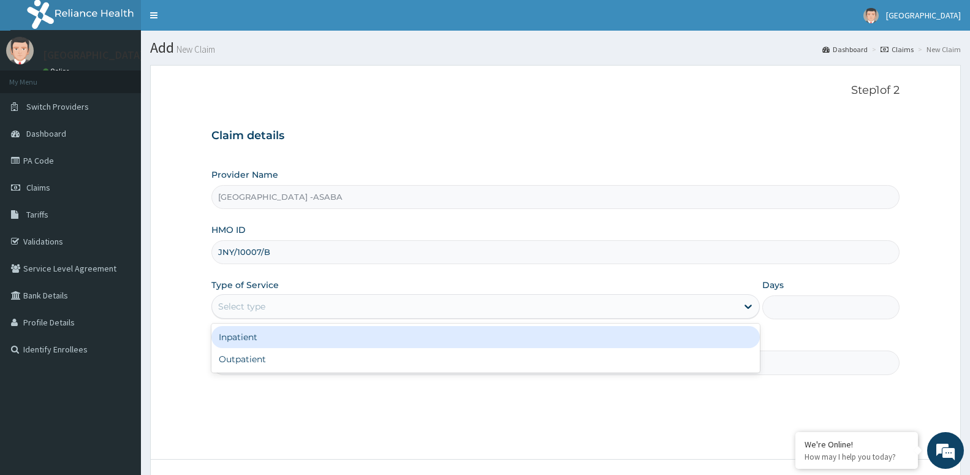
click at [272, 305] on div "Select type" at bounding box center [474, 307] width 525 height 20
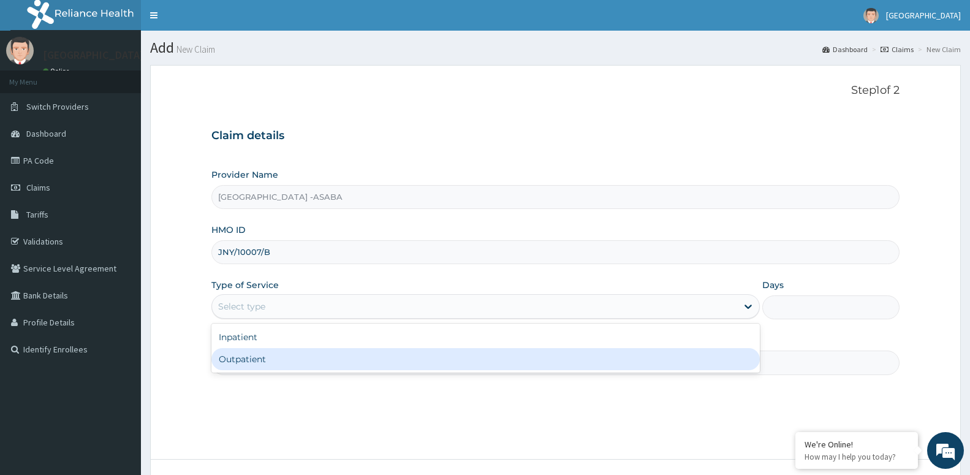
click at [289, 360] on div "Outpatient" at bounding box center [485, 359] width 549 height 22
type input "1"
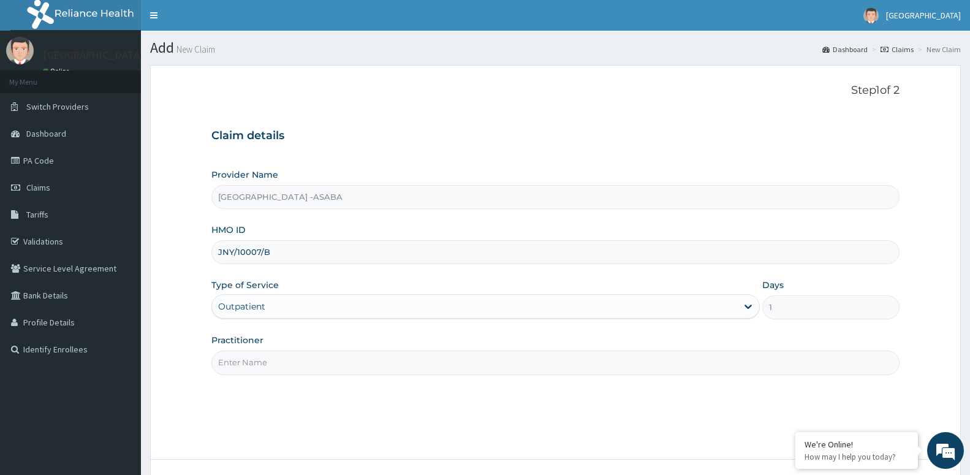
click at [285, 371] on input "Practitioner" at bounding box center [555, 363] width 688 height 24
paste input "DR [PERSON_NAME]"
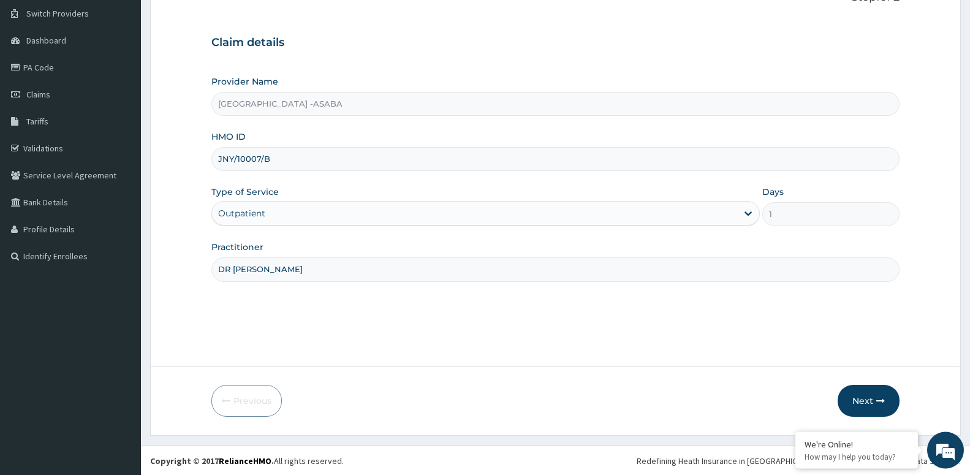
scroll to position [94, 0]
type input "DR [PERSON_NAME]"
click at [884, 405] on button "Next" at bounding box center [869, 400] width 62 height 32
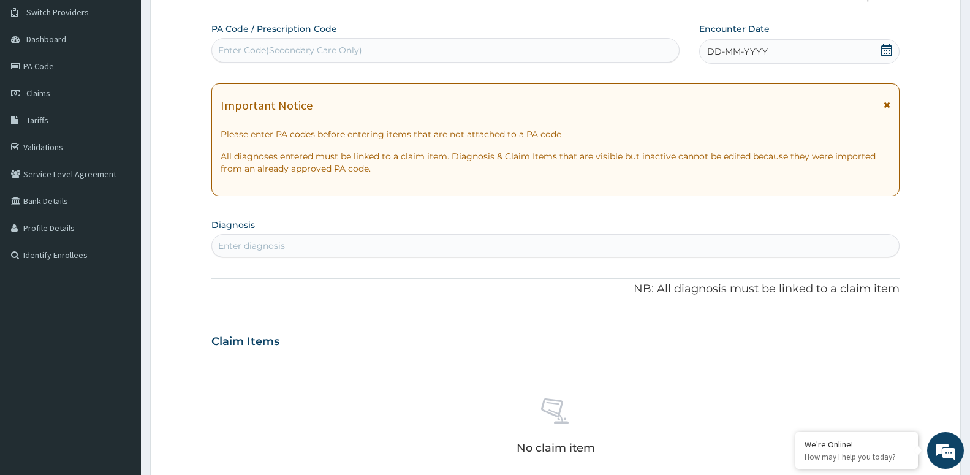
click at [247, 248] on div "Enter diagnosis" at bounding box center [251, 246] width 67 height 12
type input "N"
type input "[MEDICAL_DATA]"
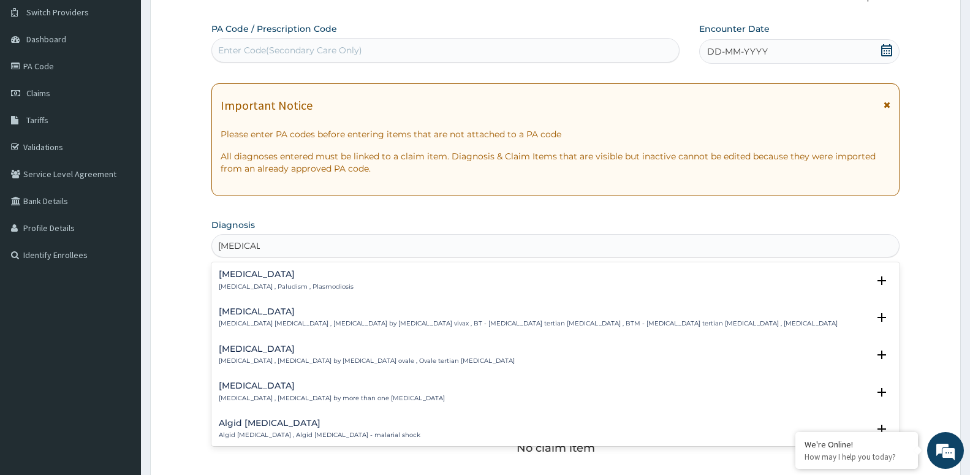
click at [257, 278] on h4 "[MEDICAL_DATA]" at bounding box center [286, 274] width 135 height 9
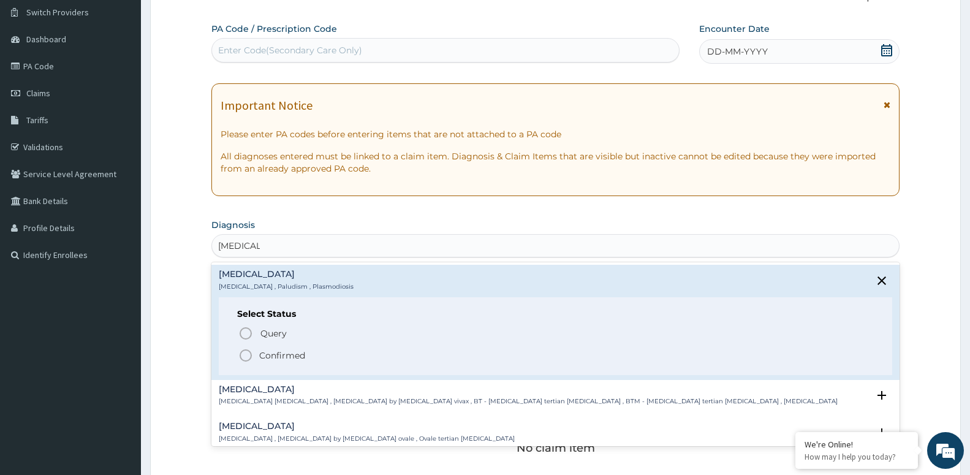
click at [268, 353] on p "Confirmed" at bounding box center [282, 355] width 46 height 12
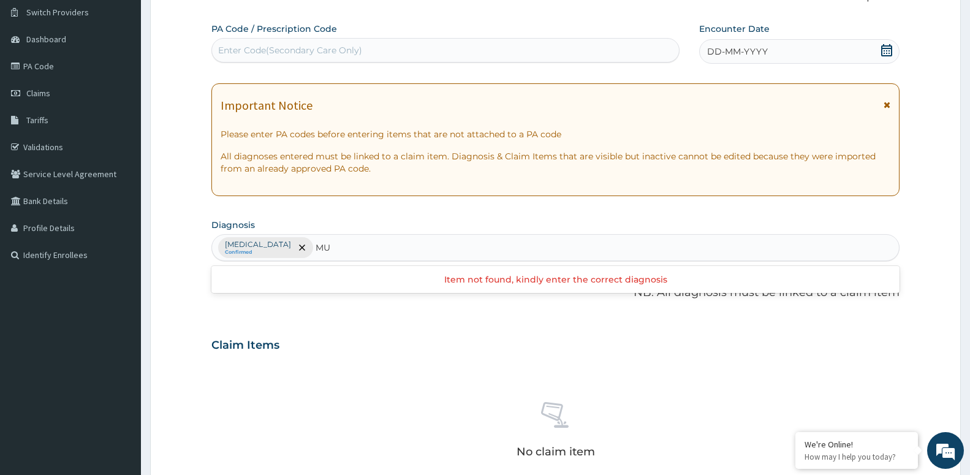
type input "M"
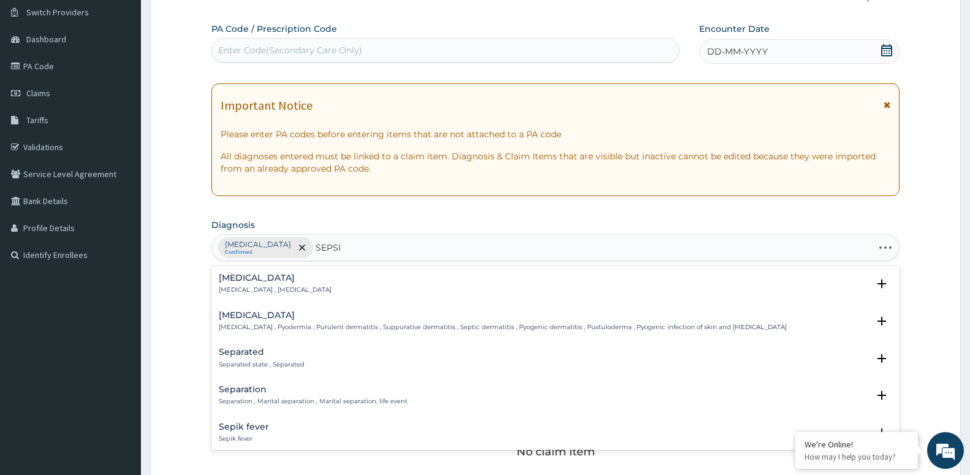
type input "[MEDICAL_DATA]"
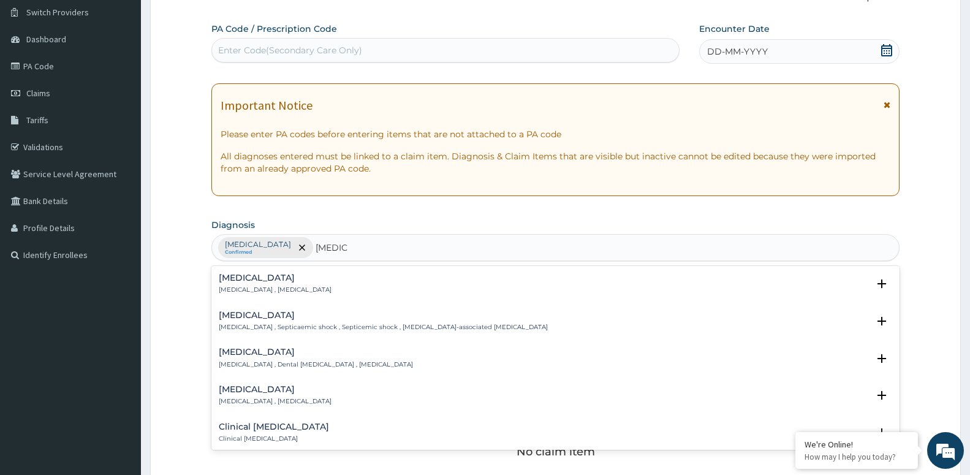
drag, startPoint x: 312, startPoint y: 285, endPoint x: 396, endPoint y: 238, distance: 96.3
click at [314, 282] on div "[MEDICAL_DATA] [MEDICAL_DATA] , [MEDICAL_DATA]" at bounding box center [556, 283] width 674 height 21
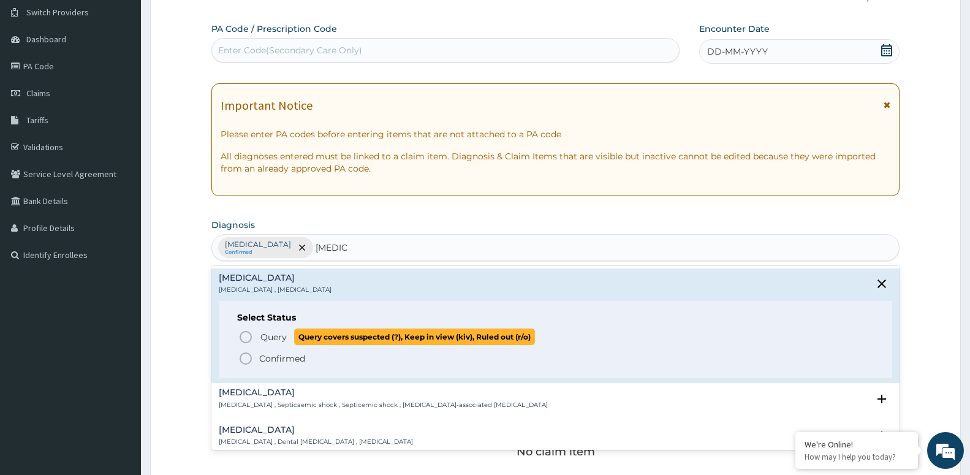
click at [280, 336] on span "Query" at bounding box center [274, 337] width 26 height 12
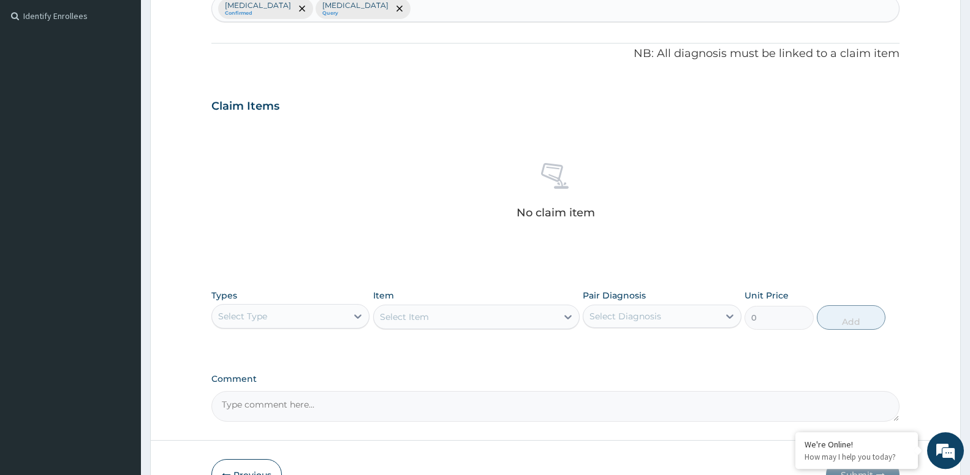
scroll to position [409, 0]
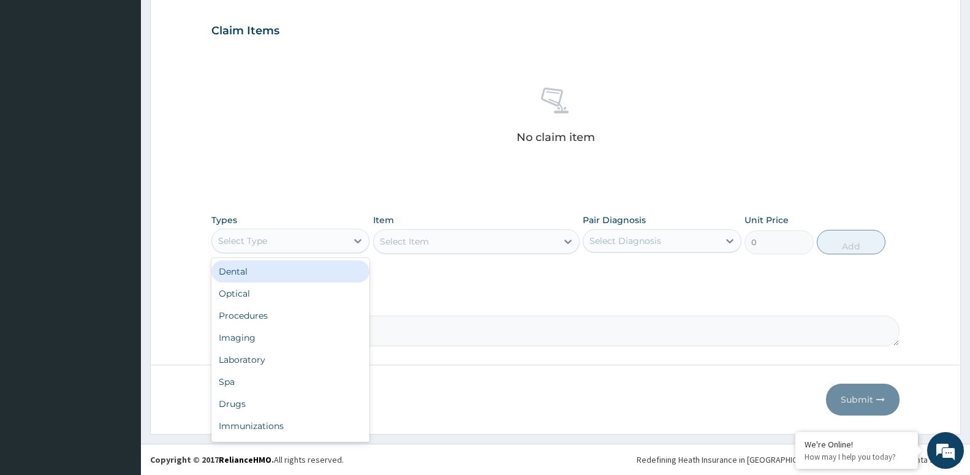
click at [333, 244] on div "Select Type" at bounding box center [279, 241] width 135 height 20
click at [269, 401] on div "Drugs" at bounding box center [290, 404] width 158 height 22
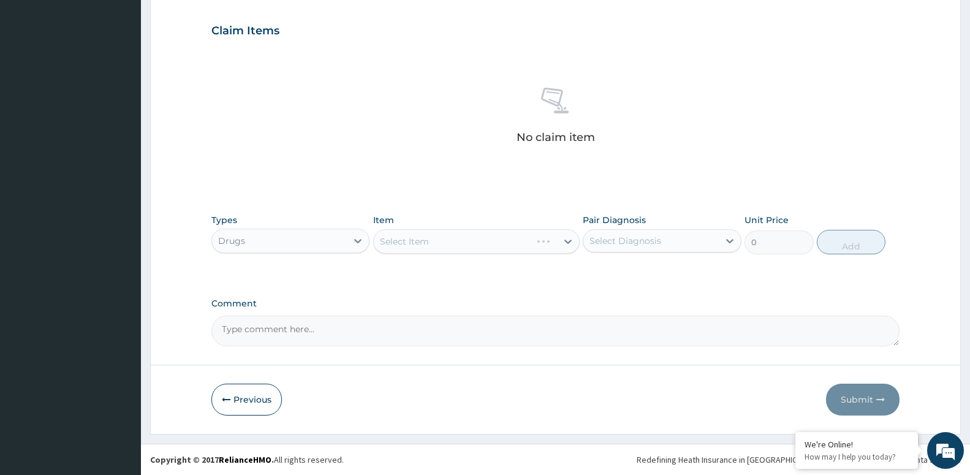
click at [497, 245] on div "Select Item" at bounding box center [476, 241] width 207 height 25
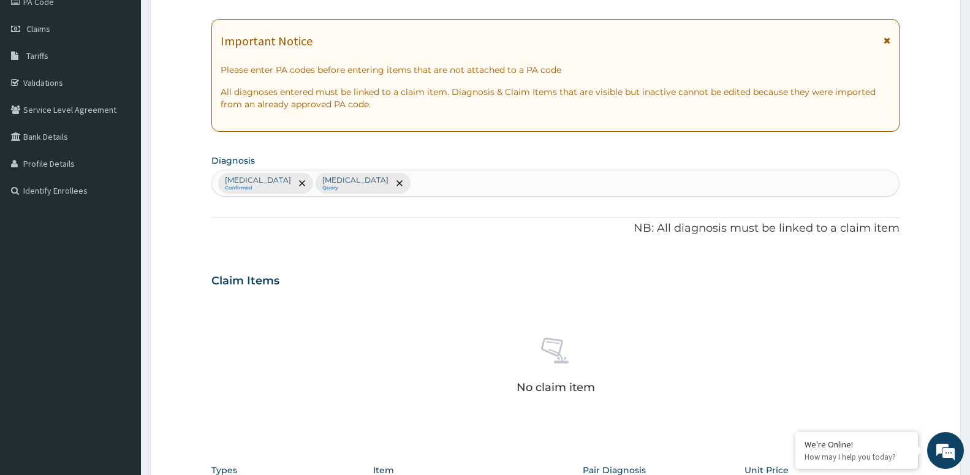
click at [390, 178] on div "Malaria Confirmed Sepsis Query" at bounding box center [555, 183] width 687 height 26
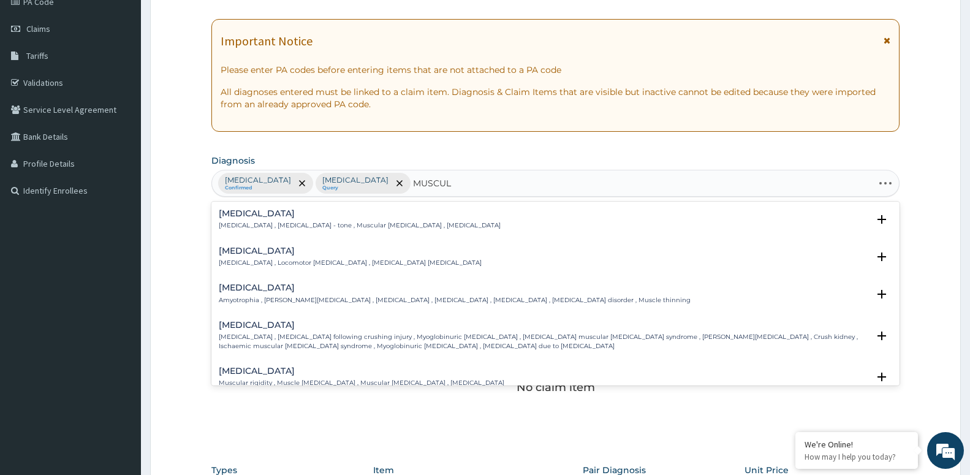
type input "MUSCULO"
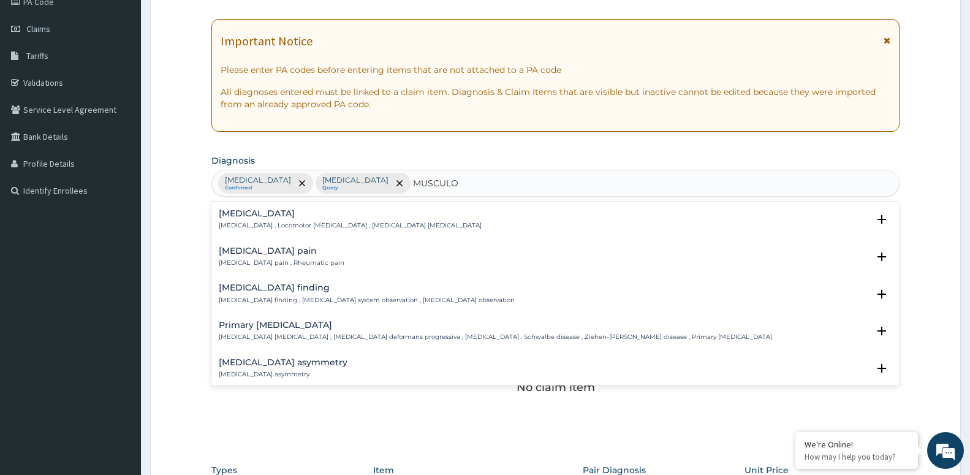
drag, startPoint x: 257, startPoint y: 251, endPoint x: 265, endPoint y: 251, distance: 8.0
click at [265, 251] on h4 "Musculoskeletal pain" at bounding box center [282, 250] width 126 height 9
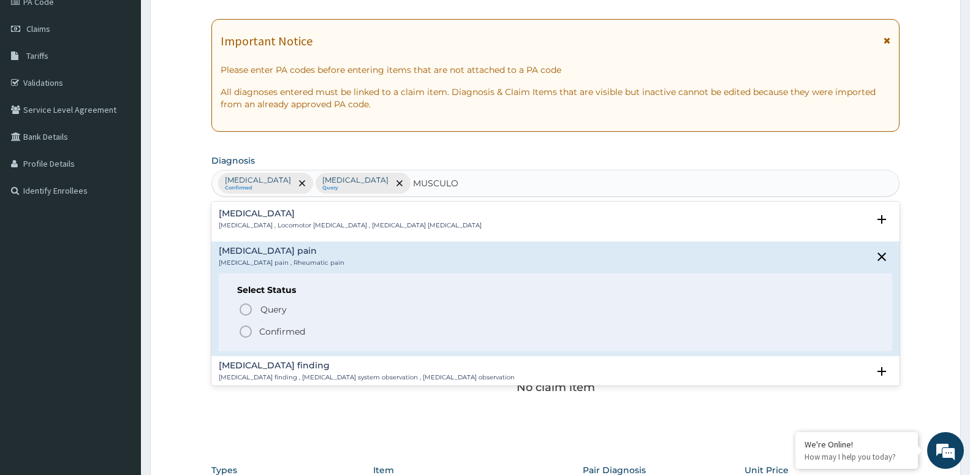
click at [283, 333] on p "Confirmed" at bounding box center [282, 331] width 46 height 12
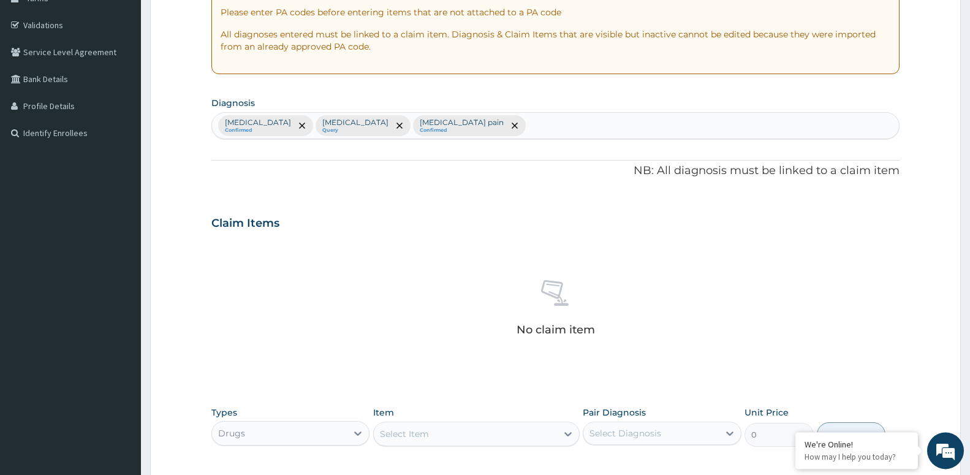
scroll to position [409, 0]
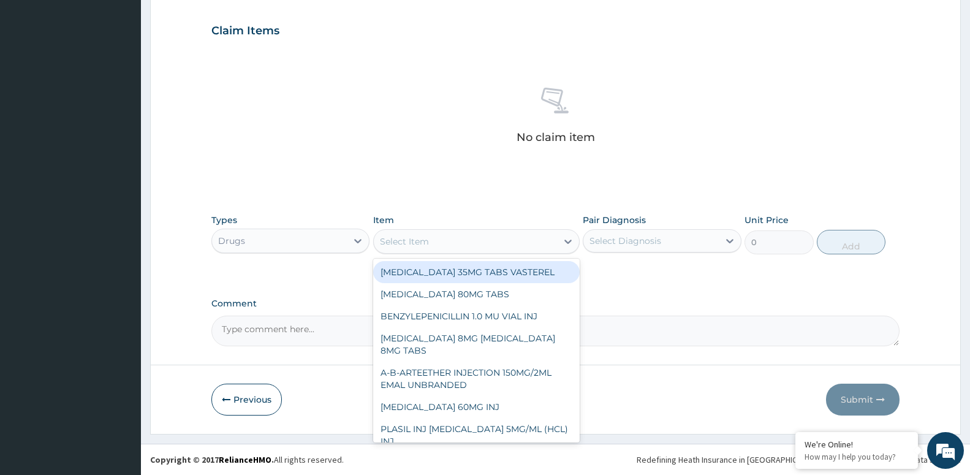
click at [443, 239] on div "Select Item" at bounding box center [465, 242] width 183 height 20
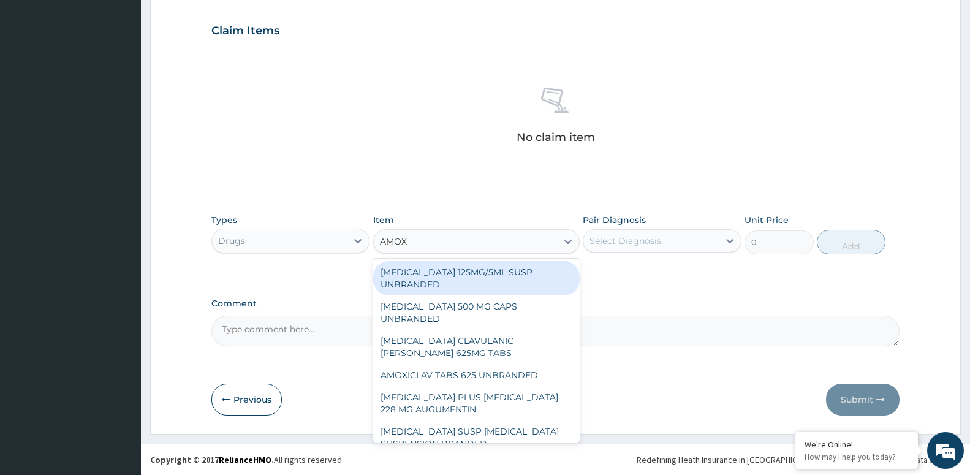
scroll to position [49, 0]
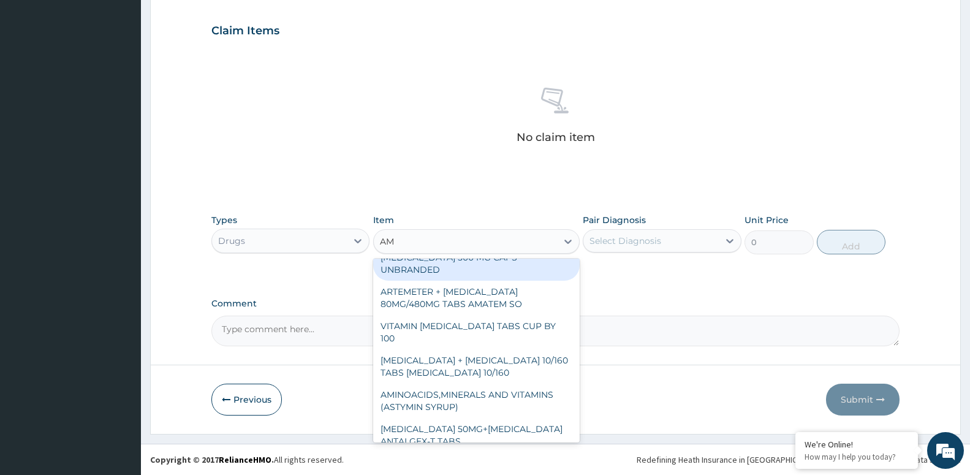
type input "A"
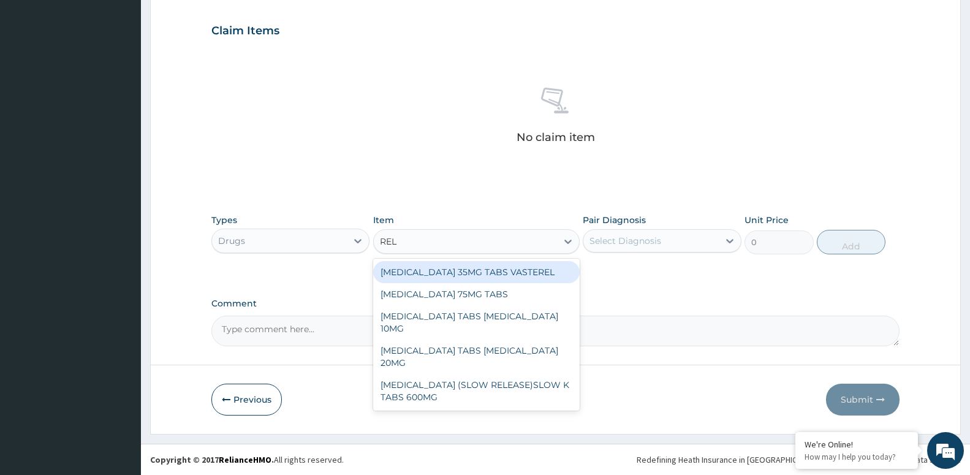
scroll to position [0, 0]
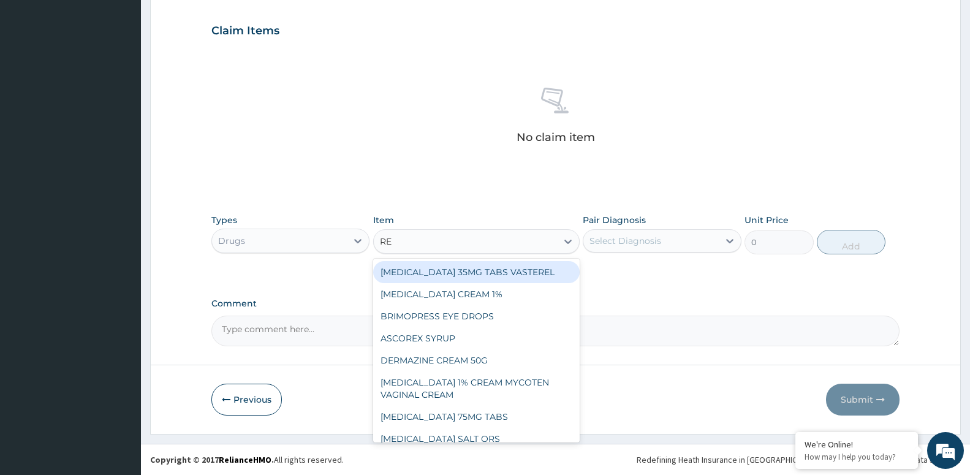
type input "R"
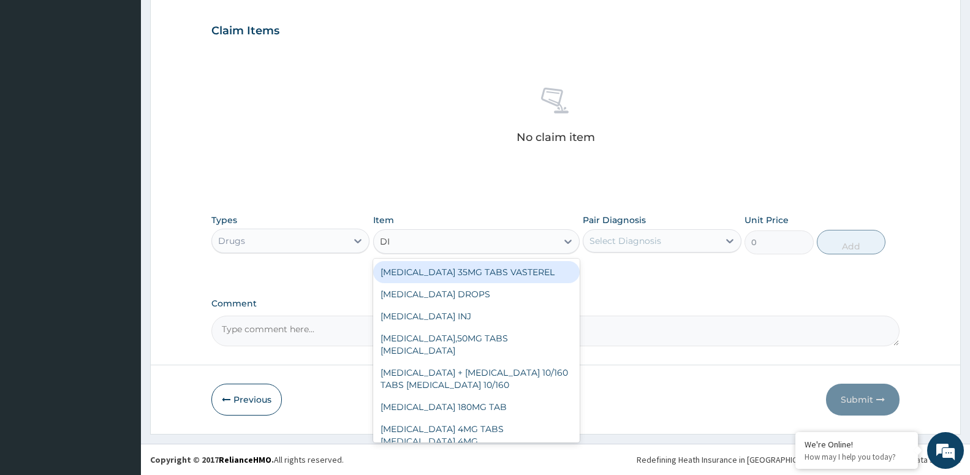
type input "DIC"
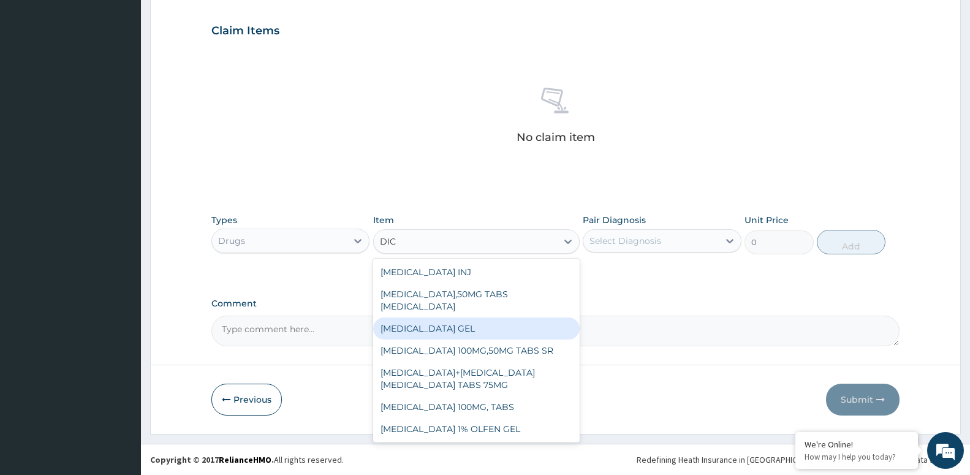
click at [466, 334] on div "DICLOFENAC GEL" at bounding box center [476, 329] width 207 height 22
type input "1000"
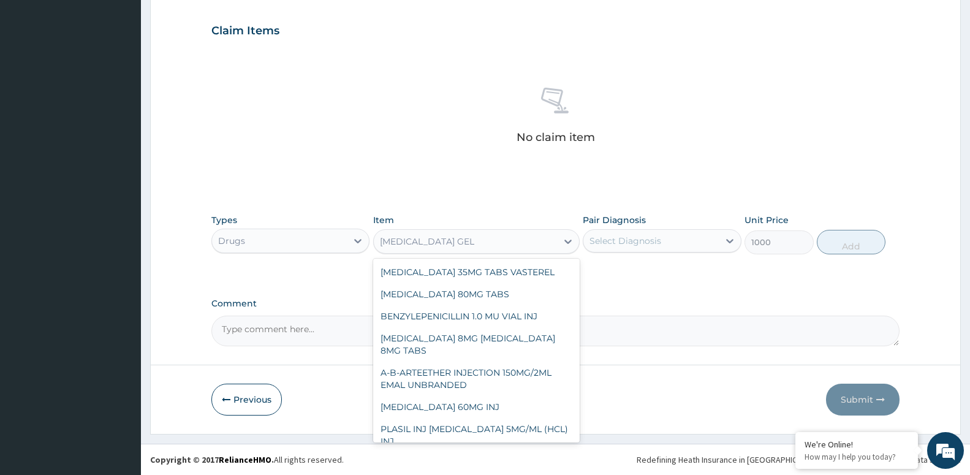
click at [456, 240] on div "DICLOFENAC GEL" at bounding box center [427, 241] width 94 height 12
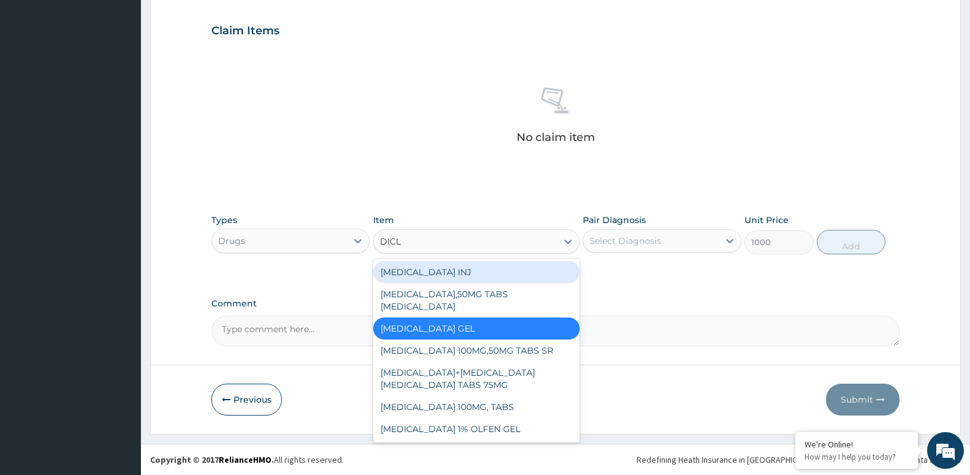
type input "DICLO"
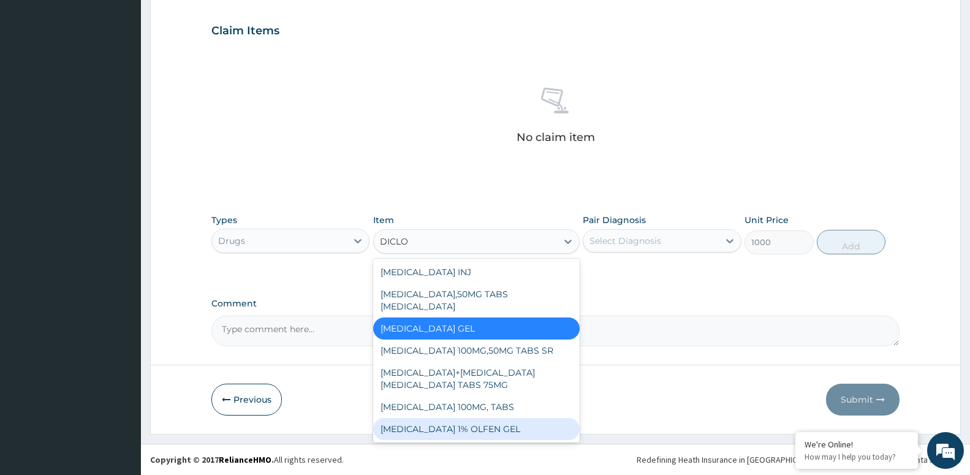
click at [484, 428] on div "DICLOFENAC SODIUM 1% OLFEN GEL" at bounding box center [476, 429] width 207 height 22
type input "3100"
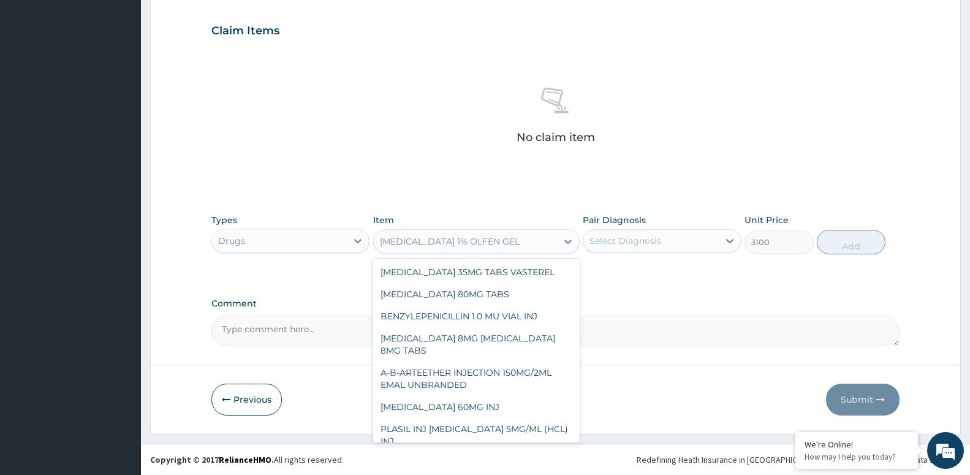
click at [473, 240] on div "DICLOFENAC SODIUM 1% OLFEN GEL" at bounding box center [450, 241] width 140 height 12
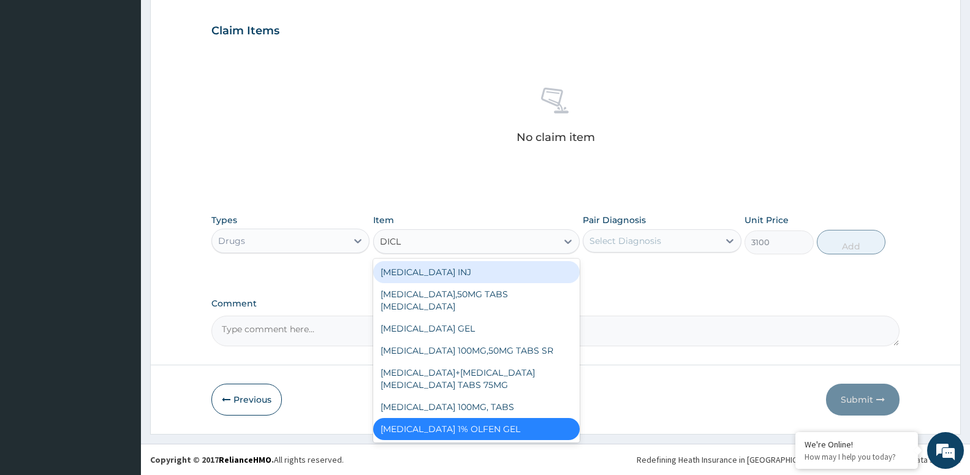
type input "DICLO"
click at [497, 422] on div "DICLOFENAC SODIUM 1% OLFEN GEL" at bounding box center [476, 429] width 207 height 22
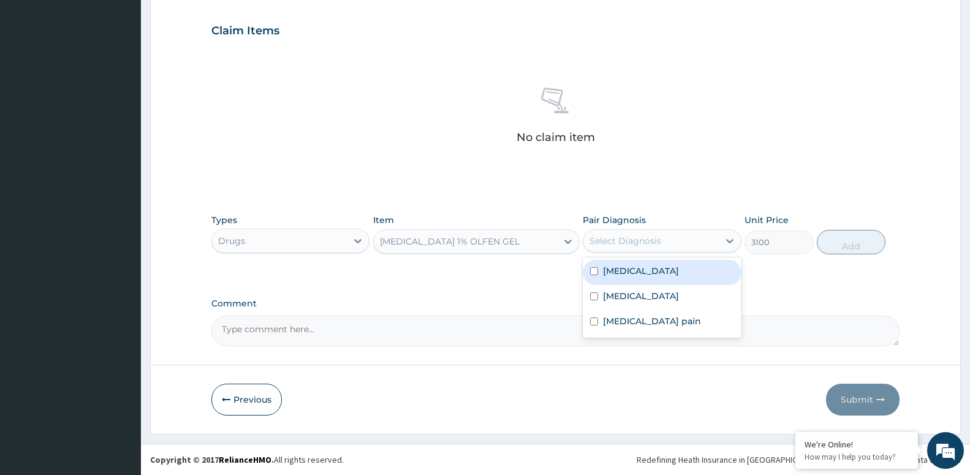
click at [649, 239] on div "Select Diagnosis" at bounding box center [626, 241] width 72 height 12
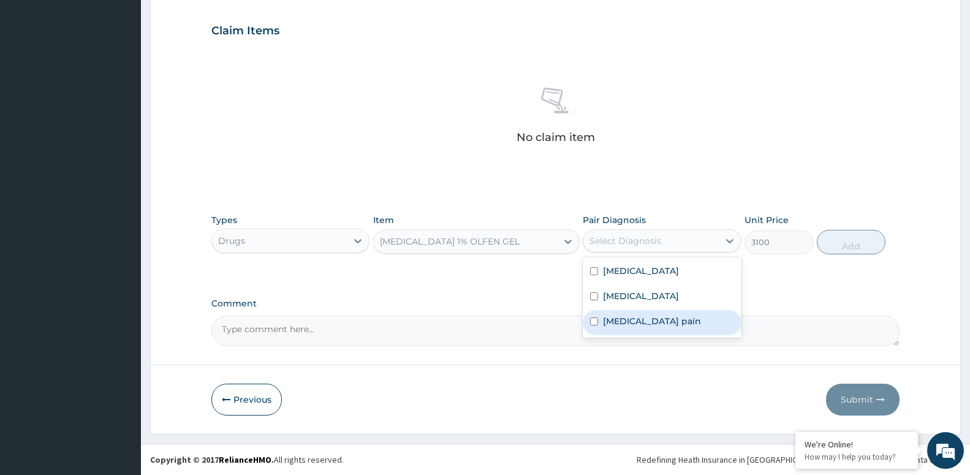
click at [663, 324] on label "Musculoskeletal pain" at bounding box center [652, 321] width 98 height 12
checkbox input "true"
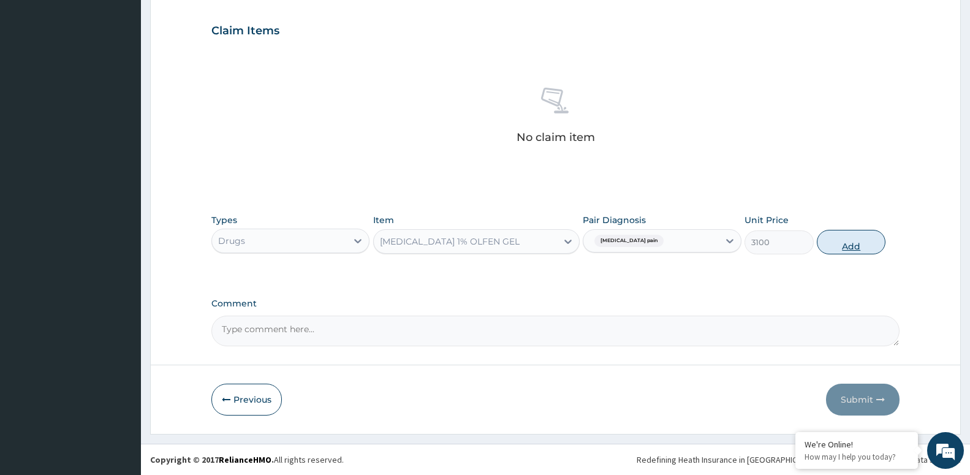
click at [855, 252] on button "Add" at bounding box center [851, 242] width 69 height 25
type input "0"
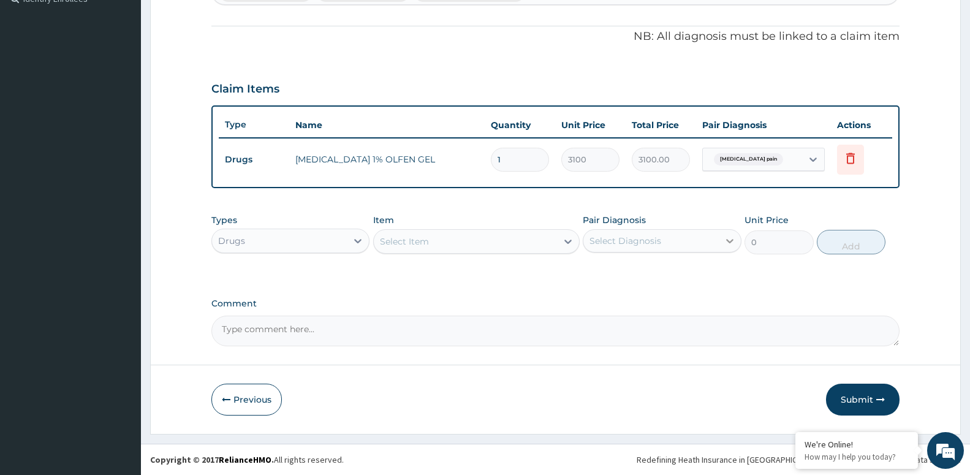
scroll to position [351, 0]
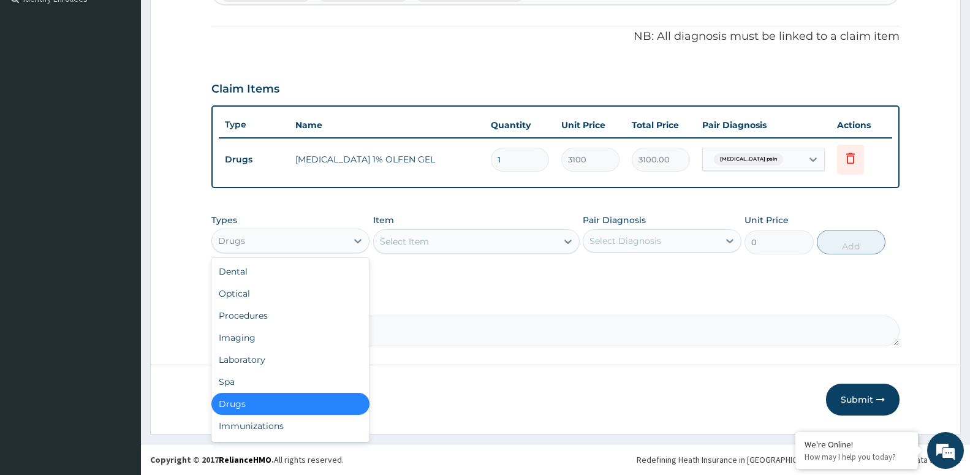
click at [309, 241] on div "Drugs" at bounding box center [279, 241] width 135 height 20
click at [291, 323] on div "Procedures" at bounding box center [290, 316] width 158 height 22
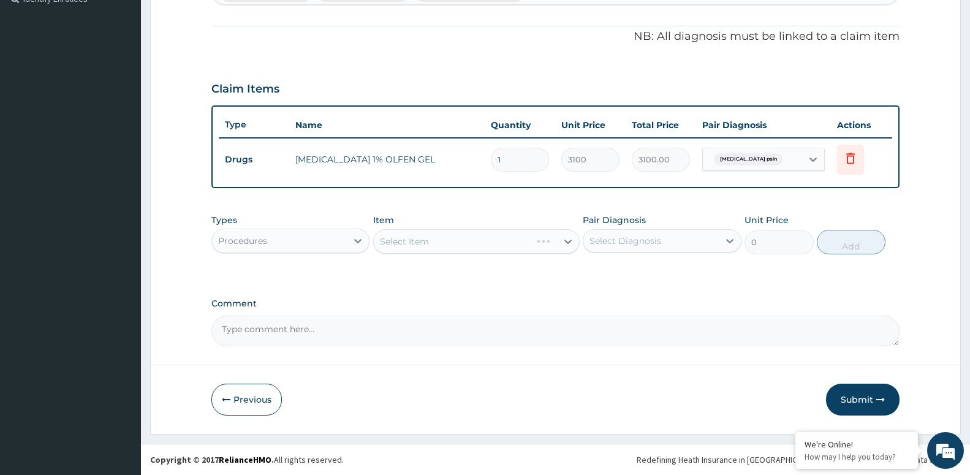
click at [609, 233] on div "Select Diagnosis" at bounding box center [651, 241] width 135 height 20
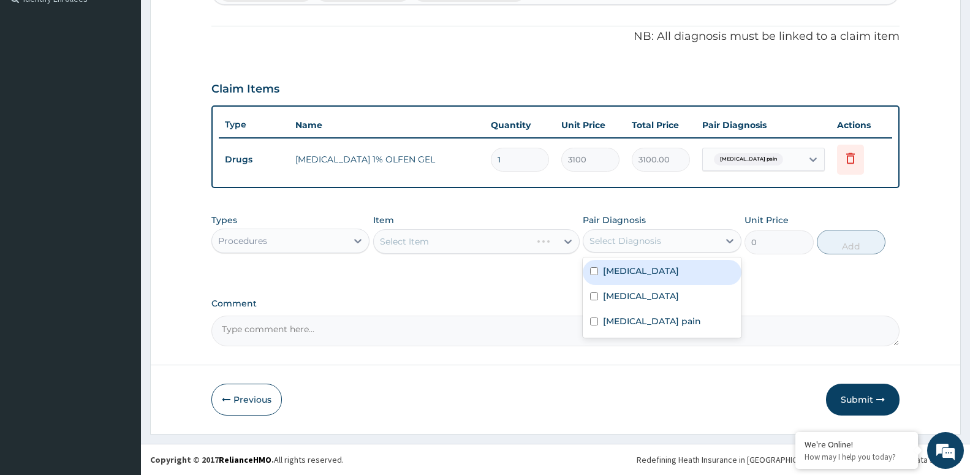
click at [615, 284] on div "Malaria" at bounding box center [662, 272] width 158 height 25
checkbox input "true"
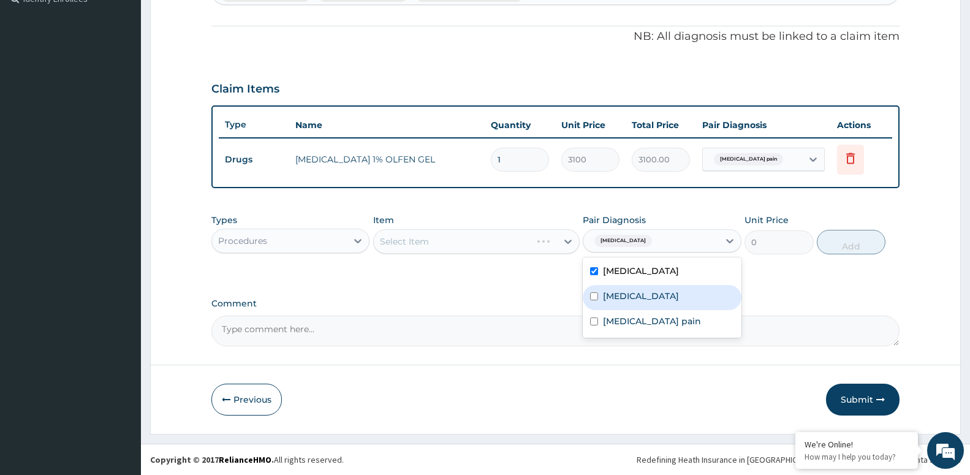
drag, startPoint x: 614, startPoint y: 299, endPoint x: 616, endPoint y: 311, distance: 11.8
click at [614, 301] on label "Sepsis" at bounding box center [641, 296] width 76 height 12
checkbox input "true"
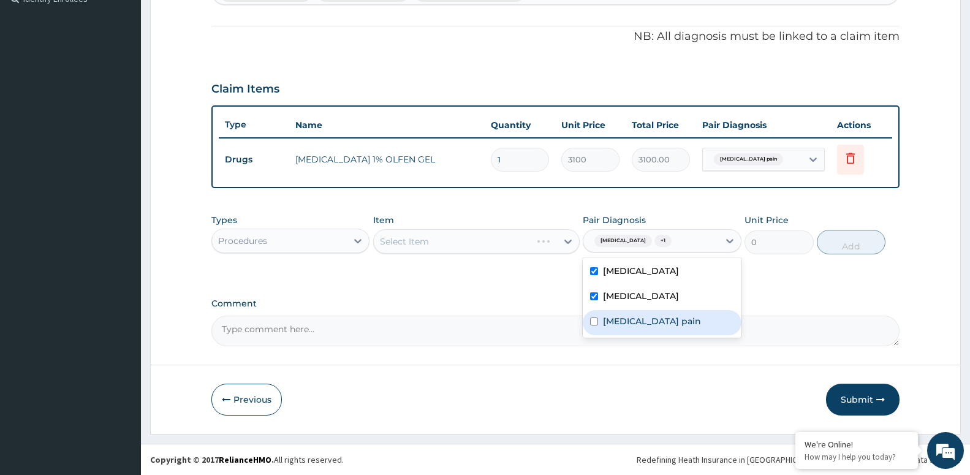
drag, startPoint x: 618, startPoint y: 319, endPoint x: 612, endPoint y: 314, distance: 8.3
click at [618, 320] on label "Musculoskeletal pain" at bounding box center [652, 321] width 98 height 12
checkbox input "true"
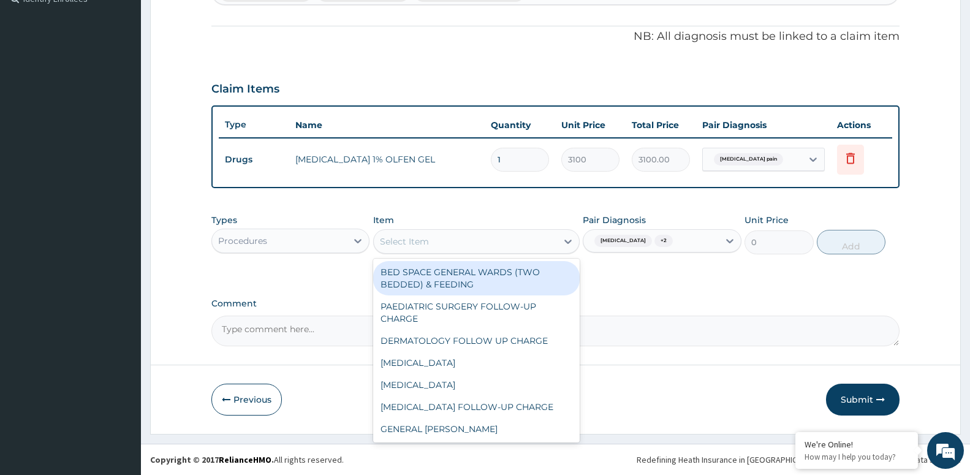
click at [539, 240] on div "Select Item" at bounding box center [465, 242] width 183 height 20
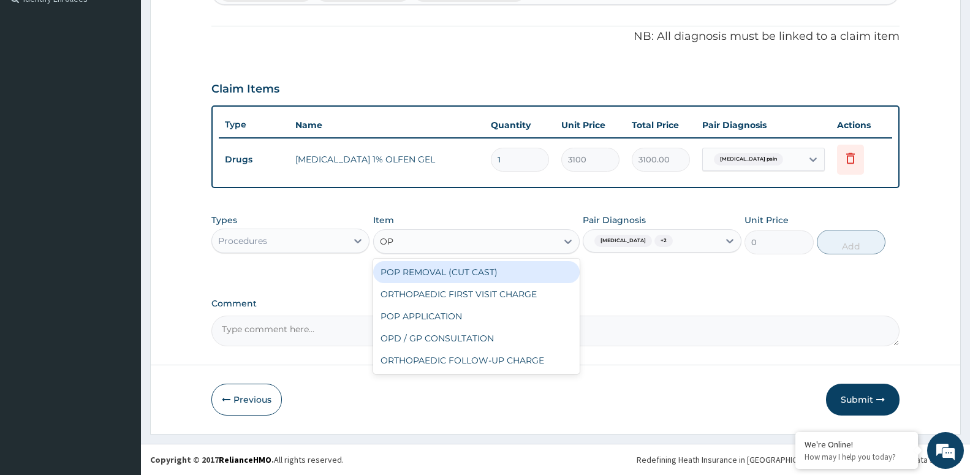
type input "OPD"
drag, startPoint x: 433, startPoint y: 280, endPoint x: 457, endPoint y: 254, distance: 35.2
click at [445, 267] on div "OPD / GP CONSULTATION" at bounding box center [476, 272] width 207 height 22
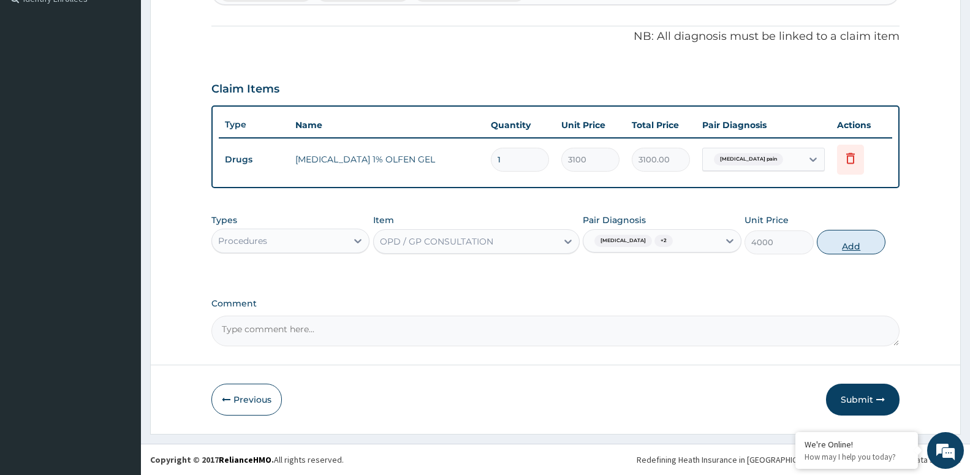
click at [846, 244] on button "Add" at bounding box center [851, 242] width 69 height 25
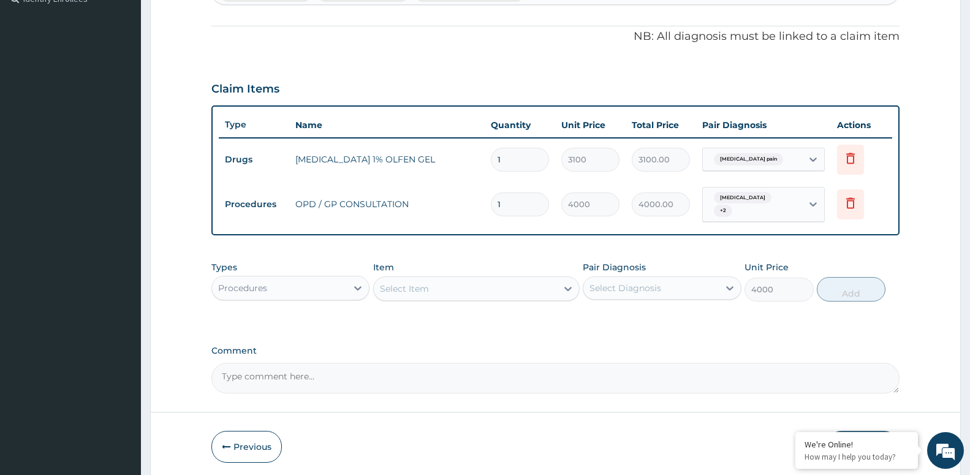
type input "0"
click at [432, 286] on div "Select Item" at bounding box center [465, 289] width 183 height 20
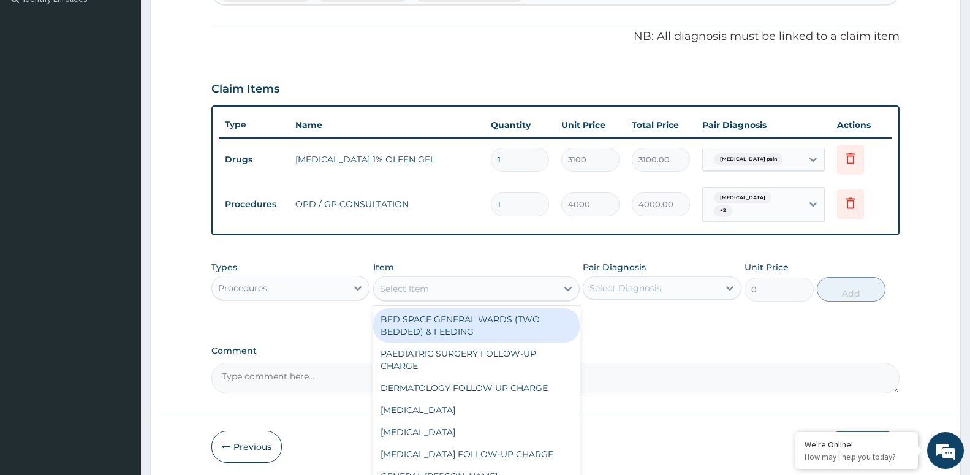
click at [271, 284] on div "Procedures" at bounding box center [279, 288] width 135 height 20
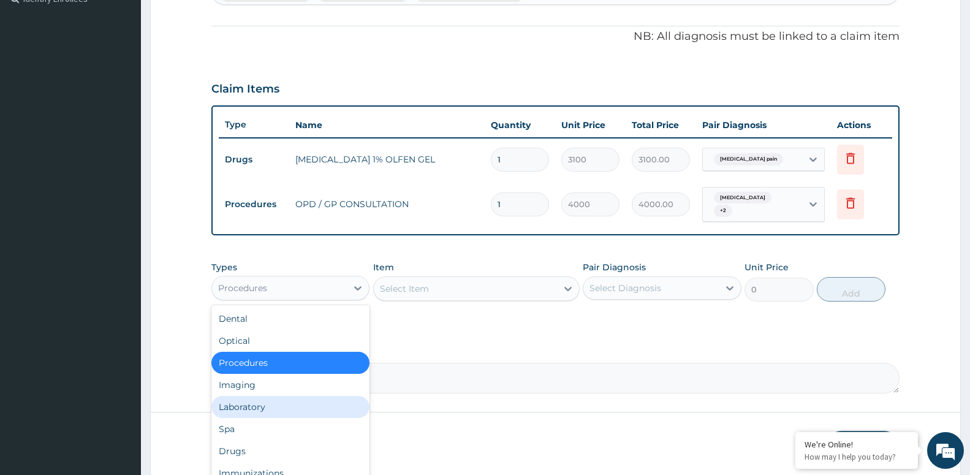
click at [285, 403] on div "Laboratory" at bounding box center [290, 407] width 158 height 22
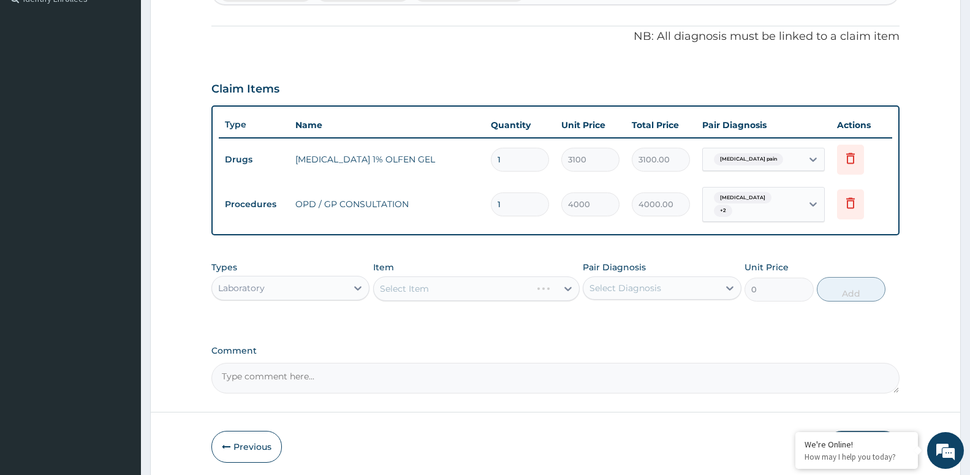
click at [628, 284] on div "Select Diagnosis" at bounding box center [626, 288] width 72 height 12
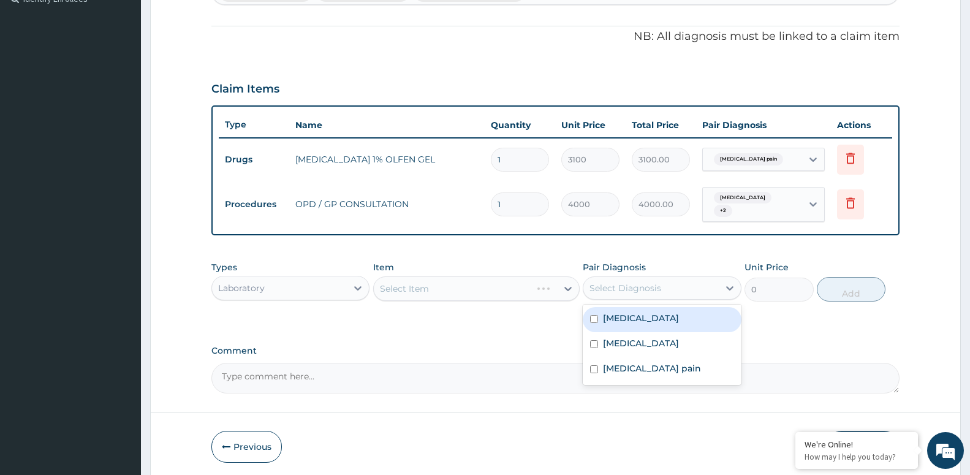
click at [628, 317] on label "Malaria" at bounding box center [641, 318] width 76 height 12
checkbox input "true"
click at [444, 287] on div "Select Item" at bounding box center [465, 289] width 183 height 20
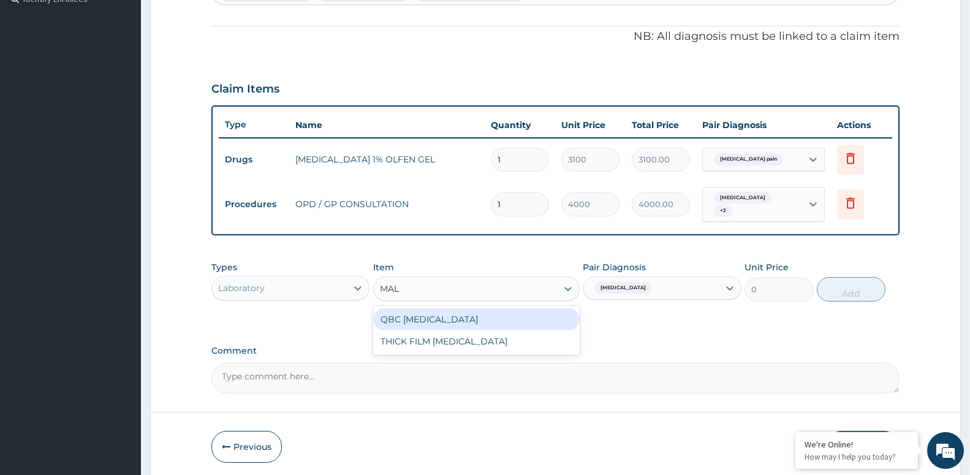
type input "MALA"
drag, startPoint x: 389, startPoint y: 309, endPoint x: 405, endPoint y: 297, distance: 19.7
click at [389, 310] on div "QBC MALARIA" at bounding box center [476, 319] width 207 height 22
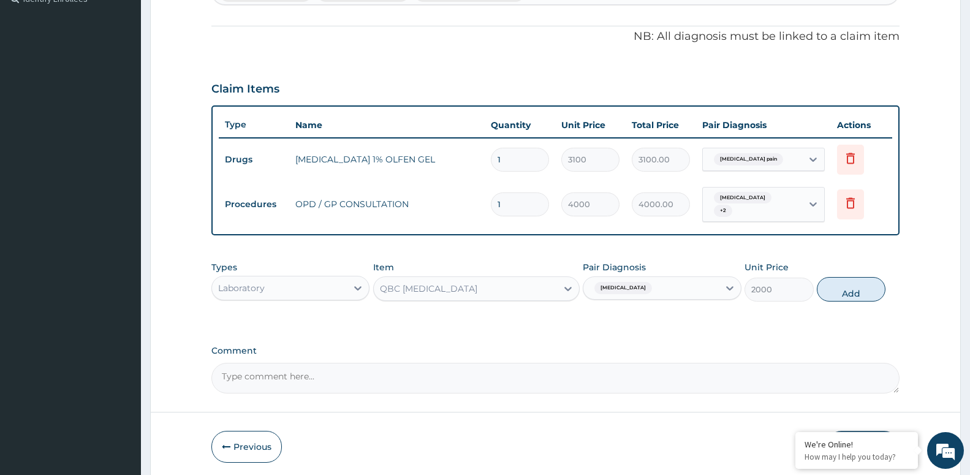
click at [853, 295] on button "Add" at bounding box center [851, 289] width 69 height 25
type input "0"
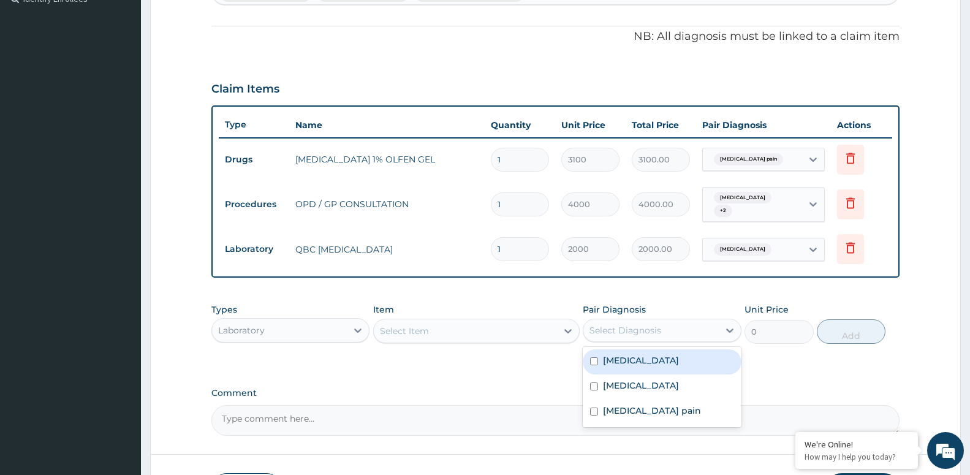
drag, startPoint x: 642, startPoint y: 330, endPoint x: 639, endPoint y: 344, distance: 14.4
click at [642, 335] on div "Select Diagnosis" at bounding box center [651, 331] width 135 height 20
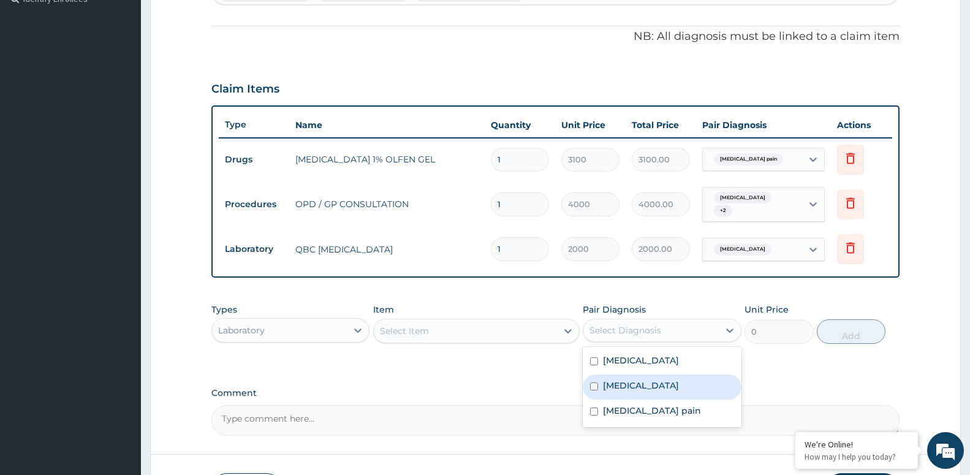
click at [620, 379] on label "Sepsis" at bounding box center [641, 385] width 76 height 12
checkbox input "true"
click at [489, 322] on div "Select Item" at bounding box center [465, 331] width 183 height 20
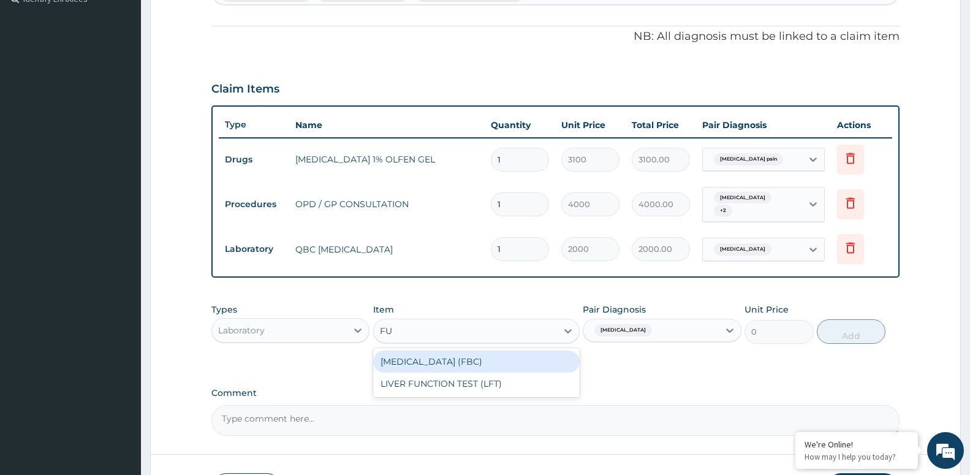
type input "FUL"
click at [489, 351] on div "FULL BLOOD COUNT (FBC)" at bounding box center [476, 362] width 207 height 22
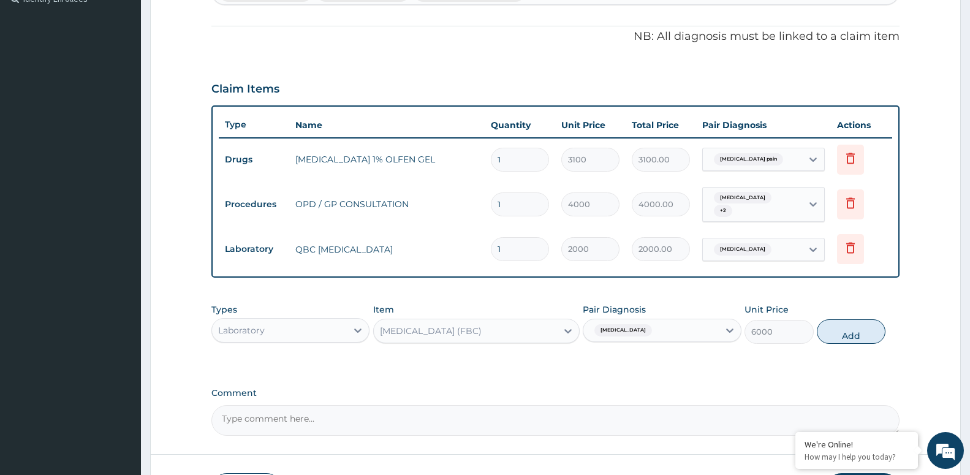
drag, startPoint x: 840, startPoint y: 332, endPoint x: 851, endPoint y: 322, distance: 14.8
click at [843, 330] on button "Add" at bounding box center [851, 331] width 69 height 25
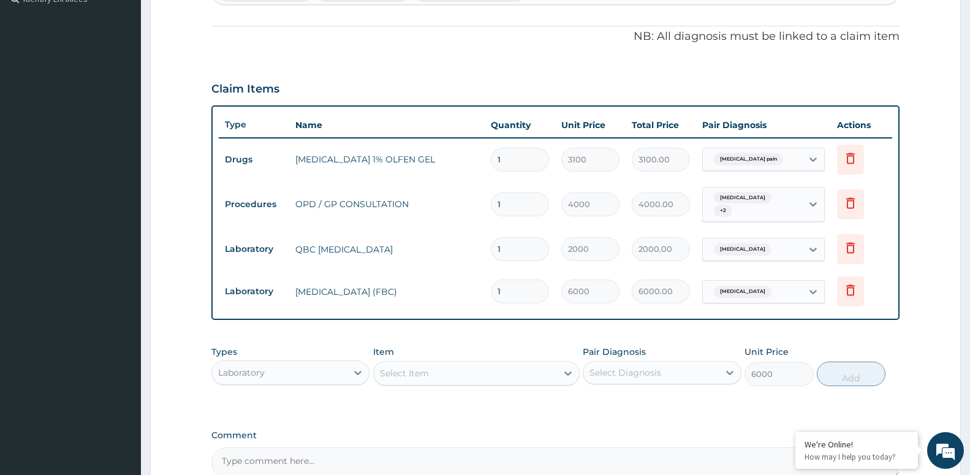
type input "0"
click at [338, 372] on div "Laboratory" at bounding box center [279, 373] width 135 height 20
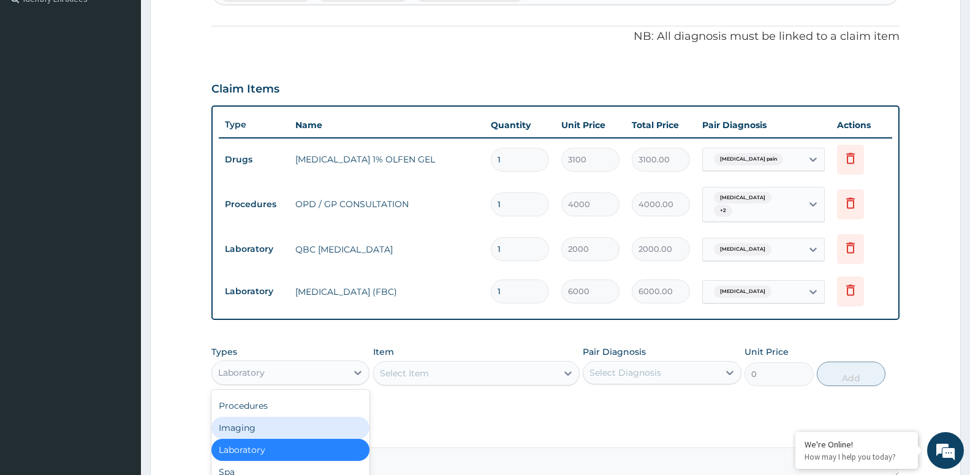
scroll to position [477, 0]
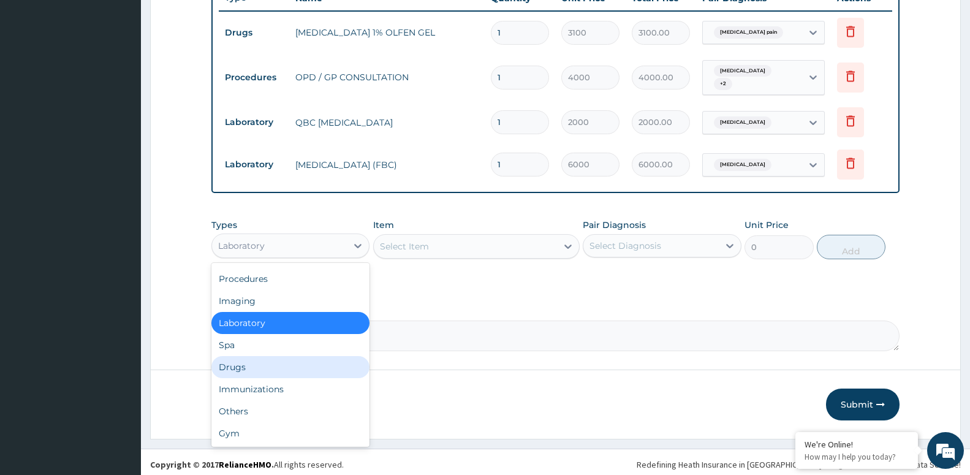
click at [264, 364] on div "Drugs" at bounding box center [290, 367] width 158 height 22
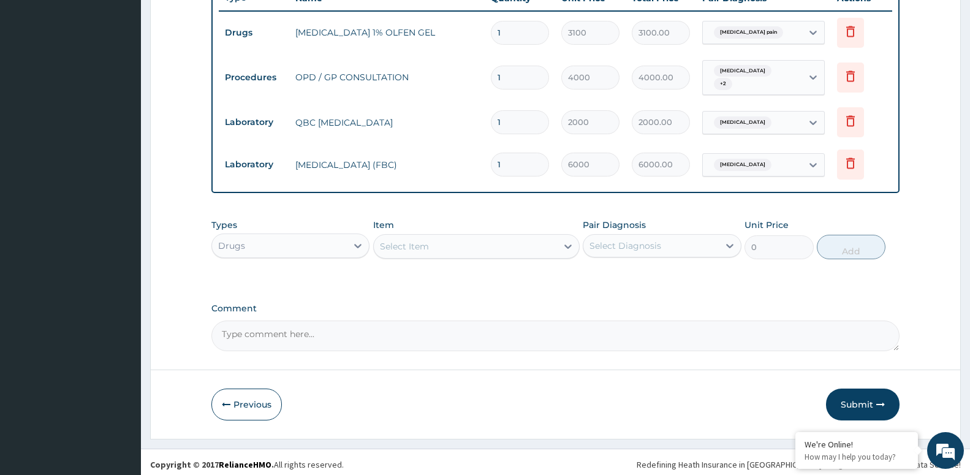
click at [550, 246] on div "Select Item" at bounding box center [465, 247] width 183 height 20
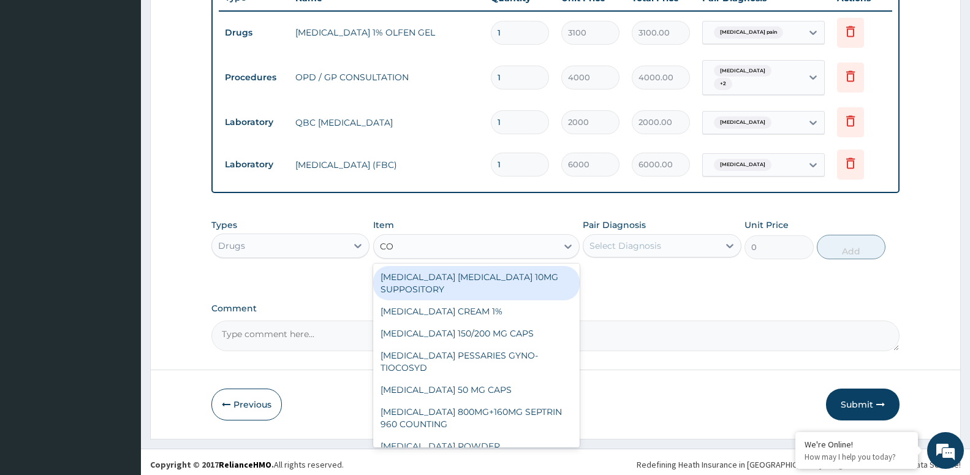
type input "COA"
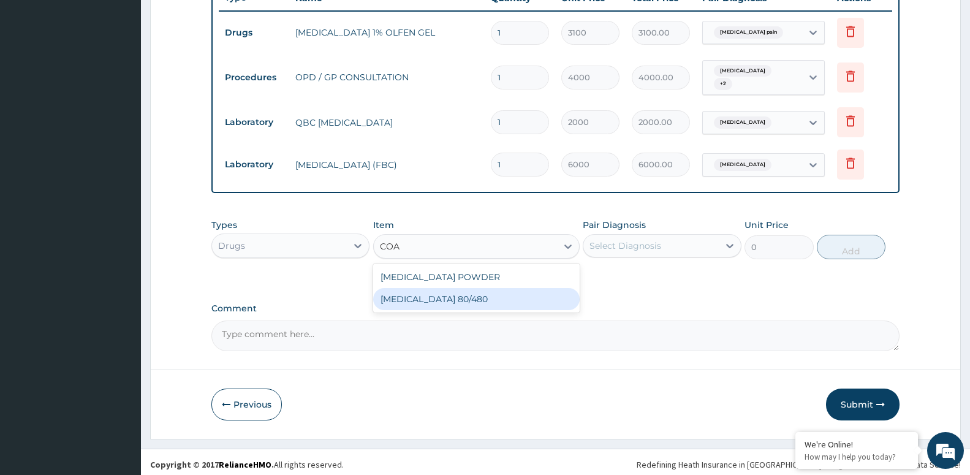
click at [427, 297] on div "[MEDICAL_DATA] 80/480" at bounding box center [476, 299] width 207 height 22
type input "4500"
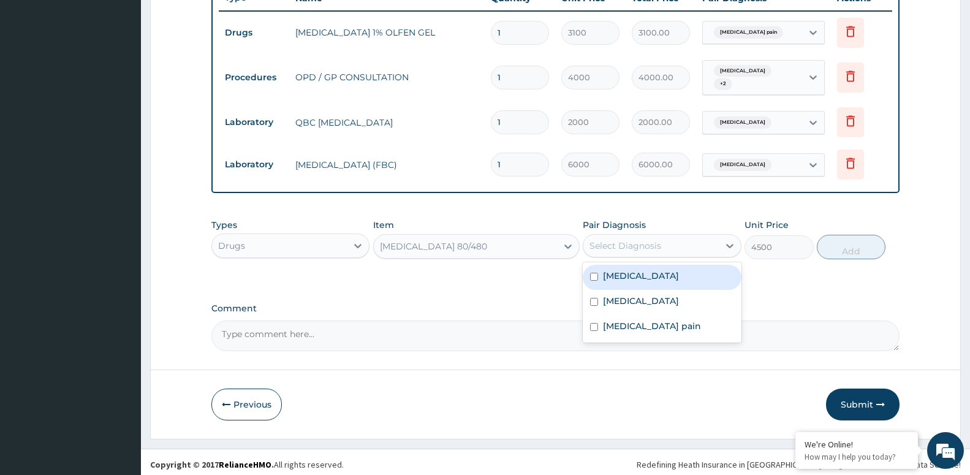
click at [710, 240] on div "Select Diagnosis" at bounding box center [651, 246] width 135 height 20
click at [686, 278] on div "[MEDICAL_DATA]" at bounding box center [662, 277] width 158 height 25
checkbox input "true"
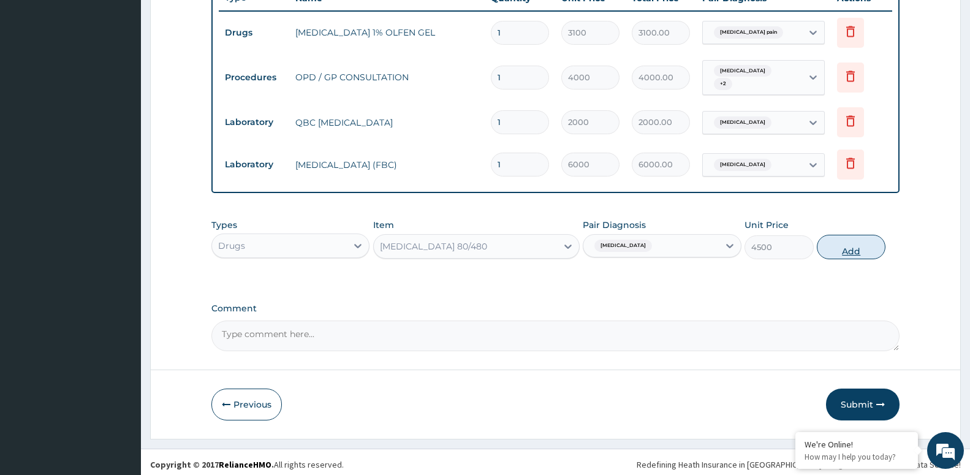
click at [853, 248] on button "Add" at bounding box center [851, 247] width 69 height 25
type input "0"
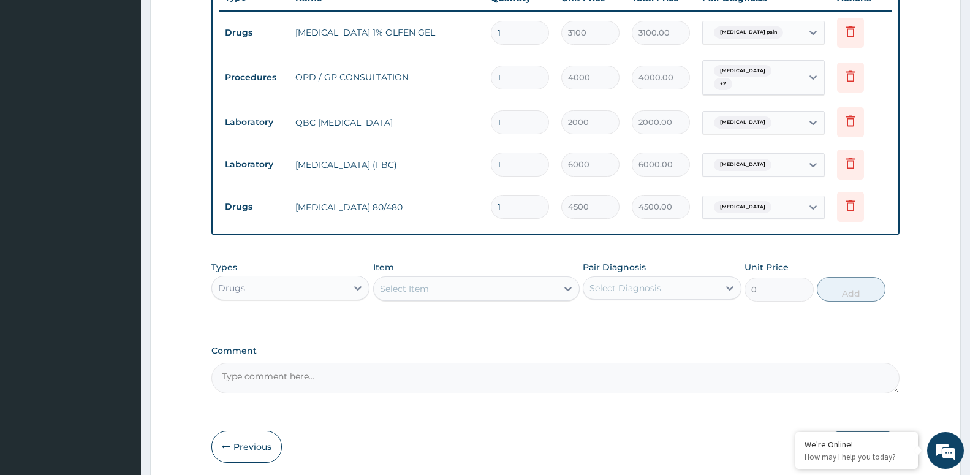
click at [514, 279] on div "Select Item" at bounding box center [465, 289] width 183 height 20
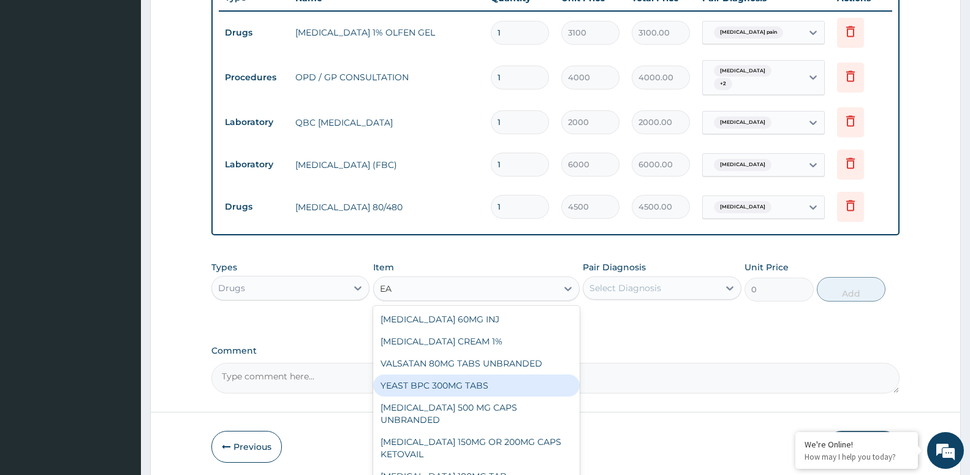
type input "E"
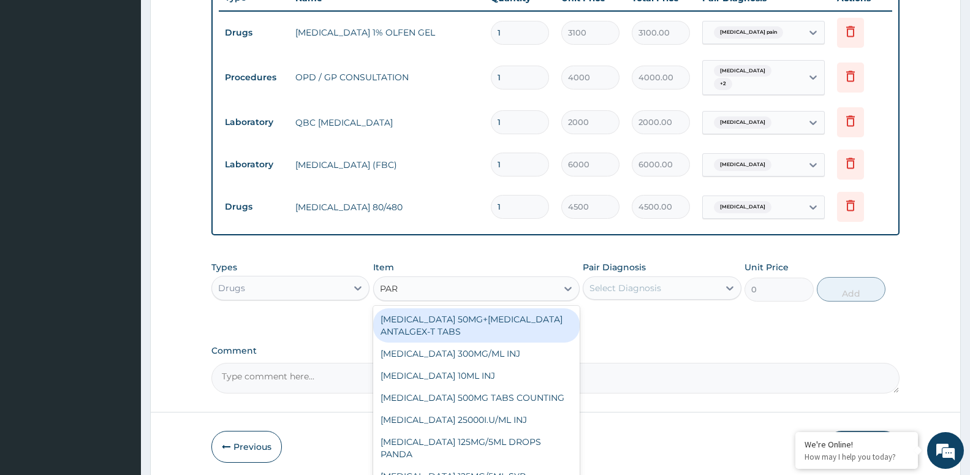
type input "PARA"
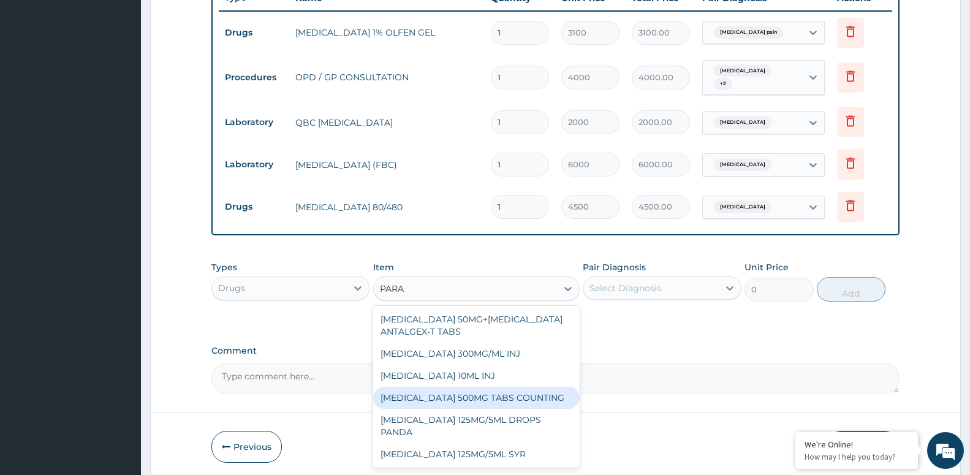
click at [540, 400] on div "[MEDICAL_DATA] 500MG TABS COUNTING" at bounding box center [476, 398] width 207 height 22
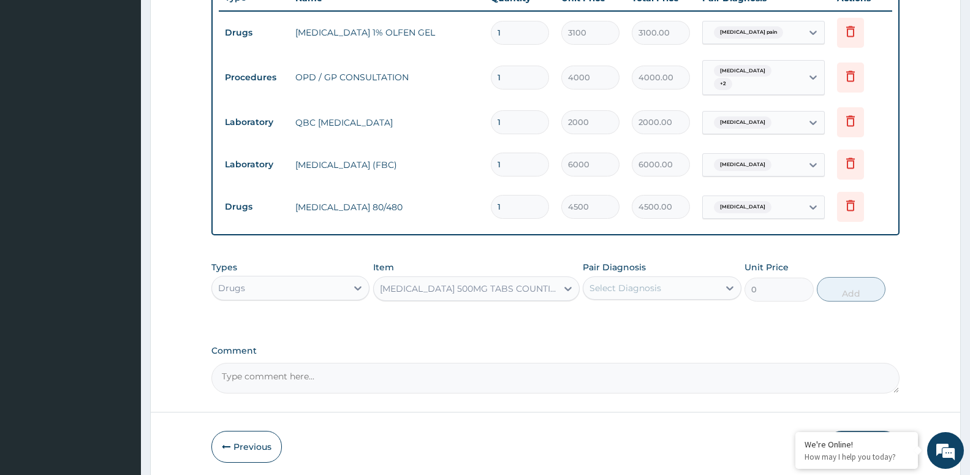
type input "10"
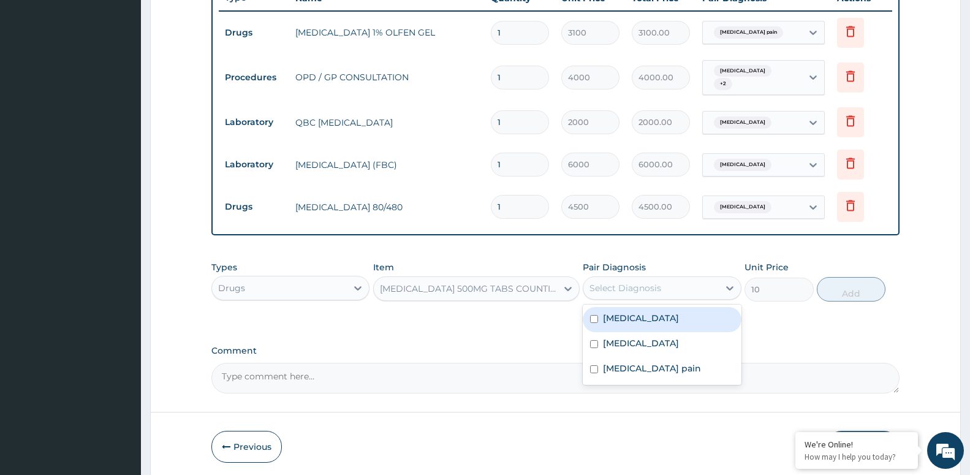
click at [653, 290] on div "Select Diagnosis" at bounding box center [651, 288] width 135 height 20
click at [644, 325] on div "[MEDICAL_DATA]" at bounding box center [662, 319] width 158 height 25
checkbox input "true"
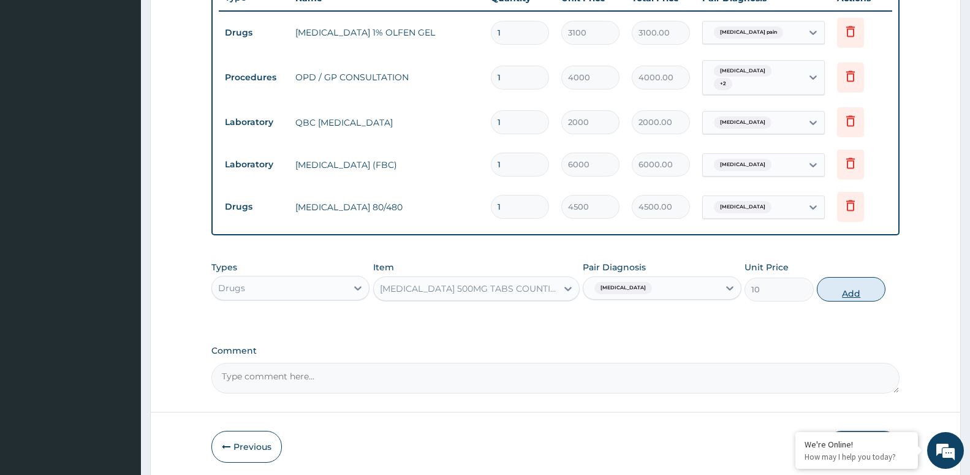
click at [845, 289] on button "Add" at bounding box center [851, 289] width 69 height 25
type input "0"
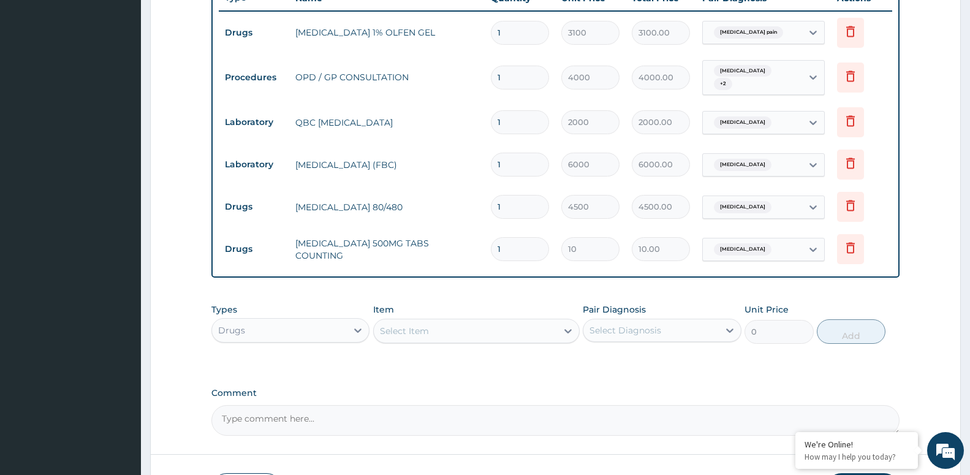
type input "0.00"
type input "2"
type input "20.00"
type input "20"
type input "200.00"
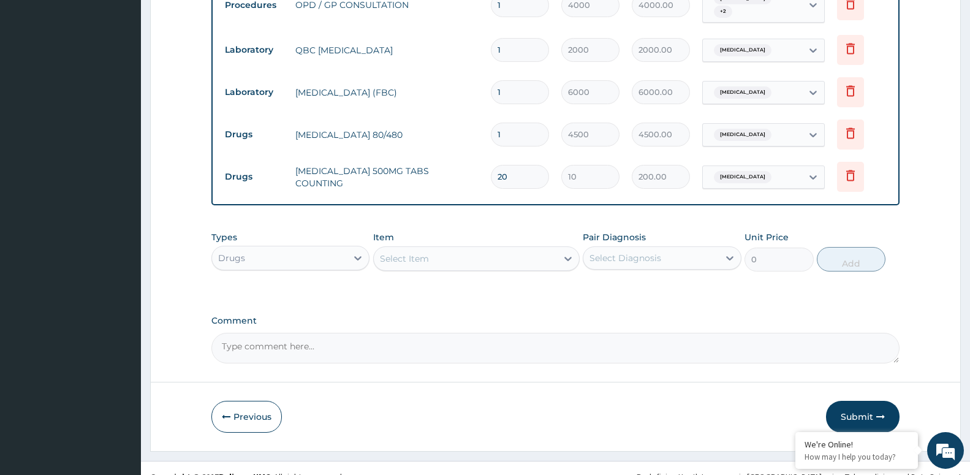
scroll to position [562, 0]
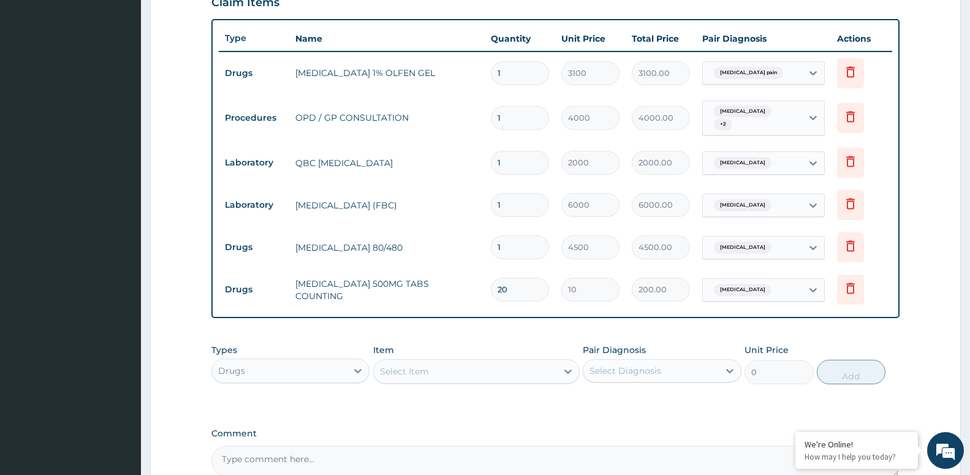
type input "20"
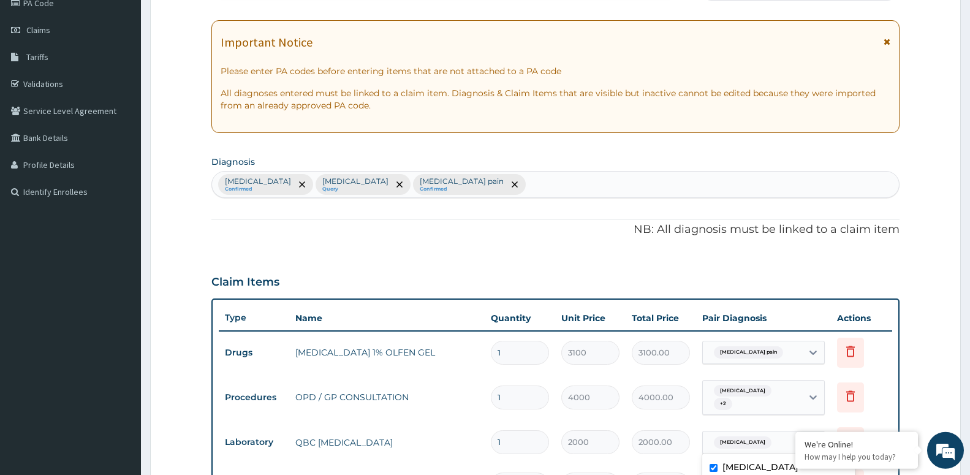
scroll to position [62, 0]
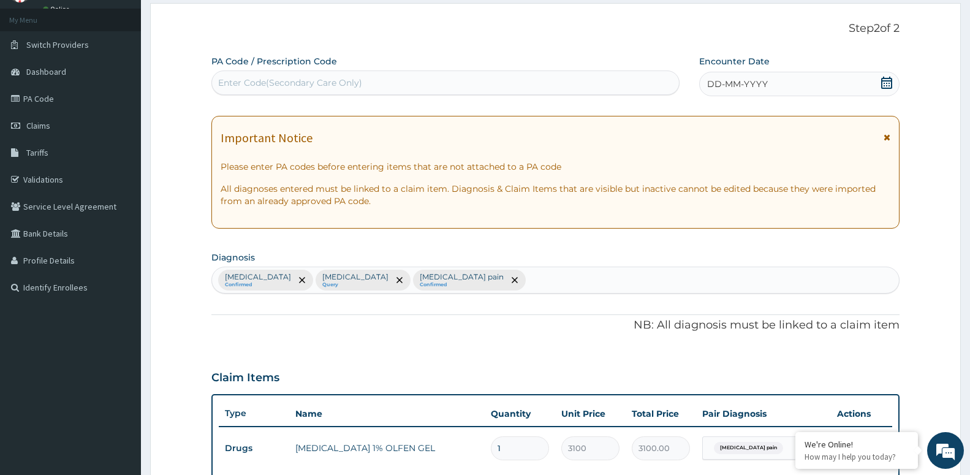
click at [753, 91] on div "DD-MM-YYYY" at bounding box center [799, 84] width 200 height 25
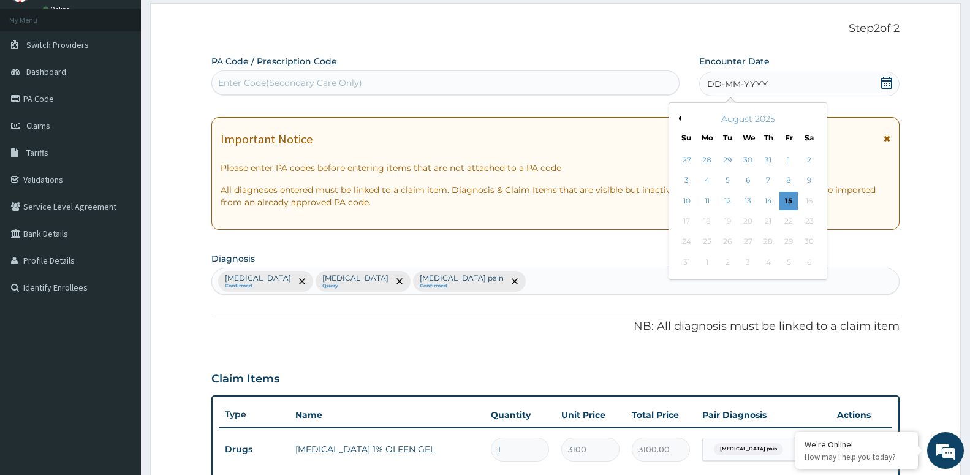
click at [679, 118] on button "Previous Month" at bounding box center [678, 118] width 6 height 6
click at [791, 203] on div "20" at bounding box center [789, 201] width 18 height 18
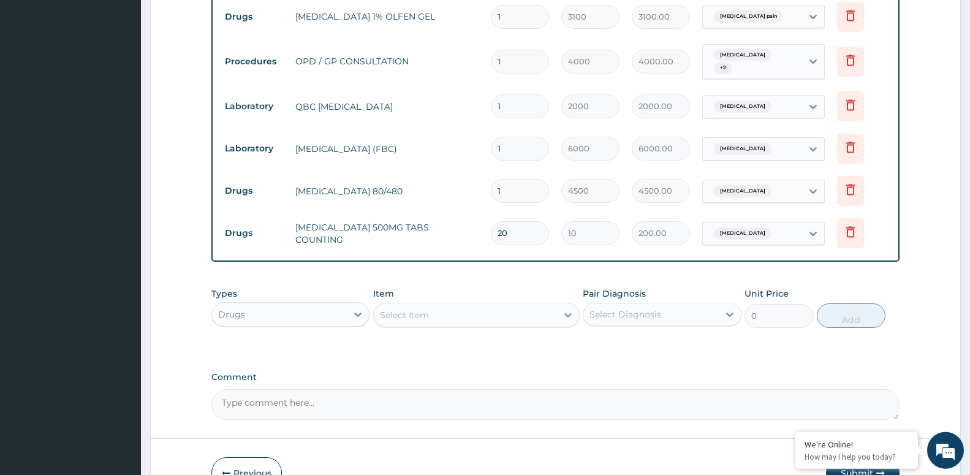
scroll to position [562, 0]
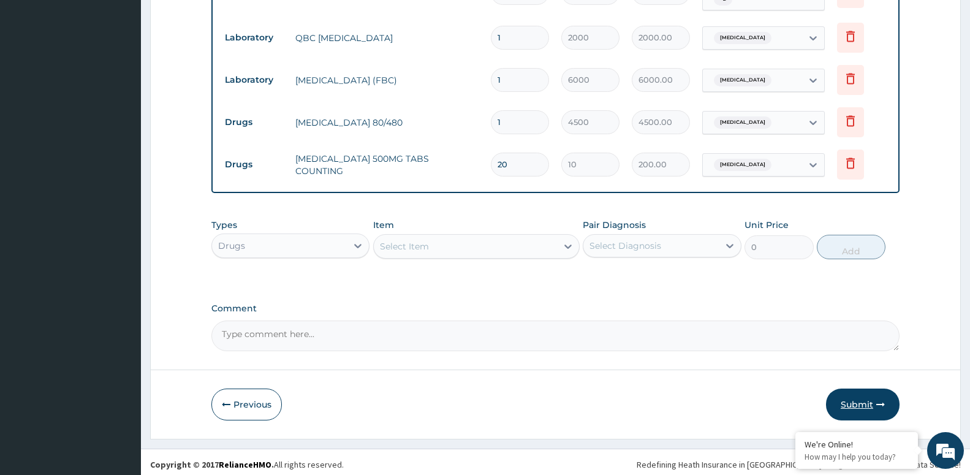
click at [854, 395] on button "Submit" at bounding box center [863, 405] width 74 height 32
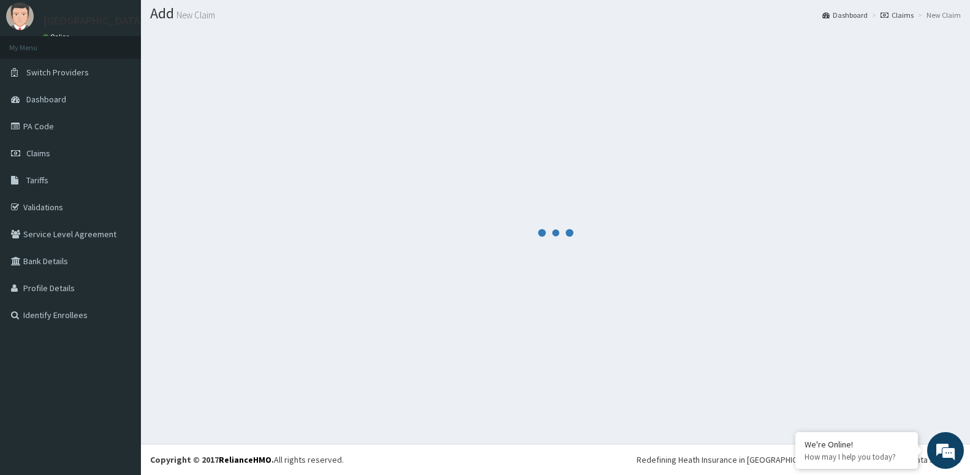
scroll to position [34, 0]
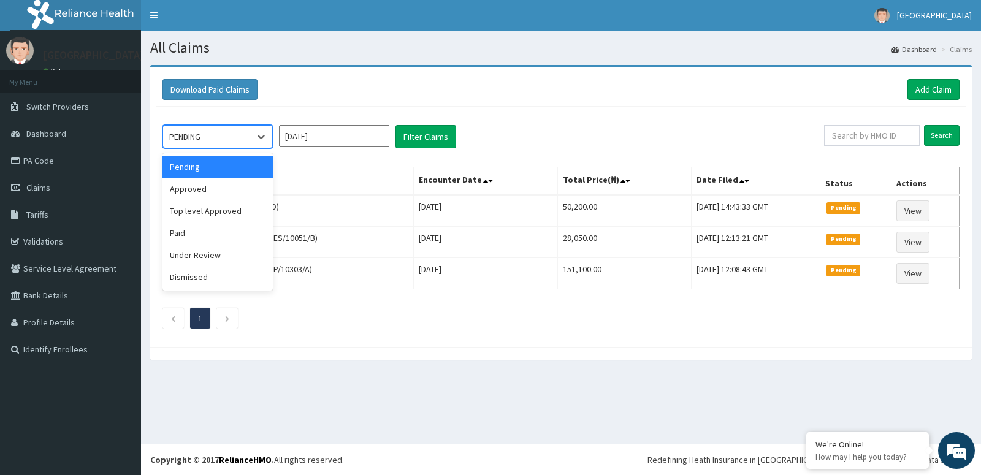
click at [234, 132] on div "PENDING" at bounding box center [205, 137] width 85 height 20
click at [239, 196] on div "Approved" at bounding box center [217, 189] width 110 height 22
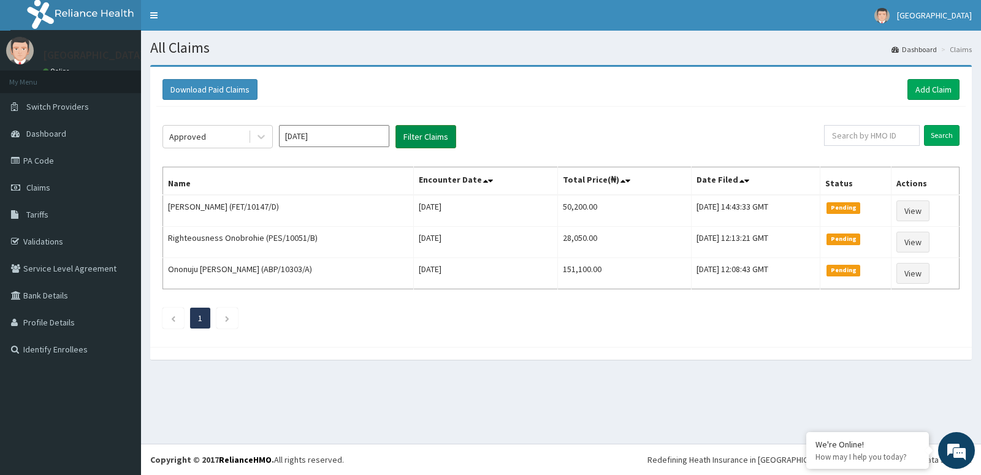
click at [439, 141] on button "Filter Claims" at bounding box center [425, 136] width 61 height 23
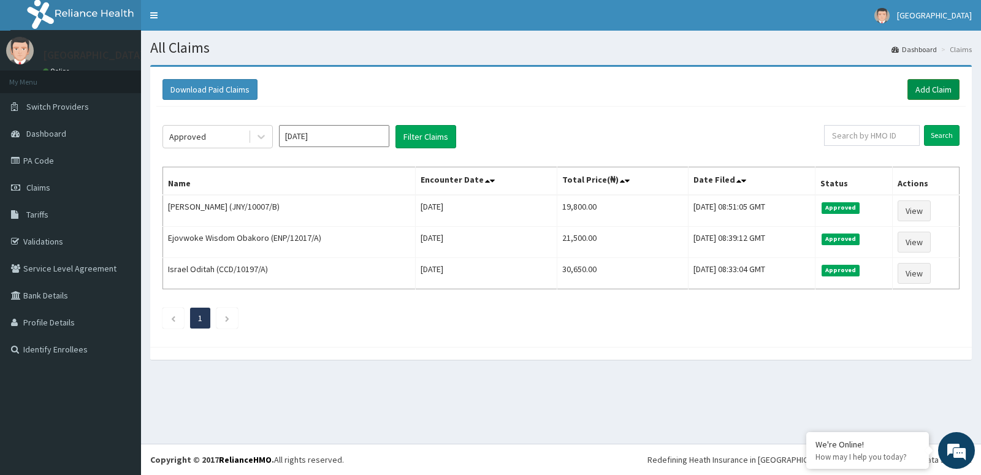
click at [922, 96] on link "Add Claim" at bounding box center [933, 89] width 52 height 21
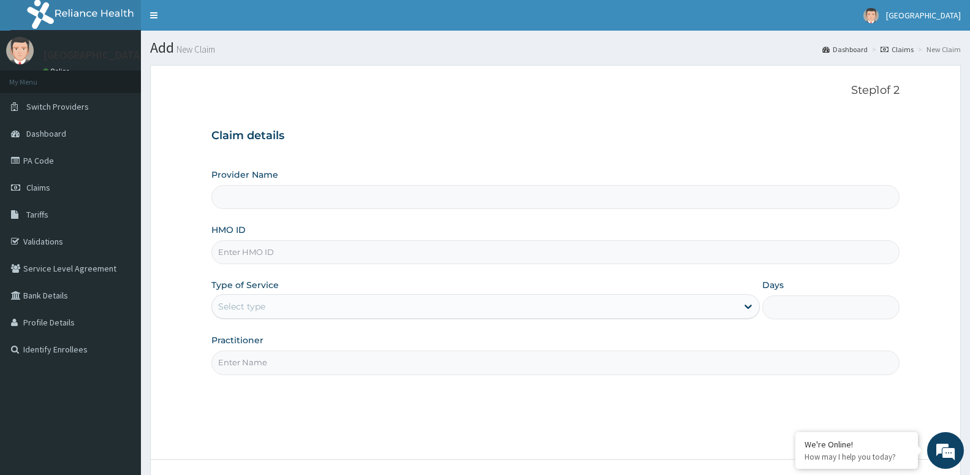
click at [348, 253] on input "HMO ID" at bounding box center [555, 252] width 688 height 24
type input "[GEOGRAPHIC_DATA] -ASABA"
type input "NPM/10096/C"
click at [253, 308] on div "Select type" at bounding box center [241, 306] width 47 height 12
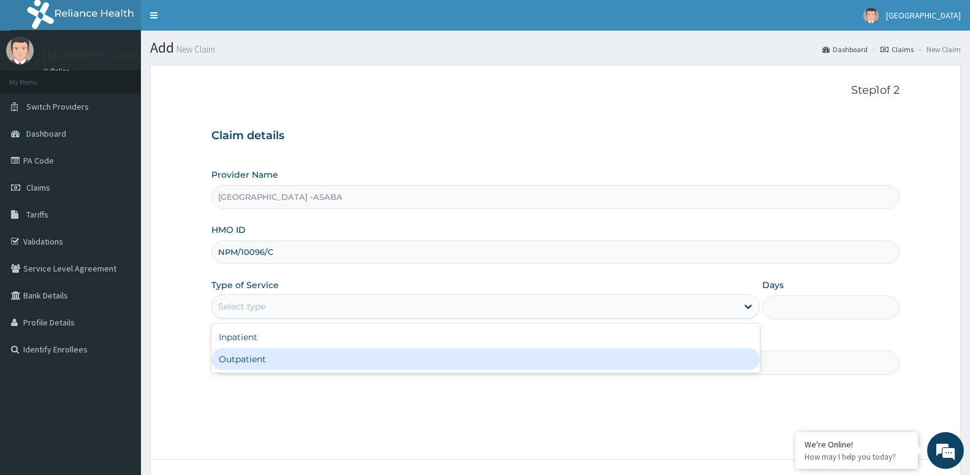
click at [277, 360] on div "Outpatient" at bounding box center [485, 359] width 549 height 22
type input "1"
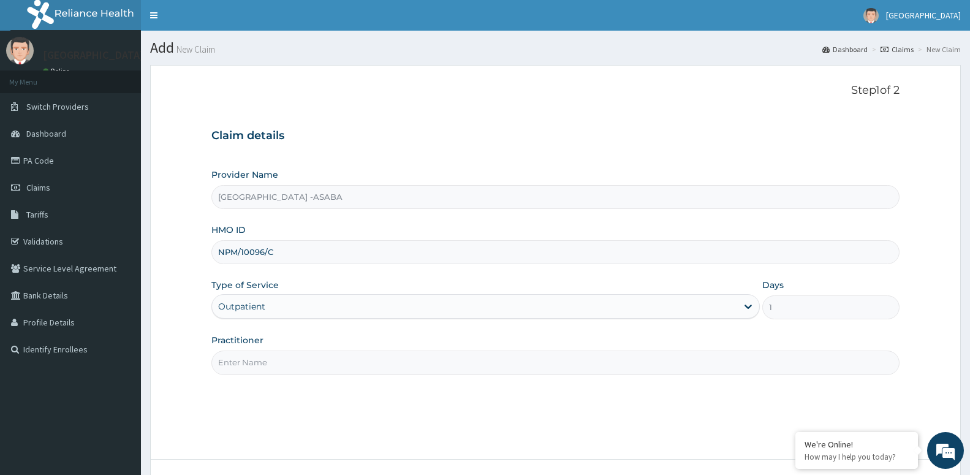
click at [280, 362] on input "Practitioner" at bounding box center [555, 363] width 688 height 24
paste input "DR [PERSON_NAME]"
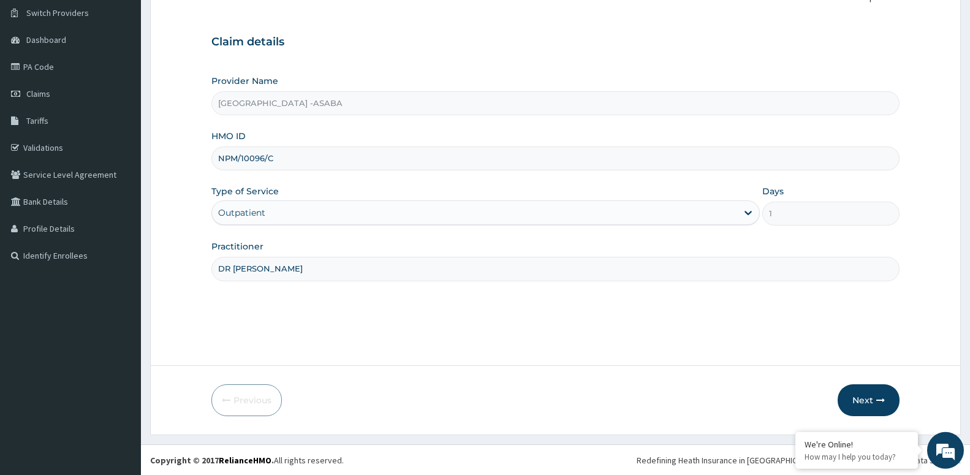
scroll to position [94, 0]
type input "DR [PERSON_NAME]"
click at [873, 405] on button "Next" at bounding box center [869, 400] width 62 height 32
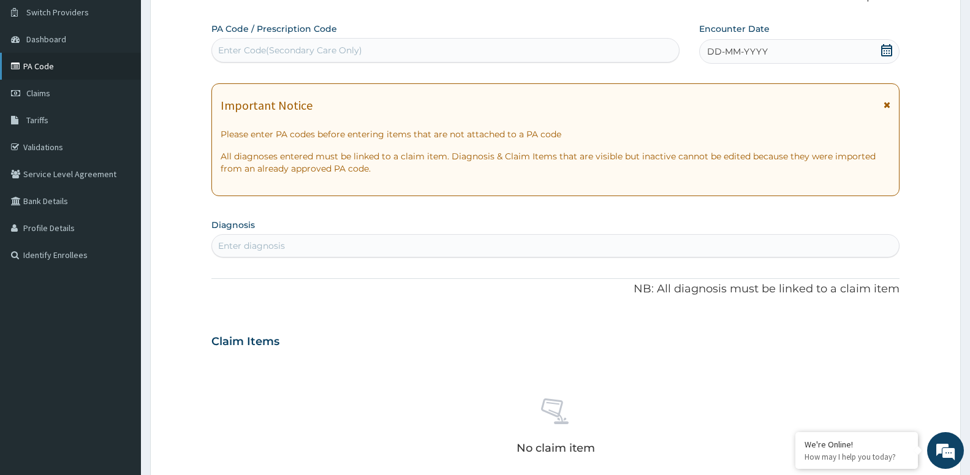
click at [44, 67] on link "PA Code" at bounding box center [70, 66] width 141 height 27
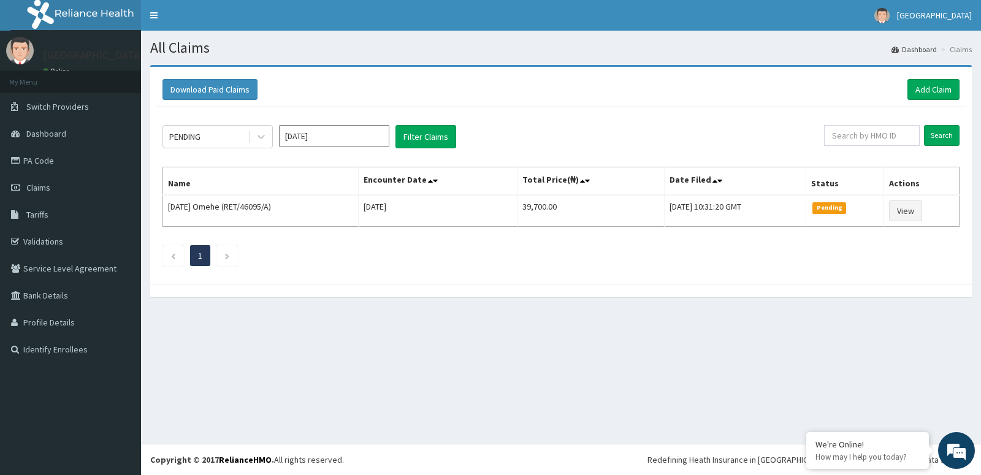
click at [916, 87] on link "Add Claim" at bounding box center [933, 89] width 52 height 21
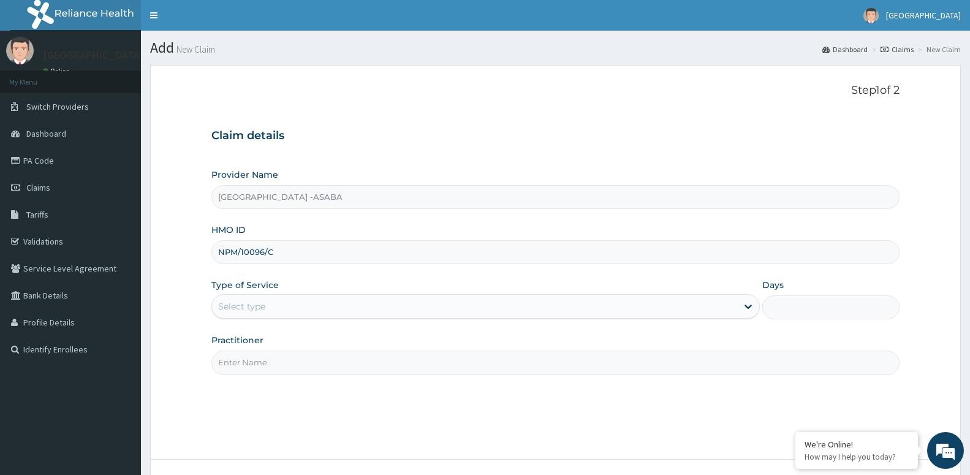
type input "NPM/10096/C"
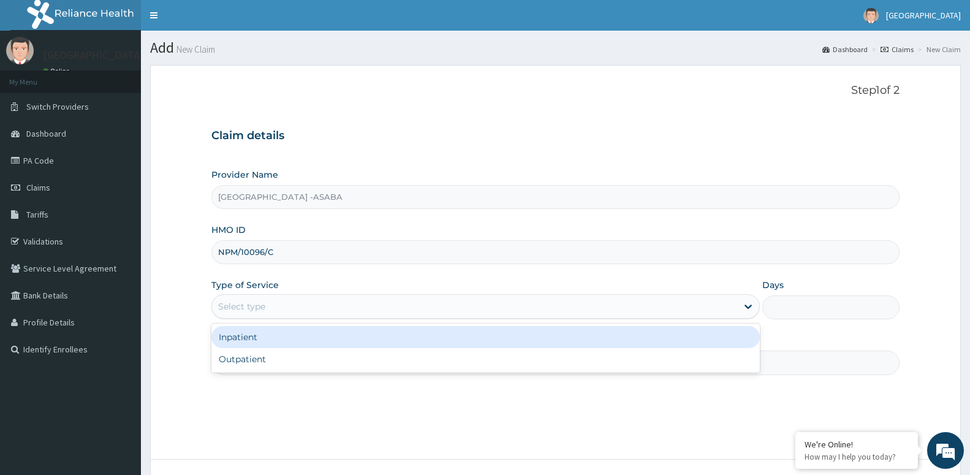
drag, startPoint x: 293, startPoint y: 308, endPoint x: 272, endPoint y: 338, distance: 36.9
click at [289, 314] on div "Select type" at bounding box center [474, 307] width 525 height 20
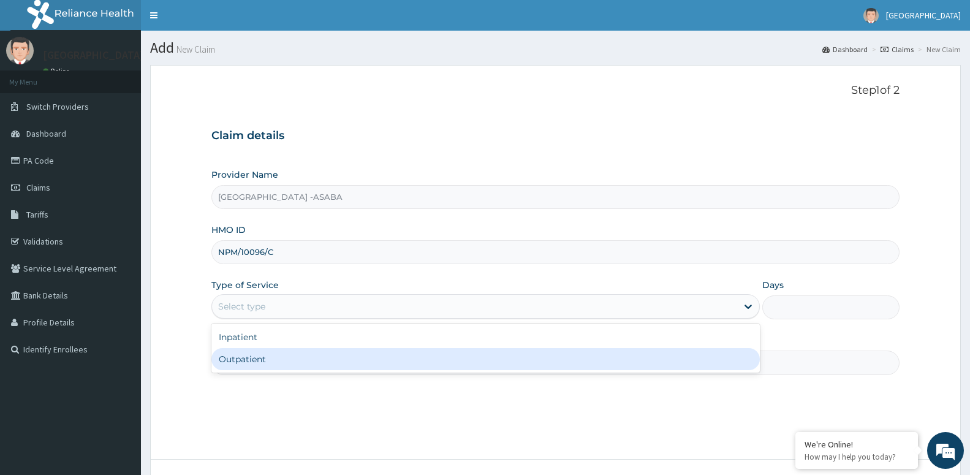
click at [272, 370] on div "Outpatient" at bounding box center [485, 359] width 549 height 22
type input "1"
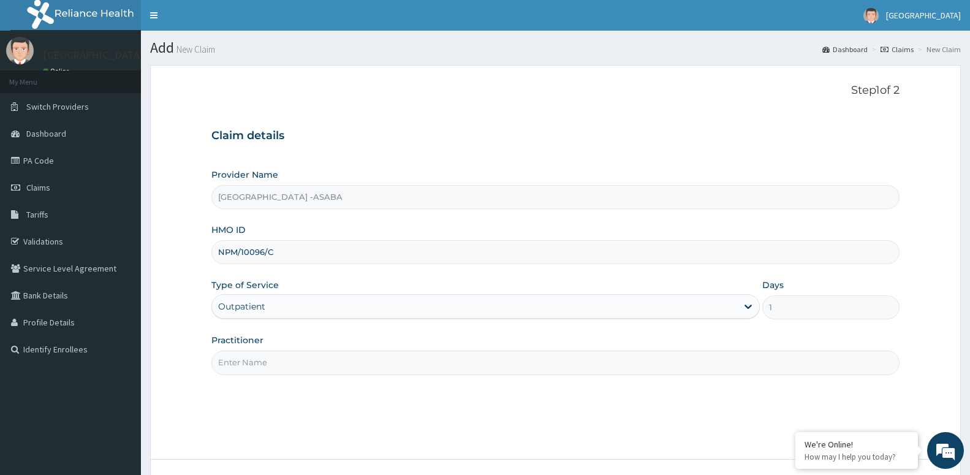
click at [270, 364] on input "Practitioner" at bounding box center [555, 363] width 688 height 24
paste input "DR JERRY"
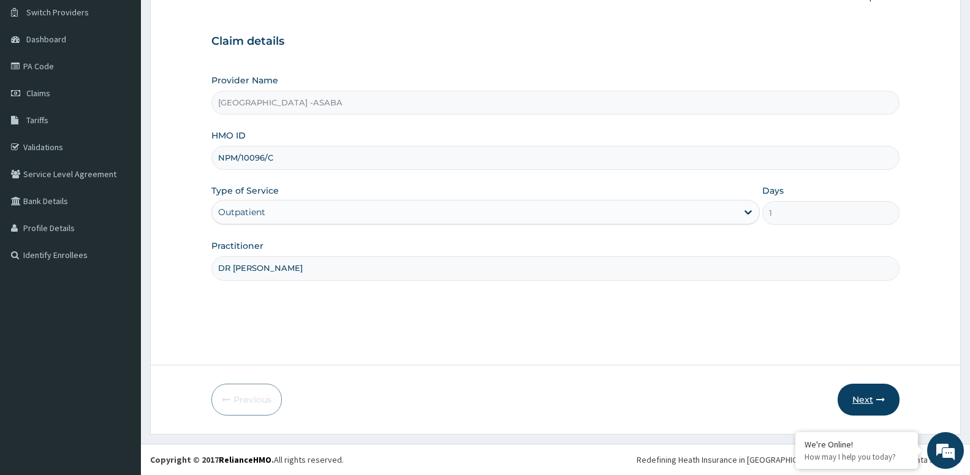
type input "DR JERRY"
click at [872, 404] on button "Next" at bounding box center [869, 400] width 62 height 32
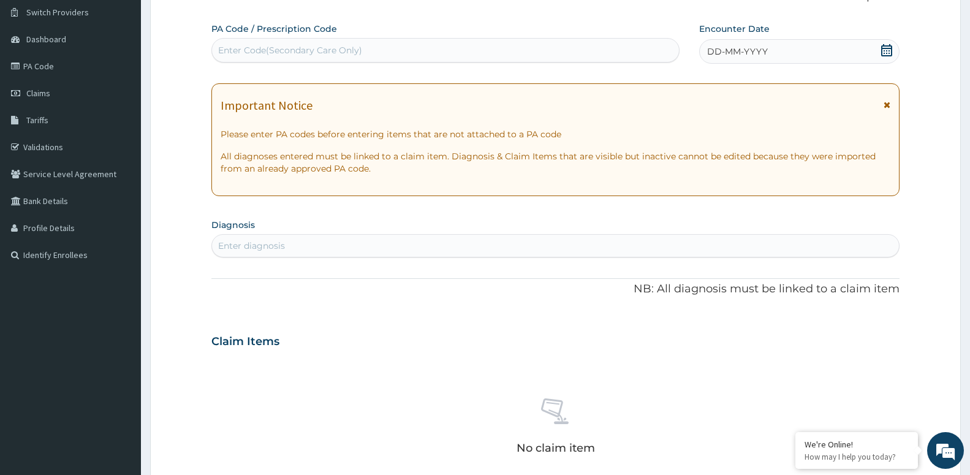
click at [380, 246] on div "Enter diagnosis" at bounding box center [555, 246] width 687 height 20
type input "MALARI"
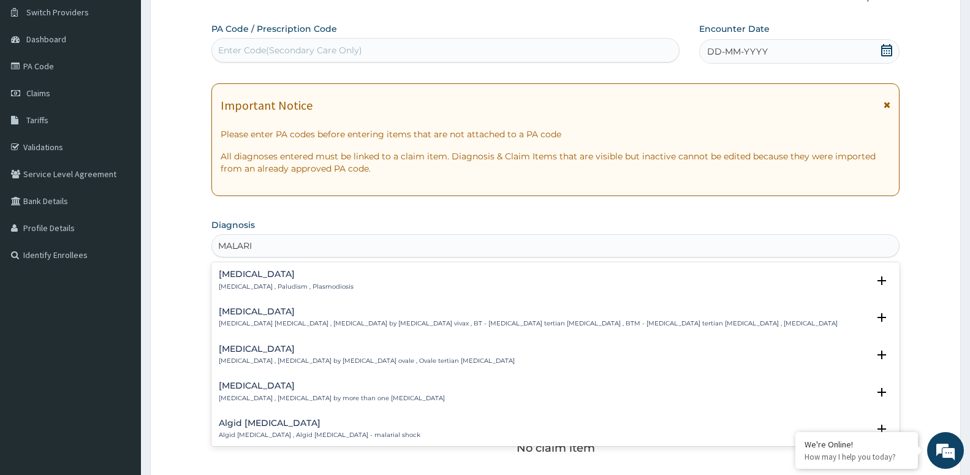
click at [276, 278] on h4 "Malaria" at bounding box center [286, 274] width 135 height 9
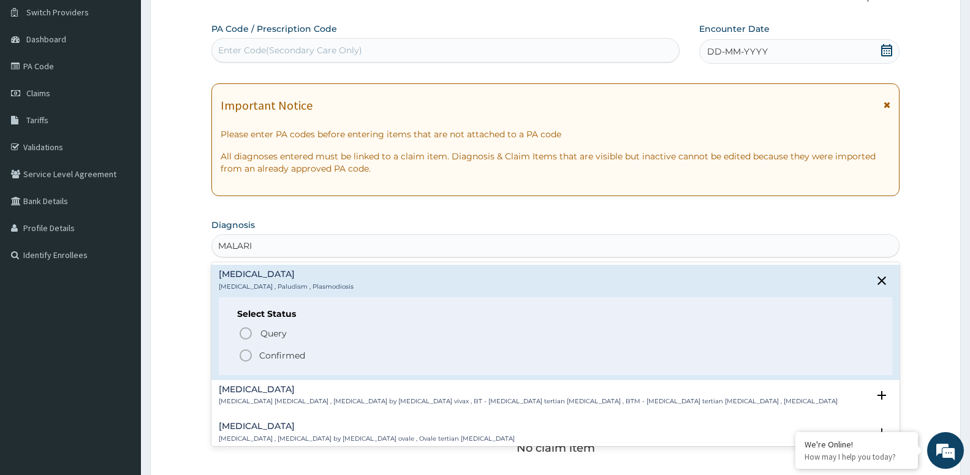
click at [242, 359] on icon "status option filled" at bounding box center [245, 355] width 15 height 15
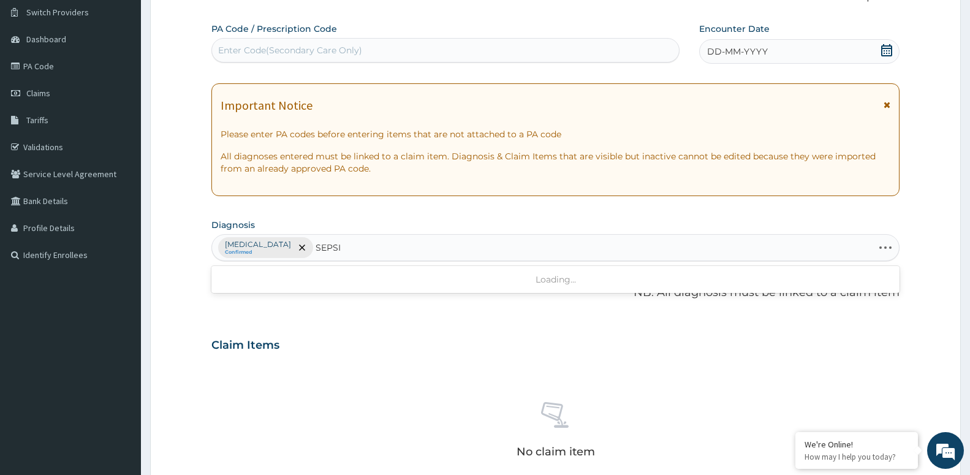
type input "SEPSIS"
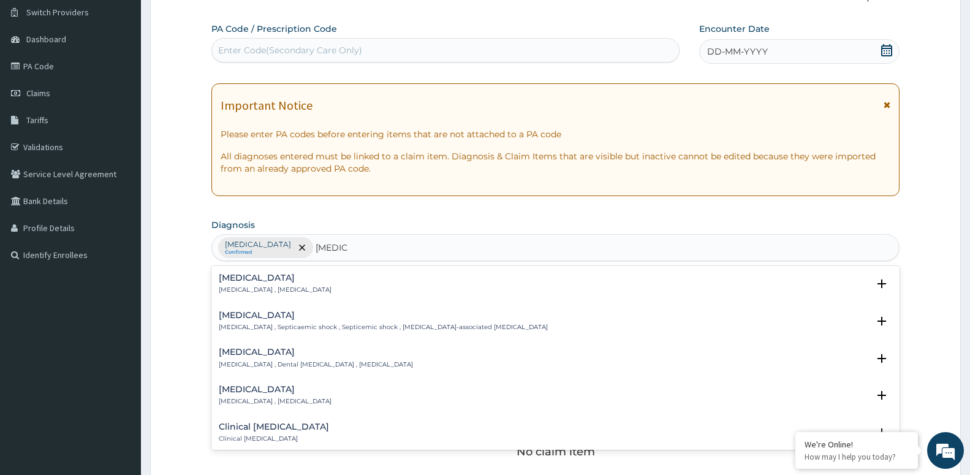
click at [297, 284] on div "Sepsis Systemic infection , Sepsis" at bounding box center [275, 283] width 113 height 21
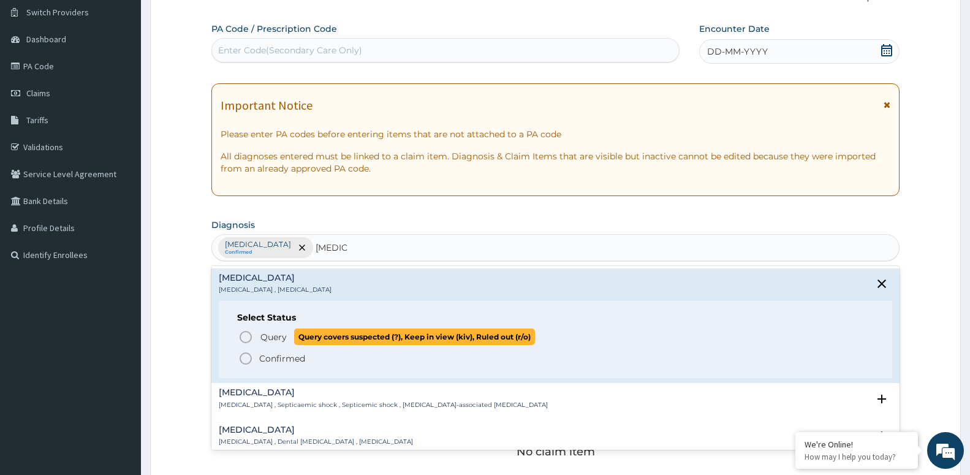
click at [265, 336] on span "Query" at bounding box center [274, 337] width 26 height 12
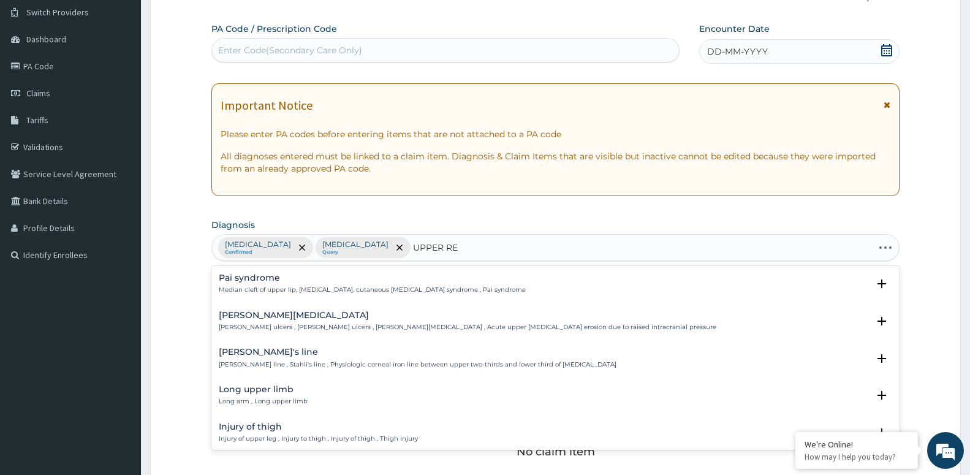
type input "UPPER RES"
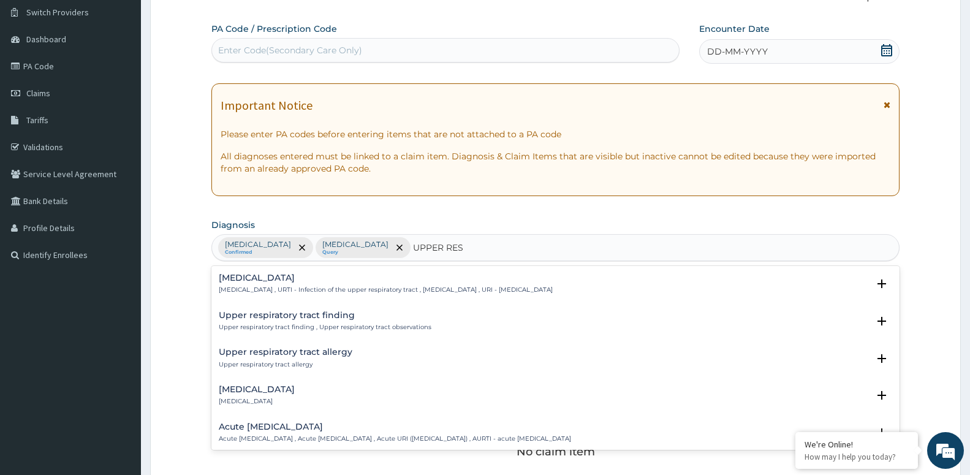
click at [279, 289] on p "Upper respiratory infection , URTI - Infection of the upper respiratory tract ,…" at bounding box center [386, 290] width 334 height 9
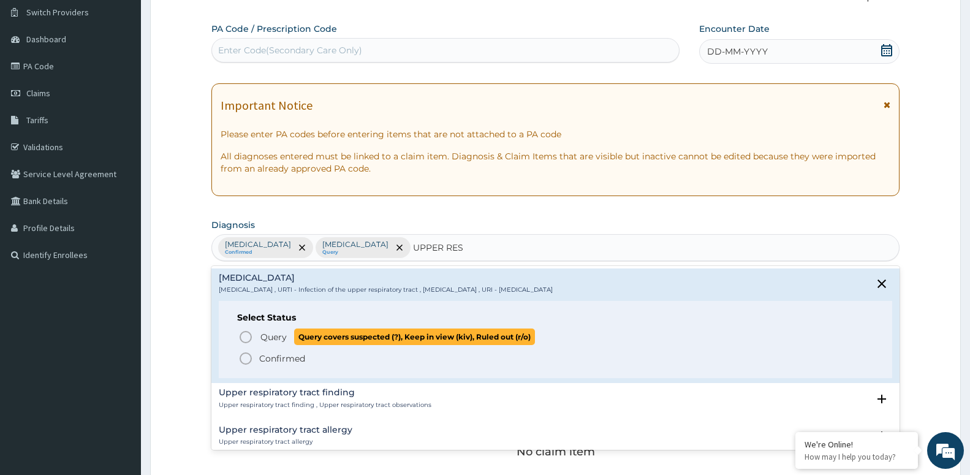
click at [280, 335] on span "Query" at bounding box center [274, 337] width 26 height 12
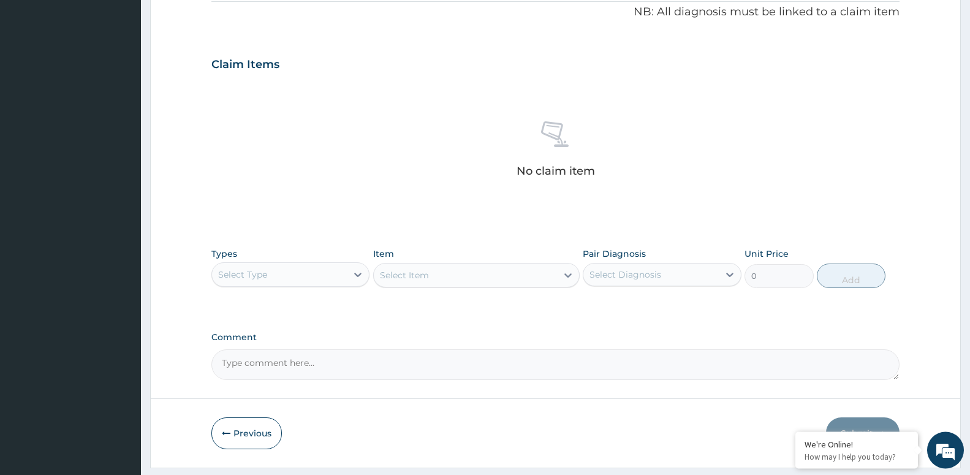
scroll to position [409, 0]
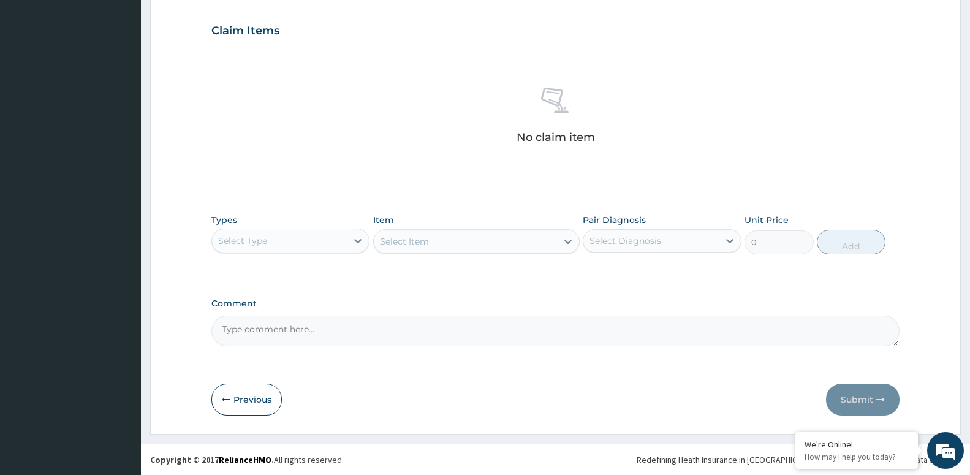
click at [287, 240] on div "Select Type" at bounding box center [279, 241] width 135 height 20
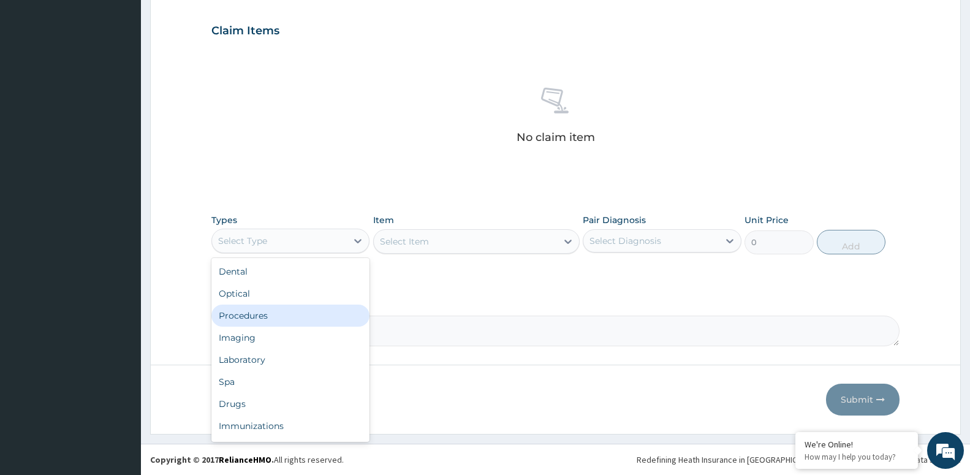
click at [304, 310] on div "Procedures" at bounding box center [290, 316] width 158 height 22
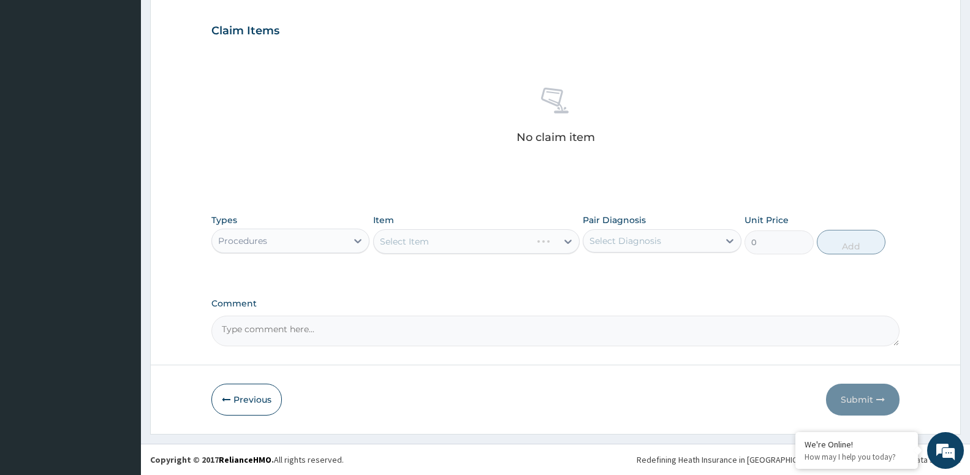
drag, startPoint x: 687, startPoint y: 227, endPoint x: 684, endPoint y: 235, distance: 8.5
click at [686, 230] on div "Pair Diagnosis Select Diagnosis" at bounding box center [662, 234] width 158 height 40
click at [684, 238] on div "Select Diagnosis" at bounding box center [651, 241] width 135 height 20
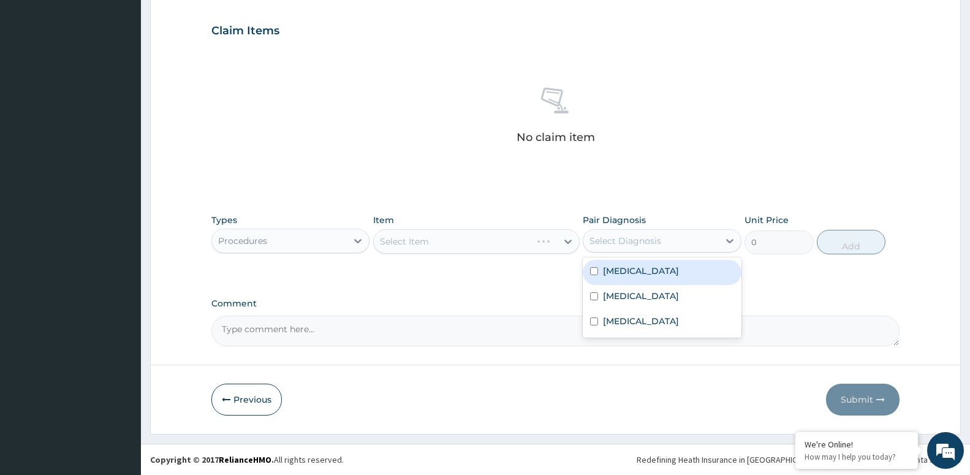
drag, startPoint x: 670, startPoint y: 273, endPoint x: 668, endPoint y: 283, distance: 10.0
click at [670, 274] on div "Malaria" at bounding box center [662, 272] width 158 height 25
checkbox input "true"
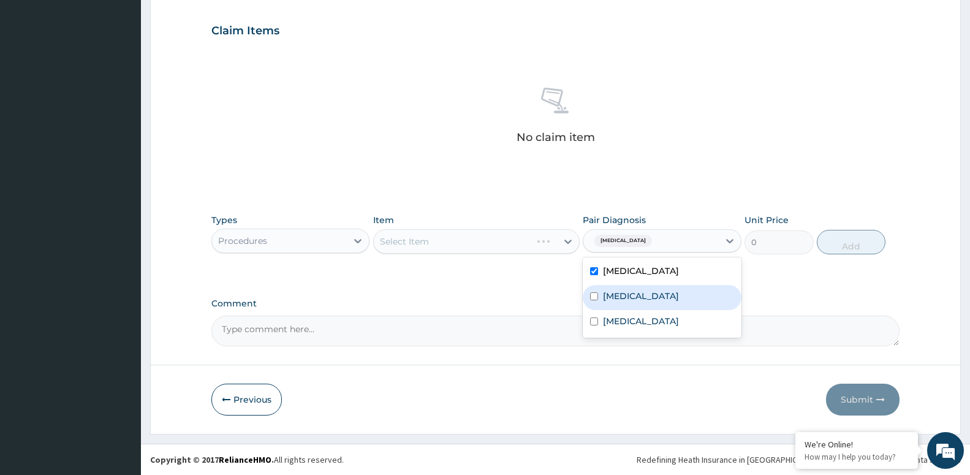
drag, startPoint x: 664, startPoint y: 294, endPoint x: 660, endPoint y: 310, distance: 17.0
click at [663, 297] on div "Sepsis" at bounding box center [662, 297] width 158 height 25
checkbox input "true"
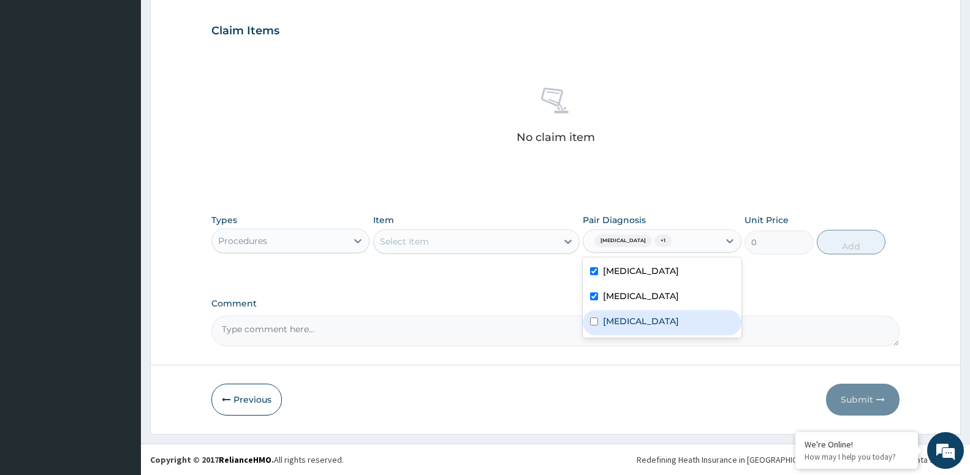
drag, startPoint x: 605, startPoint y: 323, endPoint x: 516, endPoint y: 272, distance: 102.4
click at [505, 245] on div "Select Item" at bounding box center [465, 242] width 183 height 20
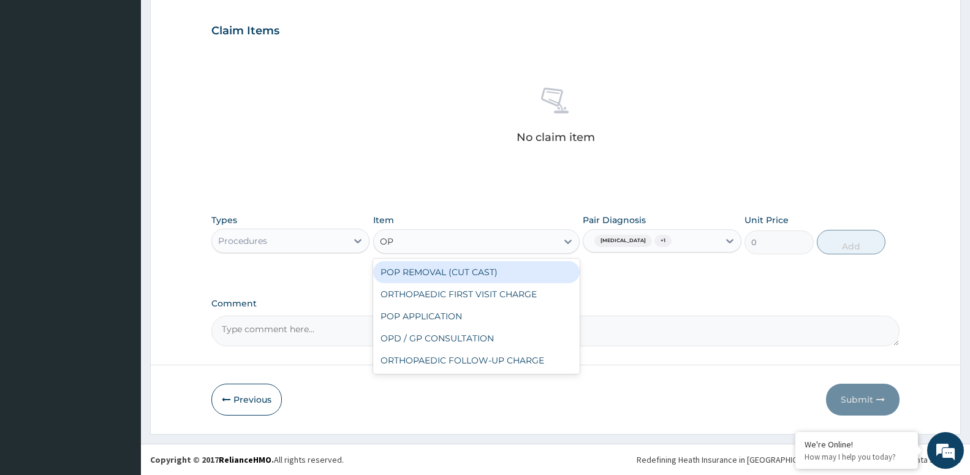
type input "OPD"
click at [455, 269] on div "OPD / GP CONSULTATION" at bounding box center [476, 272] width 207 height 22
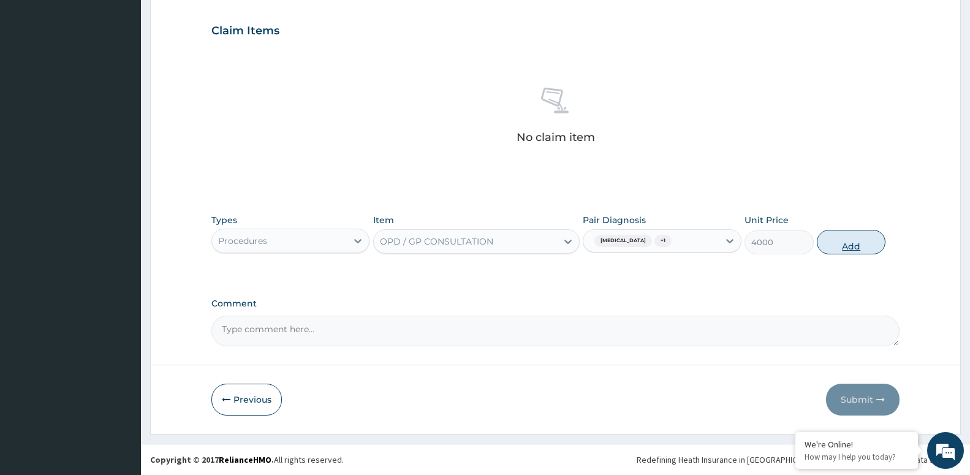
click at [827, 249] on button "Add" at bounding box center [851, 242] width 69 height 25
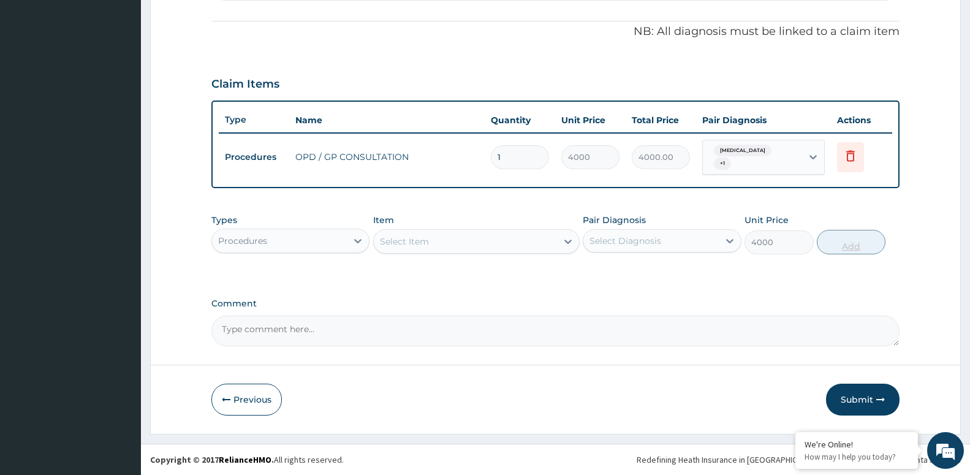
type input "0"
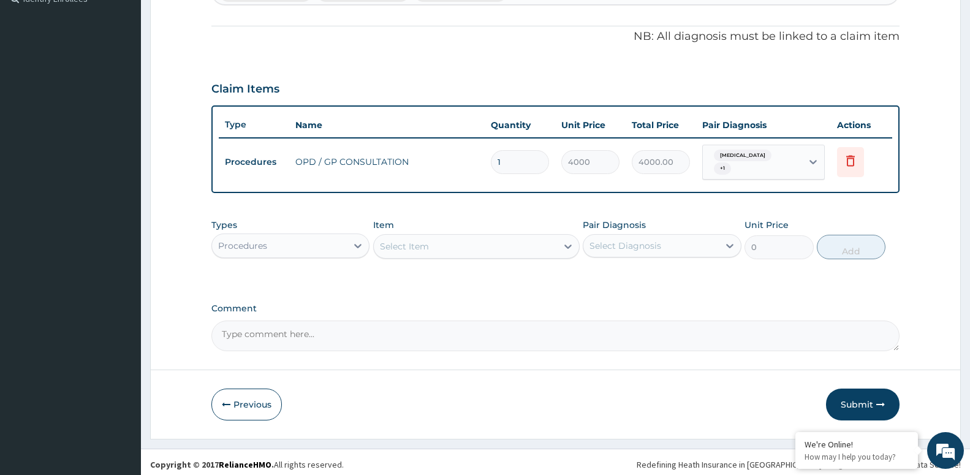
click at [303, 258] on div "Procedures" at bounding box center [290, 246] width 158 height 25
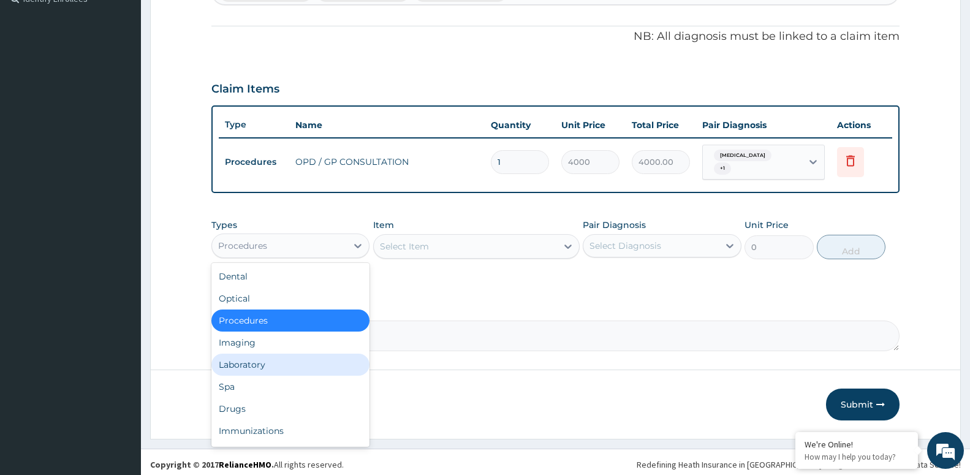
drag, startPoint x: 294, startPoint y: 352, endPoint x: 332, endPoint y: 331, distance: 43.1
click at [299, 348] on div "Dental Optical Procedures Imaging Laboratory Spa Drugs Immunizations Others Gym" at bounding box center [290, 355] width 158 height 184
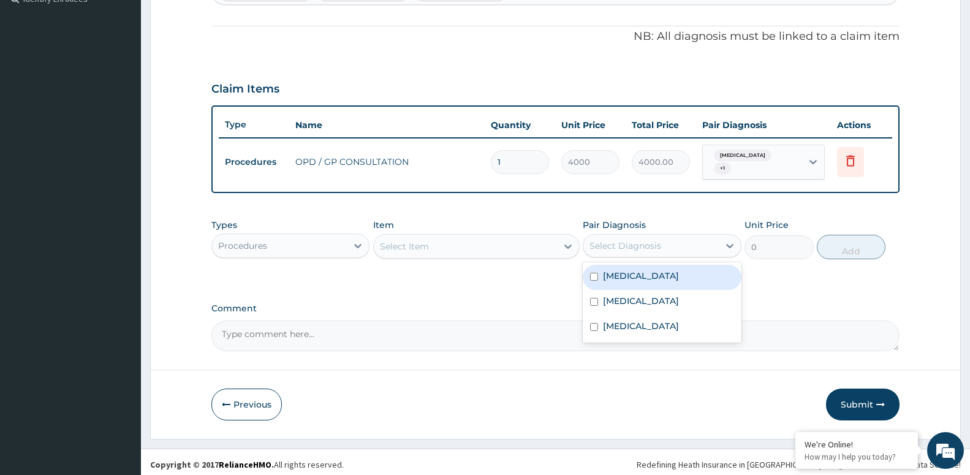
drag, startPoint x: 626, startPoint y: 249, endPoint x: 618, endPoint y: 256, distance: 10.8
click at [623, 253] on div "Pair Diagnosis option Sepsis, selected. option Malaria focused, 1 of 3. 3 resul…" at bounding box center [662, 239] width 158 height 40
click at [628, 272] on label "[MEDICAL_DATA]" at bounding box center [641, 276] width 76 height 12
checkbox input "true"
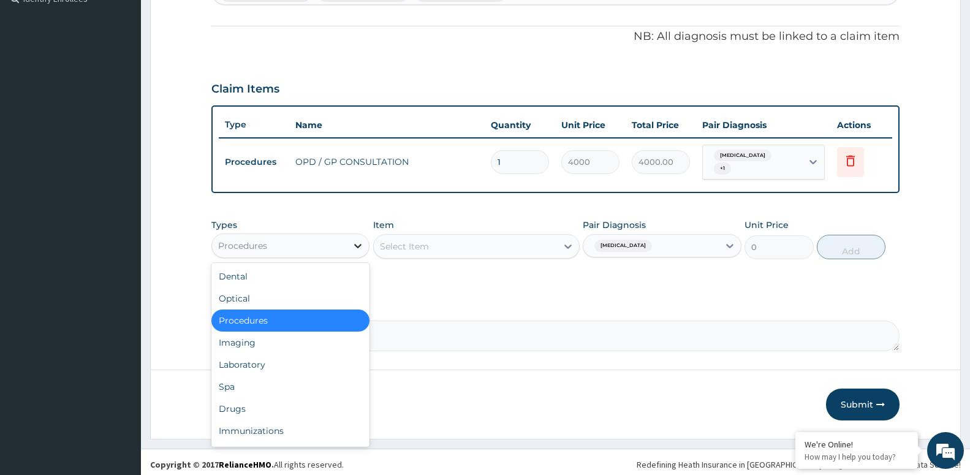
click at [351, 238] on div at bounding box center [358, 246] width 22 height 22
drag, startPoint x: 294, startPoint y: 355, endPoint x: 364, endPoint y: 318, distance: 79.0
click at [296, 354] on div "Laboratory" at bounding box center [290, 365] width 158 height 22
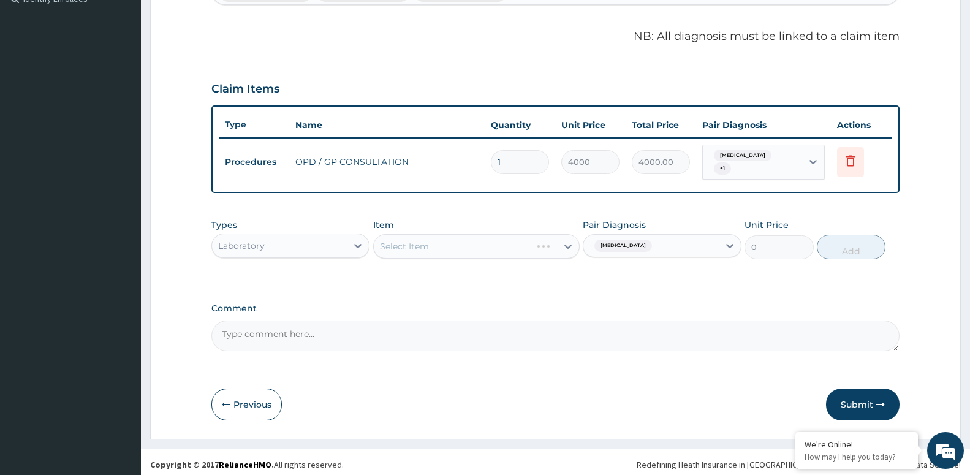
click at [449, 236] on div "Select Item" at bounding box center [476, 246] width 207 height 25
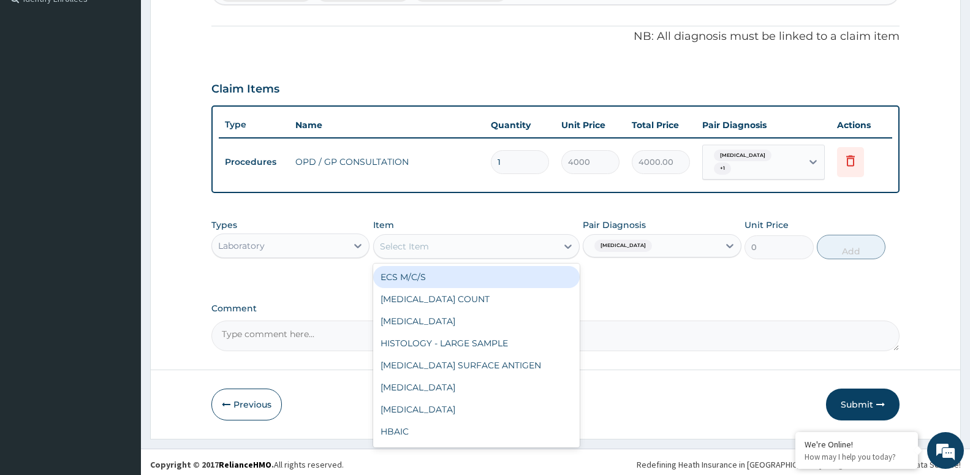
click at [474, 240] on div "Select Item" at bounding box center [465, 247] width 183 height 20
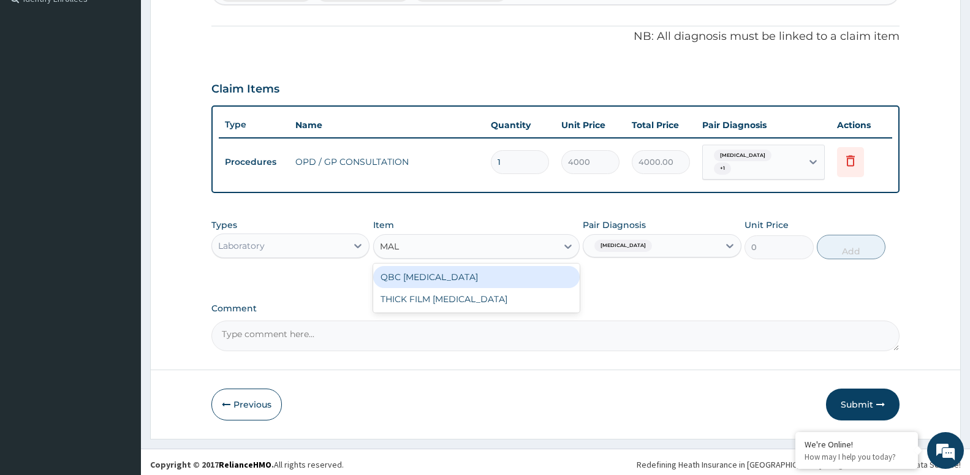
type input "MALA"
drag, startPoint x: 460, startPoint y: 273, endPoint x: 432, endPoint y: 249, distance: 36.5
click at [459, 273] on div "QBC [MEDICAL_DATA]" at bounding box center [476, 277] width 207 height 22
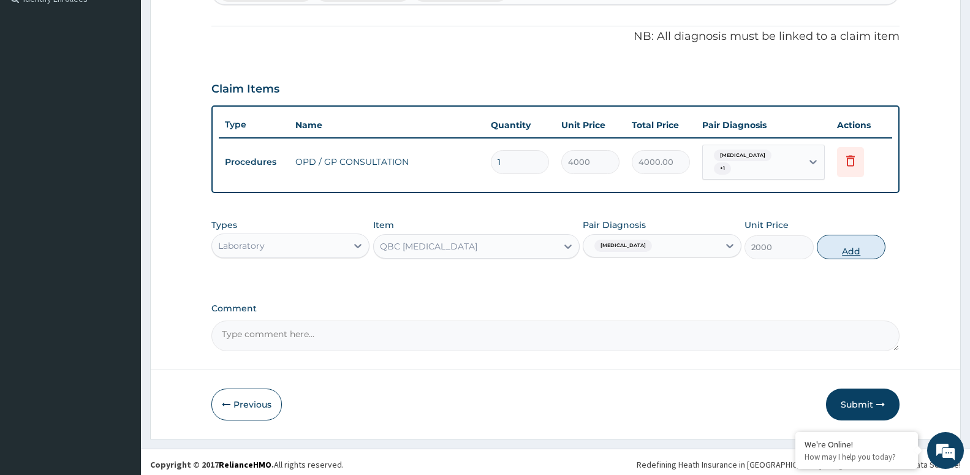
click at [858, 247] on button "Add" at bounding box center [851, 247] width 69 height 25
type input "0"
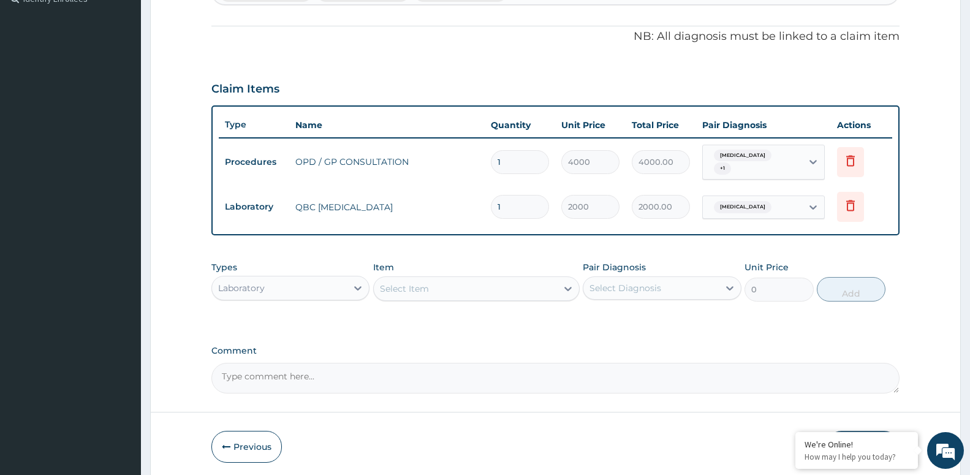
click at [422, 283] on div "Select Item" at bounding box center [404, 289] width 49 height 12
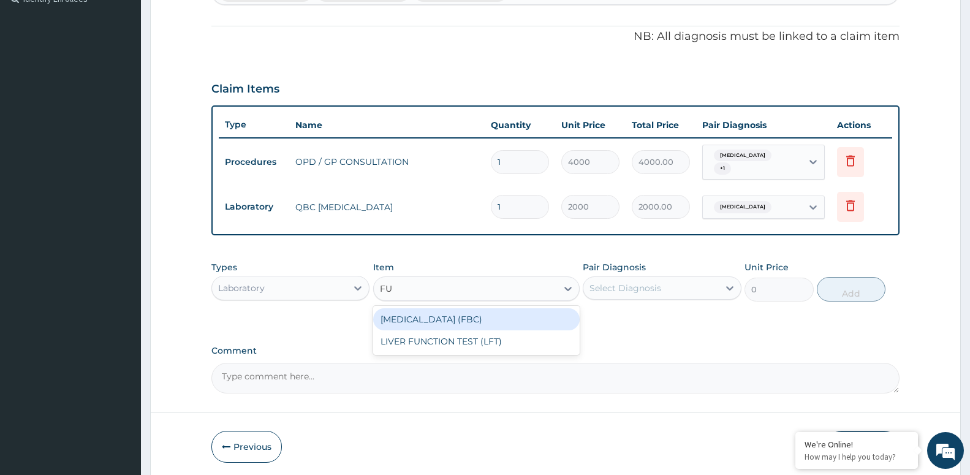
type input "FUL"
click at [442, 318] on div "[MEDICAL_DATA] (FBC)" at bounding box center [476, 319] width 207 height 22
type input "6000"
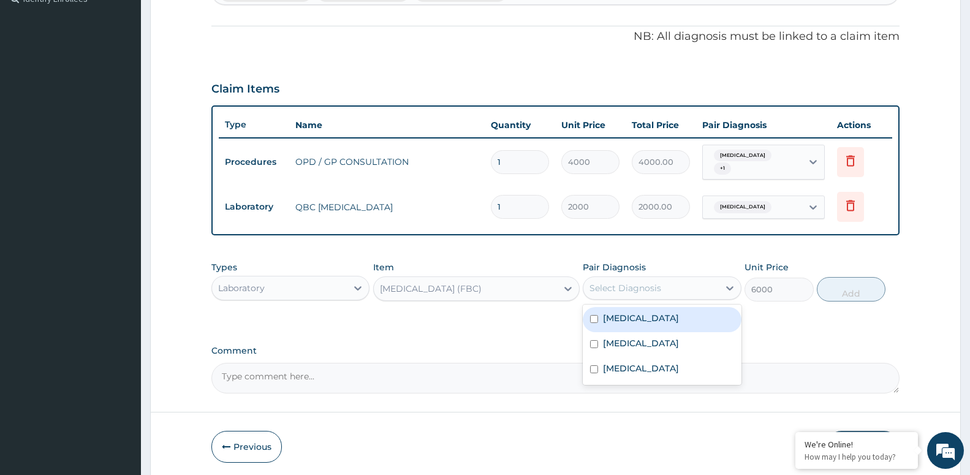
click at [657, 276] on div "Select Diagnosis" at bounding box center [662, 287] width 158 height 23
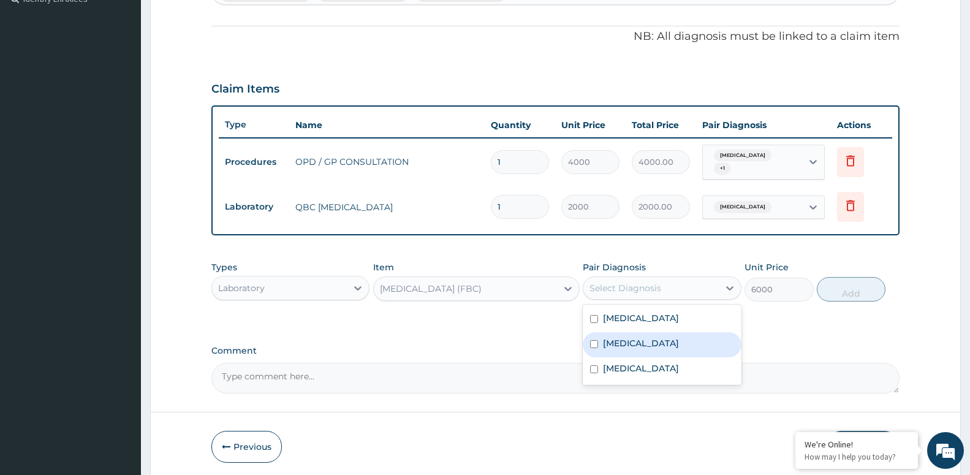
click at [650, 344] on div "[MEDICAL_DATA]" at bounding box center [662, 344] width 158 height 25
checkbox input "true"
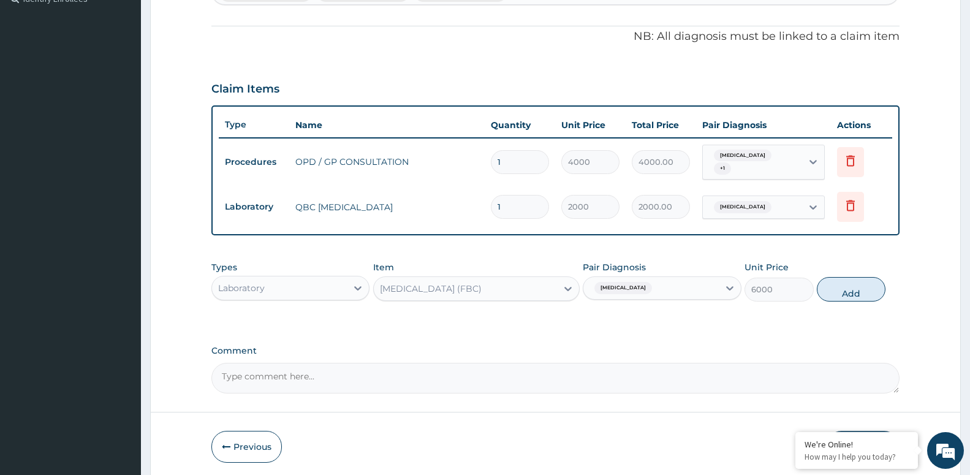
drag, startPoint x: 853, startPoint y: 281, endPoint x: 846, endPoint y: 291, distance: 11.9
click at [848, 287] on button "Add" at bounding box center [851, 289] width 69 height 25
type input "0"
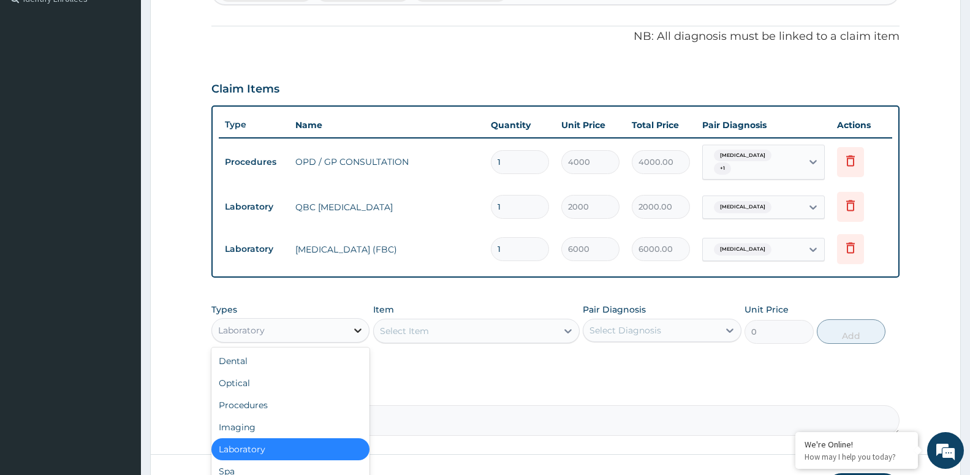
click at [352, 333] on div at bounding box center [358, 330] width 22 height 22
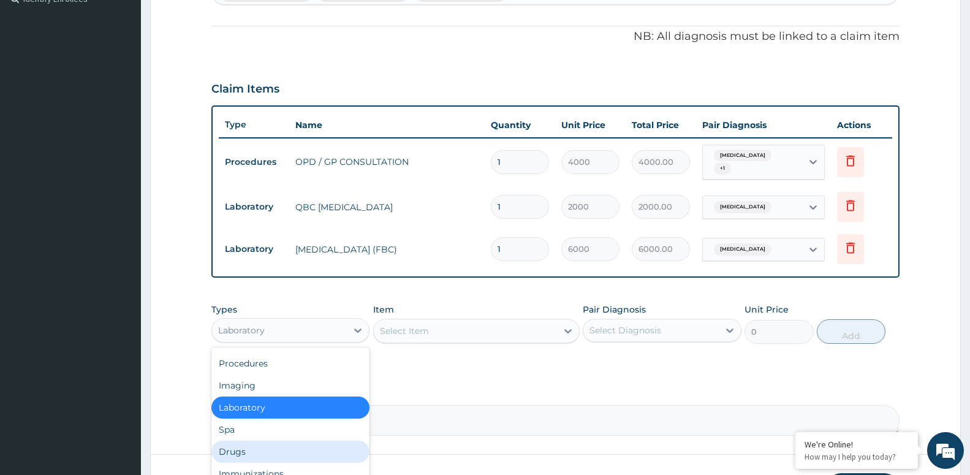
click at [264, 453] on div "Drugs" at bounding box center [290, 452] width 158 height 22
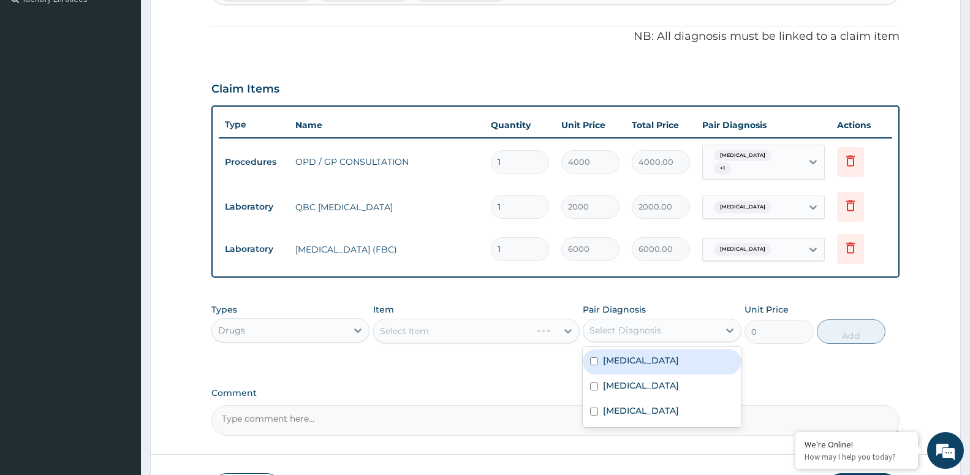
click at [676, 324] on div "Select Diagnosis" at bounding box center [651, 331] width 135 height 20
click at [657, 359] on div "[MEDICAL_DATA]" at bounding box center [662, 361] width 158 height 25
checkbox input "true"
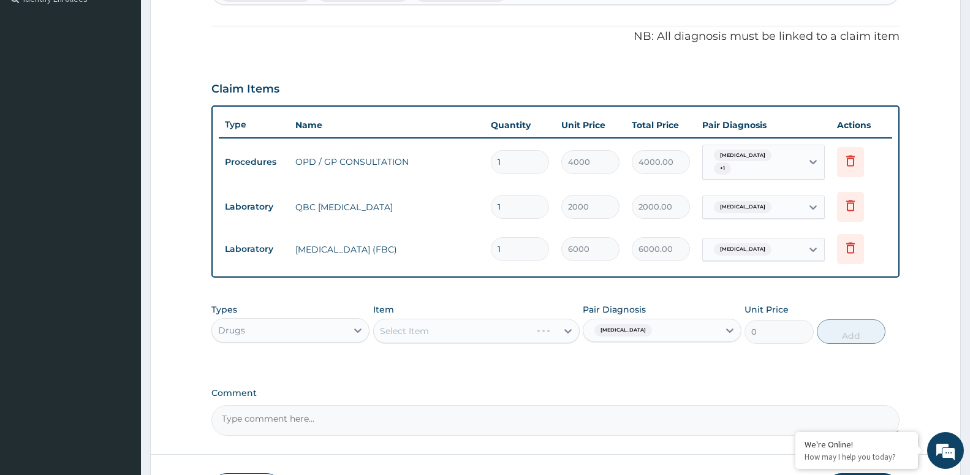
click at [485, 329] on div "Select Item" at bounding box center [476, 331] width 207 height 25
click at [492, 333] on div "Select Item" at bounding box center [476, 331] width 207 height 25
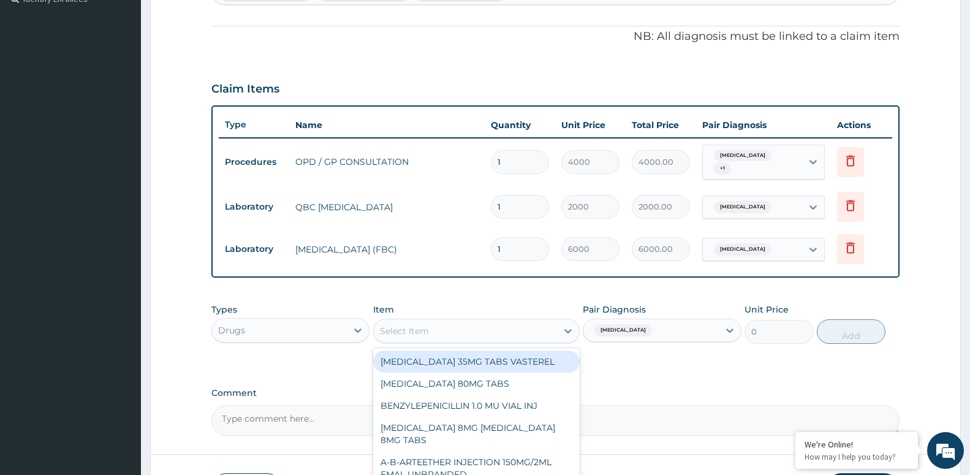
drag, startPoint x: 472, startPoint y: 327, endPoint x: 473, endPoint y: 313, distance: 14.2
click at [472, 325] on div "Select Item" at bounding box center [465, 331] width 183 height 20
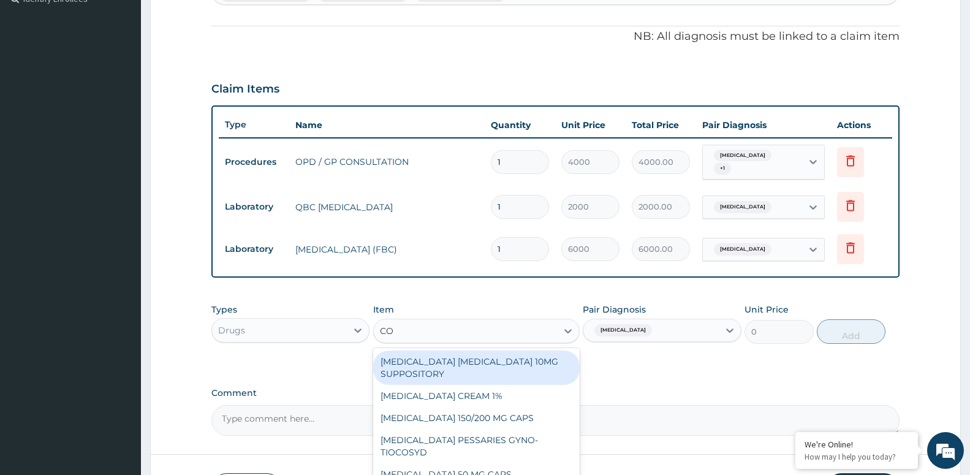
type input "COA"
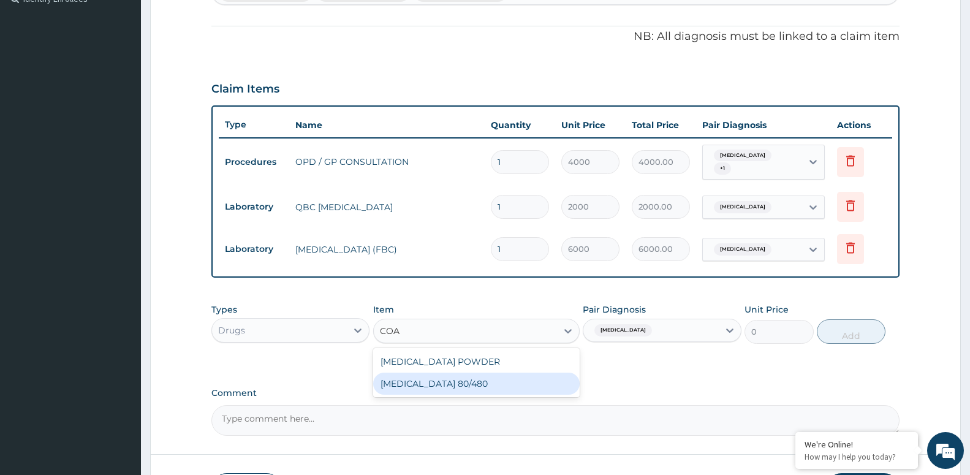
drag, startPoint x: 481, startPoint y: 376, endPoint x: 489, endPoint y: 349, distance: 28.1
click at [482, 373] on div "[MEDICAL_DATA] 80/480" at bounding box center [476, 384] width 207 height 22
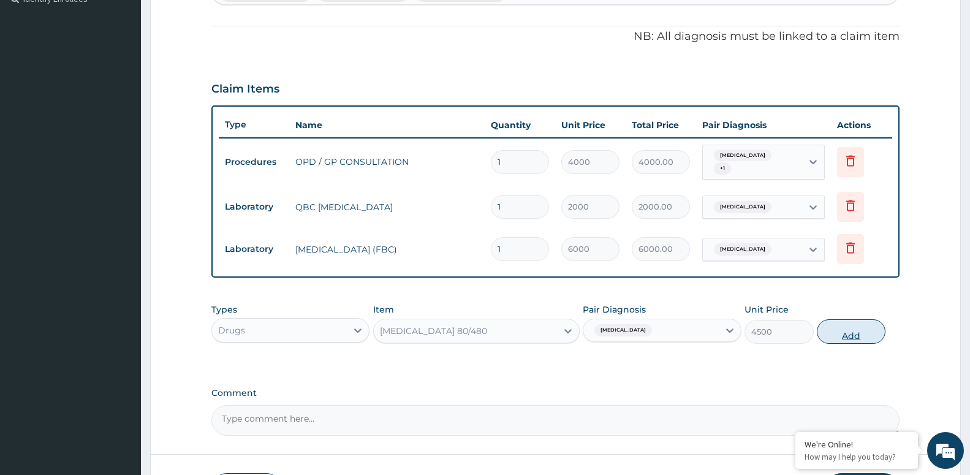
click at [860, 333] on button "Add" at bounding box center [851, 331] width 69 height 25
type input "0"
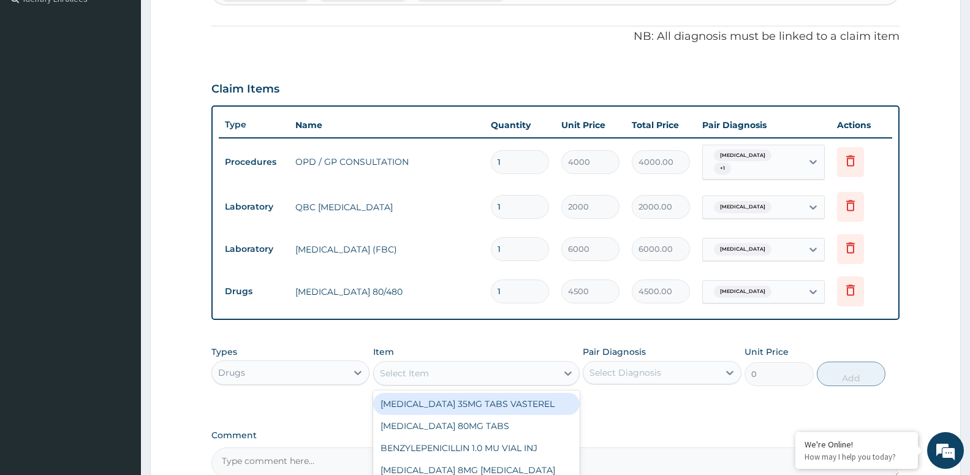
click at [411, 367] on div "Select Item" at bounding box center [404, 373] width 49 height 12
type input "BENY"
drag, startPoint x: 451, startPoint y: 395, endPoint x: 446, endPoint y: 390, distance: 7.0
click at [447, 394] on div "[MEDICAL_DATA] [MEDICAL_DATA]" at bounding box center [476, 404] width 207 height 22
type input "4800"
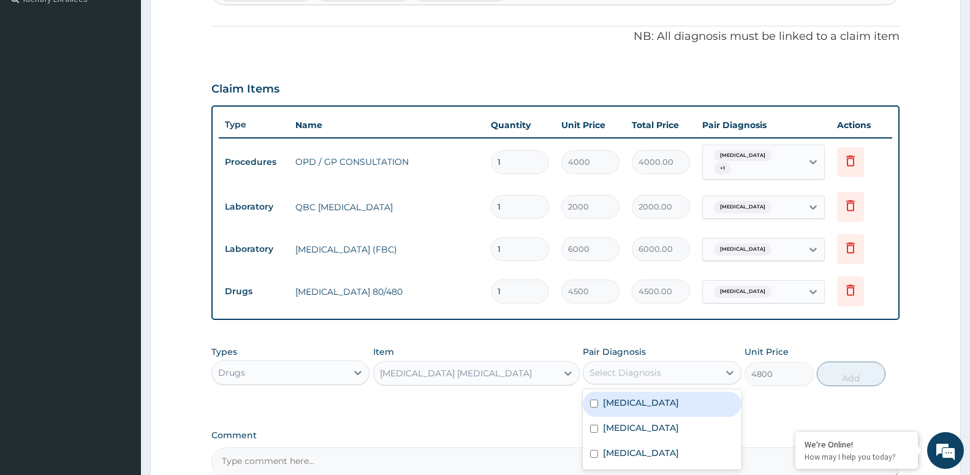
click at [614, 367] on div "Select Diagnosis" at bounding box center [626, 373] width 72 height 12
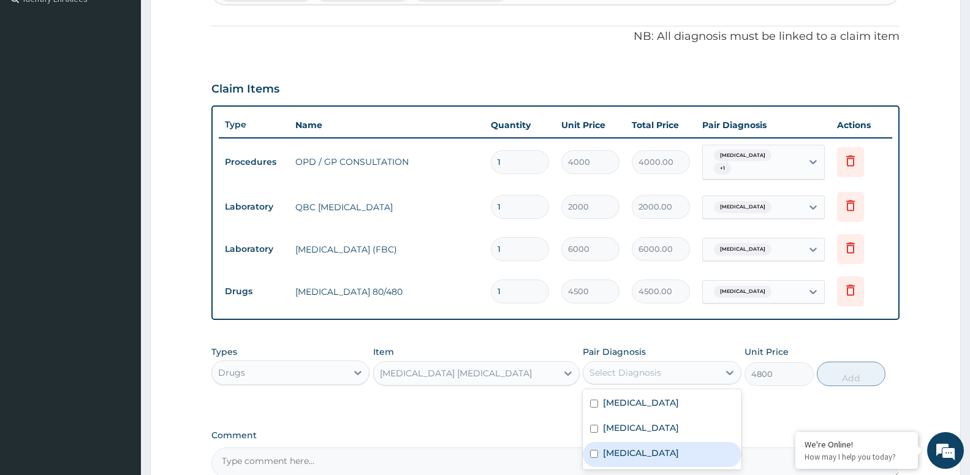
click at [607, 447] on label "Upper respiratory infection" at bounding box center [641, 453] width 76 height 12
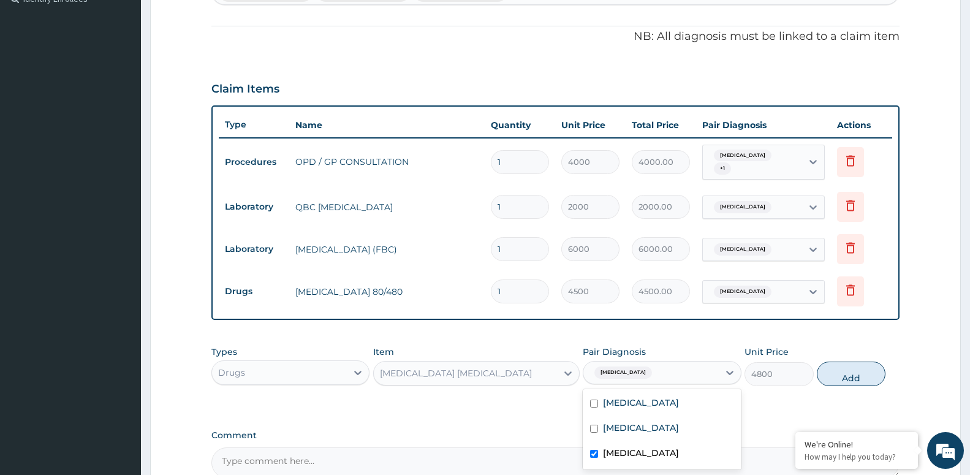
checkbox input "true"
drag, startPoint x: 828, startPoint y: 371, endPoint x: 820, endPoint y: 378, distance: 10.9
click at [840, 370] on button "Add" at bounding box center [851, 374] width 69 height 25
type input "0"
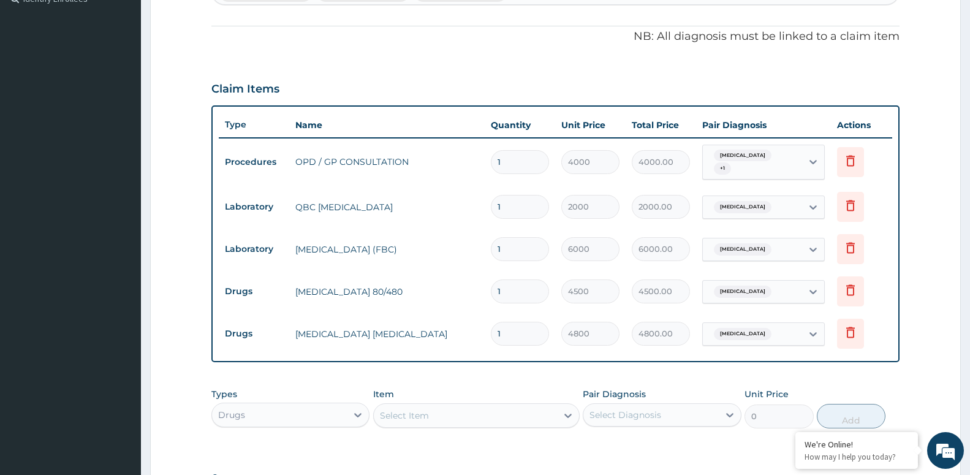
click at [451, 407] on div "Select Item" at bounding box center [465, 416] width 183 height 20
type input "P"
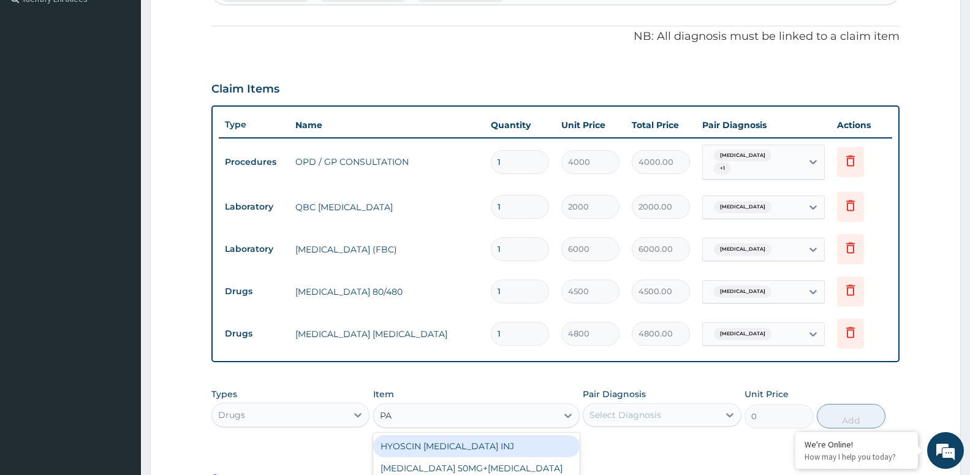
type input "PAR"
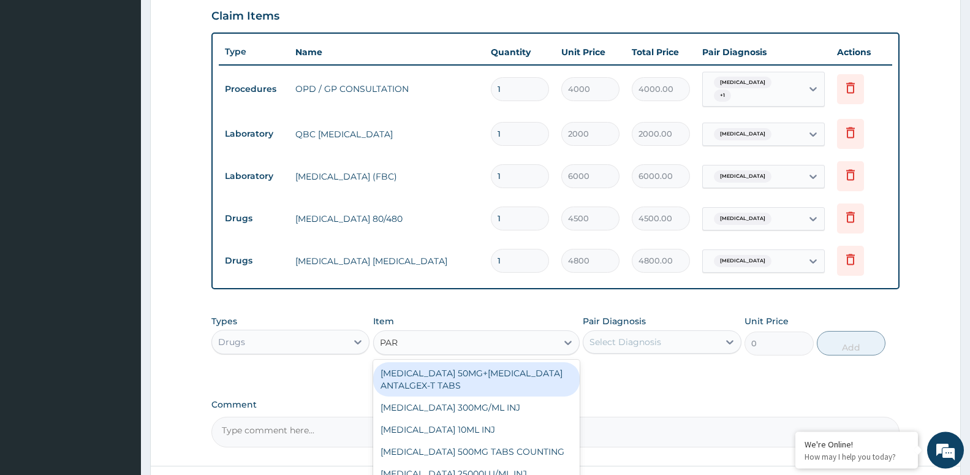
scroll to position [520, 0]
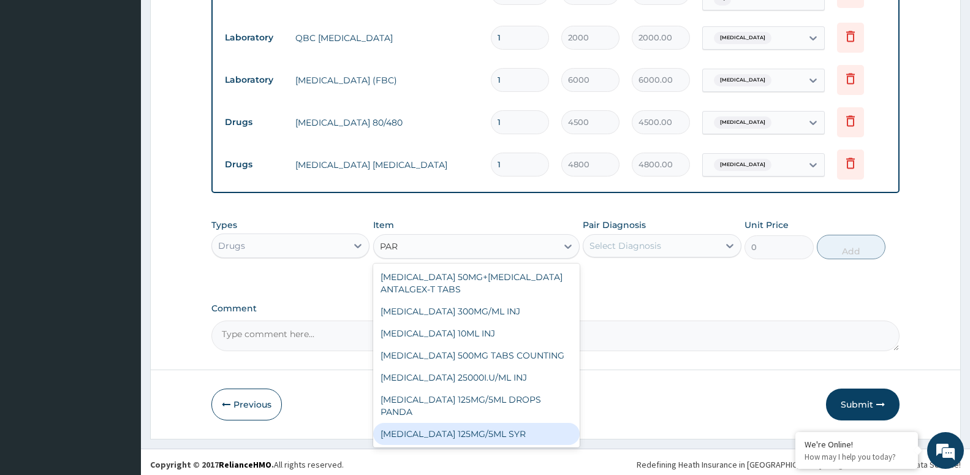
click at [468, 423] on div "[MEDICAL_DATA] 125MG/5ML SYR" at bounding box center [476, 434] width 207 height 22
type input "600"
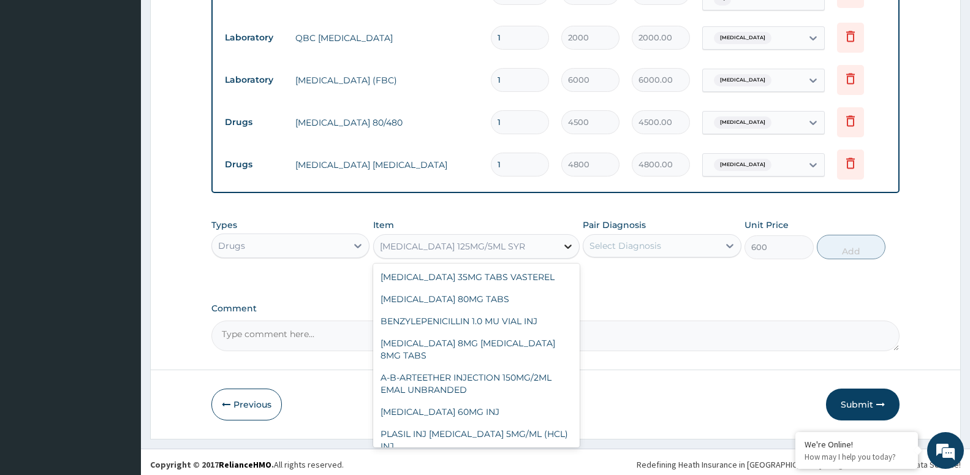
click at [560, 241] on div at bounding box center [568, 246] width 22 height 22
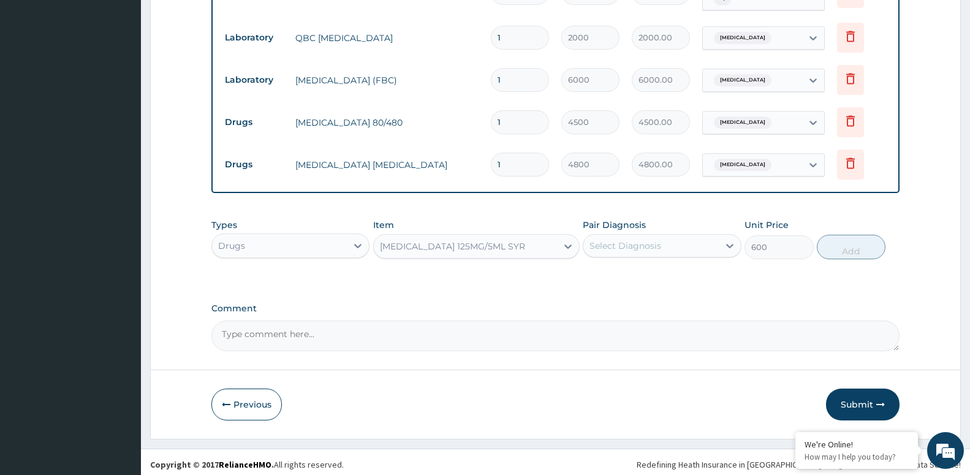
drag, startPoint x: 860, startPoint y: 392, endPoint x: 853, endPoint y: 383, distance: 11.4
click at [859, 392] on button "Submit" at bounding box center [863, 405] width 74 height 32
click at [870, 402] on button "Submit" at bounding box center [863, 405] width 74 height 32
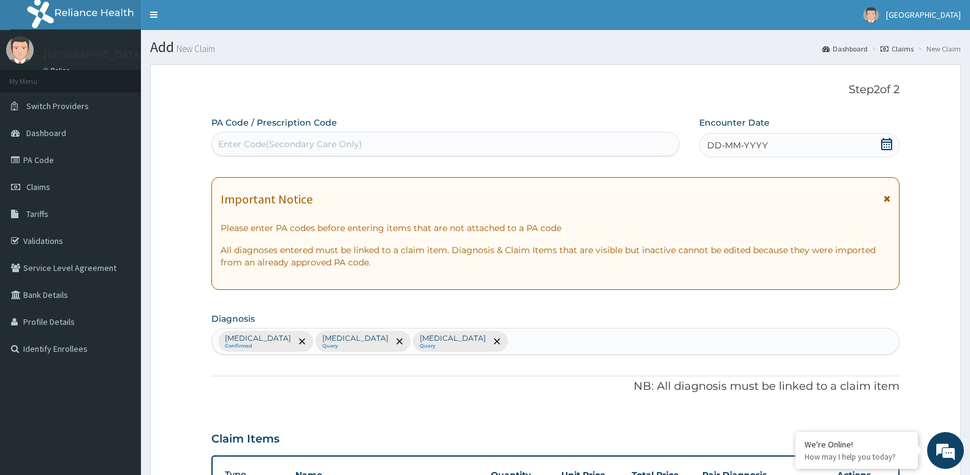
scroll to position [0, 0]
drag, startPoint x: 726, startPoint y: 148, endPoint x: 726, endPoint y: 154, distance: 6.2
click at [726, 149] on span "DD-MM-YYYY" at bounding box center [737, 146] width 61 height 12
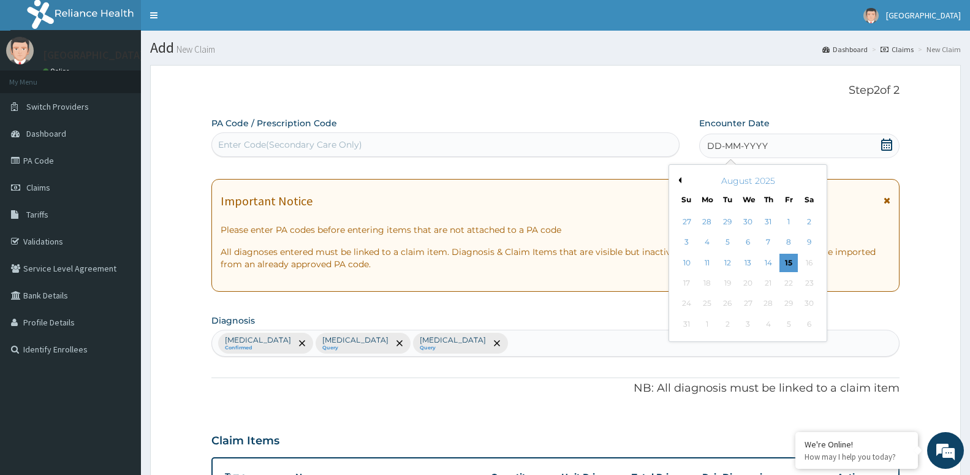
click at [680, 180] on button "Previous Month" at bounding box center [678, 180] width 6 height 6
click at [682, 180] on div "[DATE]" at bounding box center [748, 181] width 148 height 12
click at [790, 268] on div "20" at bounding box center [789, 263] width 18 height 18
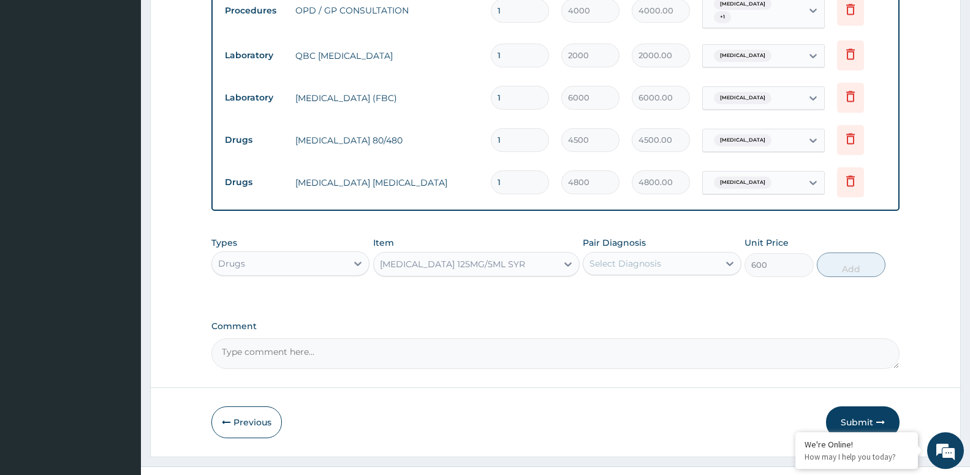
scroll to position [520, 0]
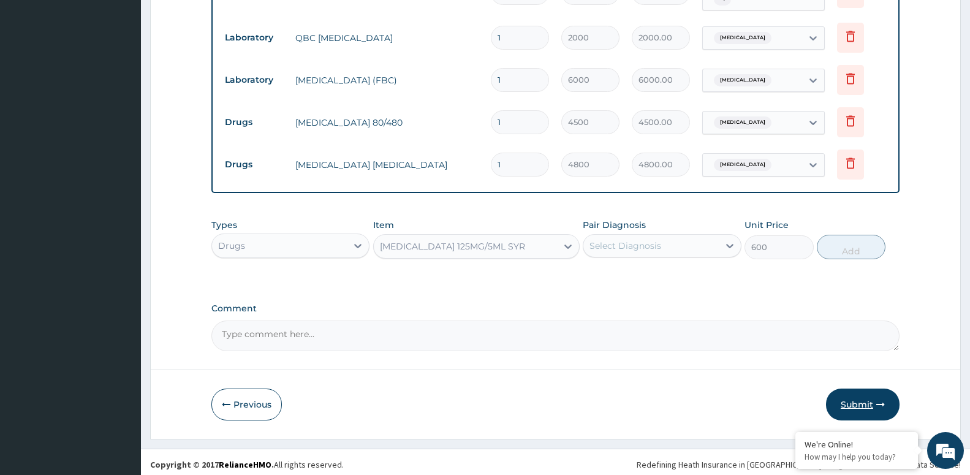
click at [853, 405] on button "Submit" at bounding box center [863, 405] width 74 height 32
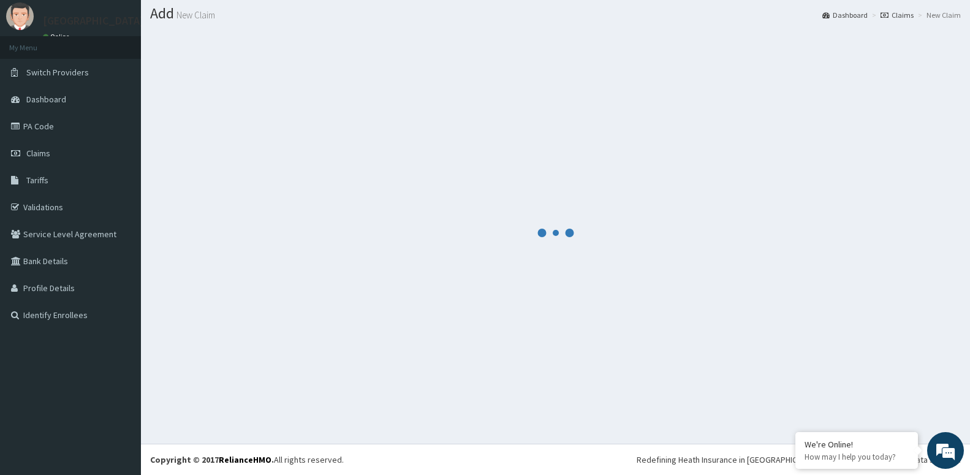
scroll to position [34, 0]
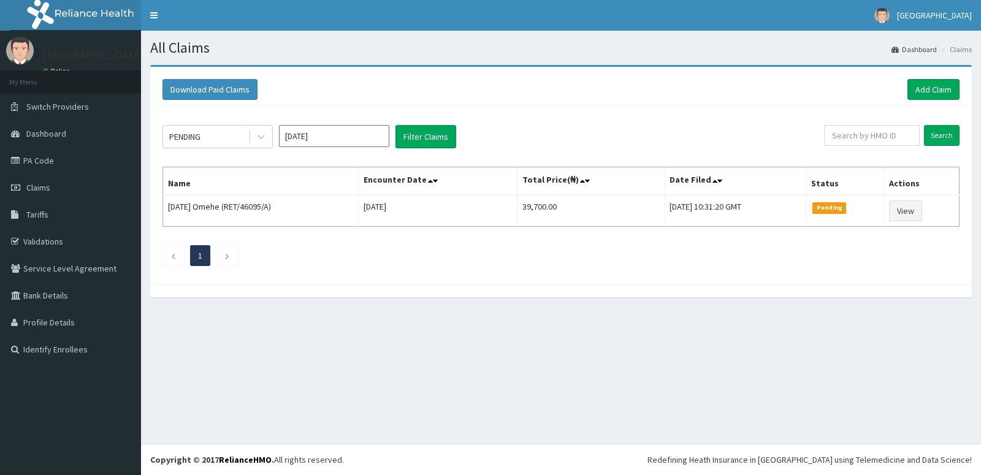
click at [310, 141] on input "[DATE]" at bounding box center [334, 136] width 110 height 22
click at [360, 211] on div "Jun" at bounding box center [370, 213] width 25 height 23
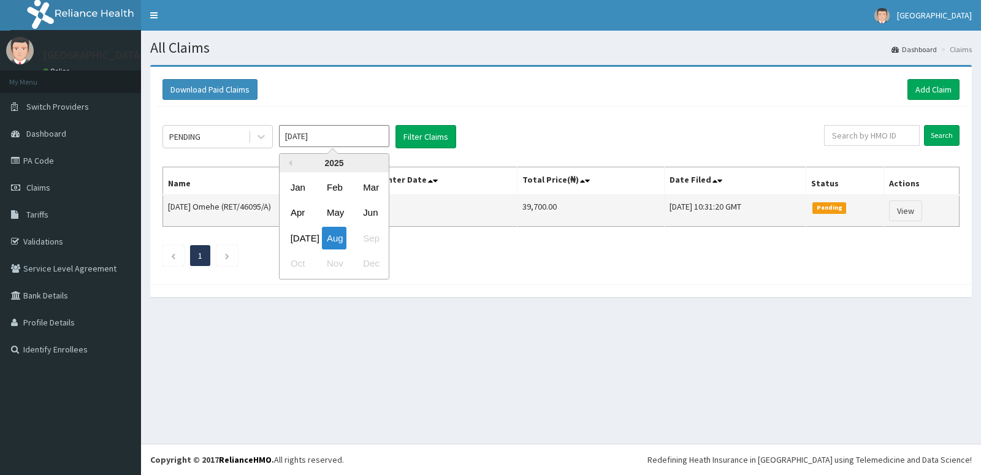
type input "[DATE]"
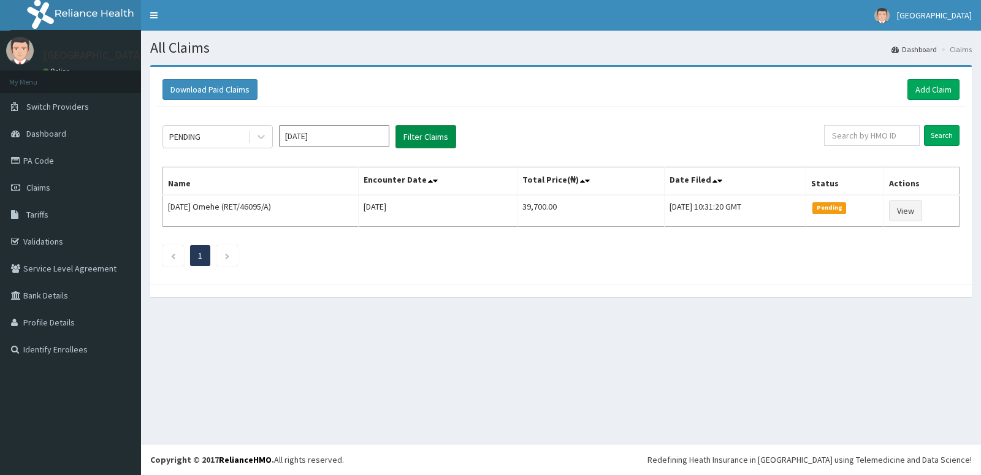
click at [416, 135] on button "Filter Claims" at bounding box center [425, 136] width 61 height 23
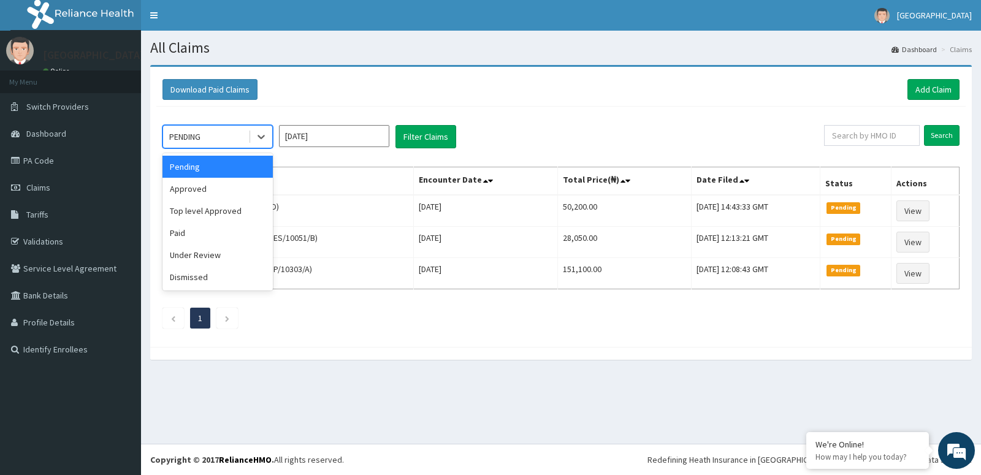
drag, startPoint x: 265, startPoint y: 135, endPoint x: 250, endPoint y: 173, distance: 41.0
click at [261, 150] on div "option Pending focused, 1 of 6. 6 results available. Use Up and Down to choose …" at bounding box center [560, 224] width 809 height 234
click at [253, 189] on div "Approved" at bounding box center [217, 189] width 110 height 22
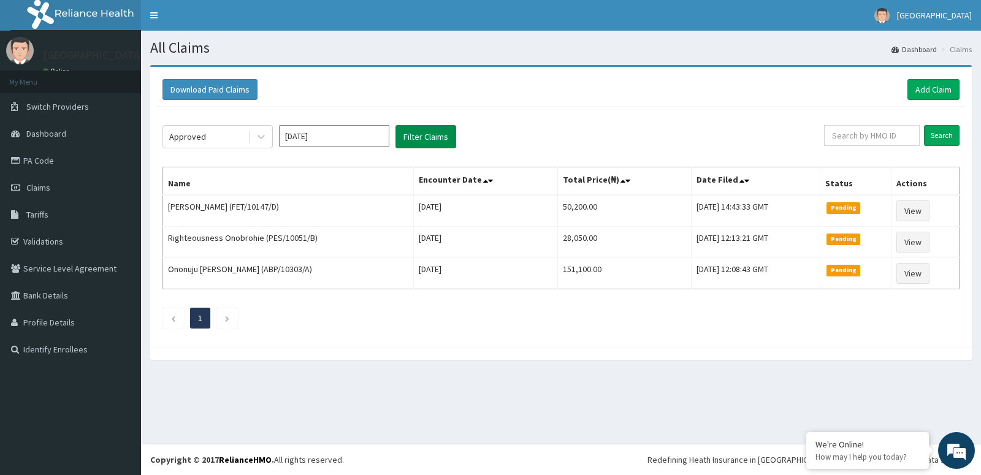
click at [446, 145] on button "Filter Claims" at bounding box center [425, 136] width 61 height 23
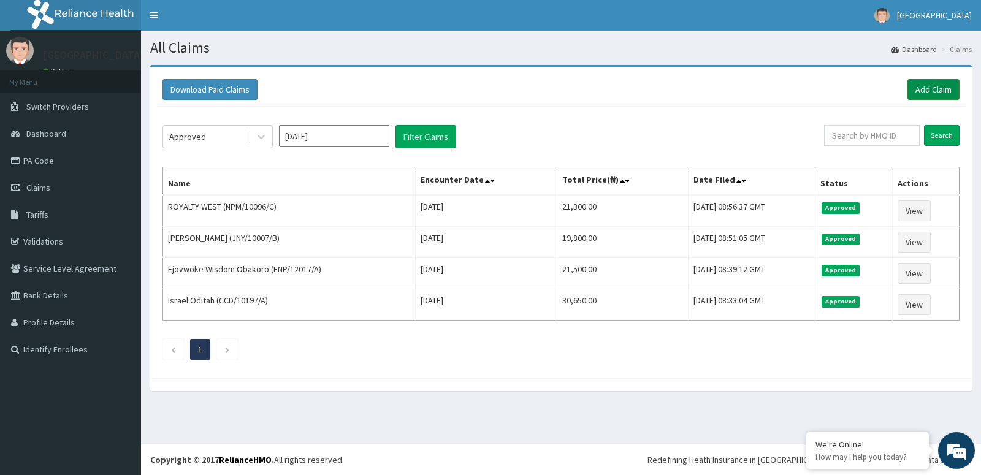
click at [934, 85] on link "Add Claim" at bounding box center [933, 89] width 52 height 21
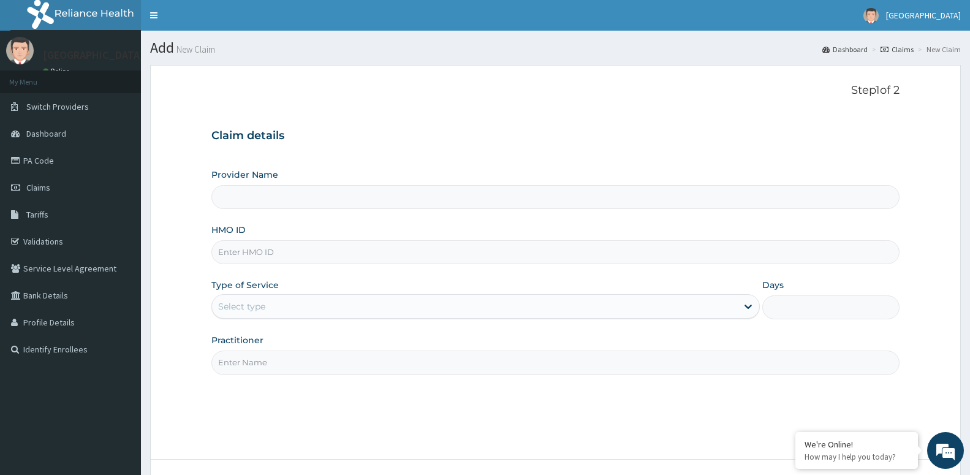
type input "[GEOGRAPHIC_DATA] -ASABA"
type input "KSB/11401/A"
drag, startPoint x: 243, startPoint y: 297, endPoint x: 243, endPoint y: 313, distance: 16.5
click at [243, 305] on div "Select type" at bounding box center [485, 306] width 549 height 25
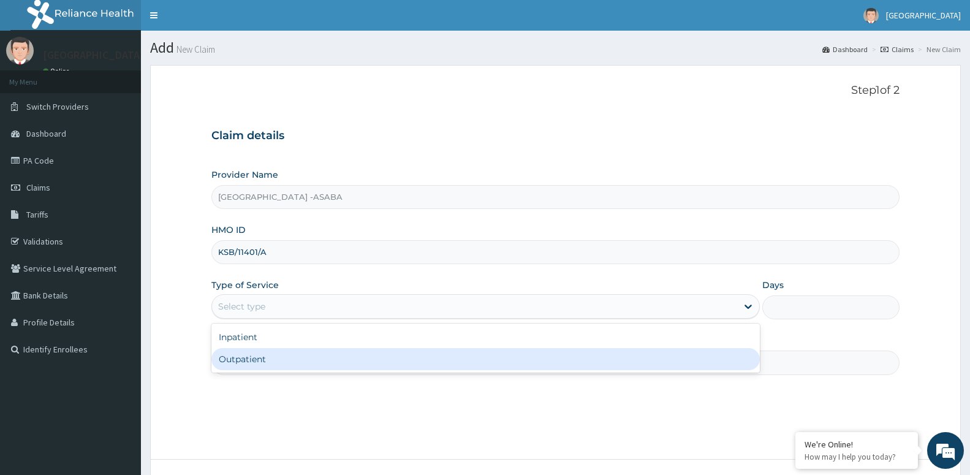
drag, startPoint x: 270, startPoint y: 360, endPoint x: 254, endPoint y: 365, distance: 16.9
click at [268, 363] on div "Outpatient" at bounding box center [485, 359] width 549 height 22
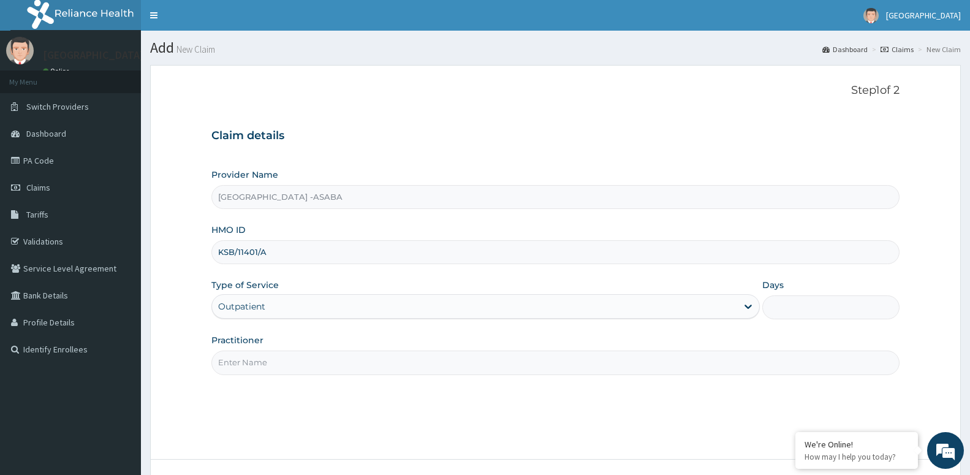
type input "1"
click at [264, 360] on input "Practitioner" at bounding box center [555, 363] width 688 height 24
paste input "DR [PERSON_NAME]"
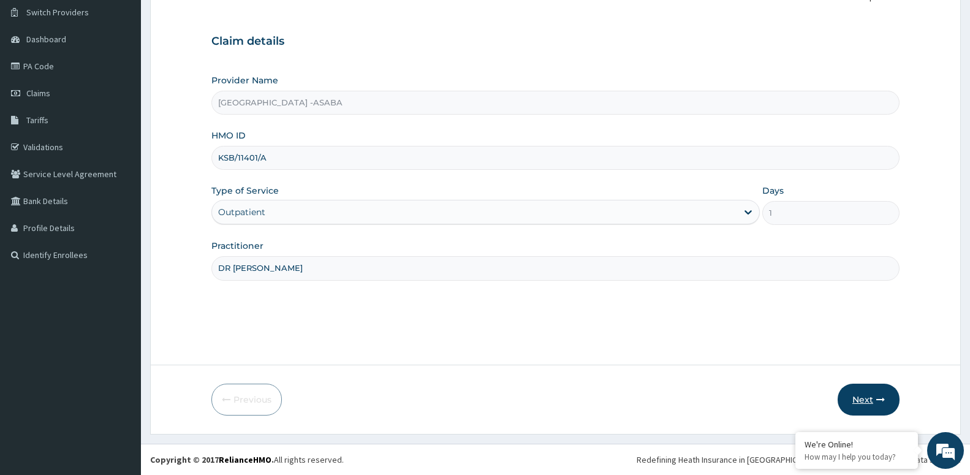
type input "DR [PERSON_NAME]"
click at [872, 406] on button "Next" at bounding box center [869, 400] width 62 height 32
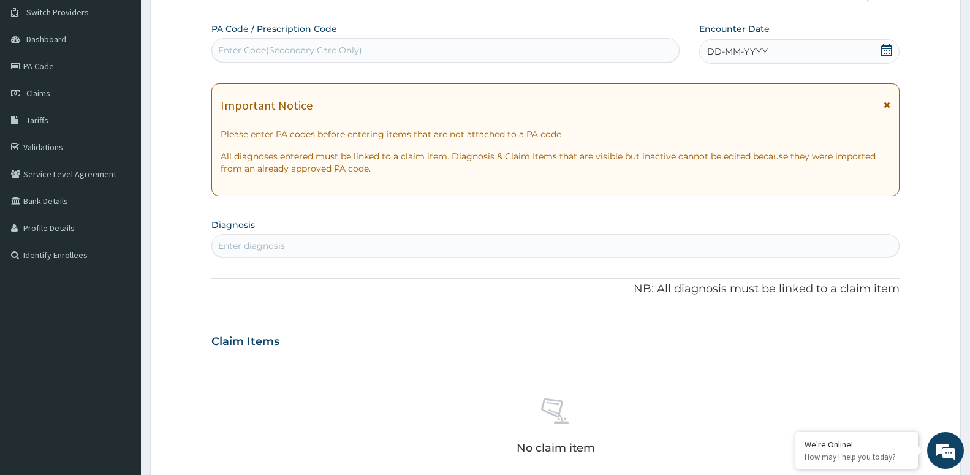
scroll to position [0, 0]
click at [379, 243] on div "Enter diagnosis" at bounding box center [555, 246] width 687 height 20
type input "MALARI"
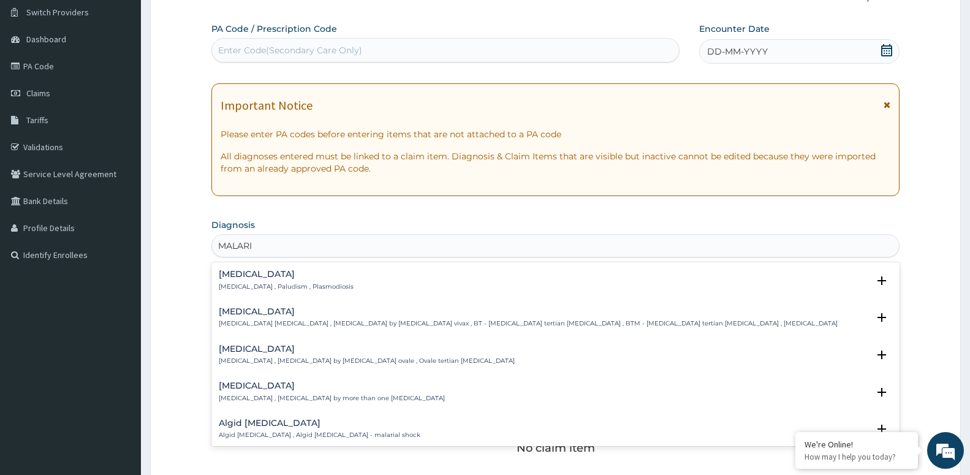
click at [246, 276] on h4 "Malaria" at bounding box center [286, 274] width 135 height 9
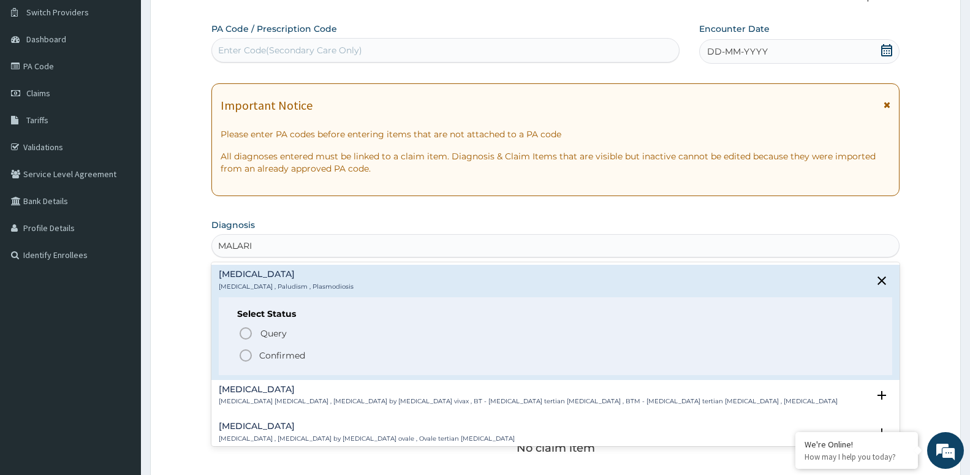
click at [297, 356] on p "Confirmed" at bounding box center [282, 355] width 46 height 12
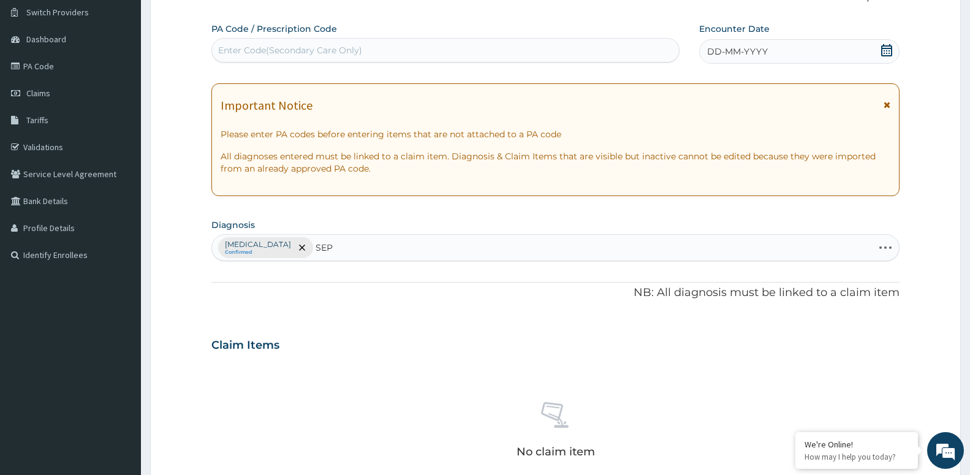
type input "SEPS"
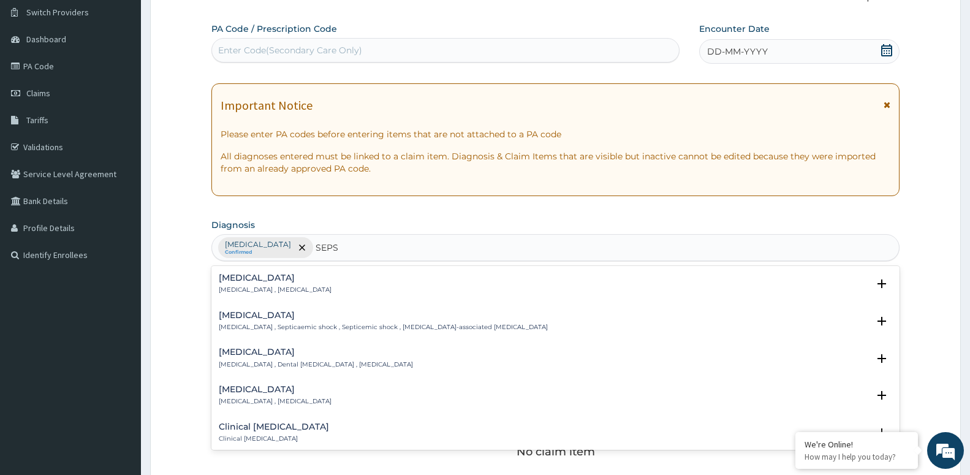
click at [265, 280] on h4 "Sepsis" at bounding box center [275, 277] width 113 height 9
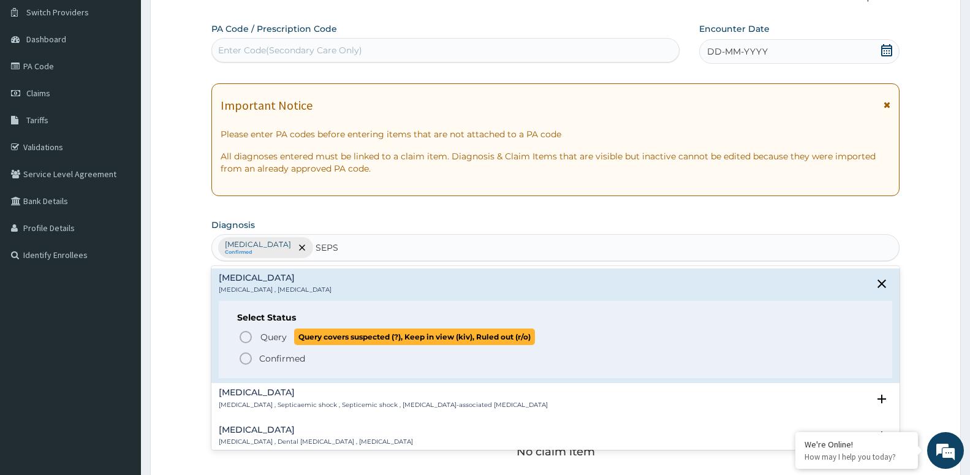
click at [305, 337] on span "Query covers suspected (?), Keep in view (kiv), Ruled out (r/o)" at bounding box center [414, 337] width 241 height 17
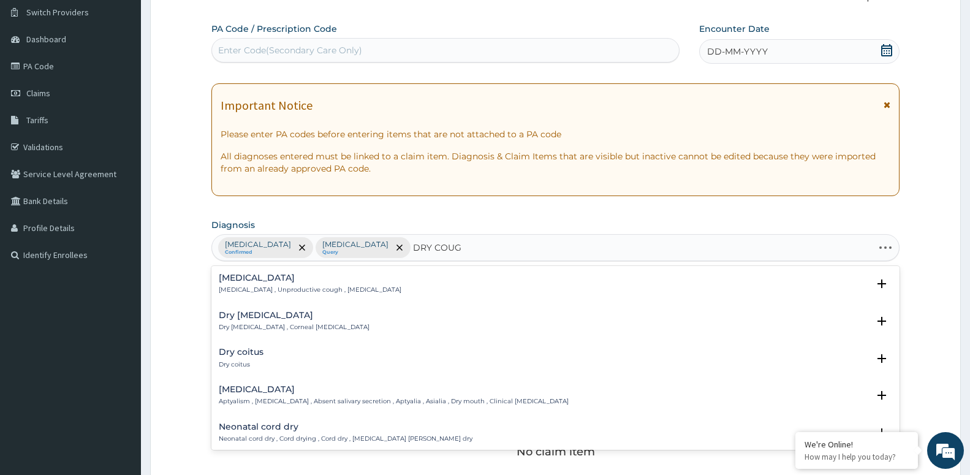
type input "DRY COUGH"
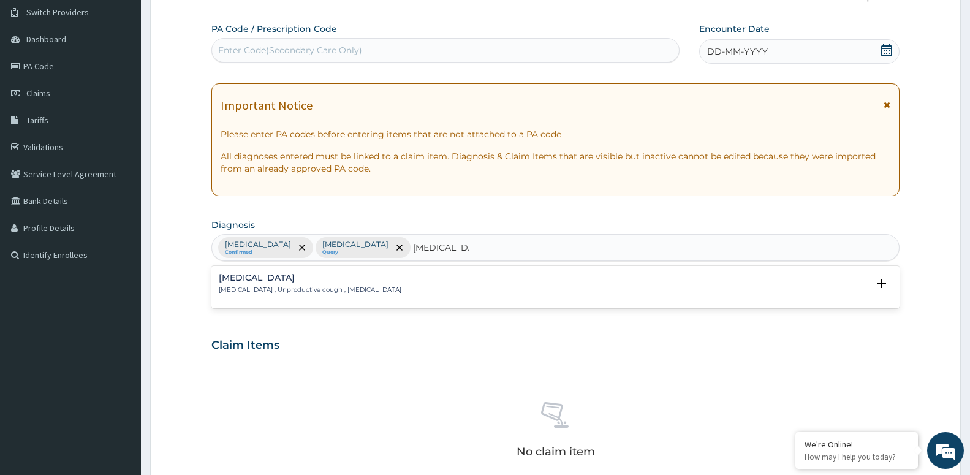
click at [286, 294] on p "Dry cough , Unproductive cough , Non-productive cough" at bounding box center [310, 290] width 183 height 9
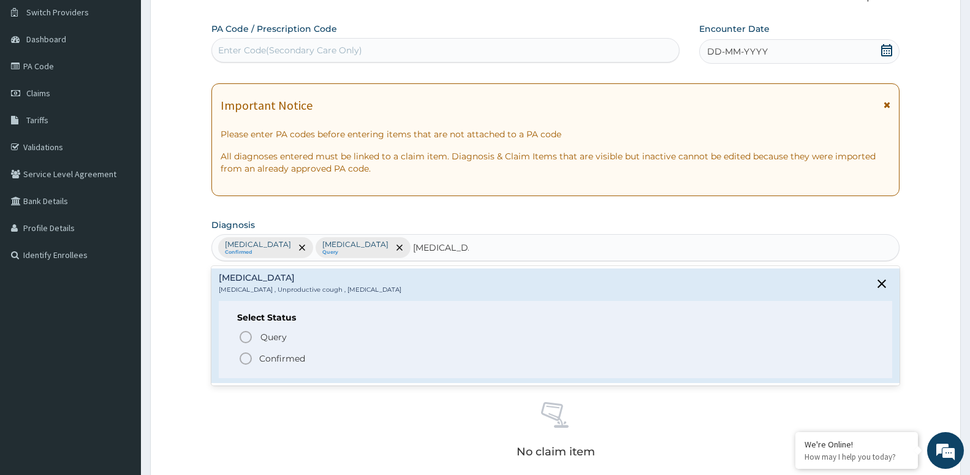
click at [314, 365] on span "Confirmed" at bounding box center [556, 358] width 636 height 15
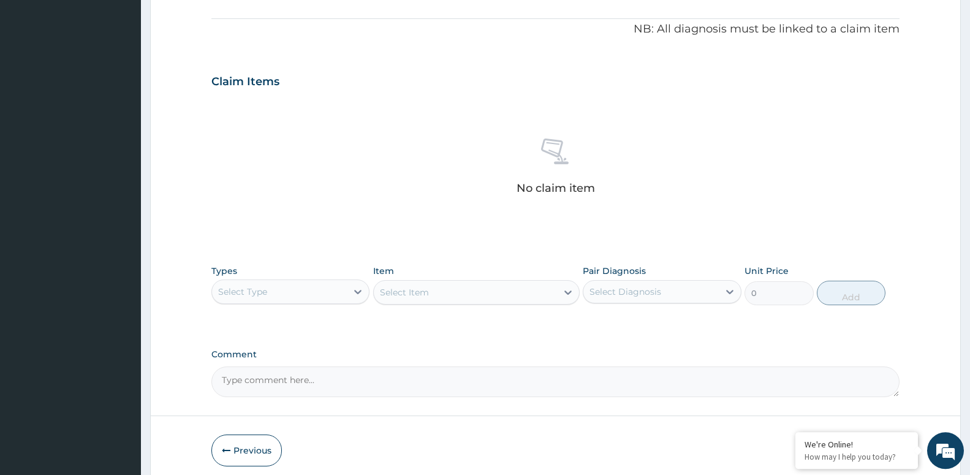
scroll to position [407, 0]
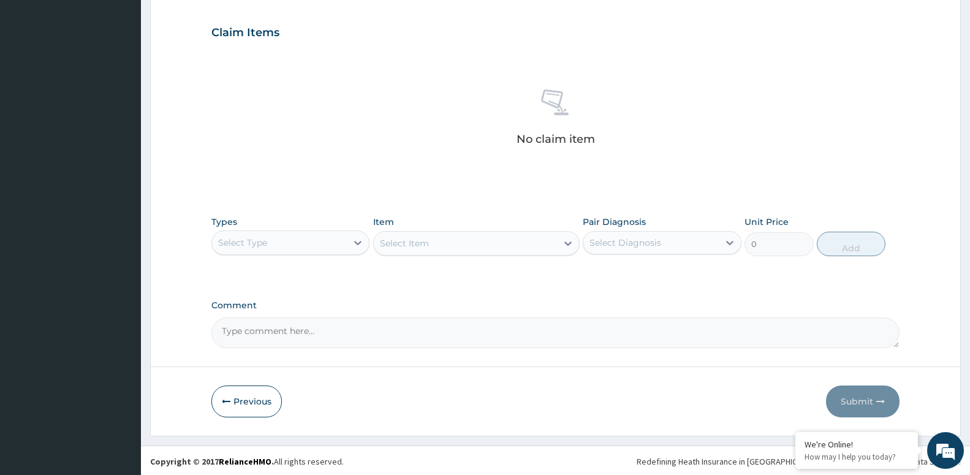
click at [284, 253] on div "Select Type" at bounding box center [290, 242] width 158 height 25
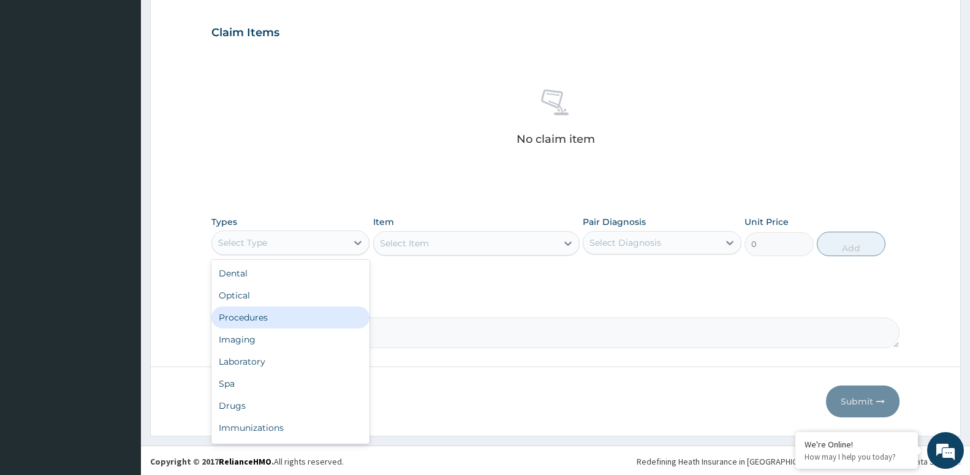
click at [313, 318] on div "Procedures" at bounding box center [290, 317] width 158 height 22
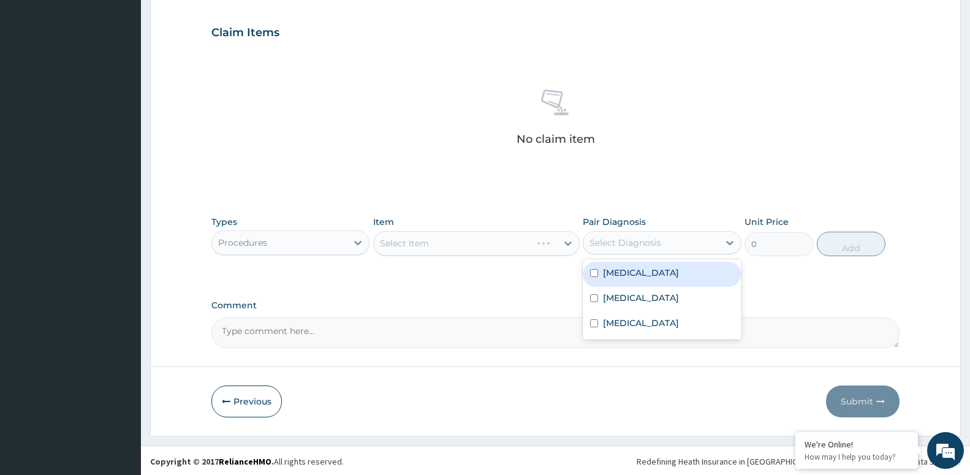
click at [646, 247] on div "Select Diagnosis" at bounding box center [626, 243] width 72 height 12
drag, startPoint x: 639, startPoint y: 278, endPoint x: 642, endPoint y: 299, distance: 20.5
click at [638, 281] on div "Malaria" at bounding box center [662, 274] width 158 height 25
checkbox input "true"
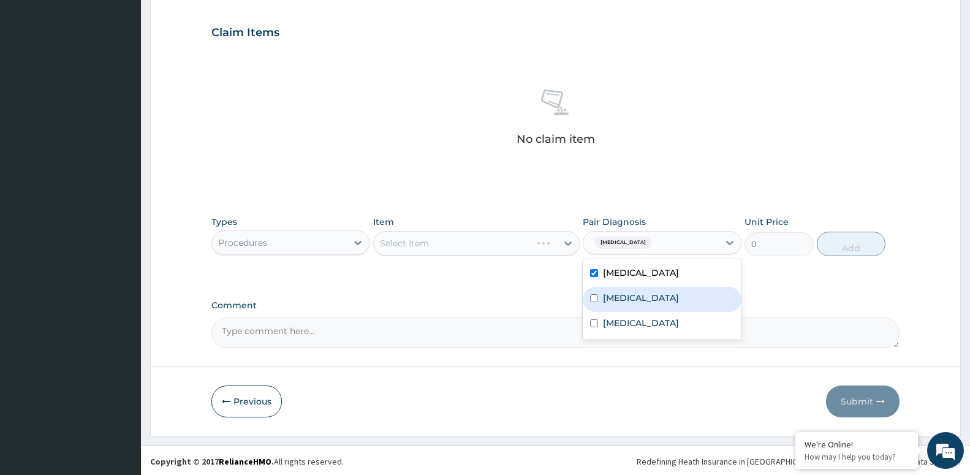
click at [644, 302] on div "Sepsis" at bounding box center [662, 299] width 158 height 25
checkbox input "true"
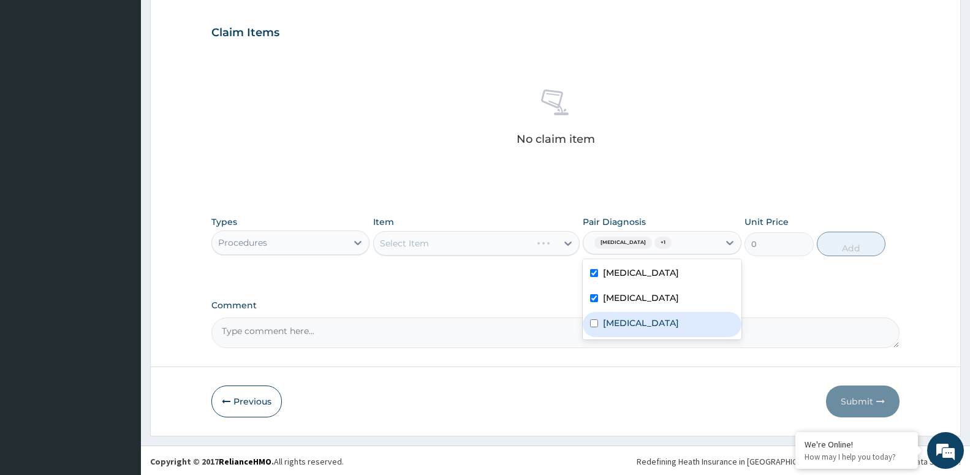
drag, startPoint x: 657, startPoint y: 330, endPoint x: 637, endPoint y: 330, distance: 19.6
click at [657, 331] on div "Dry cough" at bounding box center [662, 324] width 158 height 25
checkbox input "true"
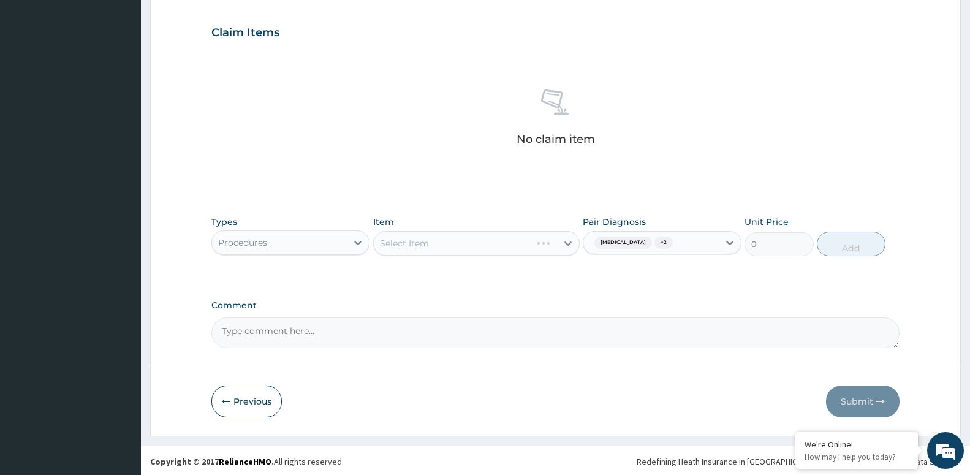
drag, startPoint x: 468, startPoint y: 230, endPoint x: 474, endPoint y: 251, distance: 21.1
click at [468, 231] on div "Item Select Item" at bounding box center [476, 236] width 207 height 40
click at [481, 250] on div "Select Item" at bounding box center [476, 243] width 207 height 25
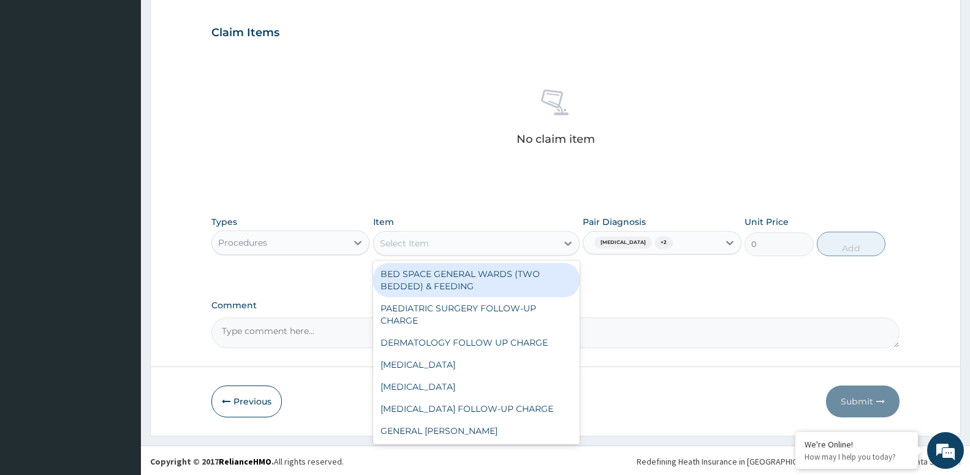
click at [447, 242] on div "Select Item" at bounding box center [465, 244] width 183 height 20
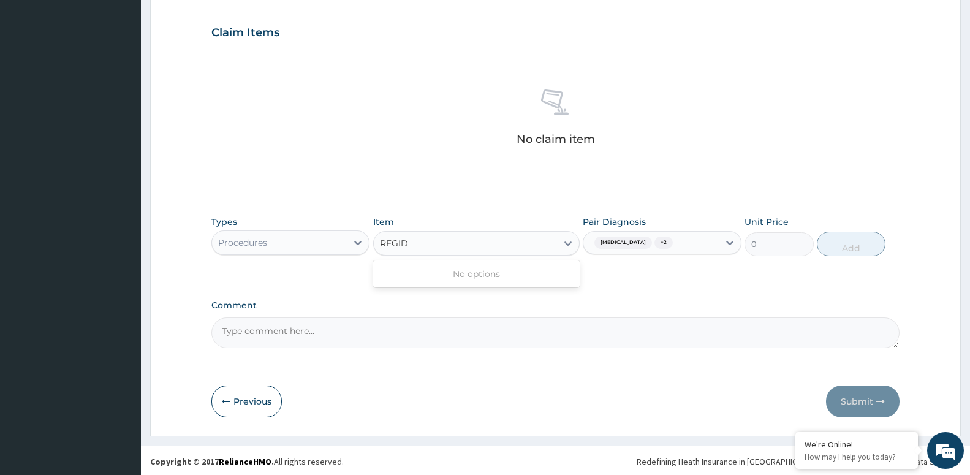
type input "REGI"
click at [494, 271] on div "REGISTRATION" at bounding box center [476, 274] width 207 height 22
click at [840, 243] on button "Add" at bounding box center [851, 244] width 69 height 25
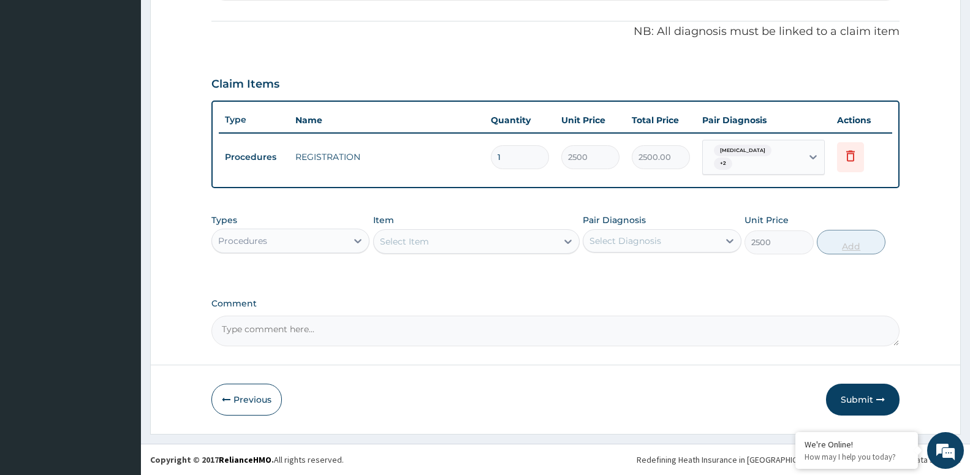
type input "0"
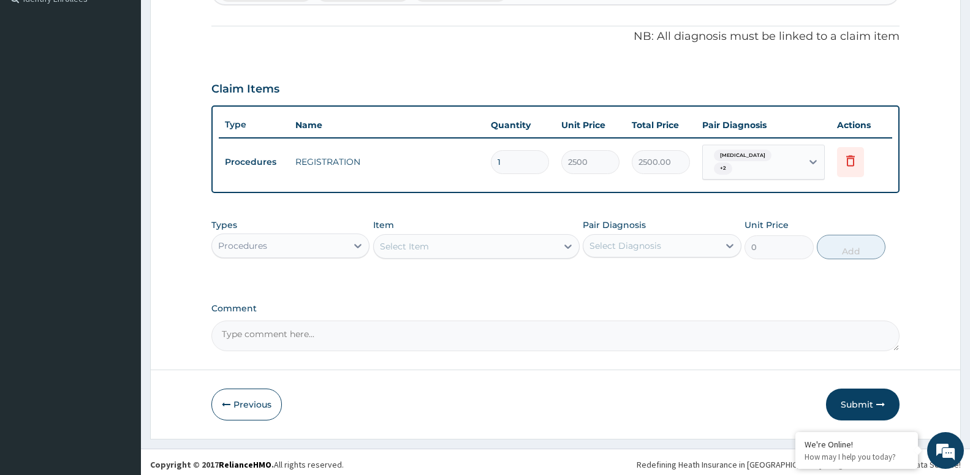
click at [395, 251] on div "Select Item" at bounding box center [465, 247] width 183 height 20
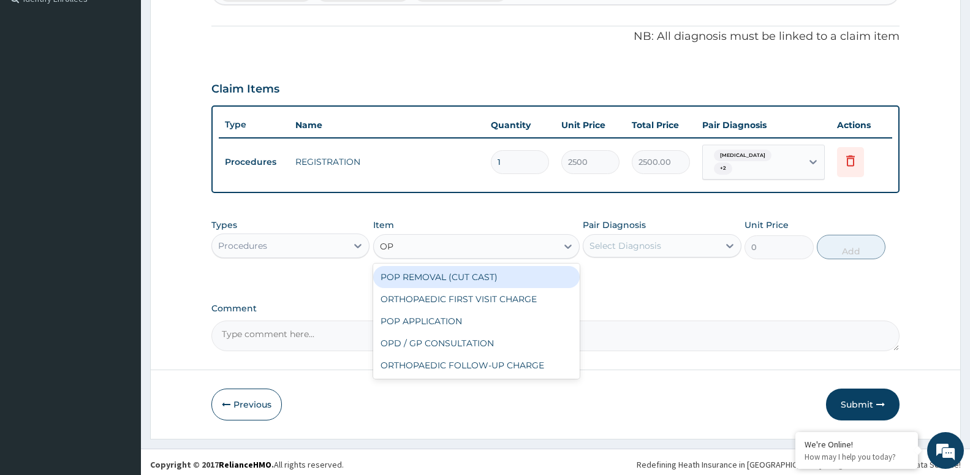
type input "OPD"
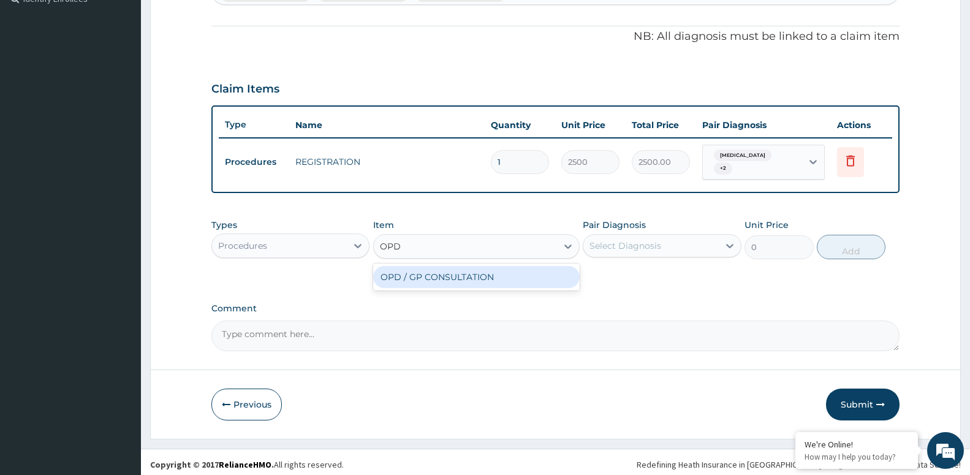
click at [525, 277] on div "OPD / GP CONSULTATION" at bounding box center [476, 277] width 207 height 22
type input "4000"
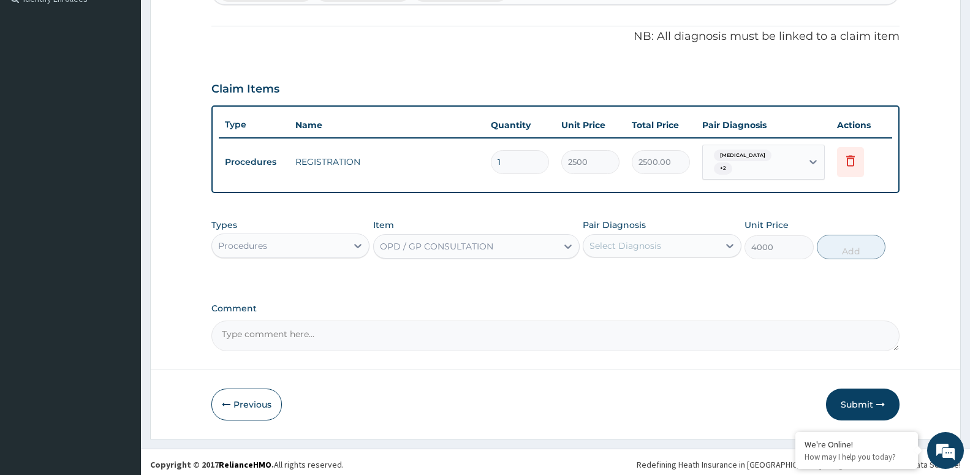
click at [645, 228] on div "Pair Diagnosis Select Diagnosis" at bounding box center [662, 239] width 158 height 40
click at [665, 249] on div "Select Diagnosis" at bounding box center [651, 246] width 135 height 20
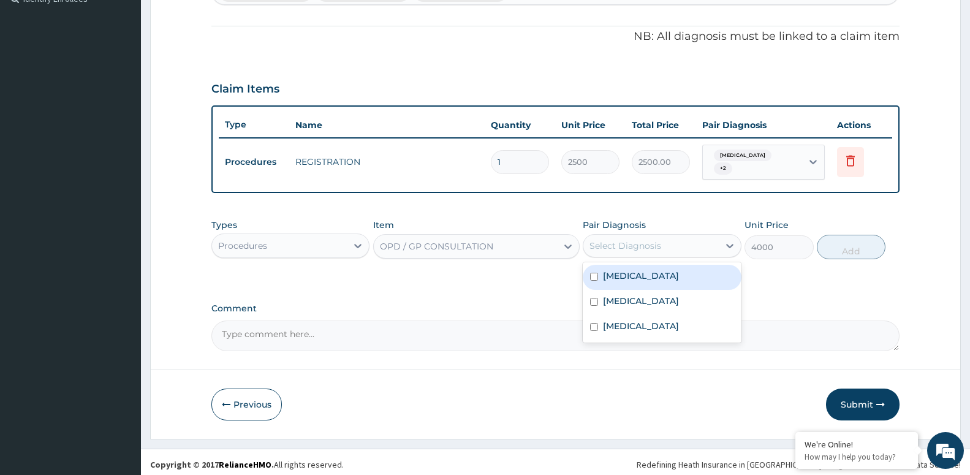
drag, startPoint x: 649, startPoint y: 270, endPoint x: 647, endPoint y: 298, distance: 27.7
click at [648, 273] on div "Malaria" at bounding box center [662, 277] width 158 height 25
checkbox input "true"
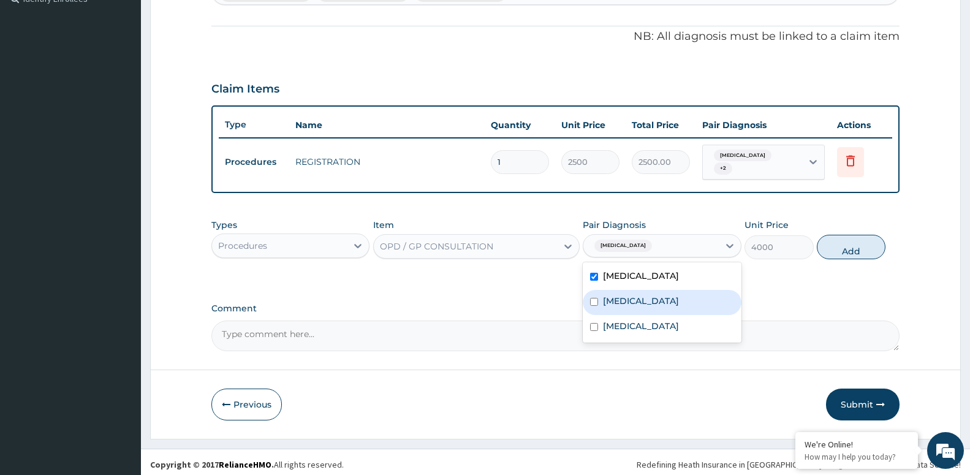
drag, startPoint x: 647, startPoint y: 298, endPoint x: 645, endPoint y: 314, distance: 16.6
click at [647, 304] on div "Sepsis" at bounding box center [662, 302] width 158 height 25
checkbox input "true"
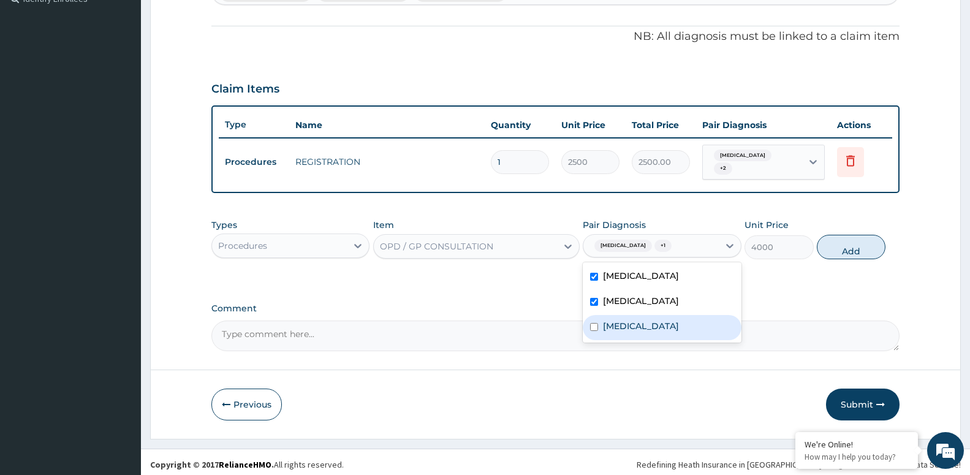
click at [645, 324] on label "Dry cough" at bounding box center [641, 326] width 76 height 12
checkbox input "true"
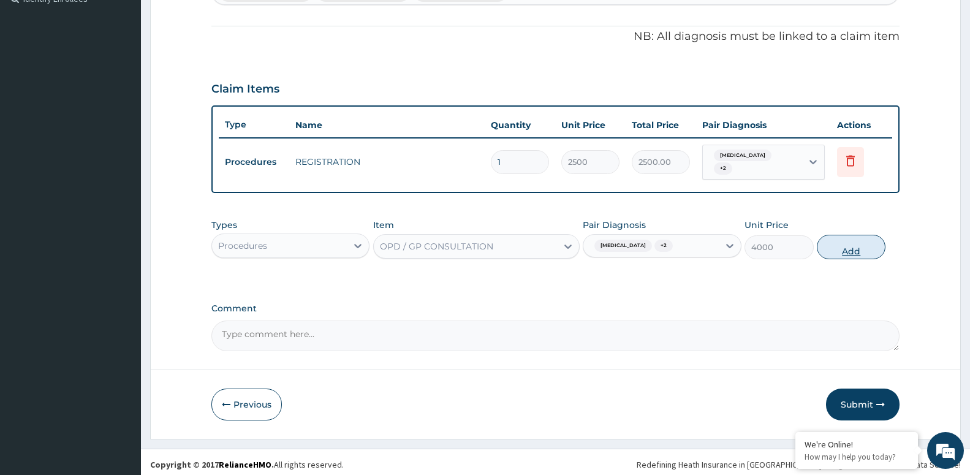
click at [846, 248] on button "Add" at bounding box center [851, 247] width 69 height 25
type input "0"
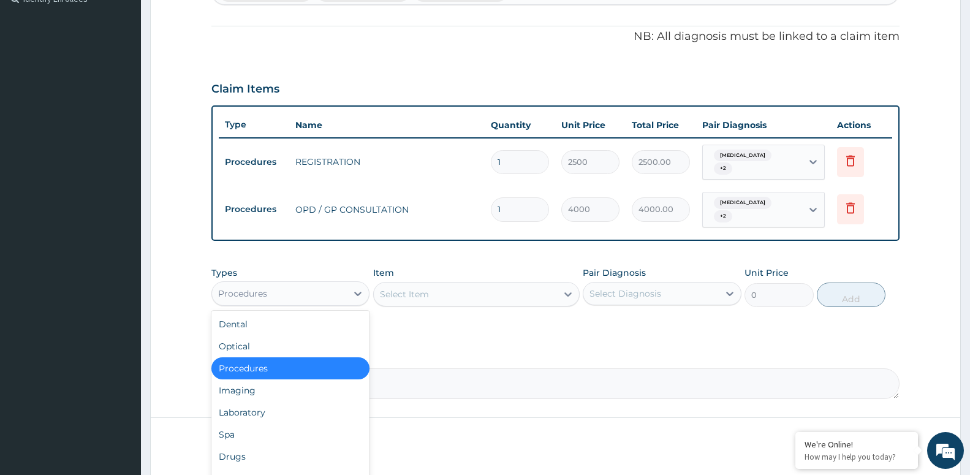
click at [324, 286] on div "Procedures" at bounding box center [279, 294] width 135 height 20
click at [331, 401] on div "Laboratory" at bounding box center [290, 412] width 158 height 22
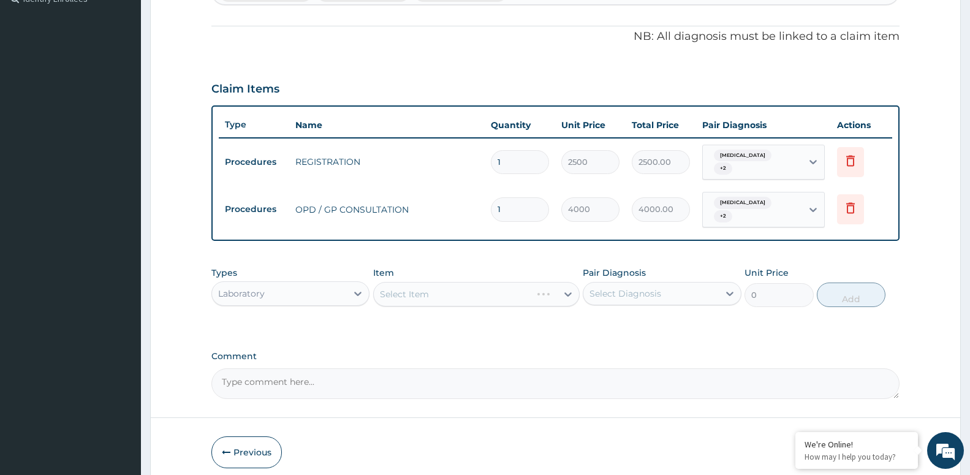
click at [622, 295] on div "Pair Diagnosis Select Diagnosis" at bounding box center [662, 287] width 158 height 40
drag, startPoint x: 627, startPoint y: 282, endPoint x: 623, endPoint y: 294, distance: 12.4
click at [627, 287] on div "Select Diagnosis" at bounding box center [626, 293] width 72 height 12
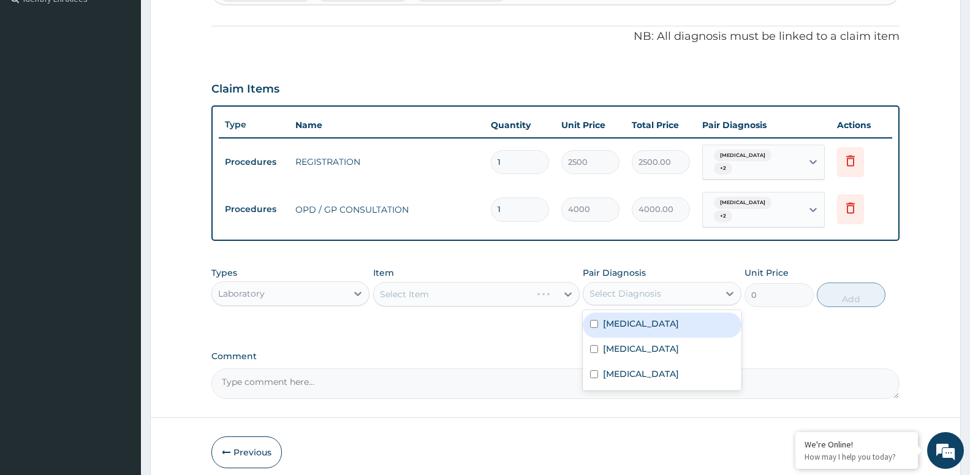
click at [625, 321] on div "Malaria" at bounding box center [662, 325] width 158 height 25
checkbox input "true"
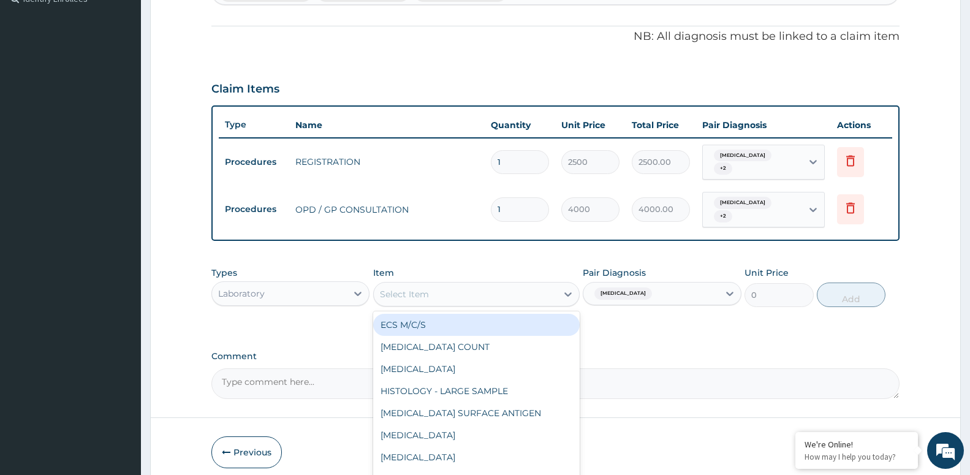
click at [408, 288] on div "Select Item" at bounding box center [404, 294] width 49 height 12
type input "MAL"
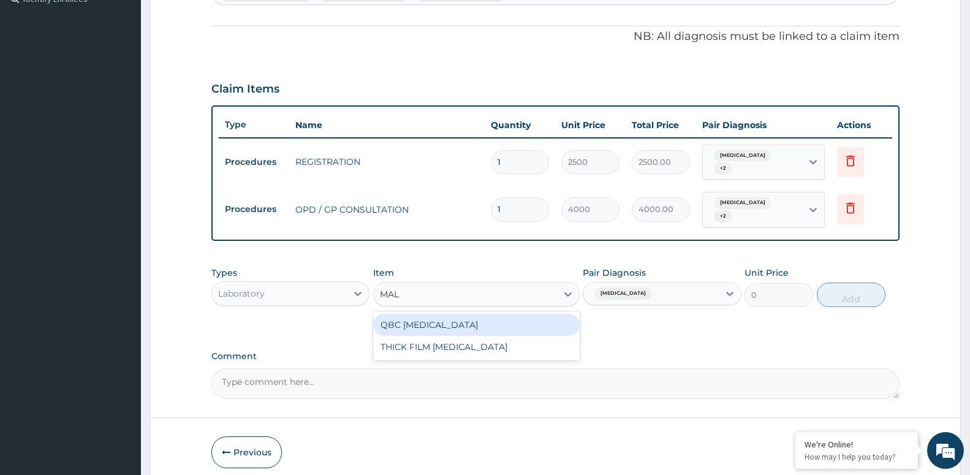
drag, startPoint x: 557, startPoint y: 321, endPoint x: 623, endPoint y: 311, distance: 66.2
click at [557, 322] on div "QBC MALARIA" at bounding box center [476, 325] width 207 height 22
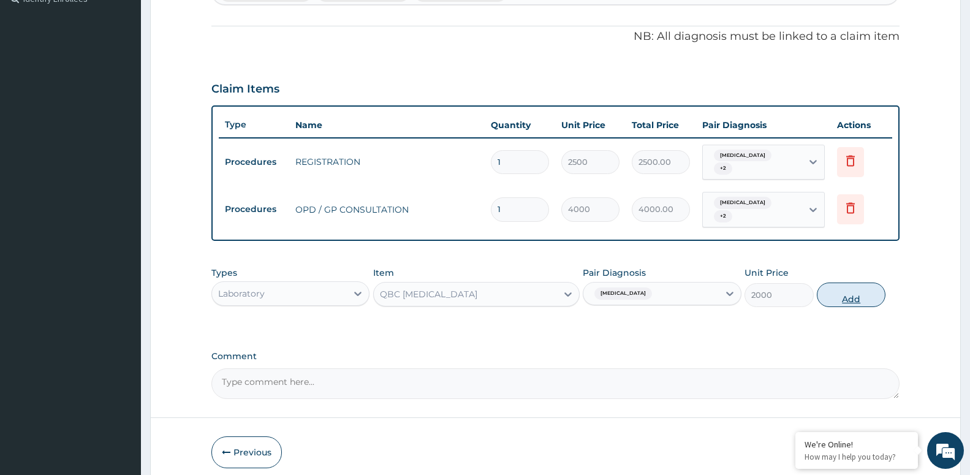
click at [859, 292] on button "Add" at bounding box center [851, 295] width 69 height 25
type input "0"
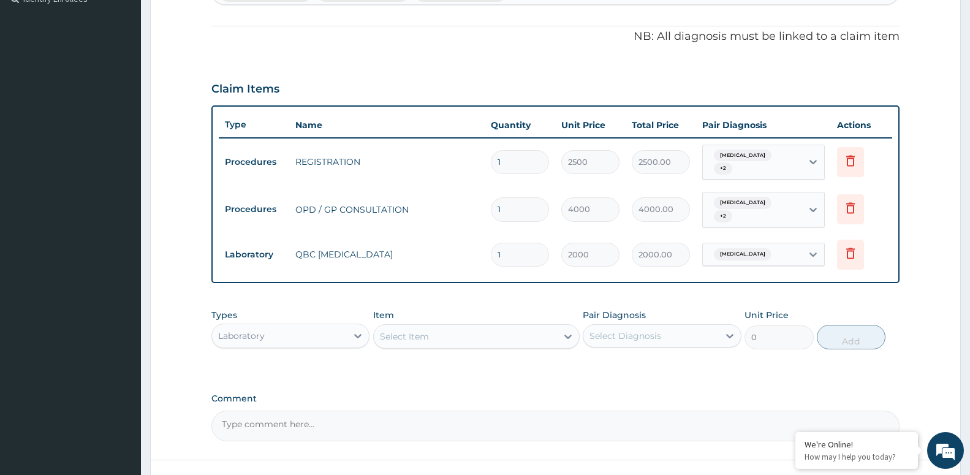
drag, startPoint x: 701, startPoint y: 324, endPoint x: 699, endPoint y: 337, distance: 13.0
click at [699, 337] on div "Pair Diagnosis Select Diagnosis" at bounding box center [662, 329] width 158 height 40
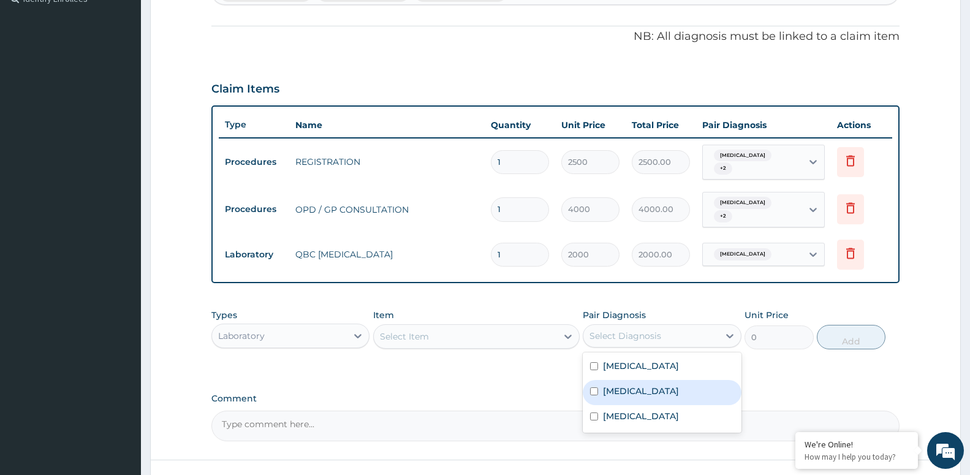
drag, startPoint x: 668, startPoint y: 382, endPoint x: 483, endPoint y: 337, distance: 190.6
click at [667, 384] on div "Sepsis" at bounding box center [662, 392] width 158 height 25
checkbox input "true"
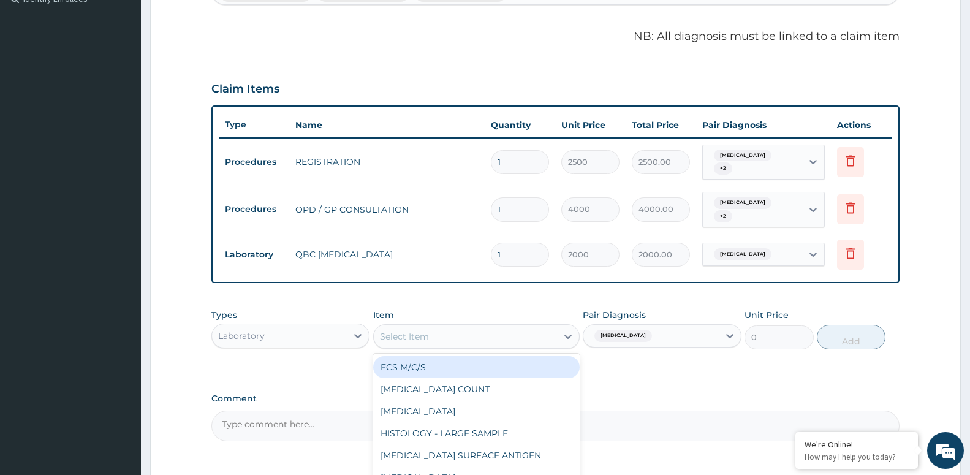
drag, startPoint x: 395, startPoint y: 327, endPoint x: 376, endPoint y: 329, distance: 18.6
click at [395, 334] on div "Select Item" at bounding box center [465, 337] width 183 height 20
type input "FUL"
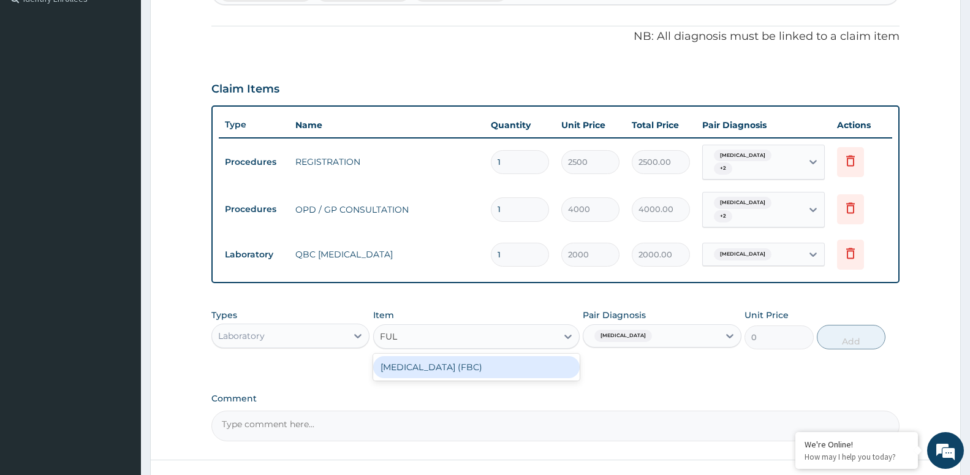
click at [433, 369] on div "FULL BLOOD COUNT (FBC)" at bounding box center [476, 367] width 207 height 27
click at [439, 365] on div "FULL BLOOD COUNT (FBC)" at bounding box center [476, 367] width 207 height 22
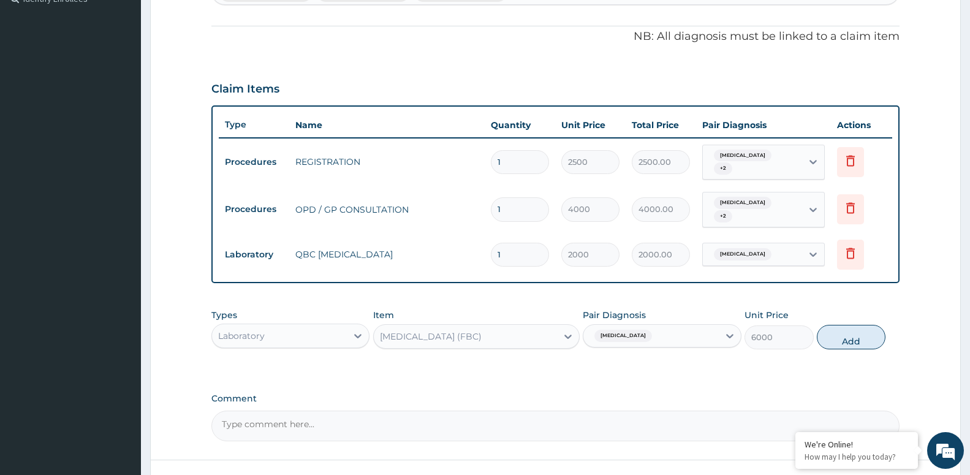
click at [865, 330] on button "Add" at bounding box center [851, 337] width 69 height 25
type input "0"
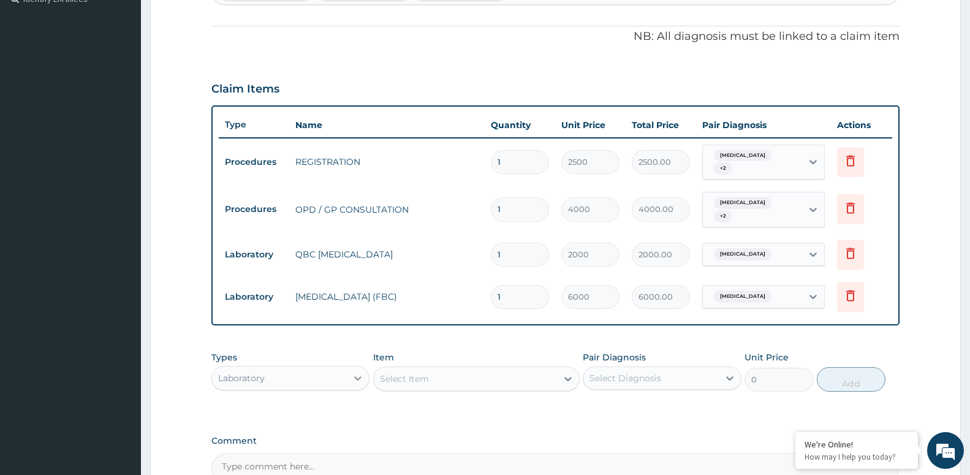
click at [356, 372] on icon at bounding box center [358, 378] width 12 height 12
drag, startPoint x: 957, startPoint y: 273, endPoint x: 953, endPoint y: 376, distance: 102.5
click at [945, 390] on form "Step 2 of 2 PA Code / Prescription Code Enter Code(Secondary Care Only) Encount…" at bounding box center [555, 142] width 811 height 857
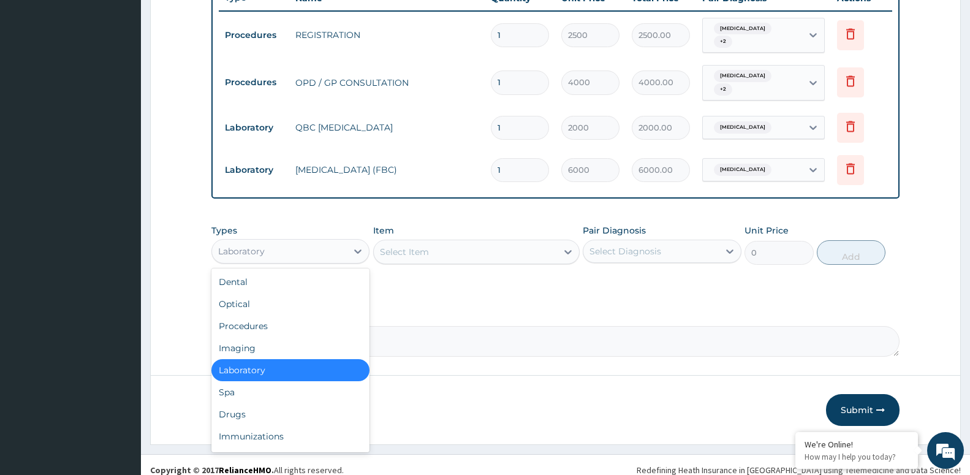
click at [253, 245] on div "Laboratory" at bounding box center [241, 251] width 47 height 12
click at [246, 403] on div "Drugs" at bounding box center [290, 414] width 158 height 22
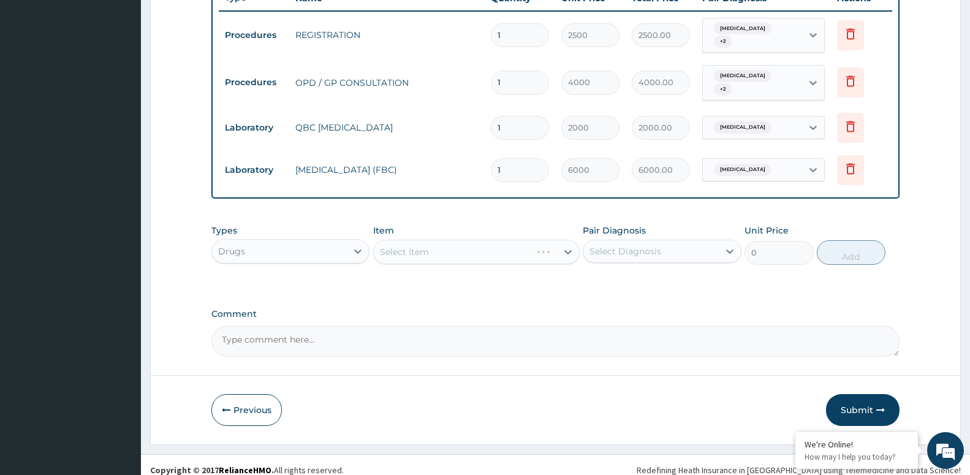
click at [472, 240] on div "Select Item" at bounding box center [476, 252] width 207 height 25
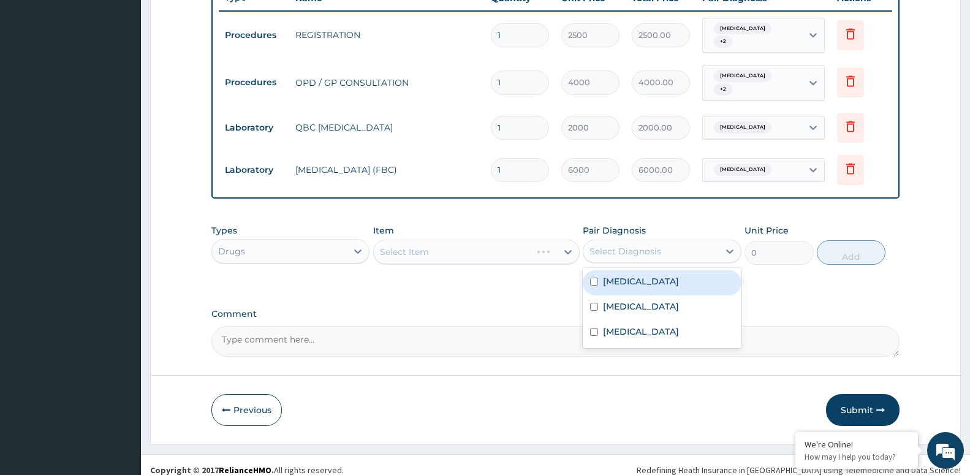
drag, startPoint x: 717, startPoint y: 241, endPoint x: 710, endPoint y: 254, distance: 14.3
click at [715, 243] on div "Select Diagnosis" at bounding box center [651, 251] width 135 height 20
click at [669, 280] on div "Malaria" at bounding box center [662, 282] width 158 height 25
checkbox input "true"
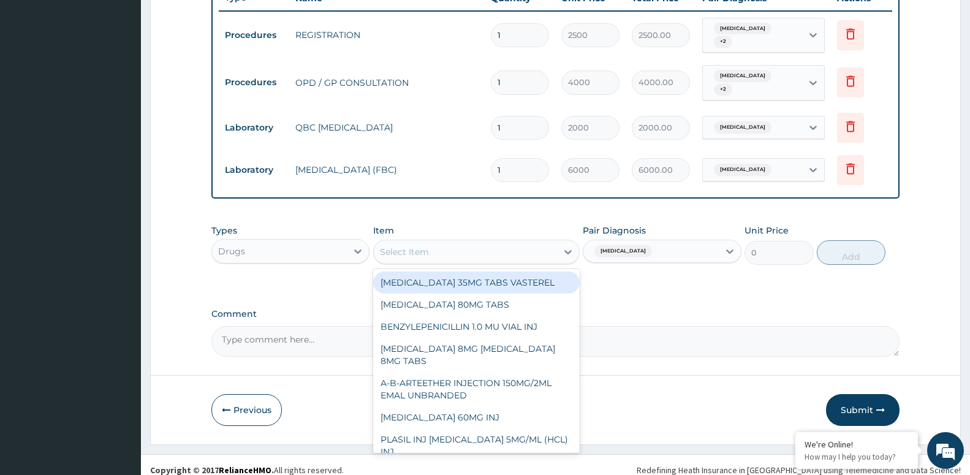
click at [423, 246] on div "Select Item" at bounding box center [404, 252] width 49 height 12
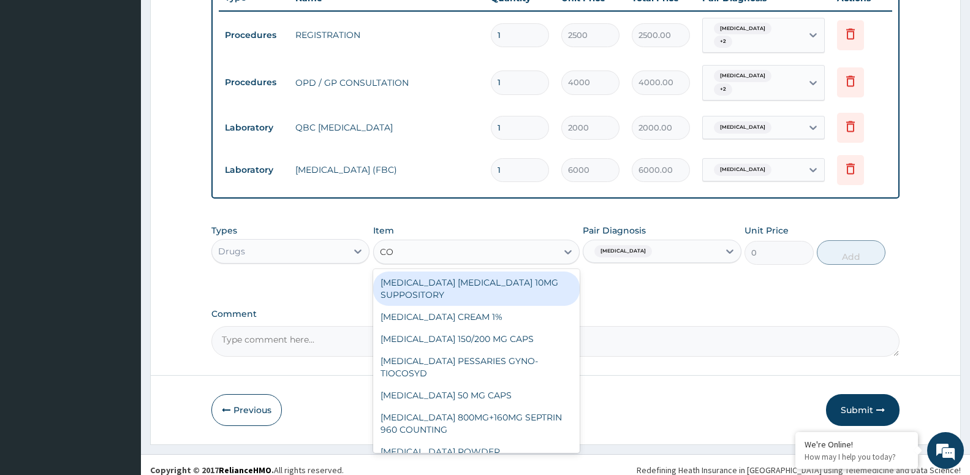
type input "COA"
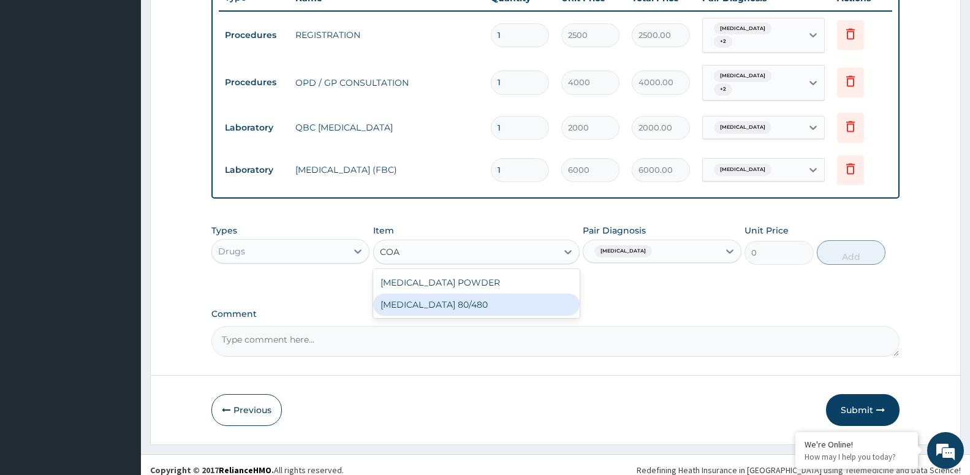
click at [457, 294] on div "COARTEM 80/480" at bounding box center [476, 305] width 207 height 22
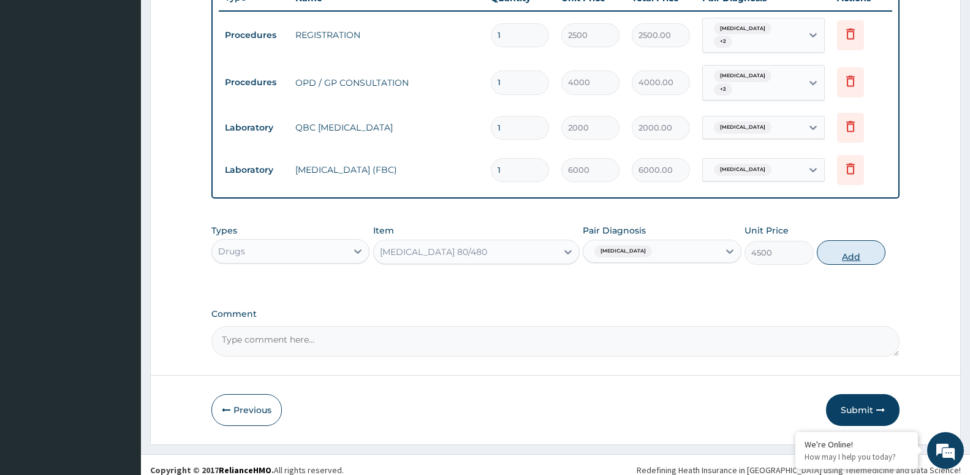
click at [838, 247] on button "Add" at bounding box center [851, 252] width 69 height 25
type input "0"
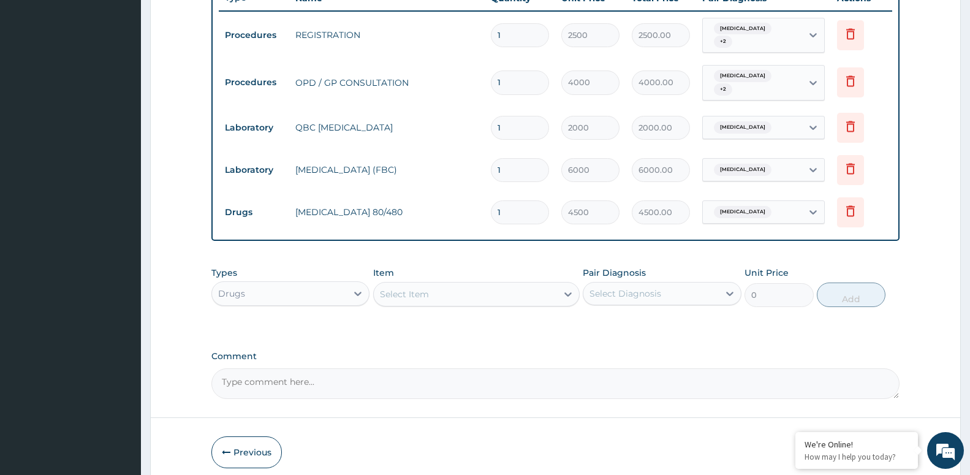
drag, startPoint x: 506, startPoint y: 288, endPoint x: 504, endPoint y: 298, distance: 10.0
click at [504, 298] on div "Types Drugs Item Select Item Pair Diagnosis Select Diagnosis Unit Price 0 Add" at bounding box center [555, 287] width 688 height 53
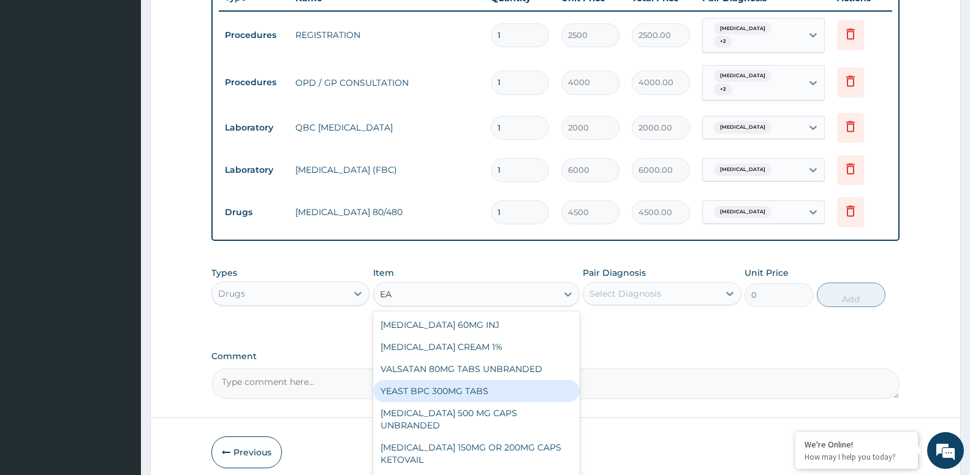
type input "E"
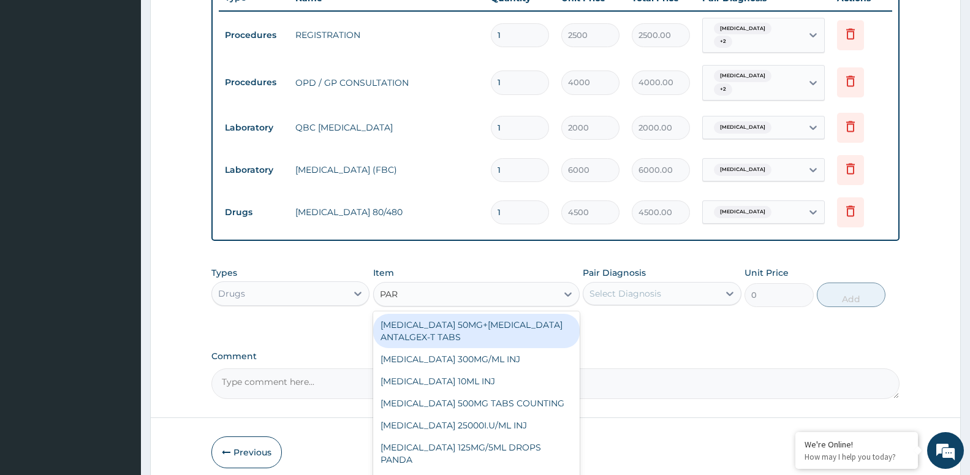
type input "PARA"
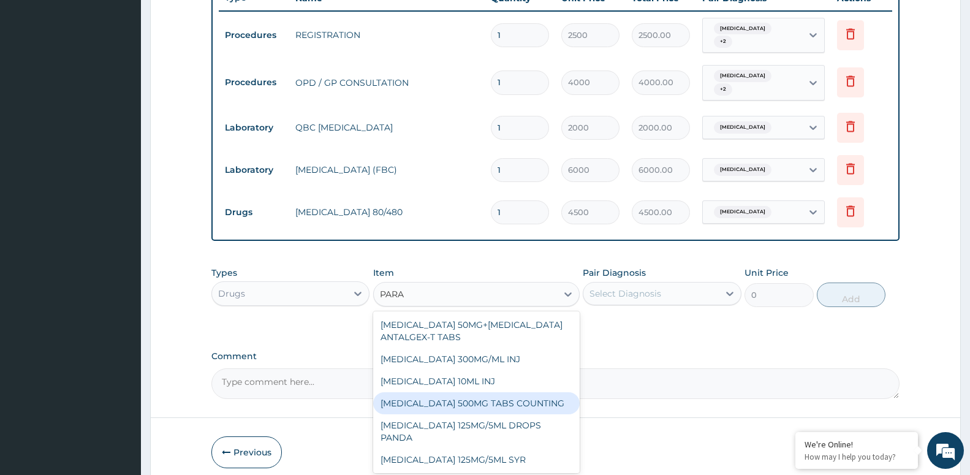
click at [444, 392] on div "PARACETAMOL 500MG TABS COUNTING" at bounding box center [476, 403] width 207 height 22
type input "10"
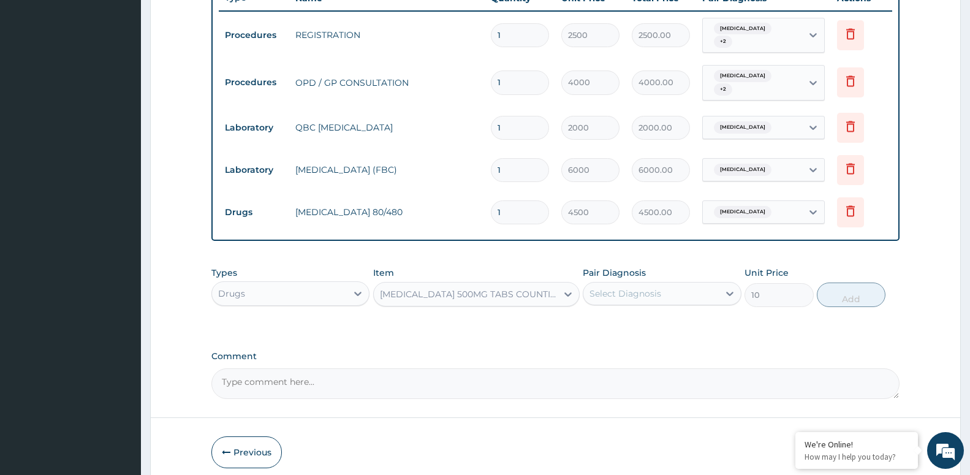
click at [642, 300] on div "Types Drugs Item PARACETAMOL 500MG TABS COUNTING Pair Diagnosis Select Diagnosi…" at bounding box center [555, 287] width 688 height 53
drag, startPoint x: 645, startPoint y: 287, endPoint x: 644, endPoint y: 294, distance: 6.9
click at [645, 291] on div "Select Diagnosis" at bounding box center [651, 294] width 135 height 20
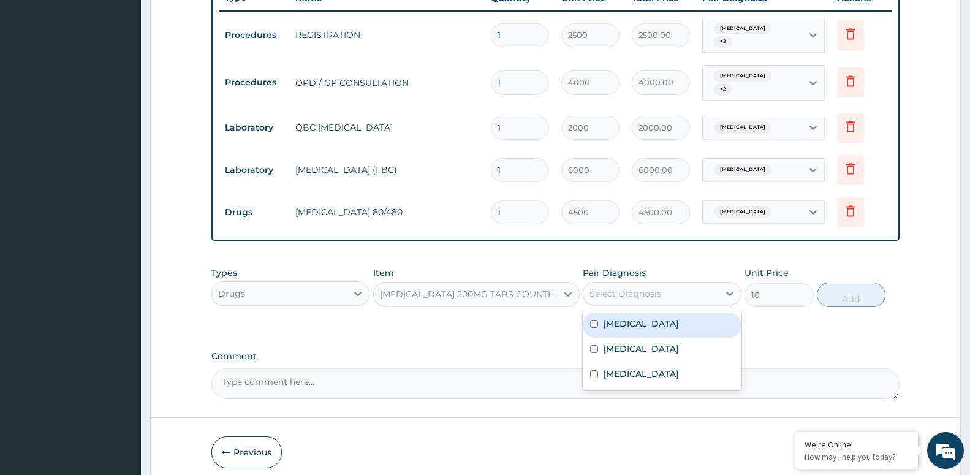
click at [648, 313] on div "Malaria" at bounding box center [662, 325] width 158 height 25
checkbox input "true"
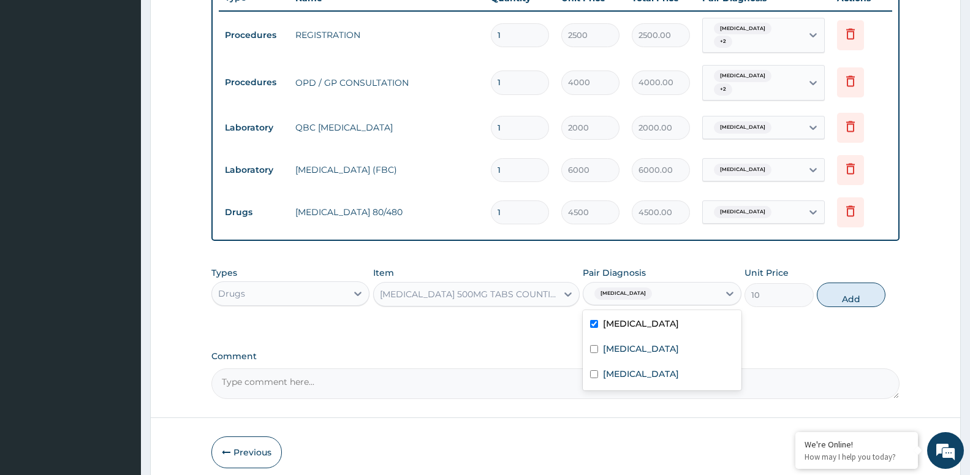
drag, startPoint x: 894, startPoint y: 286, endPoint x: 887, endPoint y: 286, distance: 7.4
click at [892, 286] on div "Types Drugs Item PARACETAMOL 500MG TABS COUNTING Pair Diagnosis option Malaria,…" at bounding box center [555, 287] width 688 height 53
drag, startPoint x: 866, startPoint y: 287, endPoint x: 823, endPoint y: 270, distance: 46.4
click at [864, 290] on button "Add" at bounding box center [851, 295] width 69 height 25
type input "0"
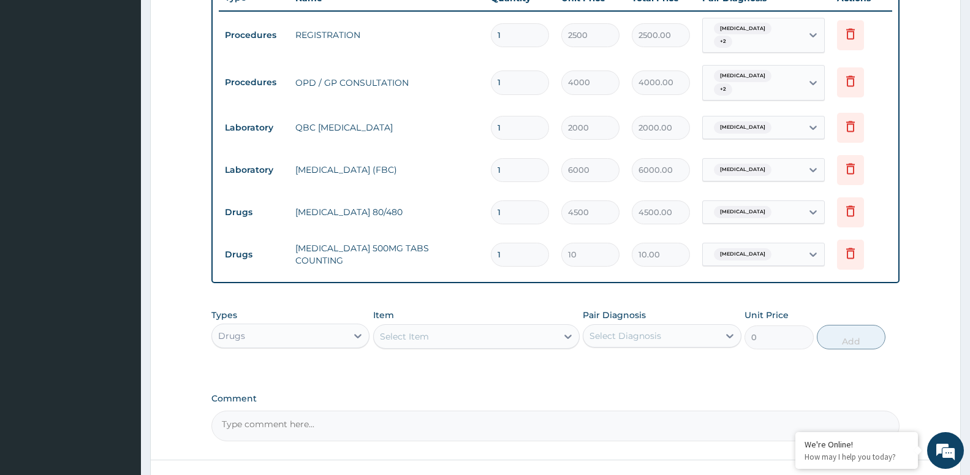
type input "0.00"
type input "2"
type input "20.00"
type input "20"
type input "200.00"
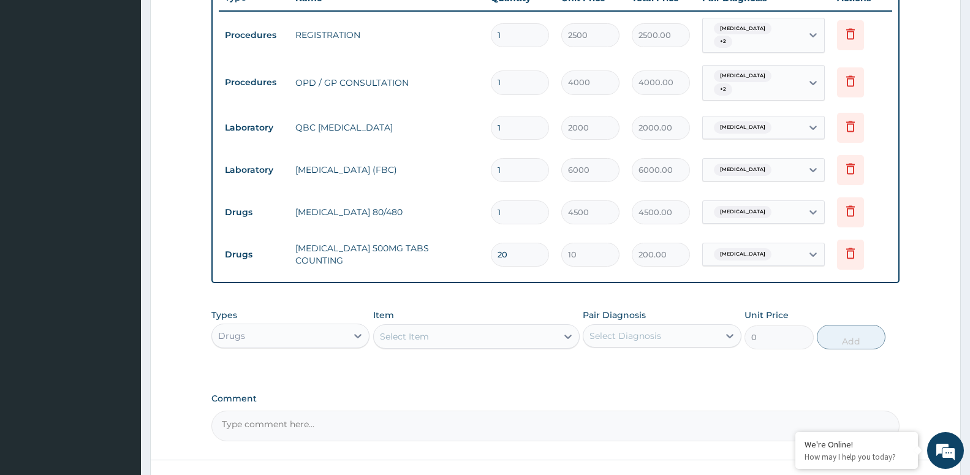
type input "20"
click at [419, 330] on div "Select Item" at bounding box center [404, 336] width 49 height 12
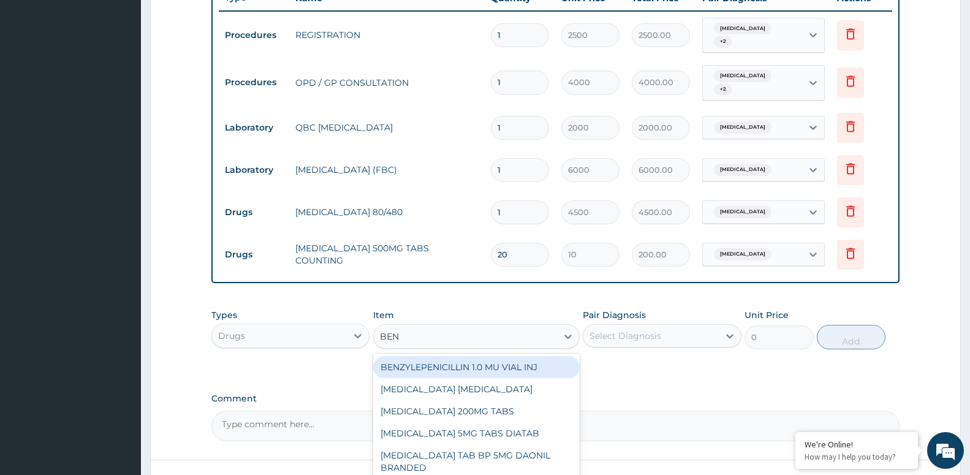
type input "BENY"
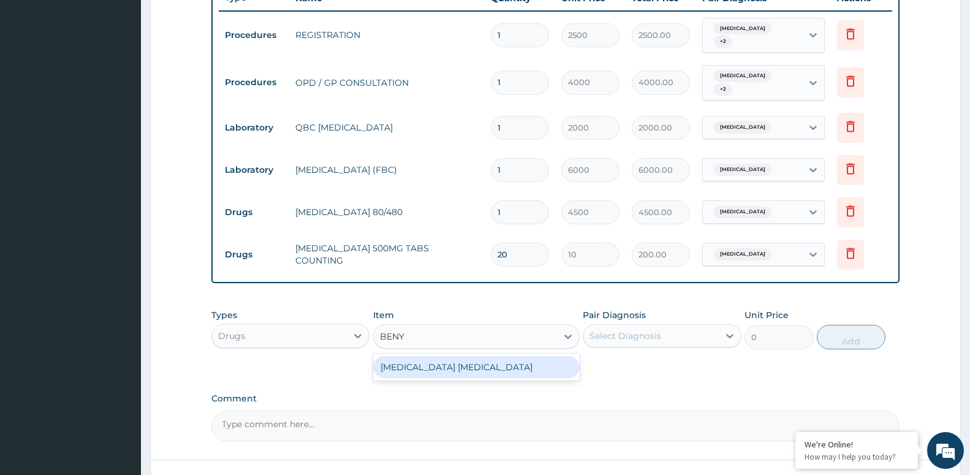
click at [427, 356] on div "BENYLIN DRY COUGH" at bounding box center [476, 367] width 207 height 22
type input "4800"
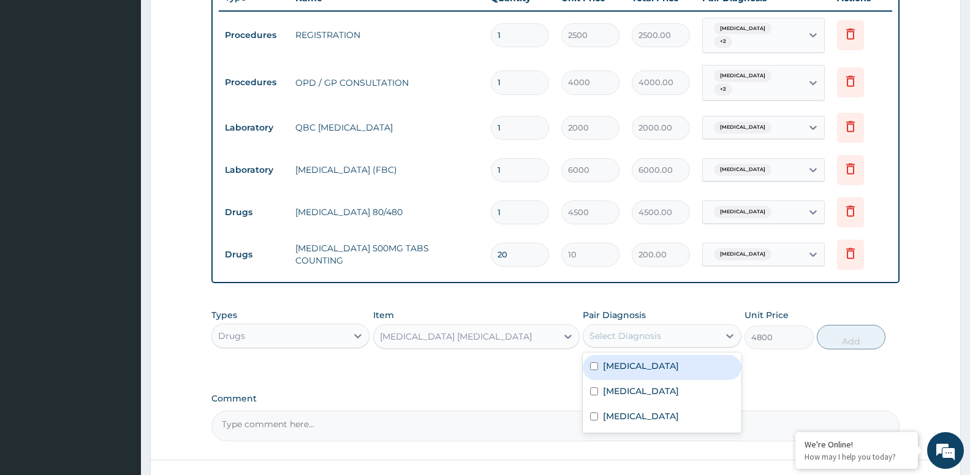
click at [705, 329] on div "Select Diagnosis" at bounding box center [651, 336] width 135 height 20
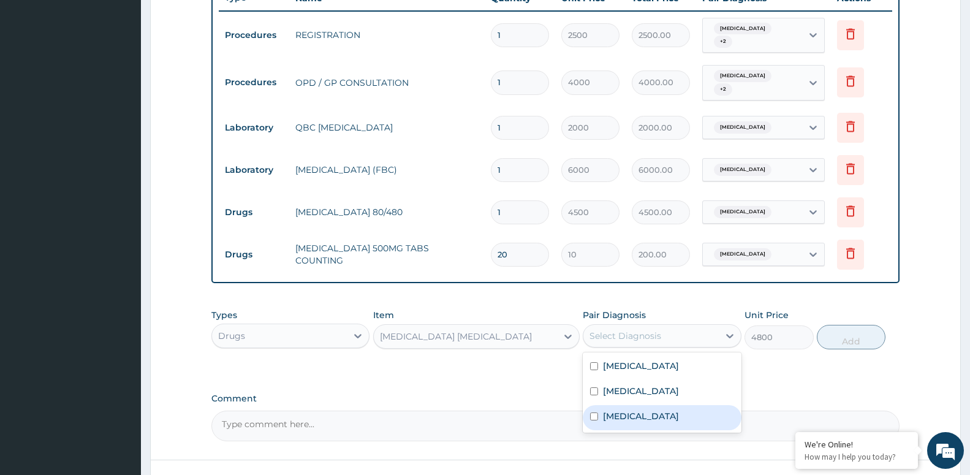
click at [639, 411] on label "Dry cough" at bounding box center [641, 416] width 76 height 12
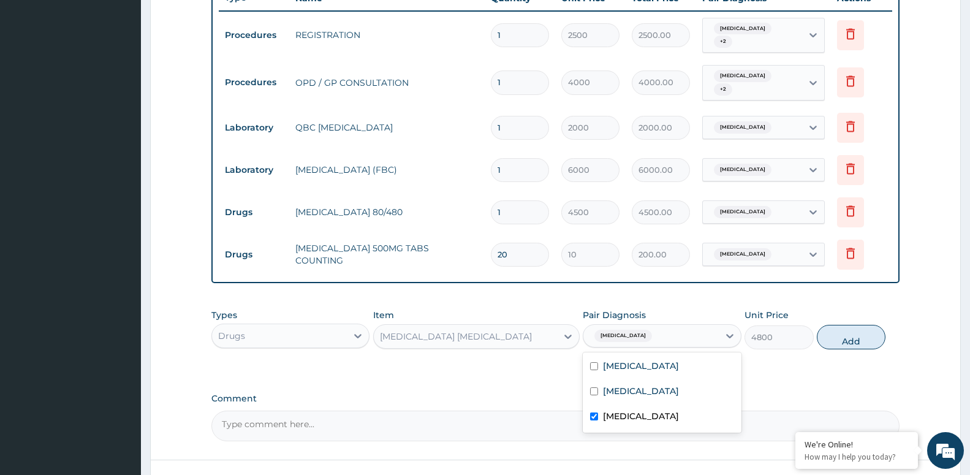
checkbox input "true"
click at [843, 325] on button "Add" at bounding box center [851, 337] width 69 height 25
type input "0"
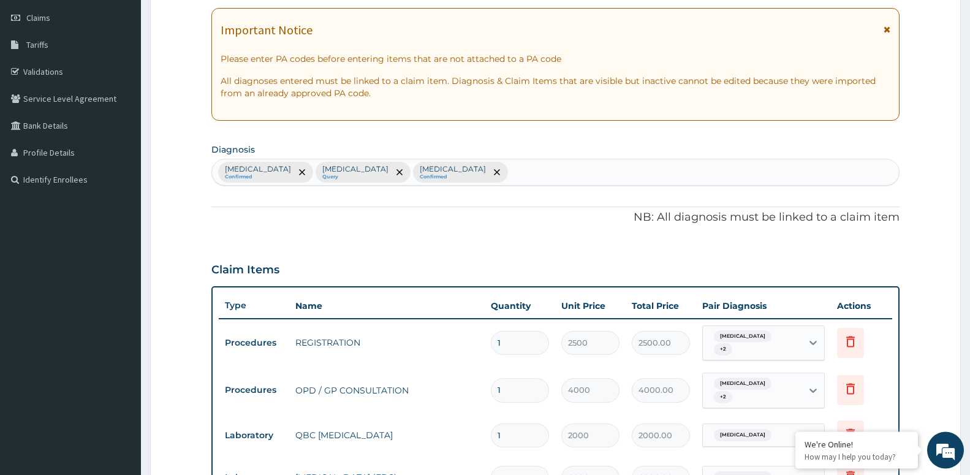
scroll to position [42, 0]
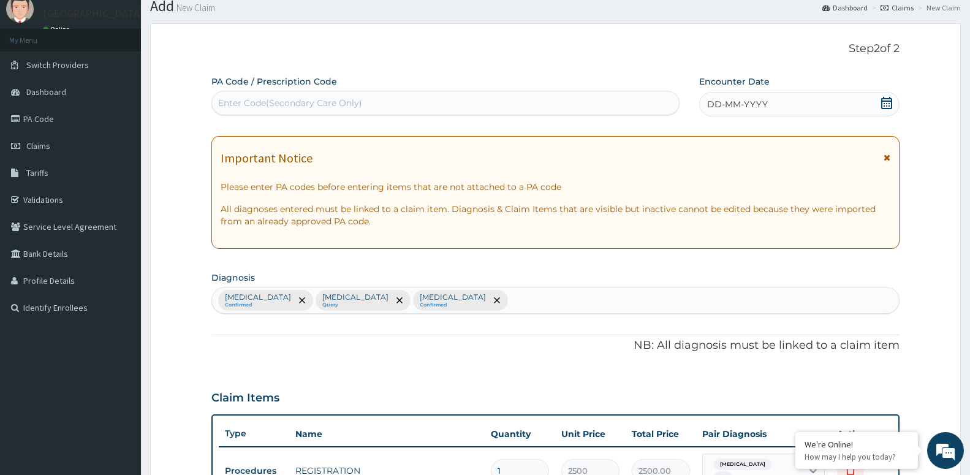
drag, startPoint x: 823, startPoint y: 105, endPoint x: 770, endPoint y: 101, distance: 53.5
click at [818, 106] on div "DD-MM-YYYY" at bounding box center [799, 104] width 200 height 25
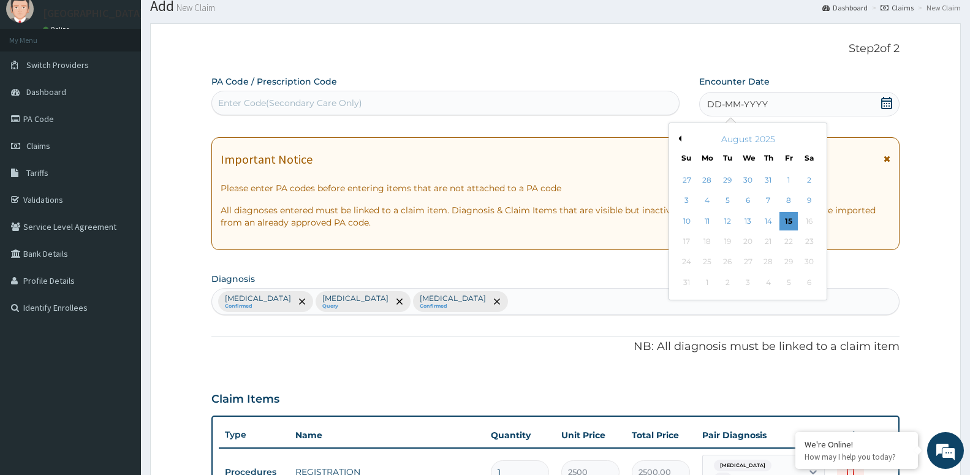
click at [677, 142] on div "August 2025" at bounding box center [748, 139] width 148 height 12
click at [679, 137] on button "Previous Month" at bounding box center [678, 138] width 6 height 6
click at [769, 224] on div "19" at bounding box center [768, 221] width 18 height 18
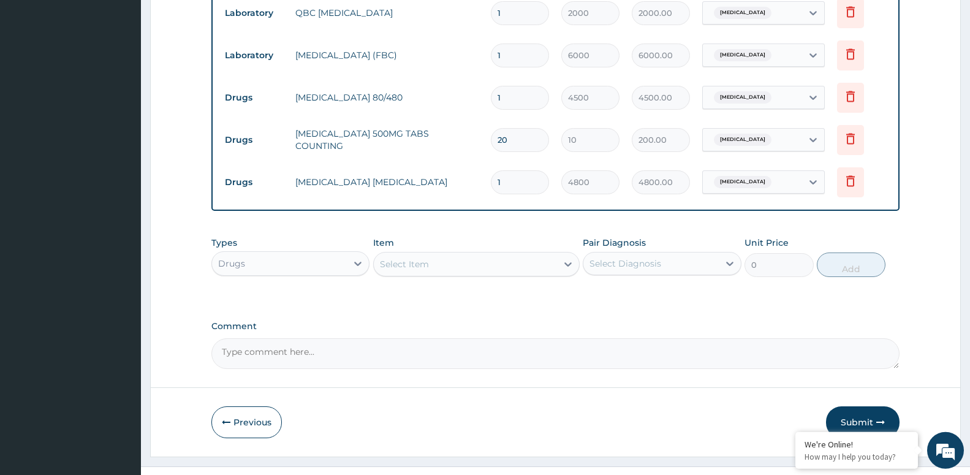
scroll to position [604, 0]
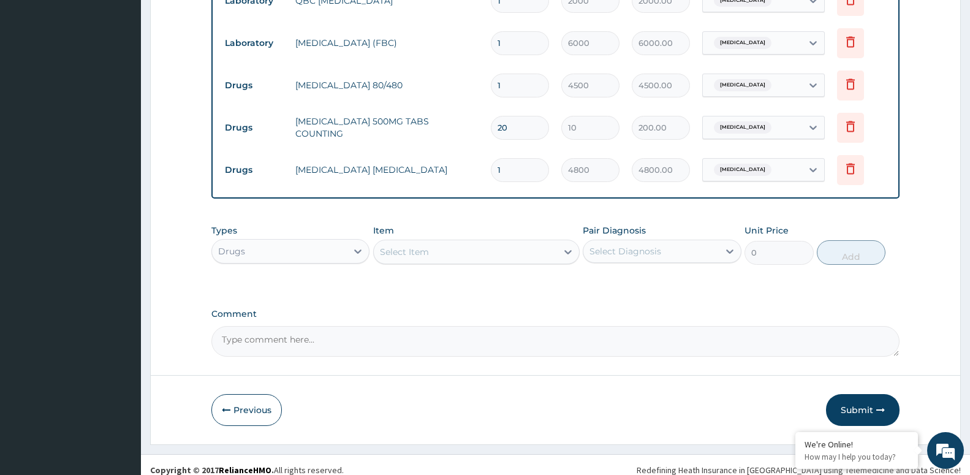
drag, startPoint x: 884, startPoint y: 400, endPoint x: 897, endPoint y: 65, distance: 334.9
click at [881, 406] on icon "button" at bounding box center [881, 410] width 9 height 9
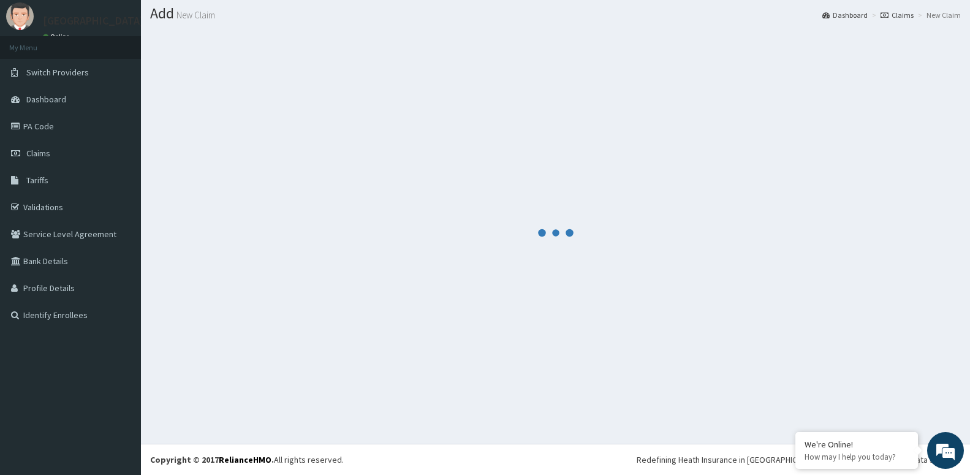
scroll to position [34, 0]
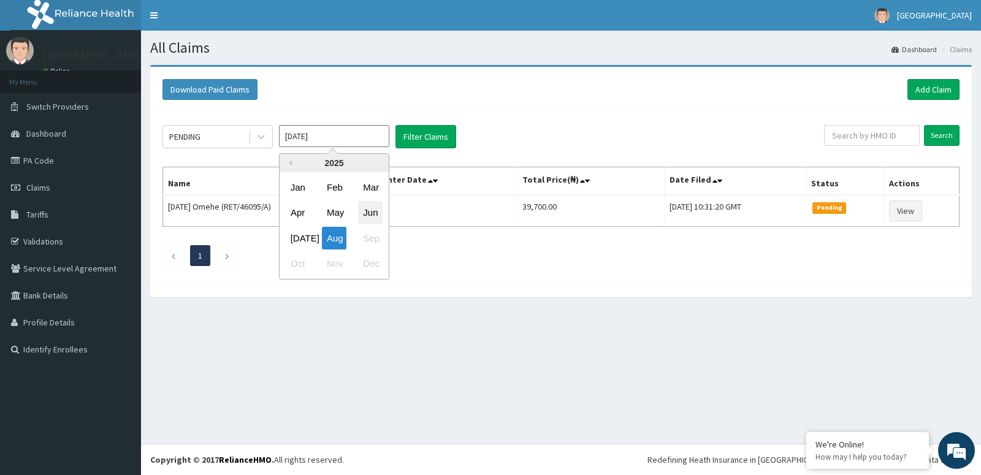
click at [379, 218] on div "Jun" at bounding box center [370, 213] width 25 height 23
type input "[DATE]"
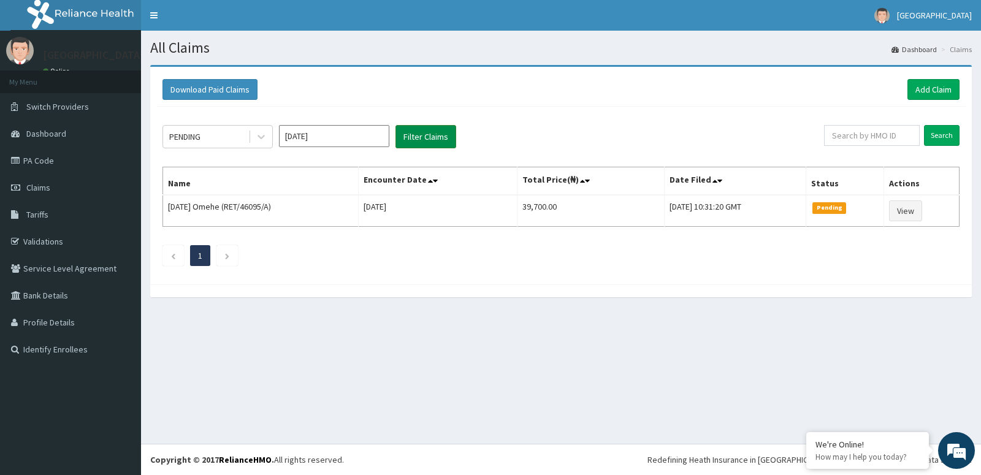
click at [422, 137] on button "Filter Claims" at bounding box center [425, 136] width 61 height 23
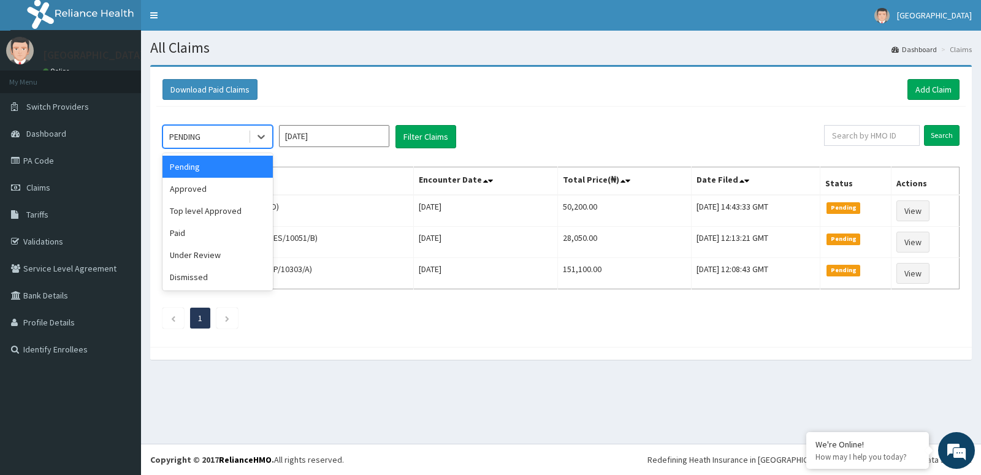
click at [190, 139] on div "PENDING" at bounding box center [184, 137] width 31 height 12
click at [200, 186] on div "Approved" at bounding box center [217, 189] width 110 height 22
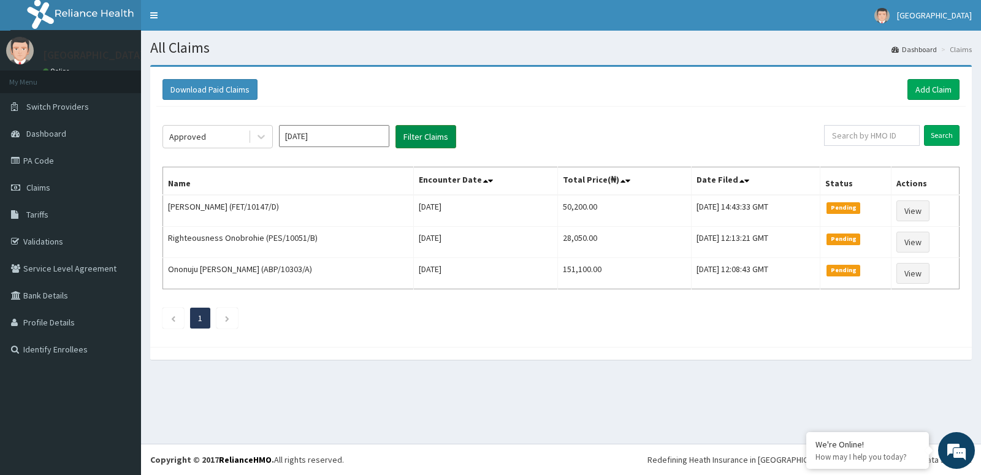
click at [439, 141] on button "Filter Claims" at bounding box center [425, 136] width 61 height 23
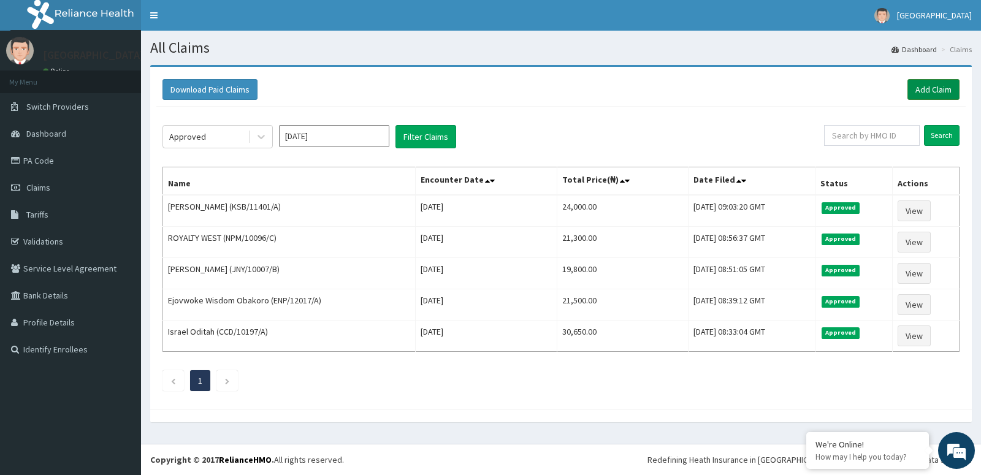
click at [939, 89] on link "Add Claim" at bounding box center [933, 89] width 52 height 21
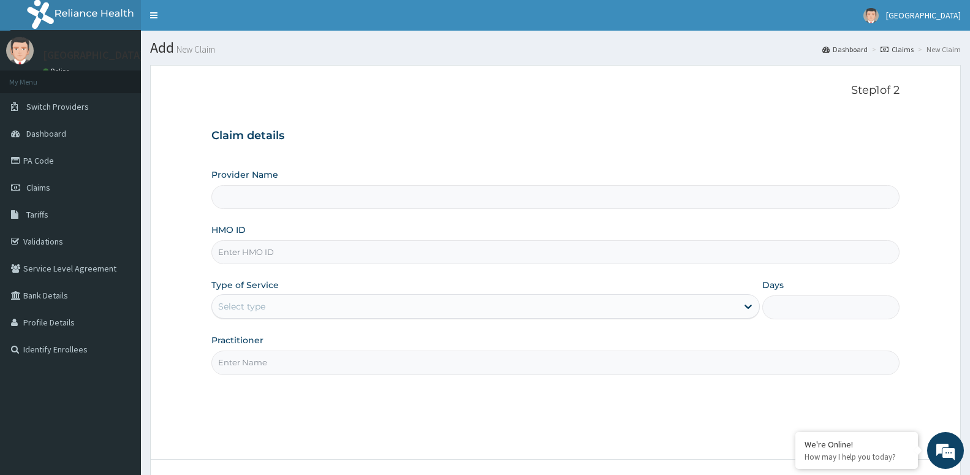
click at [287, 264] on input "HMO ID" at bounding box center [555, 252] width 688 height 24
type input "FSO/"
type input "[GEOGRAPHIC_DATA] -ASABA"
type input "FSO/10005/A"
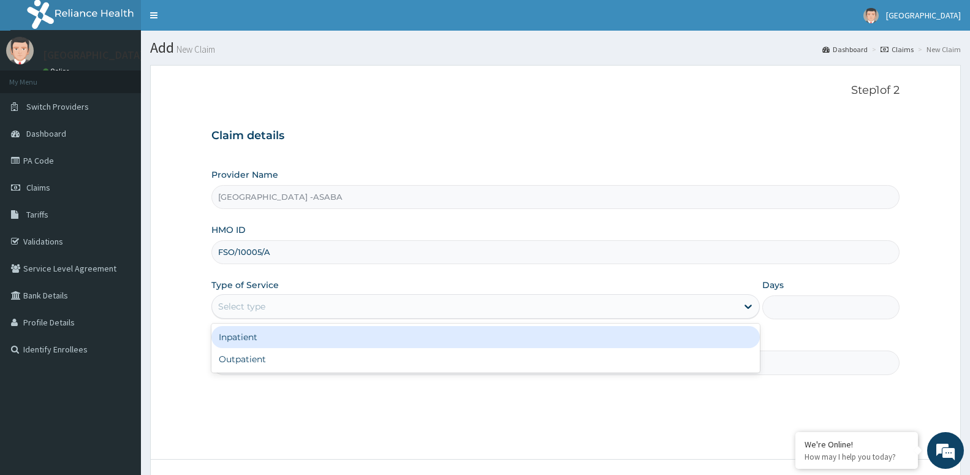
click at [242, 299] on div "Select type" at bounding box center [474, 307] width 525 height 20
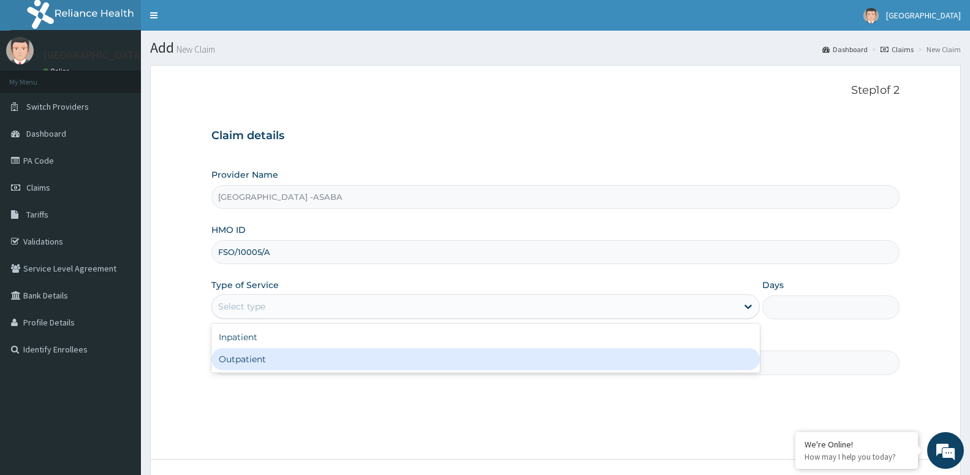
drag, startPoint x: 249, startPoint y: 356, endPoint x: 238, endPoint y: 365, distance: 15.2
click at [241, 363] on div "Outpatient" at bounding box center [485, 359] width 549 height 22
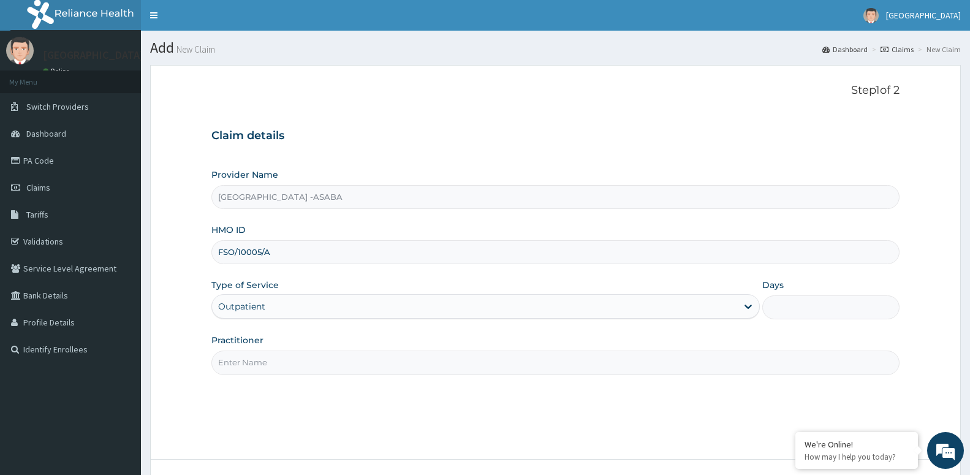
type input "1"
click at [248, 368] on input "Practitioner" at bounding box center [555, 363] width 688 height 24
paste input "DR [PERSON_NAME]"
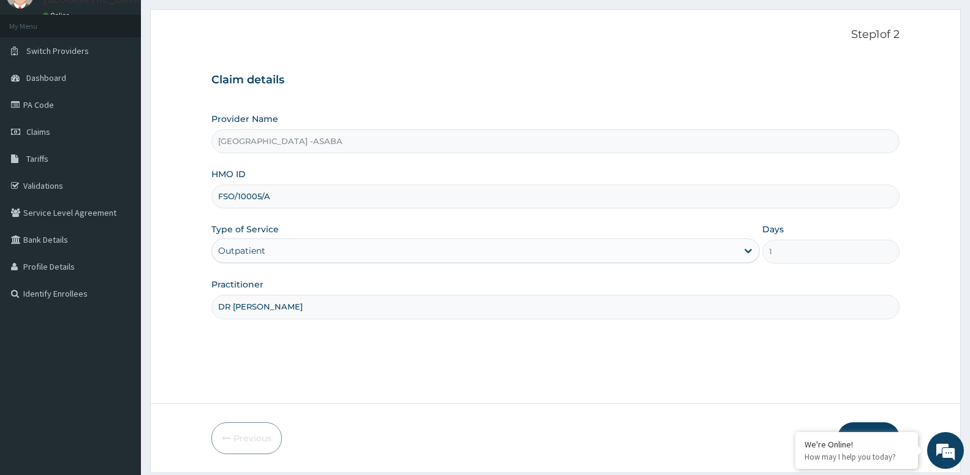
scroll to position [94, 0]
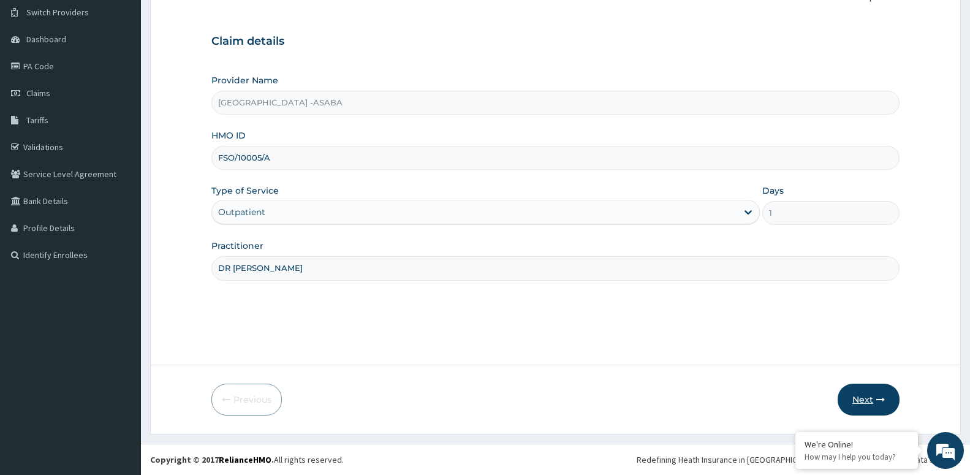
type input "DR [PERSON_NAME]"
click at [877, 395] on button "Next" at bounding box center [869, 400] width 62 height 32
